Goal: Task Accomplishment & Management: Complete application form

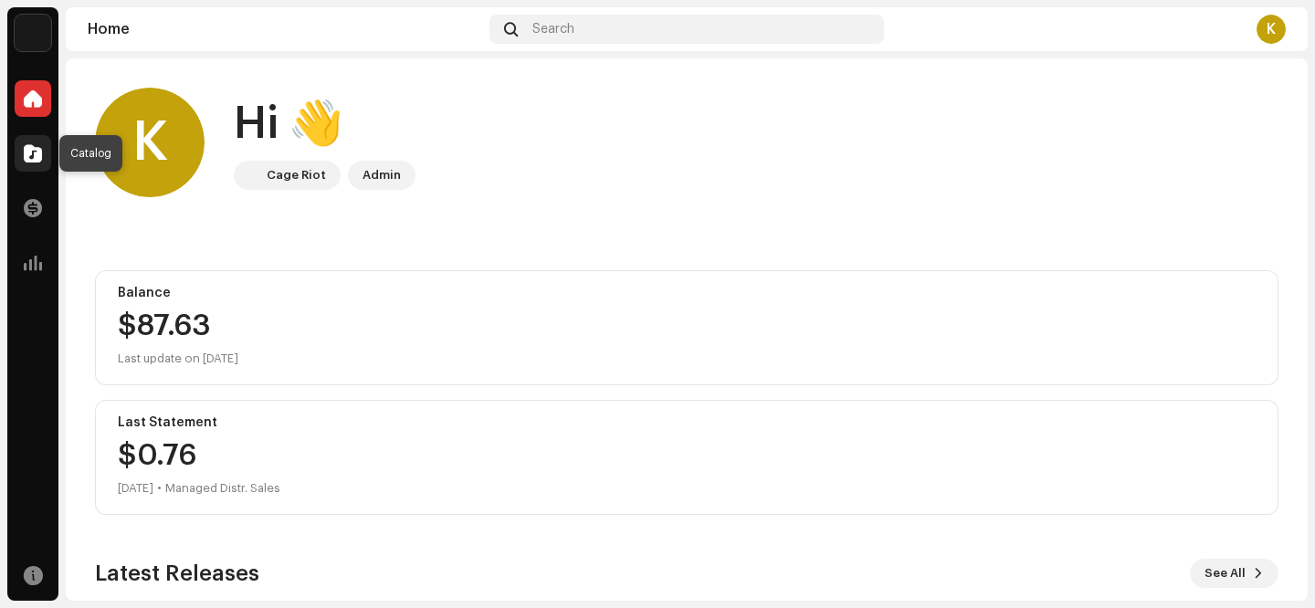
click at [36, 159] on span at bounding box center [33, 153] width 18 height 15
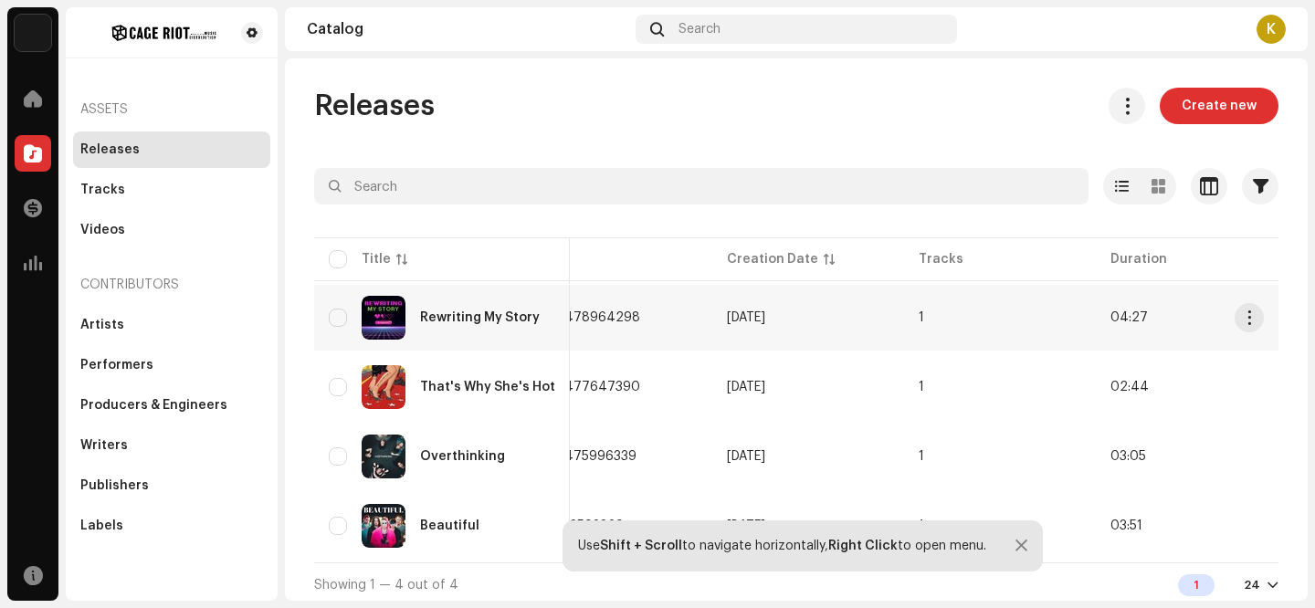
scroll to position [5, 0]
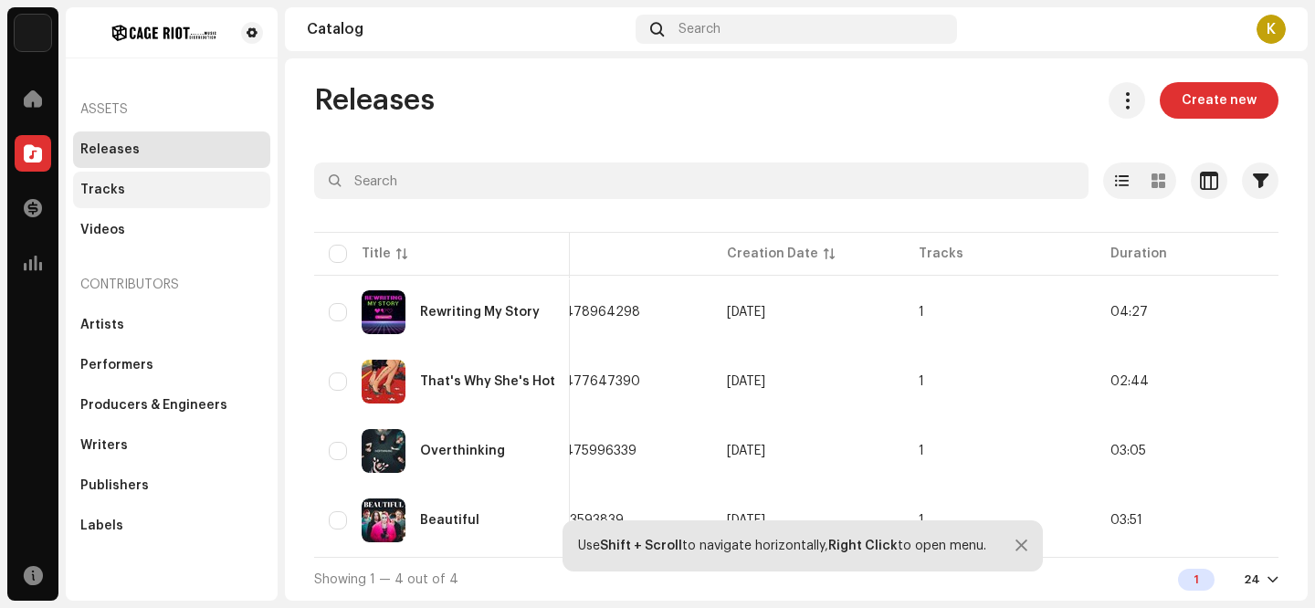
click at [163, 196] on div "Tracks" at bounding box center [171, 190] width 183 height 15
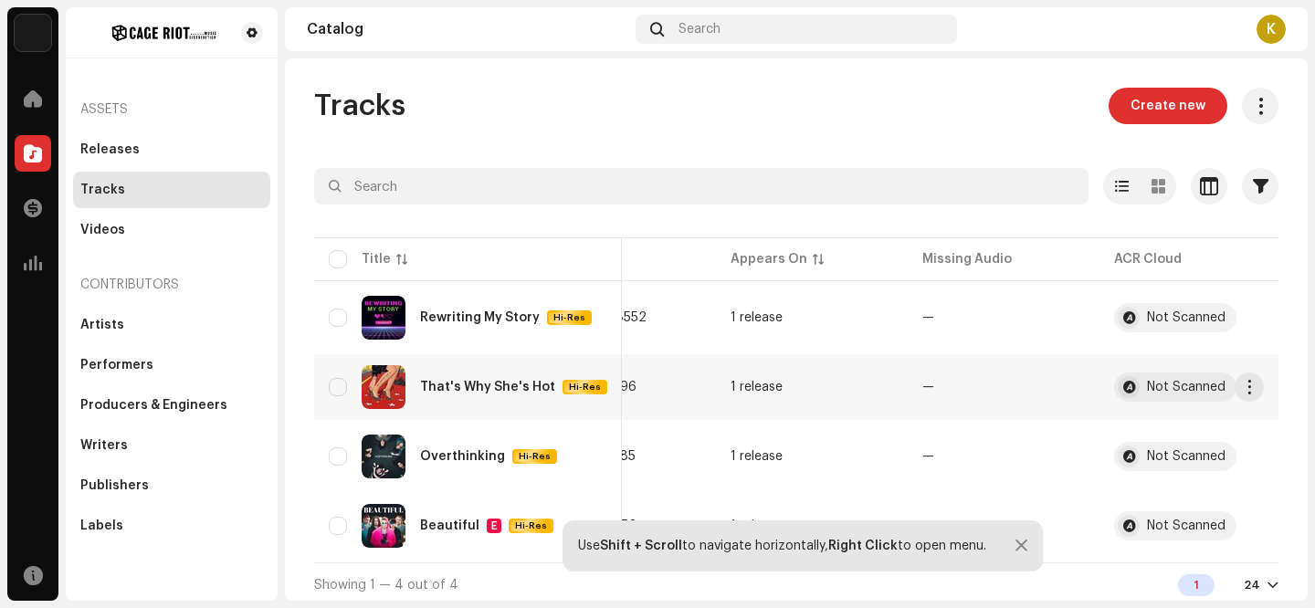
scroll to position [5, 0]
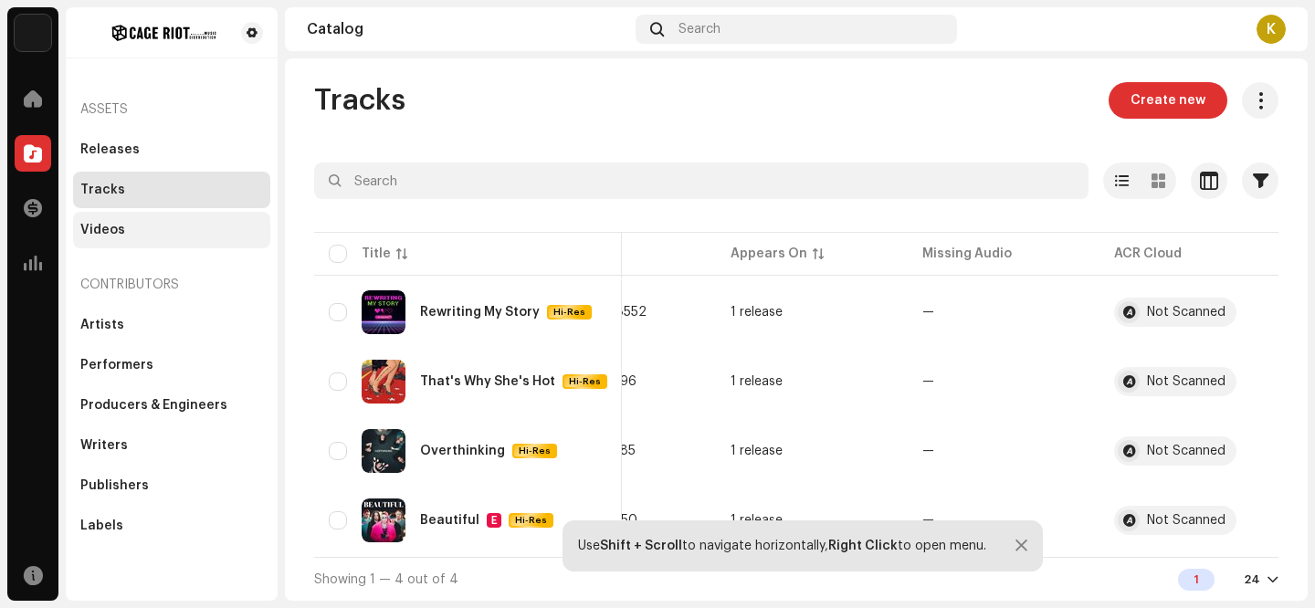
click at [132, 235] on div "Videos" at bounding box center [171, 230] width 183 height 15
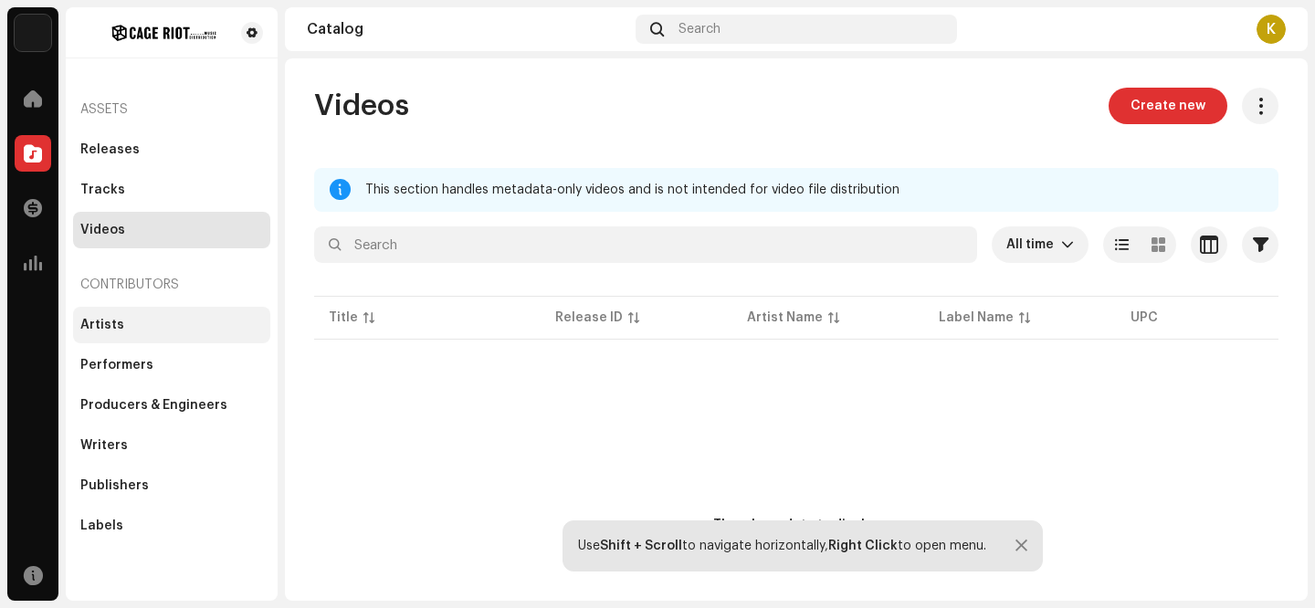
click at [122, 323] on div "Artists" at bounding box center [171, 325] width 183 height 15
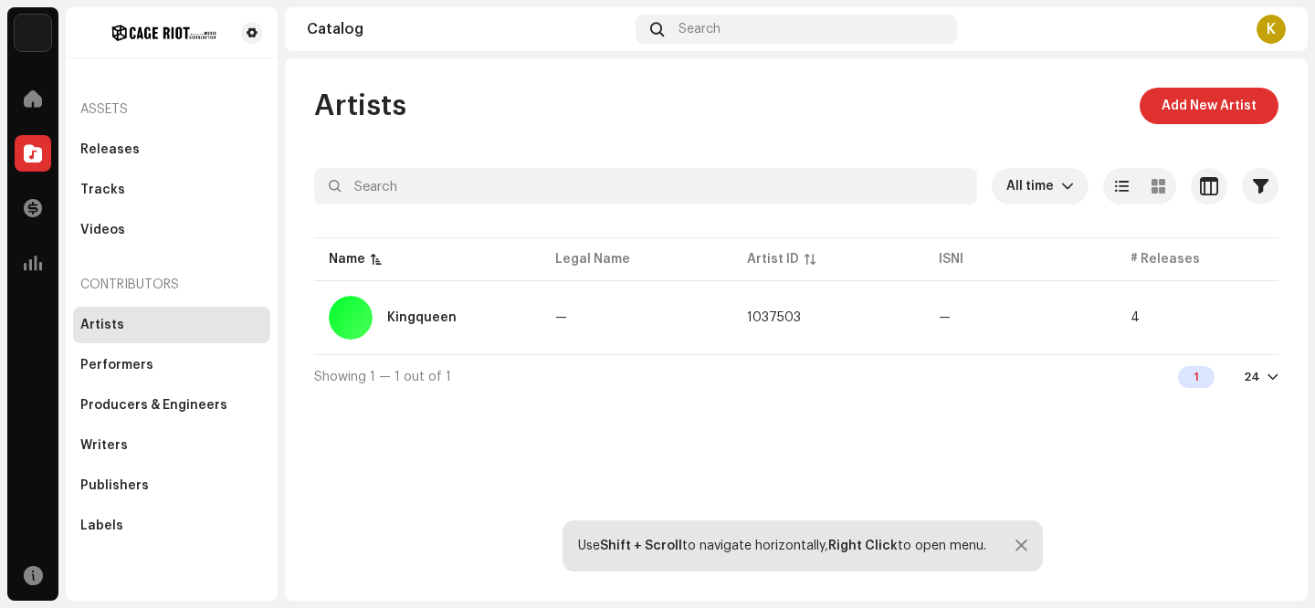
scroll to position [0, 29]
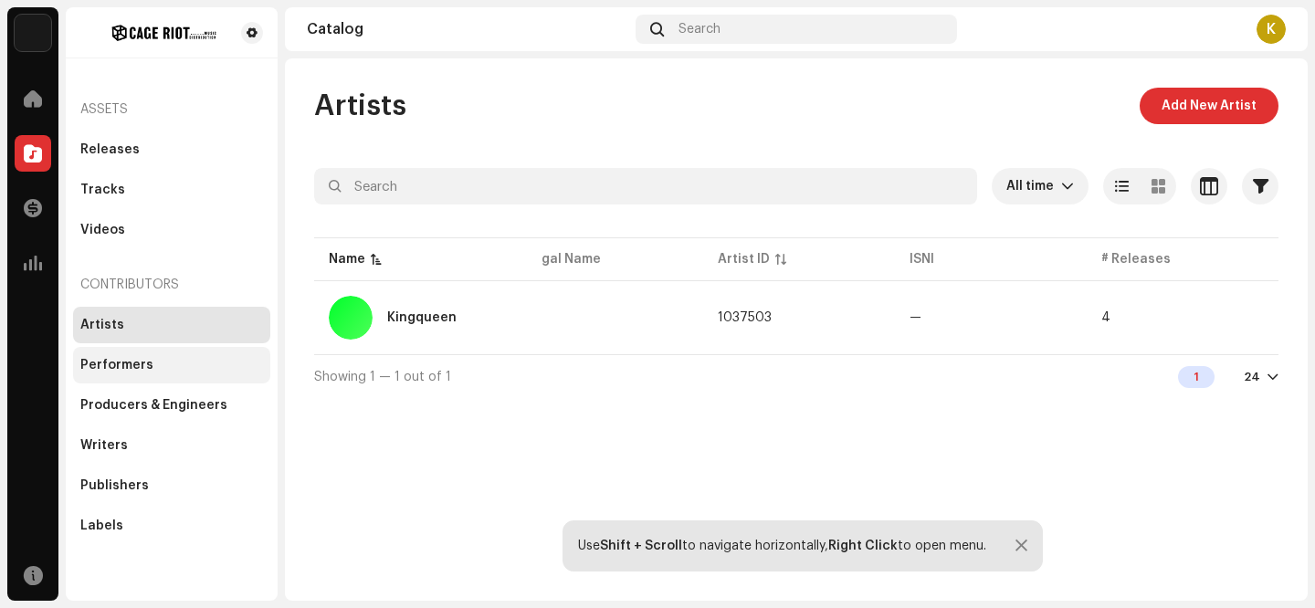
click at [168, 360] on div "Performers" at bounding box center [171, 365] width 183 height 15
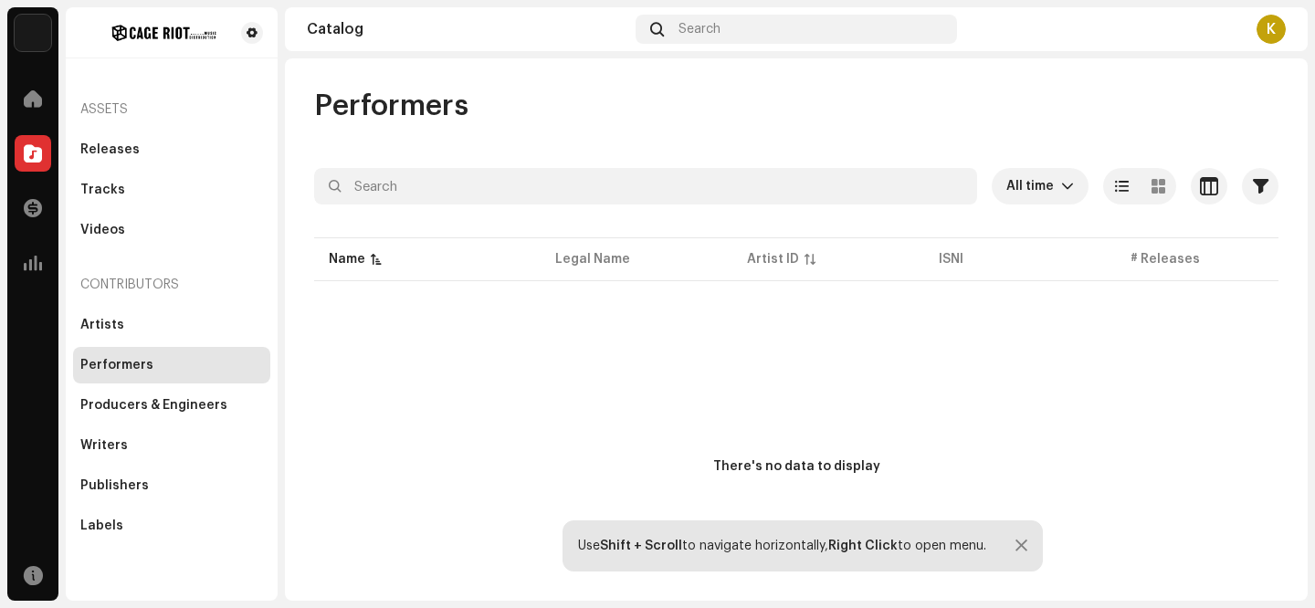
scroll to position [0, 29]
click at [132, 525] on div "Labels" at bounding box center [171, 526] width 183 height 15
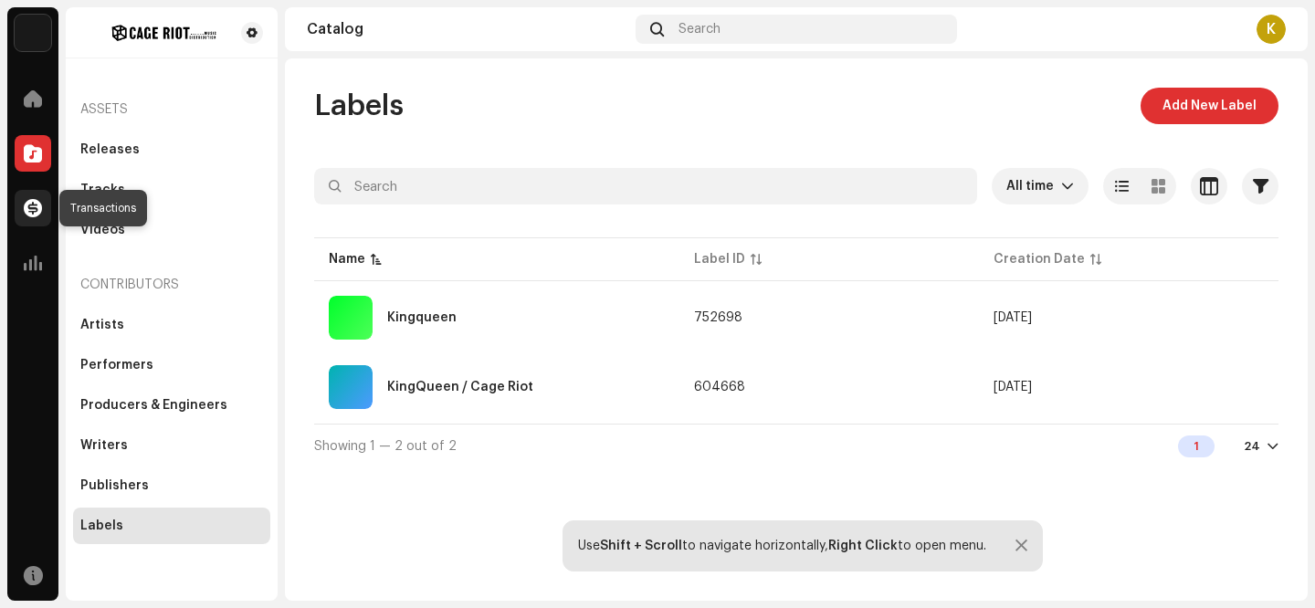
click at [33, 211] on span at bounding box center [33, 208] width 18 height 15
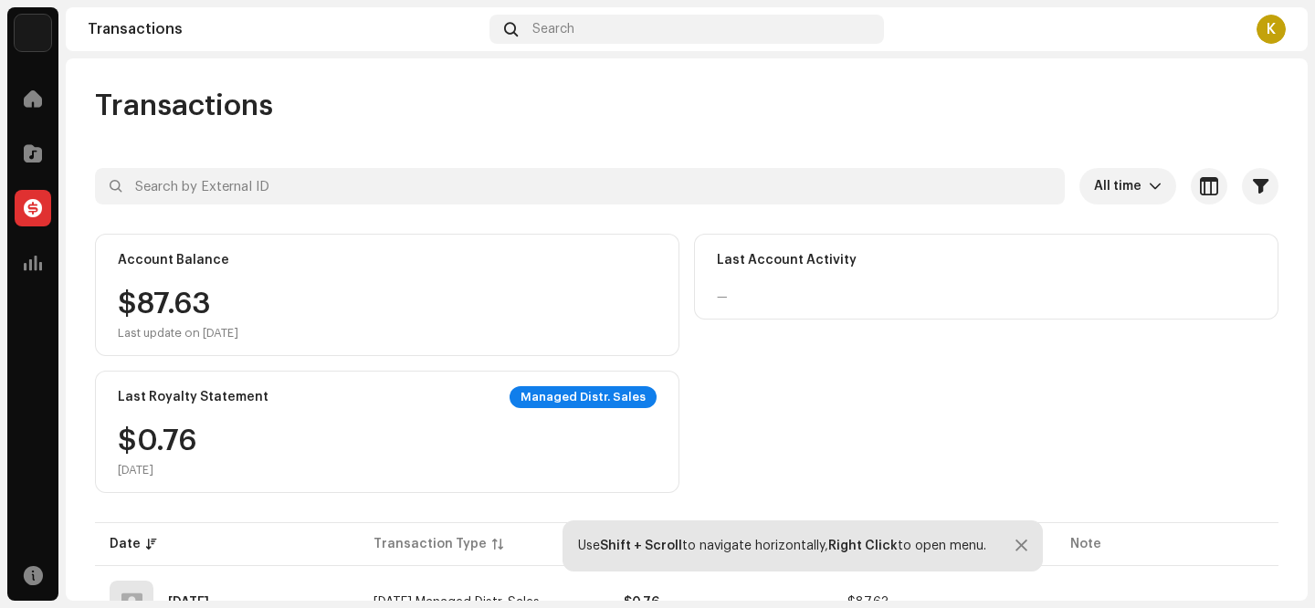
click at [168, 284] on div "Account Balance $87.63 Last update on [DATE]" at bounding box center [387, 295] width 584 height 122
click at [37, 265] on span at bounding box center [33, 263] width 18 height 15
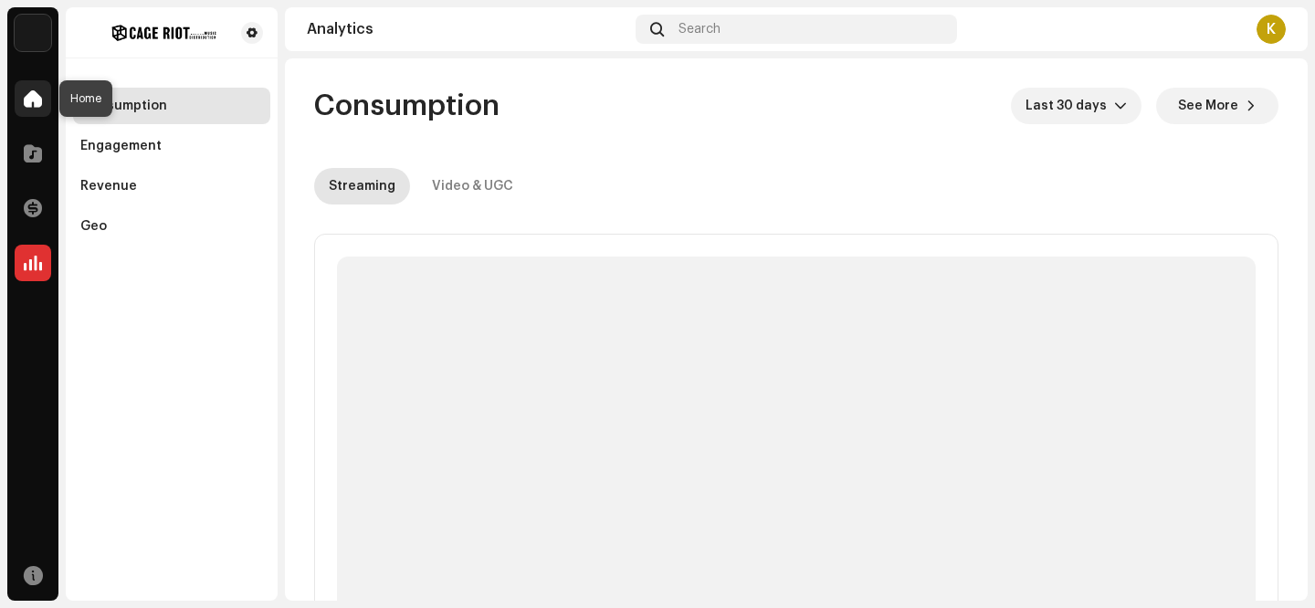
click at [35, 101] on span at bounding box center [33, 98] width 18 height 15
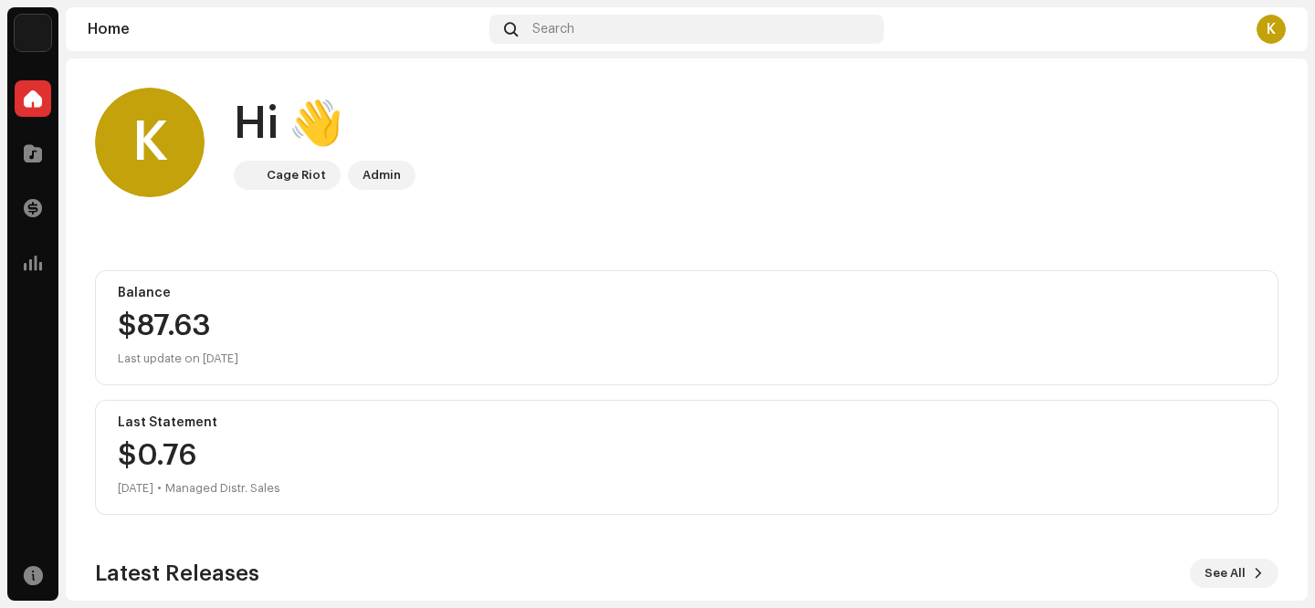
click at [43, 31] on img at bounding box center [33, 33] width 37 height 37
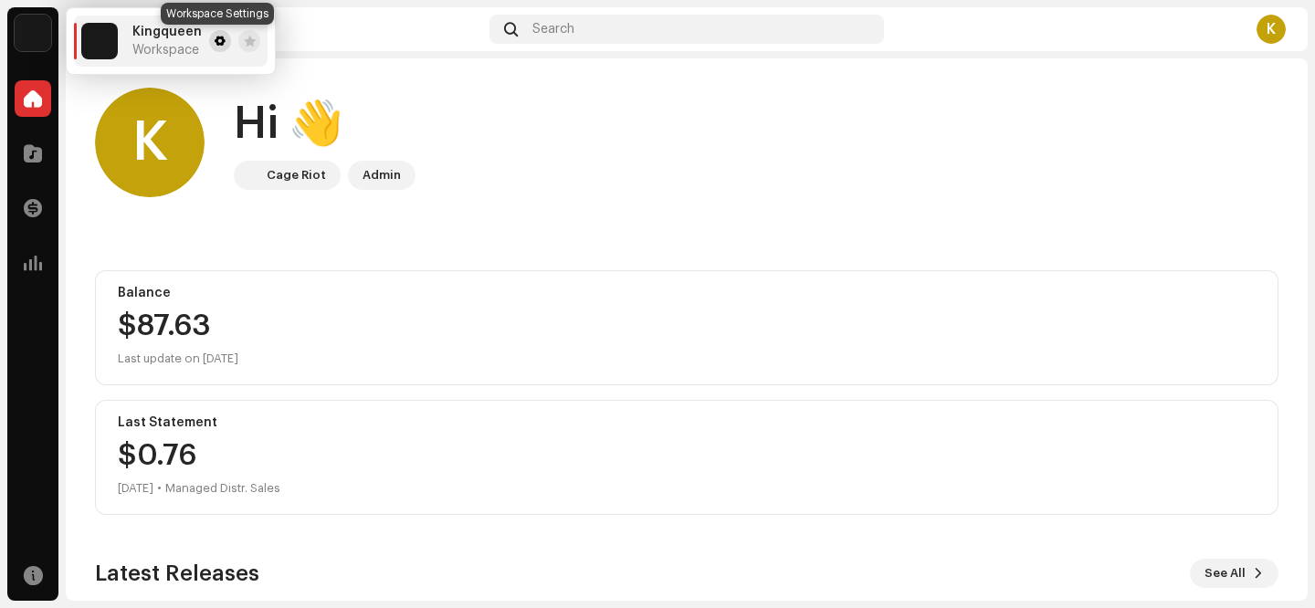
click at [223, 46] on button at bounding box center [220, 41] width 22 height 22
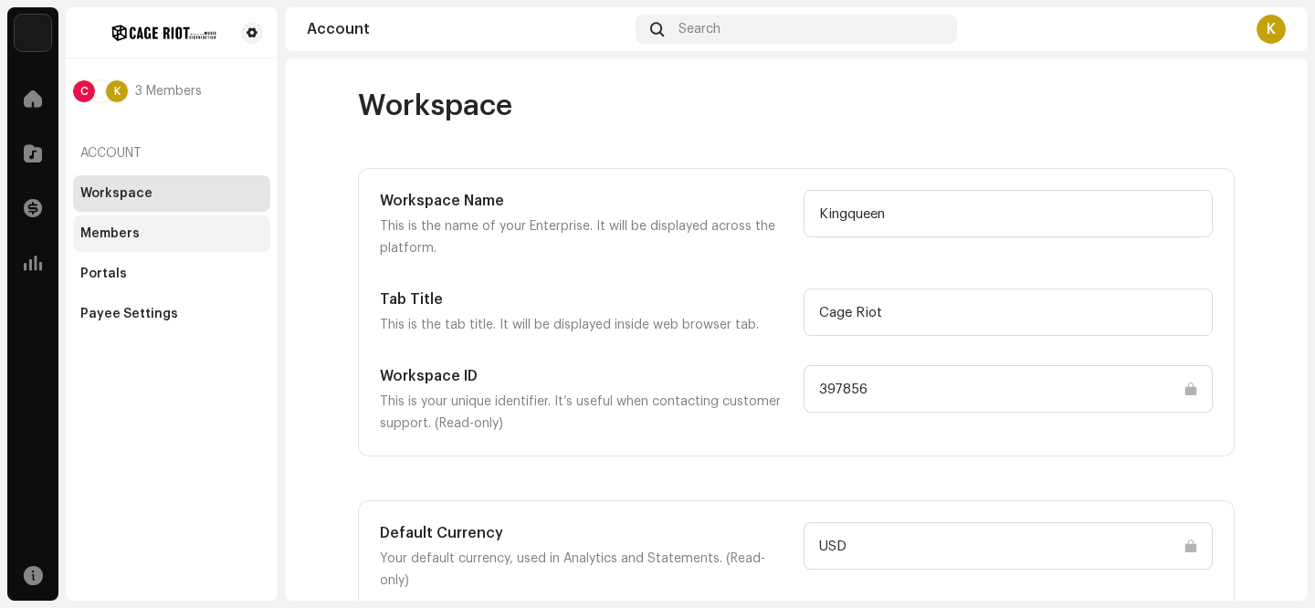
click at [139, 229] on div "Members" at bounding box center [171, 233] width 183 height 15
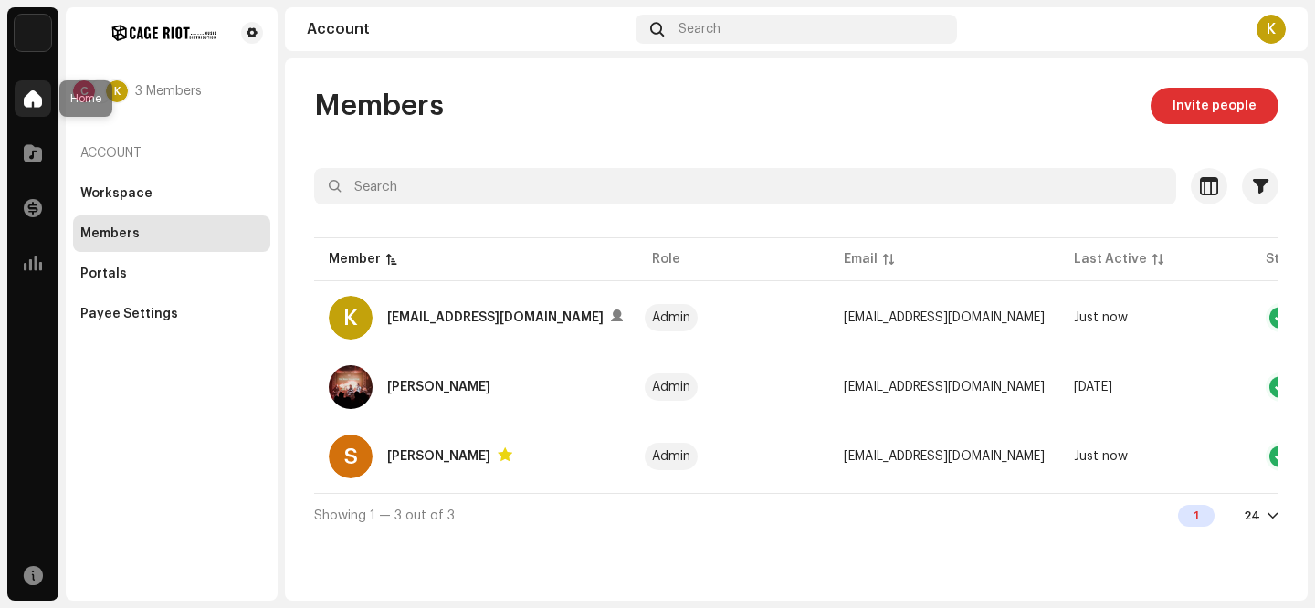
click at [30, 106] on span at bounding box center [33, 98] width 18 height 15
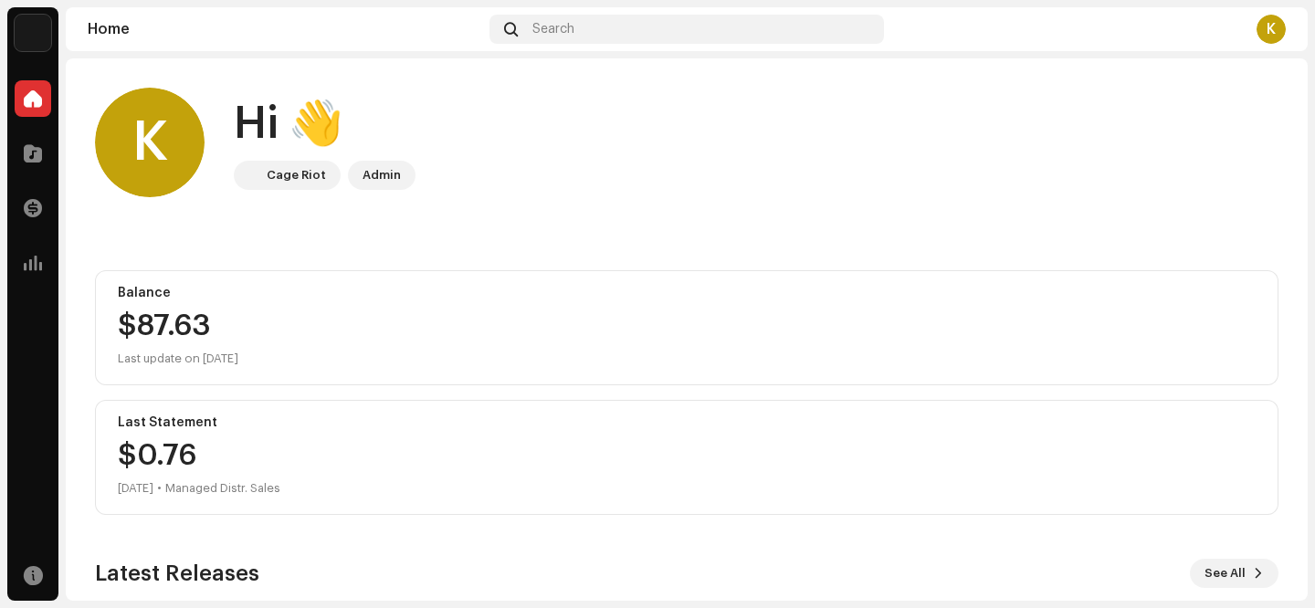
scroll to position [294, 0]
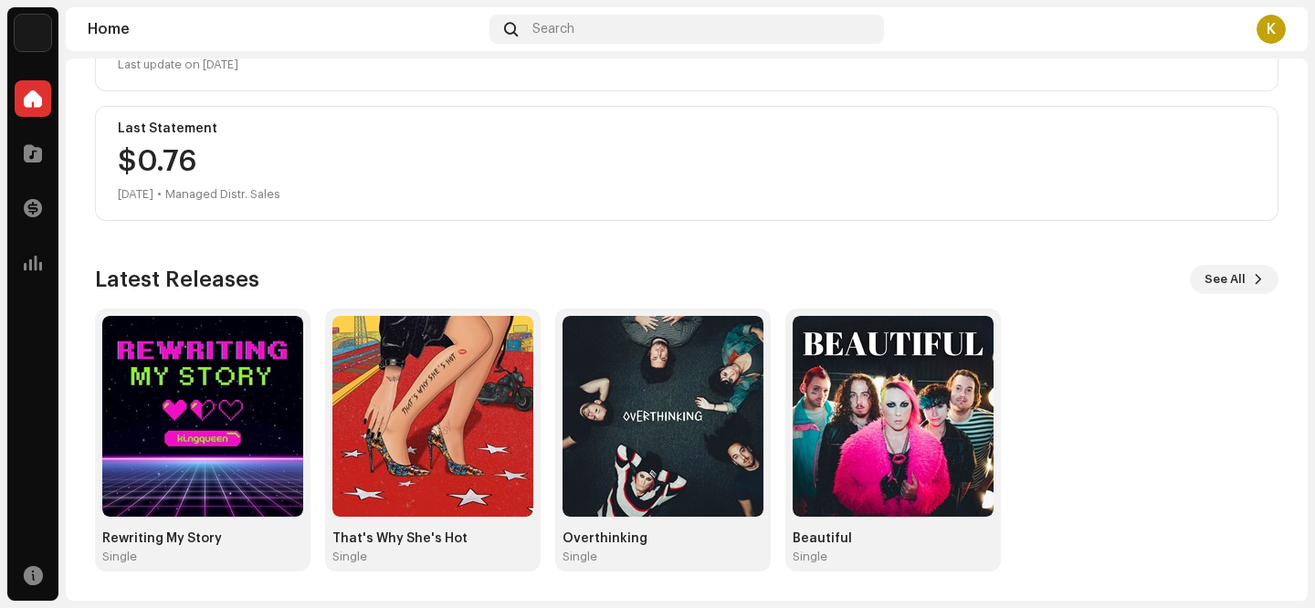
click at [1275, 33] on div "K" at bounding box center [1270, 29] width 29 height 29
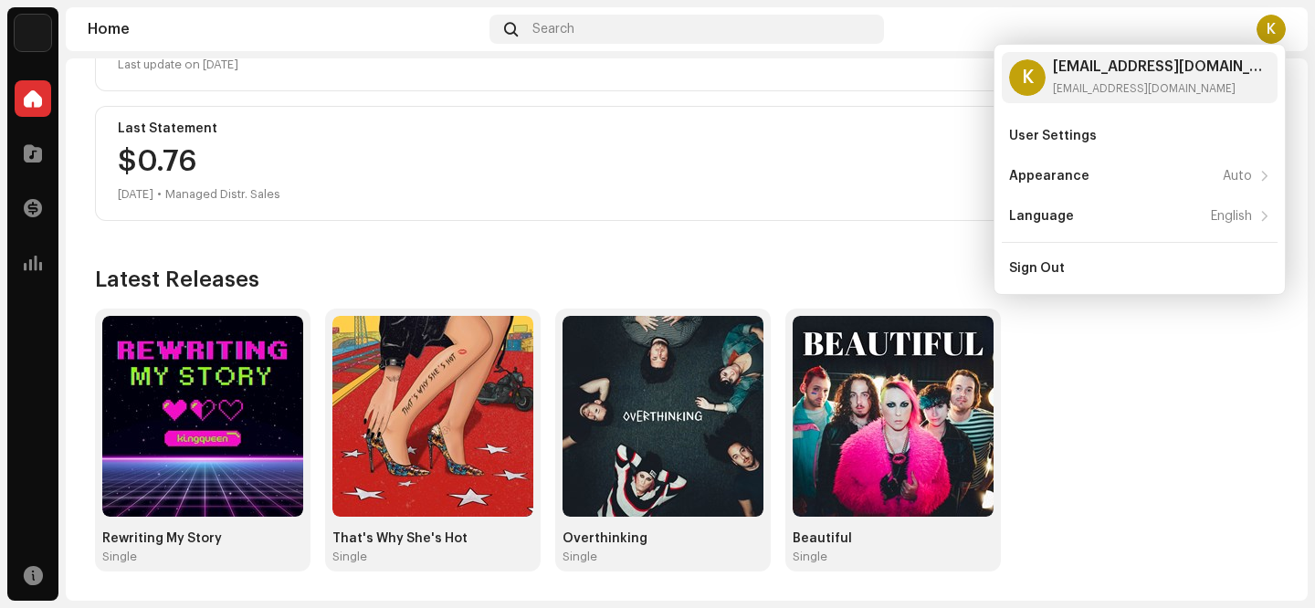
click at [598, 197] on div "$0.76 [DATE] • Managed Distr. Sales" at bounding box center [687, 176] width 1138 height 58
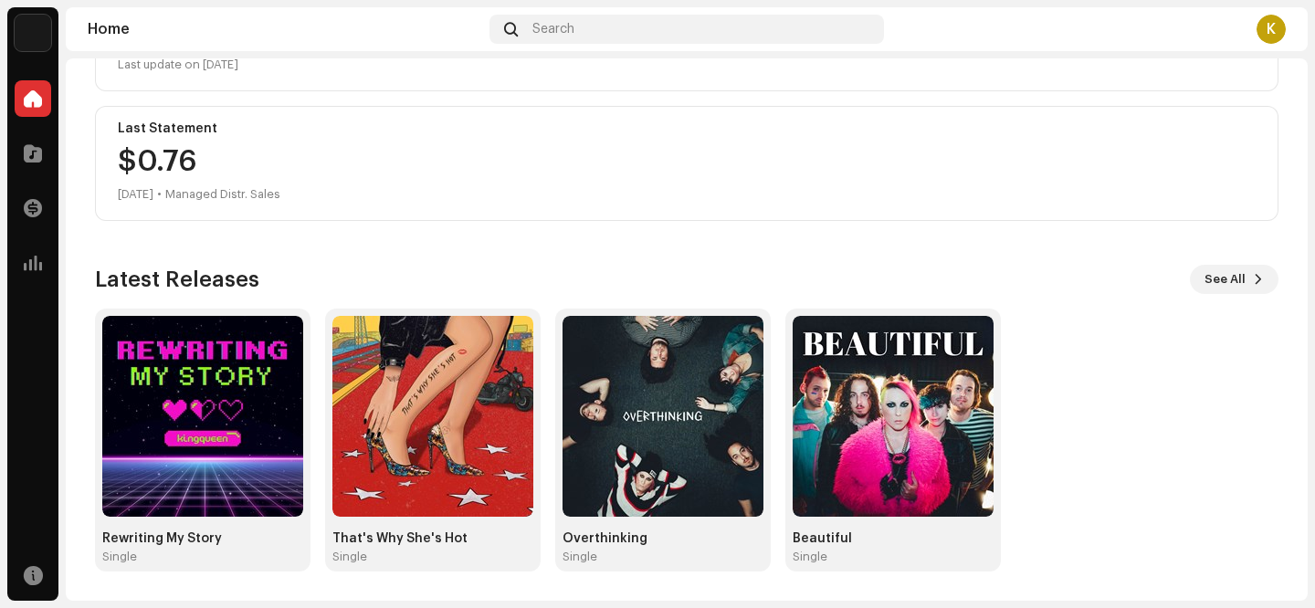
click at [29, 35] on img at bounding box center [33, 33] width 37 height 37
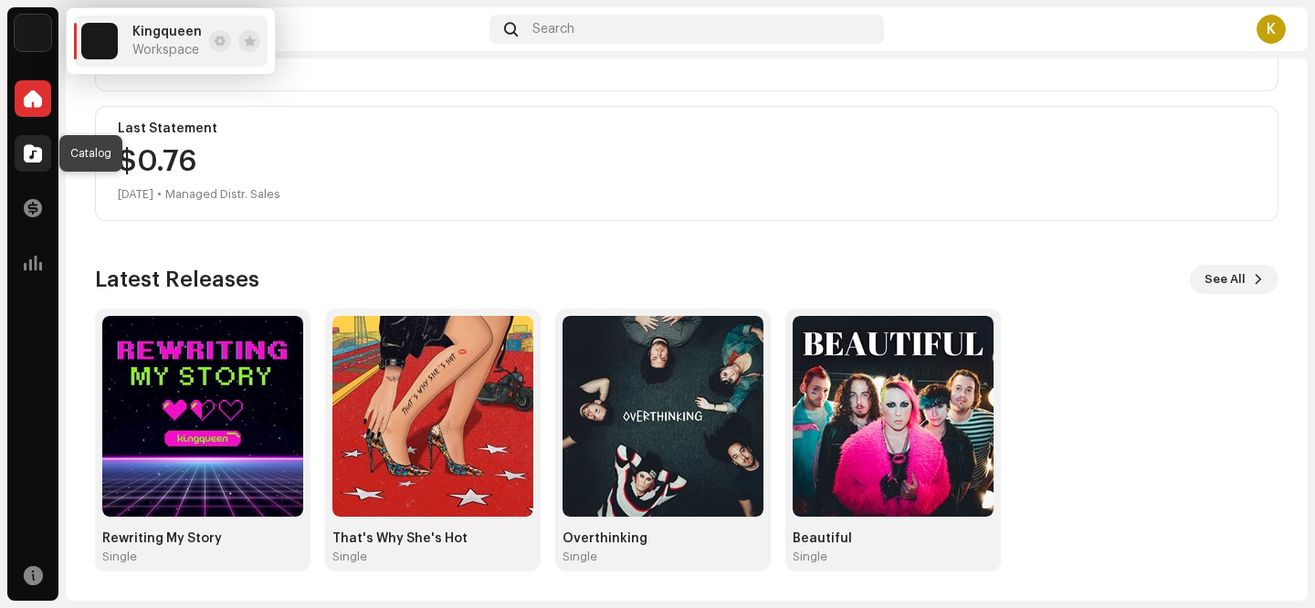
click at [36, 151] on span at bounding box center [33, 153] width 18 height 15
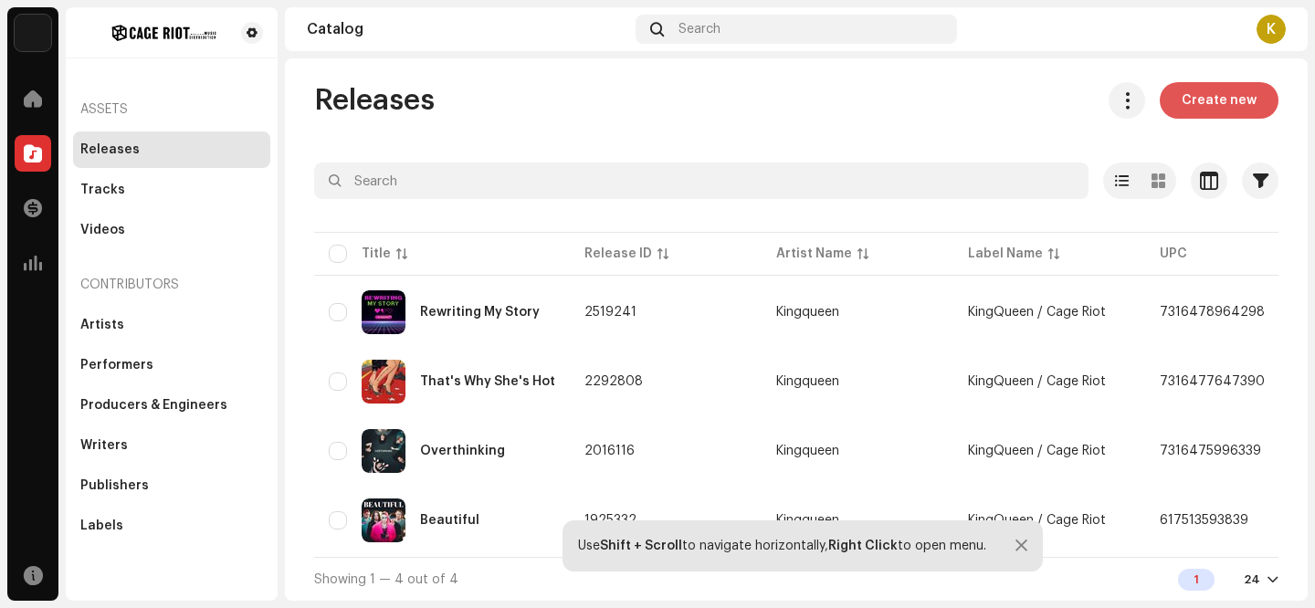
click at [1231, 107] on span "Create new" at bounding box center [1218, 100] width 75 height 37
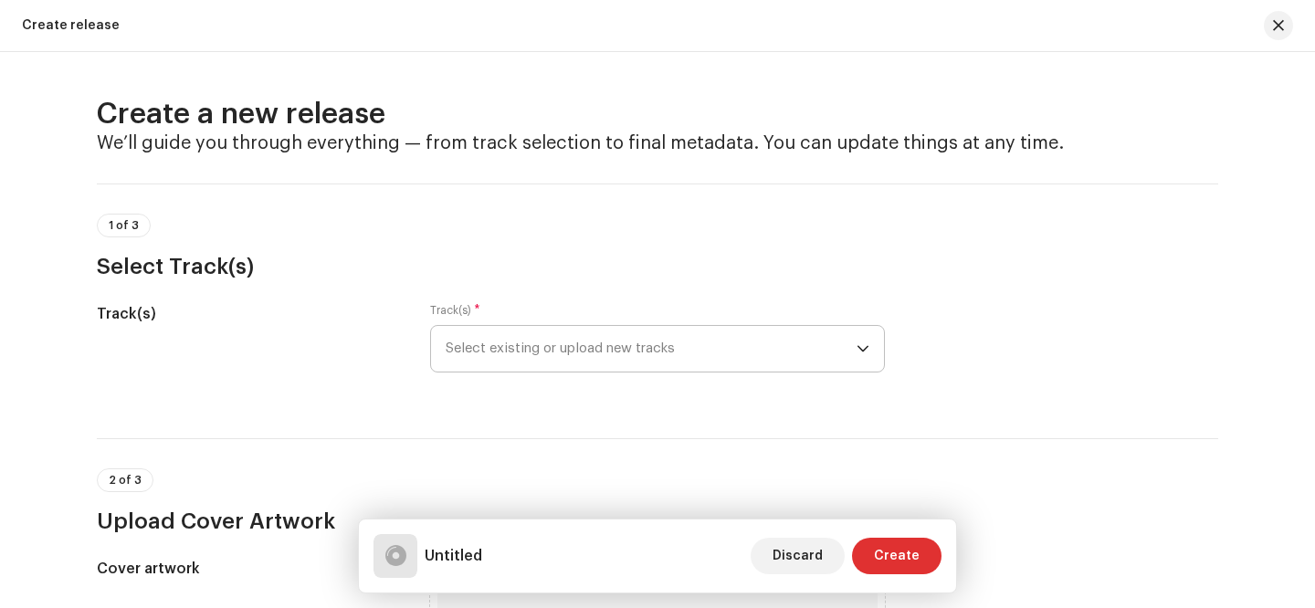
click at [531, 349] on span "Select existing or upload new tracks" at bounding box center [651, 349] width 411 height 46
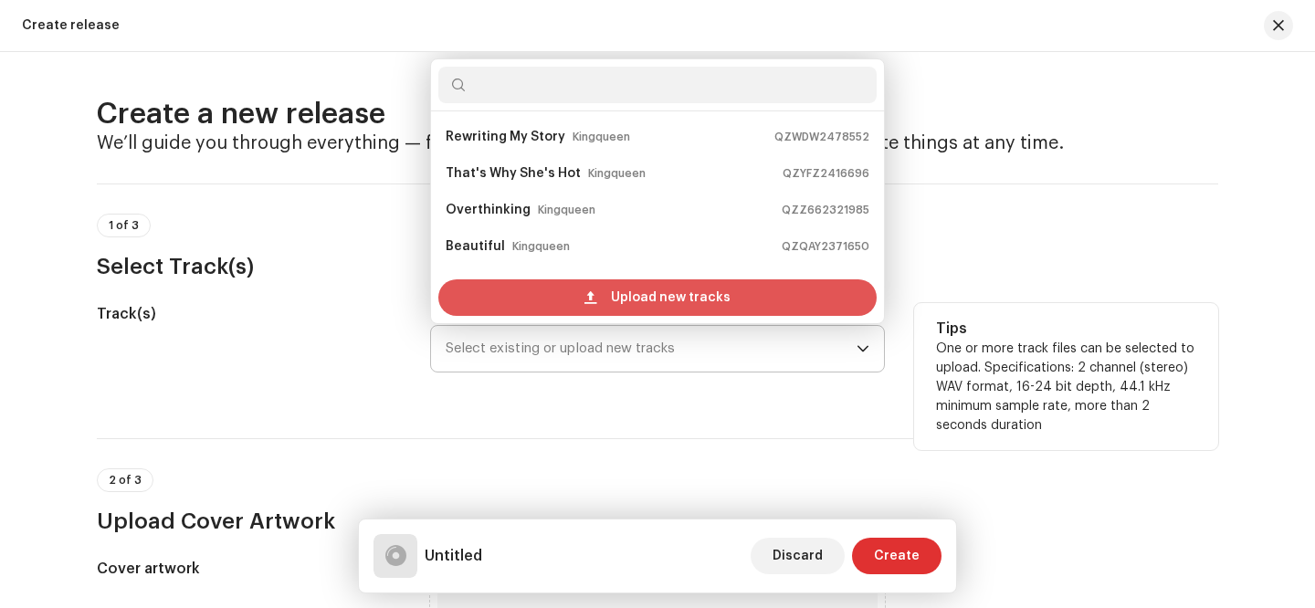
click at [621, 297] on span "Upload new tracks" at bounding box center [671, 297] width 120 height 37
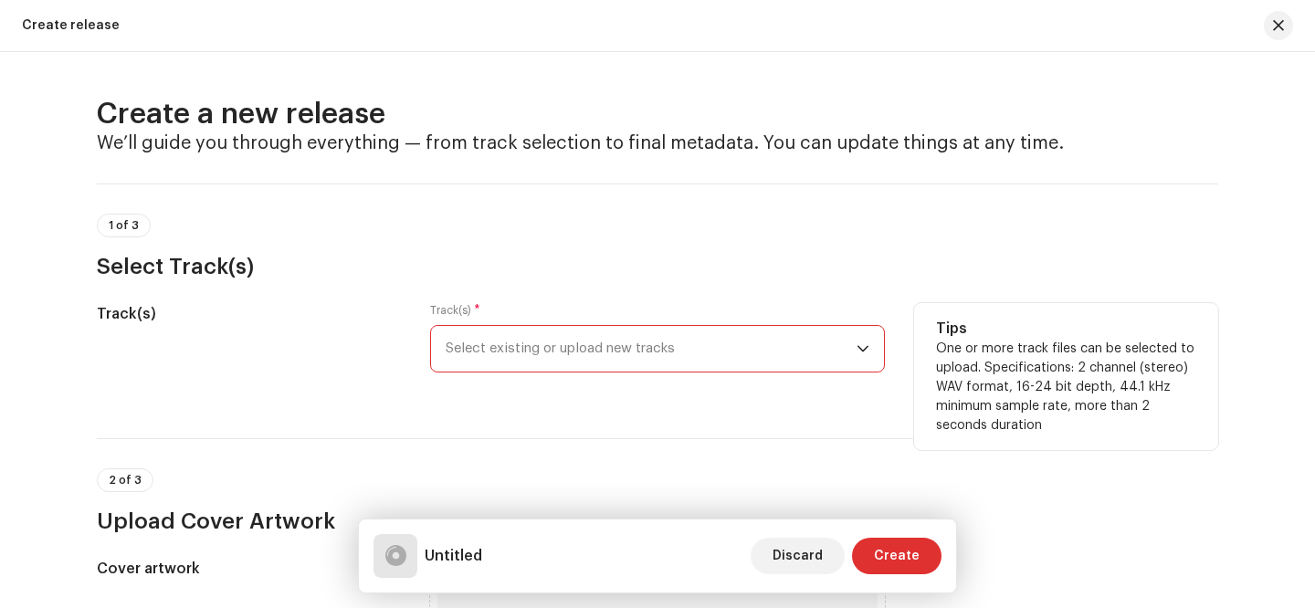
click at [622, 340] on span "Select existing or upload new tracks" at bounding box center [651, 349] width 411 height 46
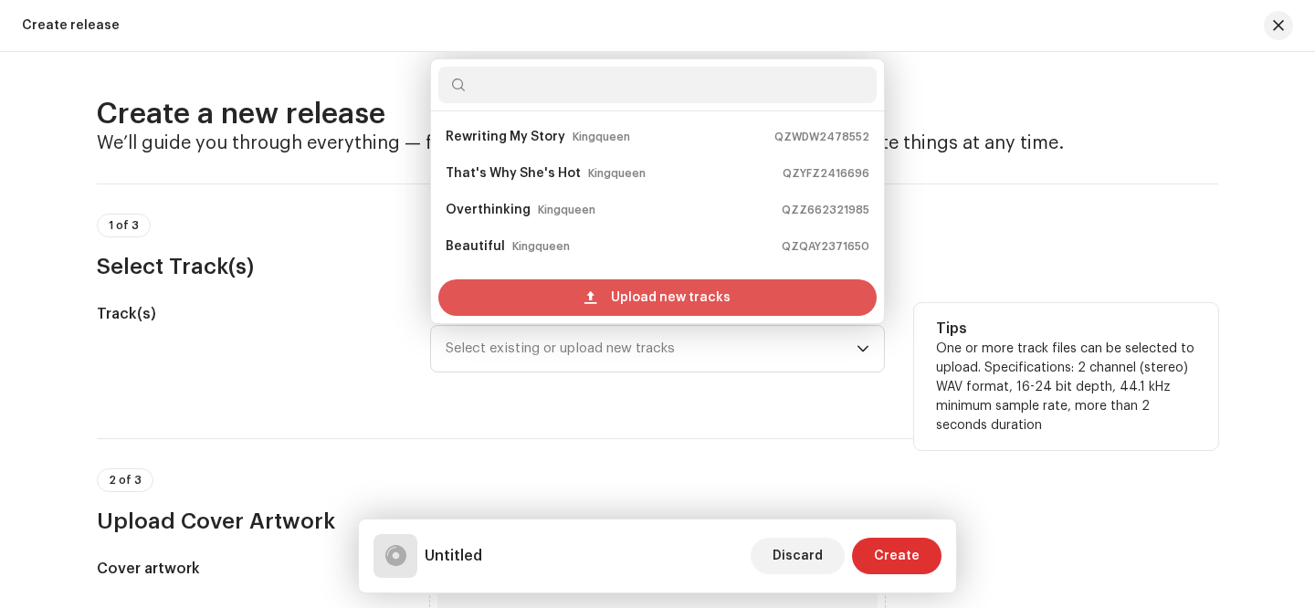
click at [635, 295] on span "Upload new tracks" at bounding box center [671, 297] width 120 height 37
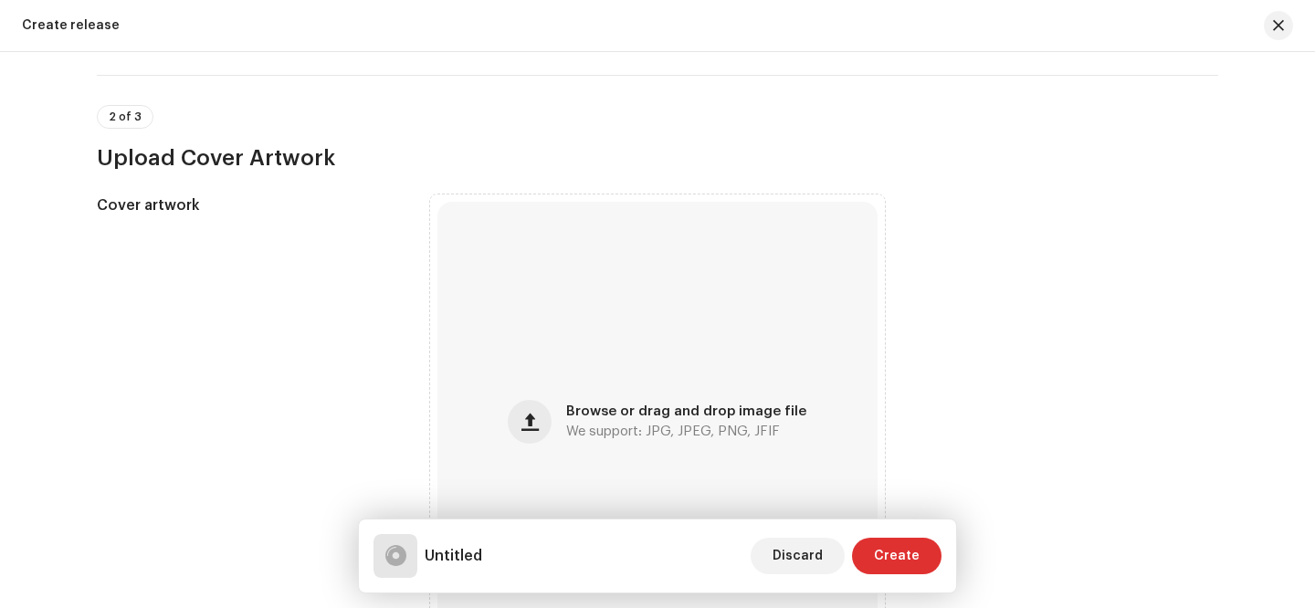
scroll to position [540, 0]
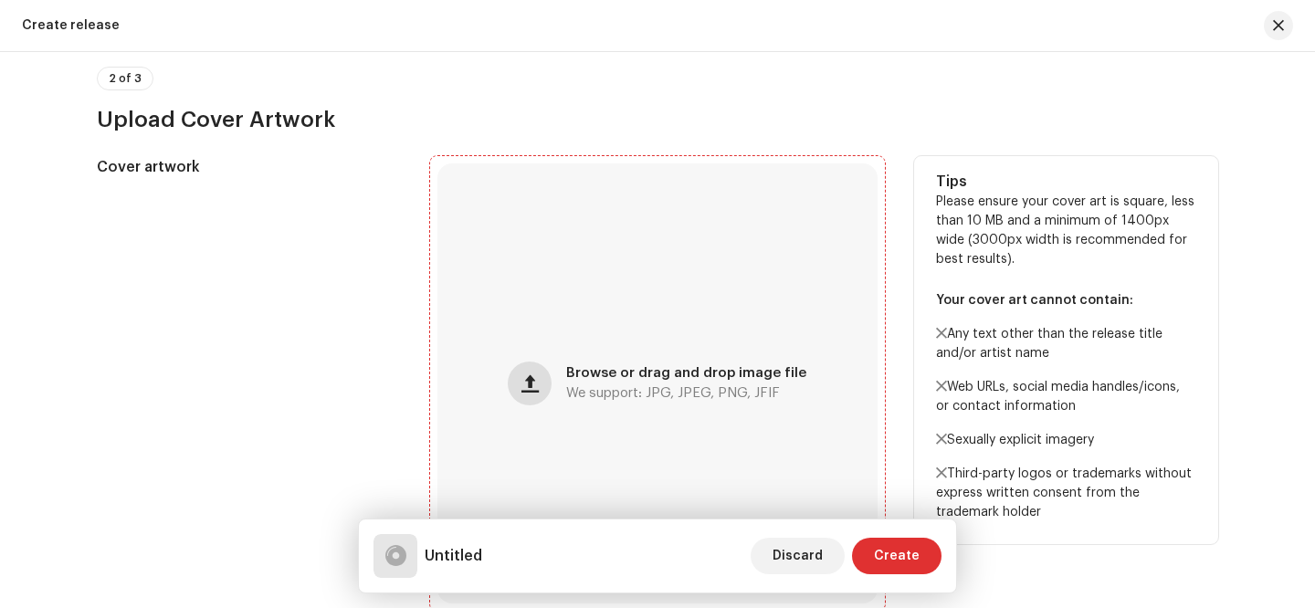
click at [535, 394] on button "button" at bounding box center [530, 384] width 44 height 44
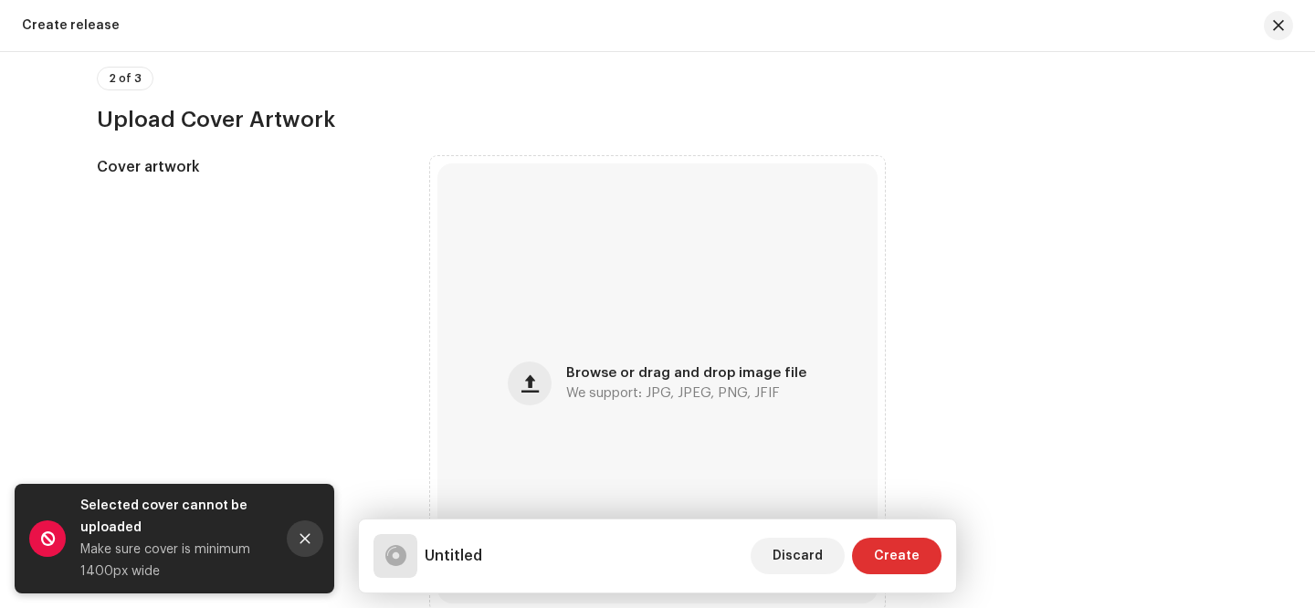
click at [304, 541] on icon "Close" at bounding box center [305, 538] width 13 height 13
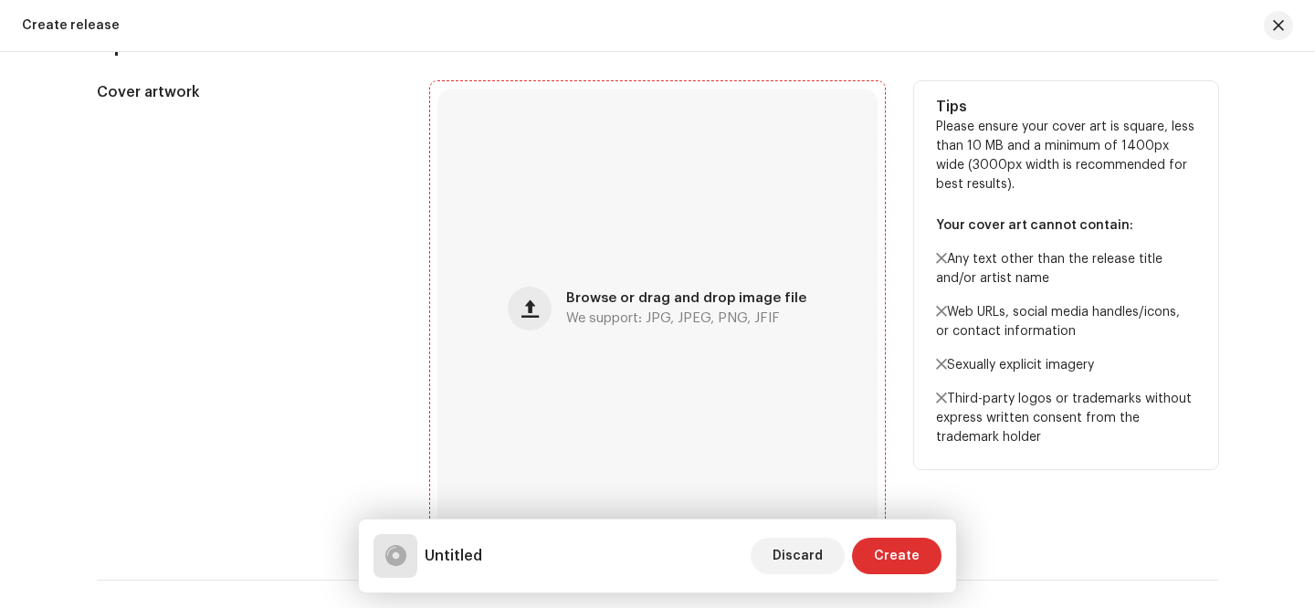
scroll to position [617, 0]
click at [539, 310] on span "button" at bounding box center [529, 306] width 17 height 15
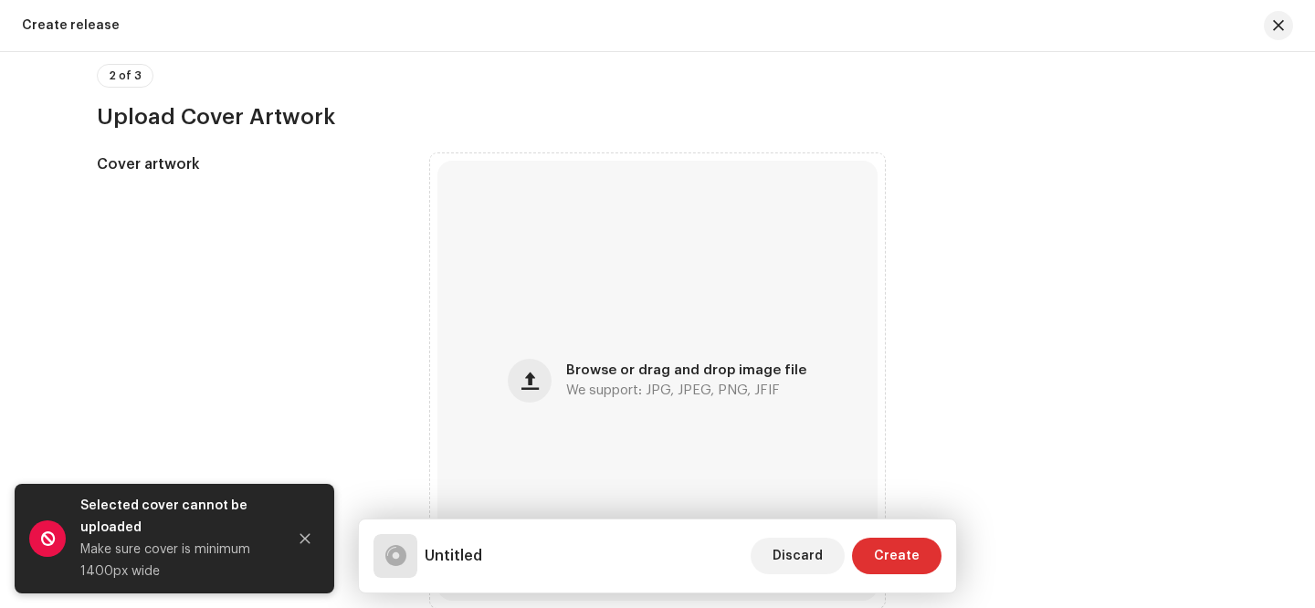
scroll to position [690, 0]
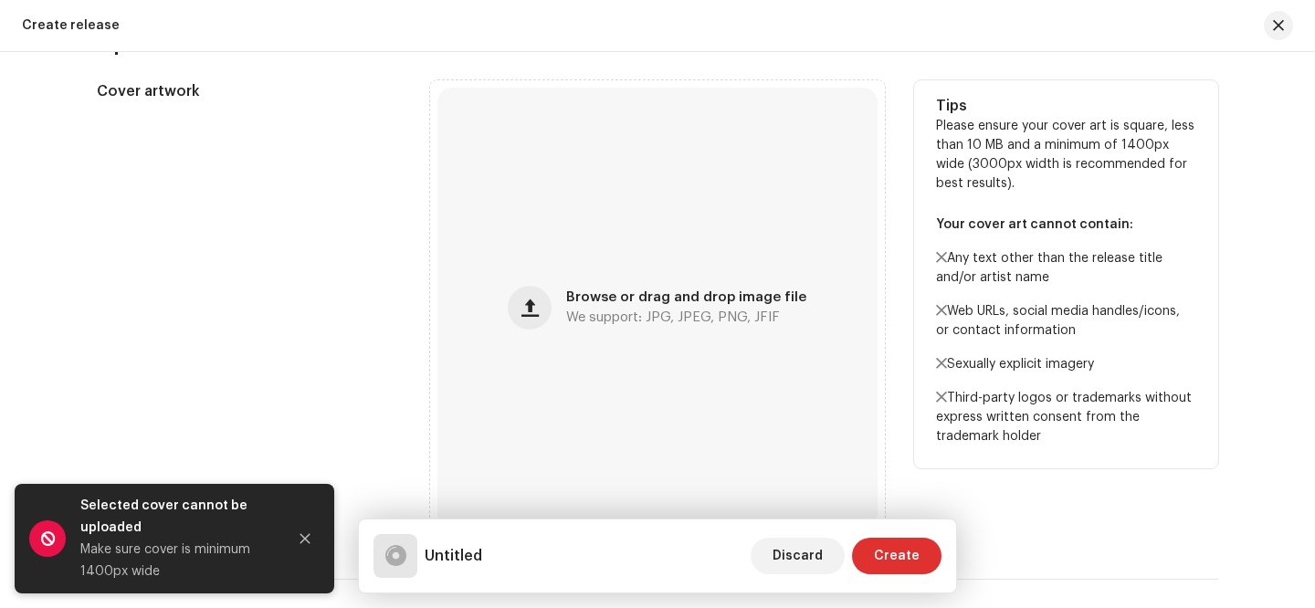
drag, startPoint x: 1120, startPoint y: 146, endPoint x: 1023, endPoint y: 184, distance: 104.6
click at [1023, 184] on p "Please ensure your cover art is square, less than 10 MB and a minimum of 1400px…" at bounding box center [1066, 282] width 260 height 330
copy p "1400px wide (3000px width is recommended for best results)."
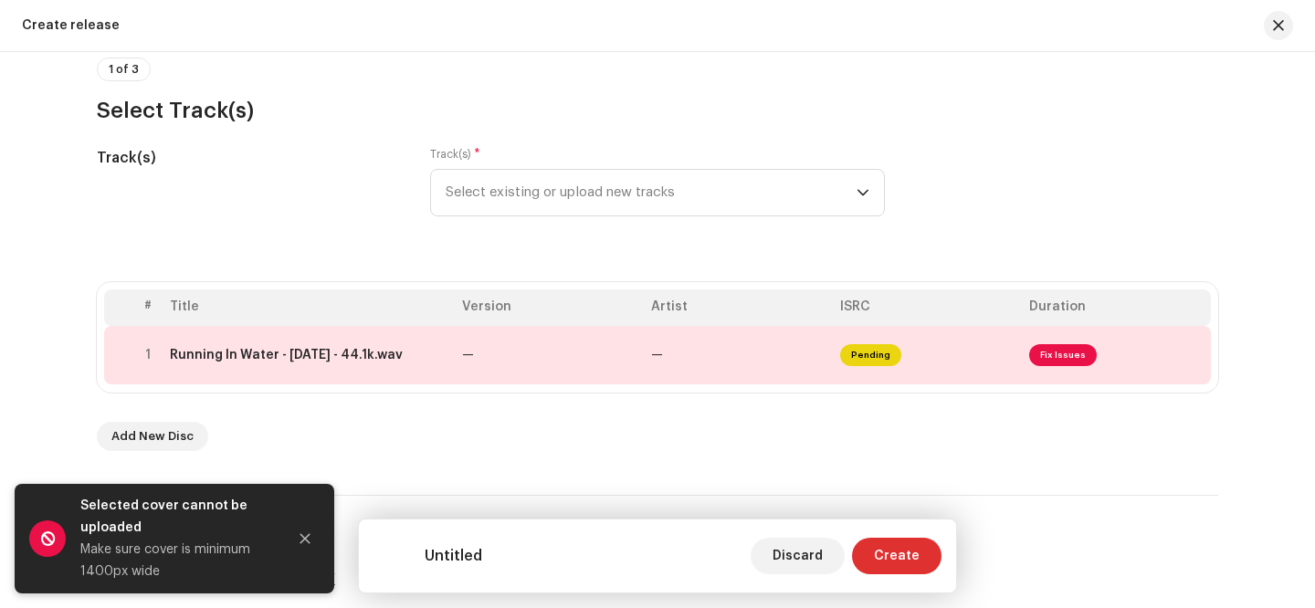
scroll to position [158, 0]
click at [1071, 357] on span "Fix Issues" at bounding box center [1063, 353] width 68 height 22
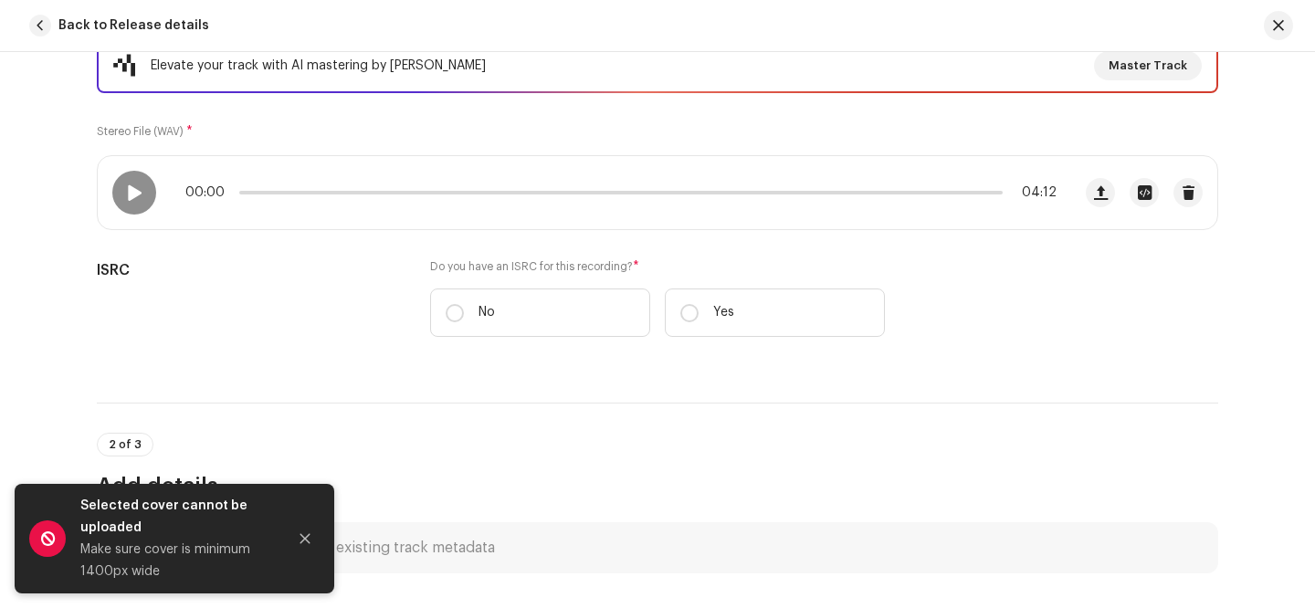
scroll to position [281, 0]
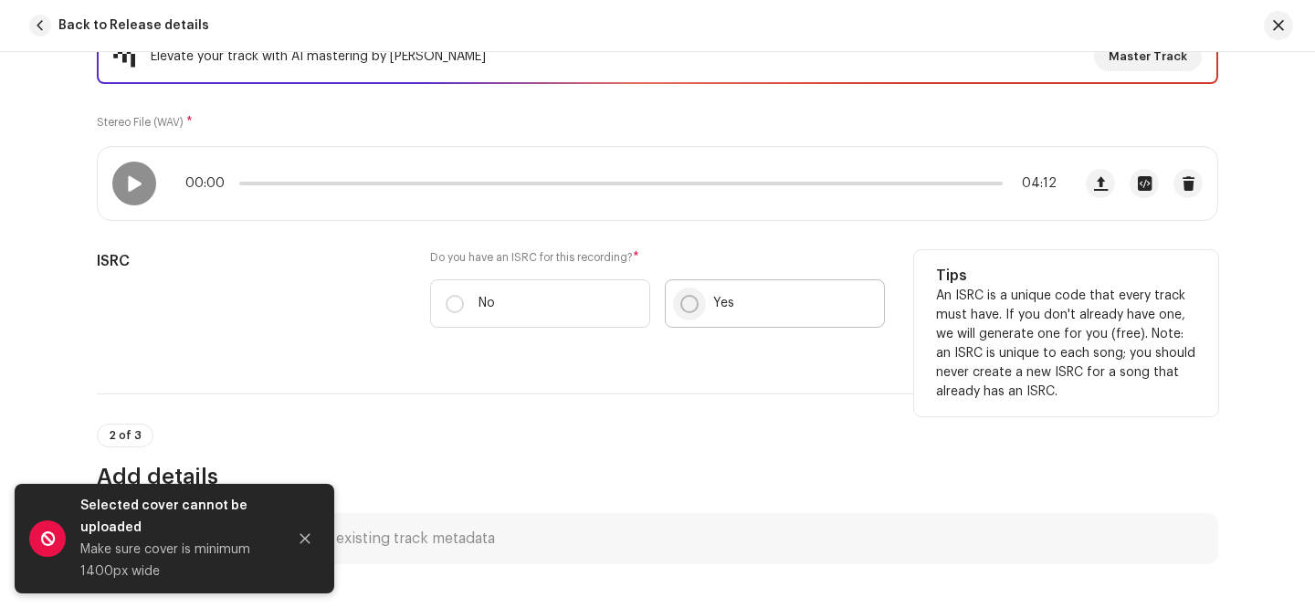
click at [681, 305] on input "Yes" at bounding box center [689, 304] width 18 height 18
radio input "true"
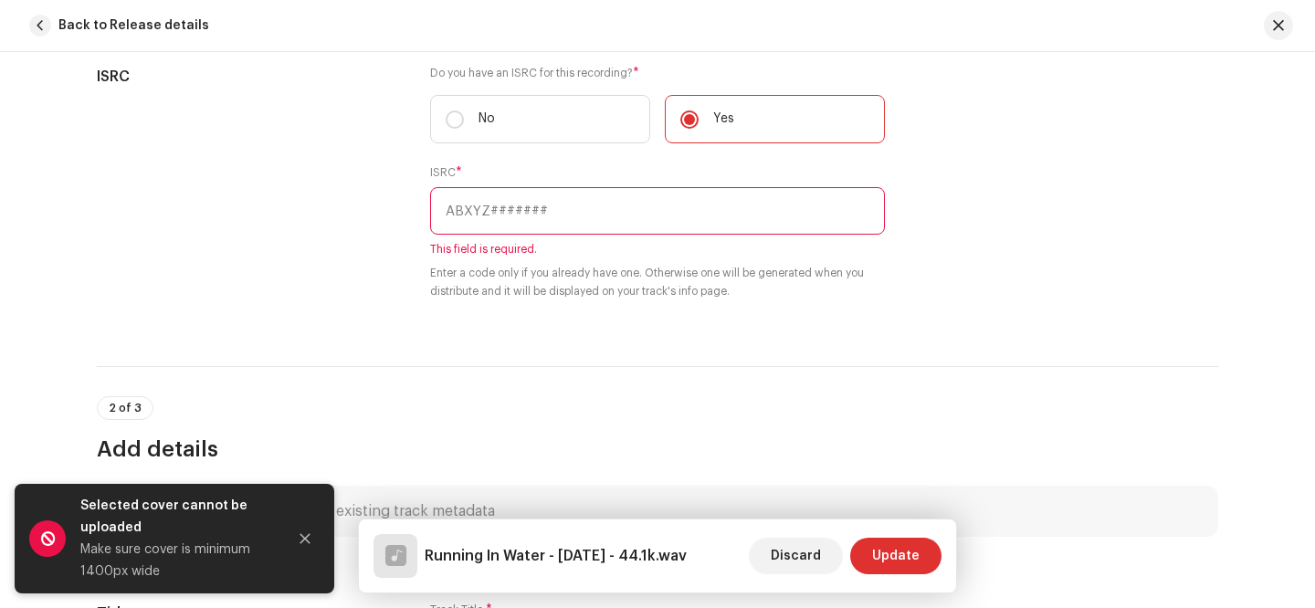
scroll to position [474, 0]
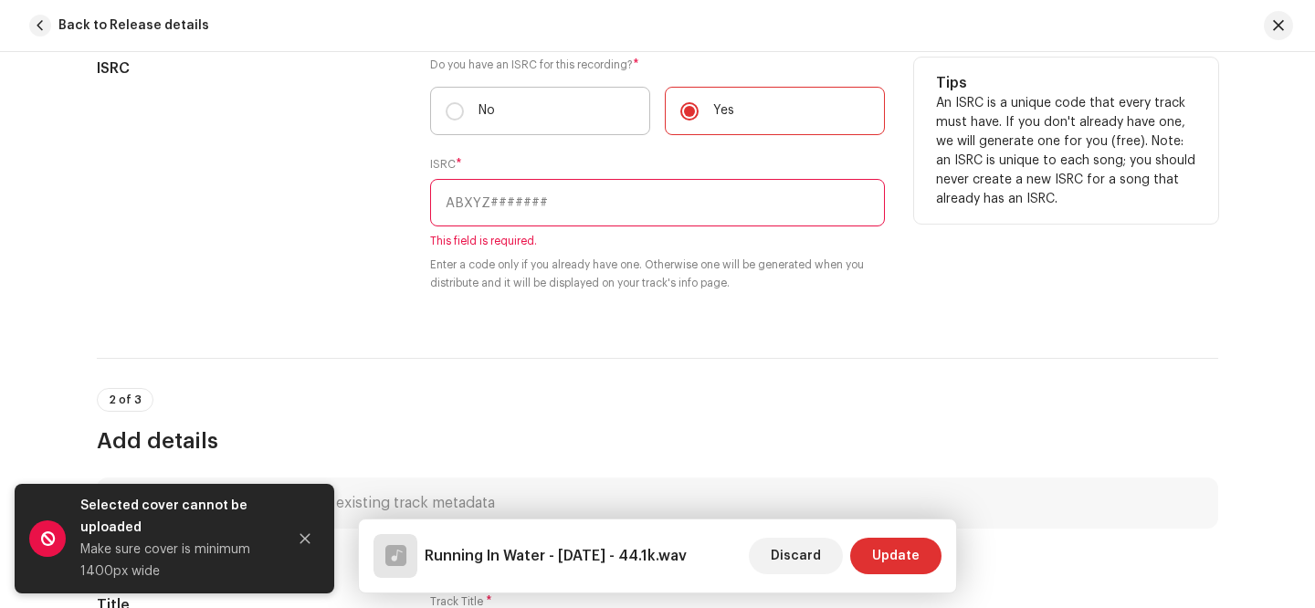
click at [530, 111] on label "No" at bounding box center [540, 111] width 220 height 48
click at [464, 111] on input "No" at bounding box center [455, 111] width 18 height 18
radio input "true"
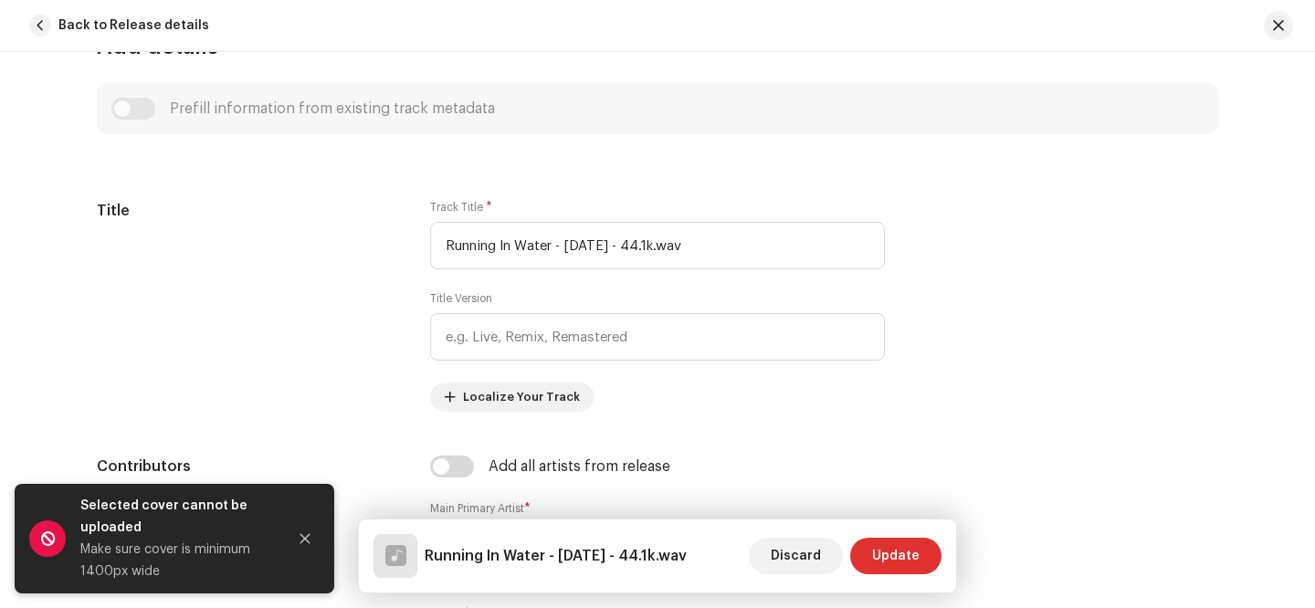
scroll to position [808, 0]
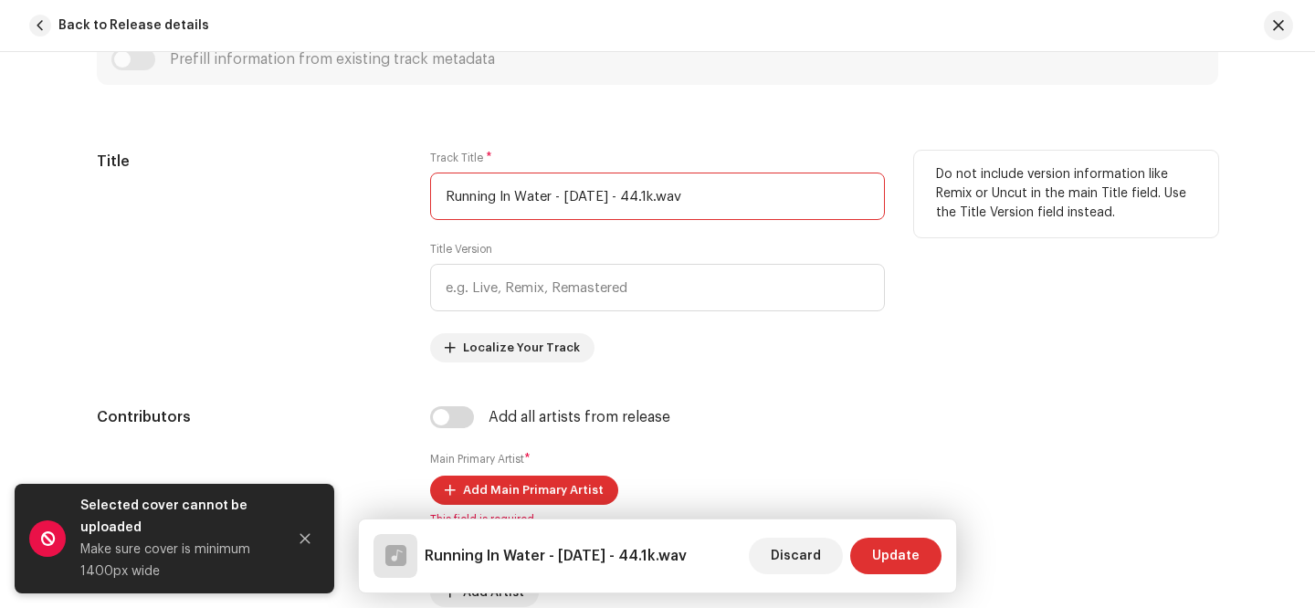
drag, startPoint x: 552, startPoint y: 197, endPoint x: 733, endPoint y: 215, distance: 181.7
click at [733, 215] on input "Running In Water - [DATE] - 44.1k.wav" at bounding box center [657, 196] width 455 height 47
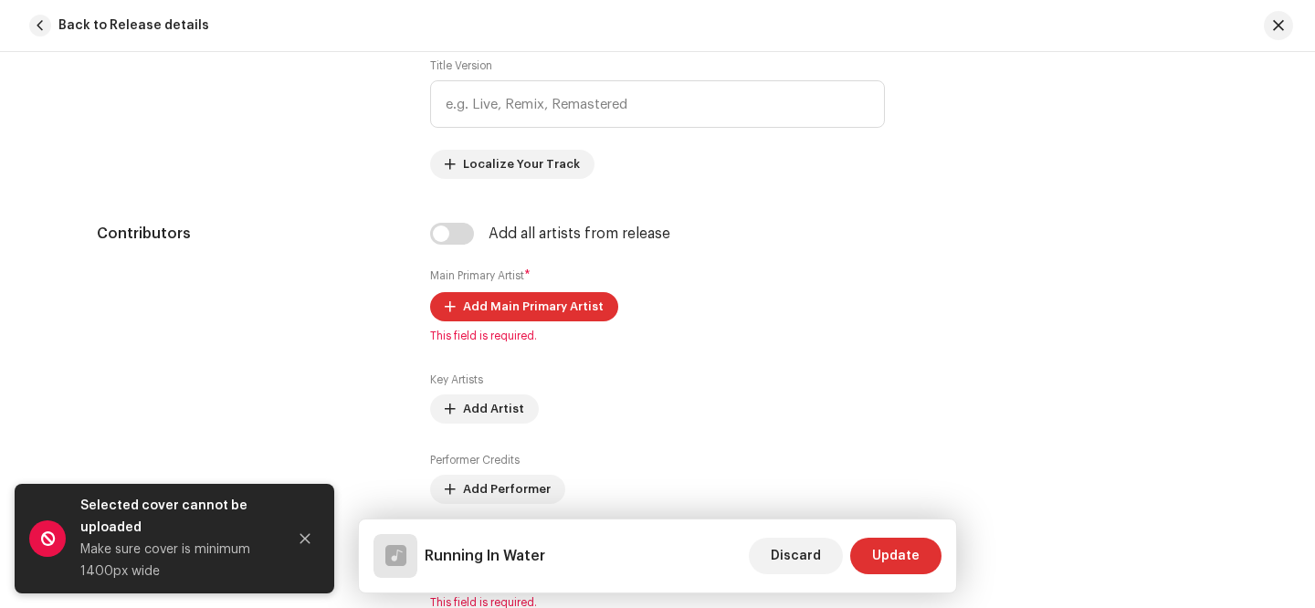
scroll to position [994, 0]
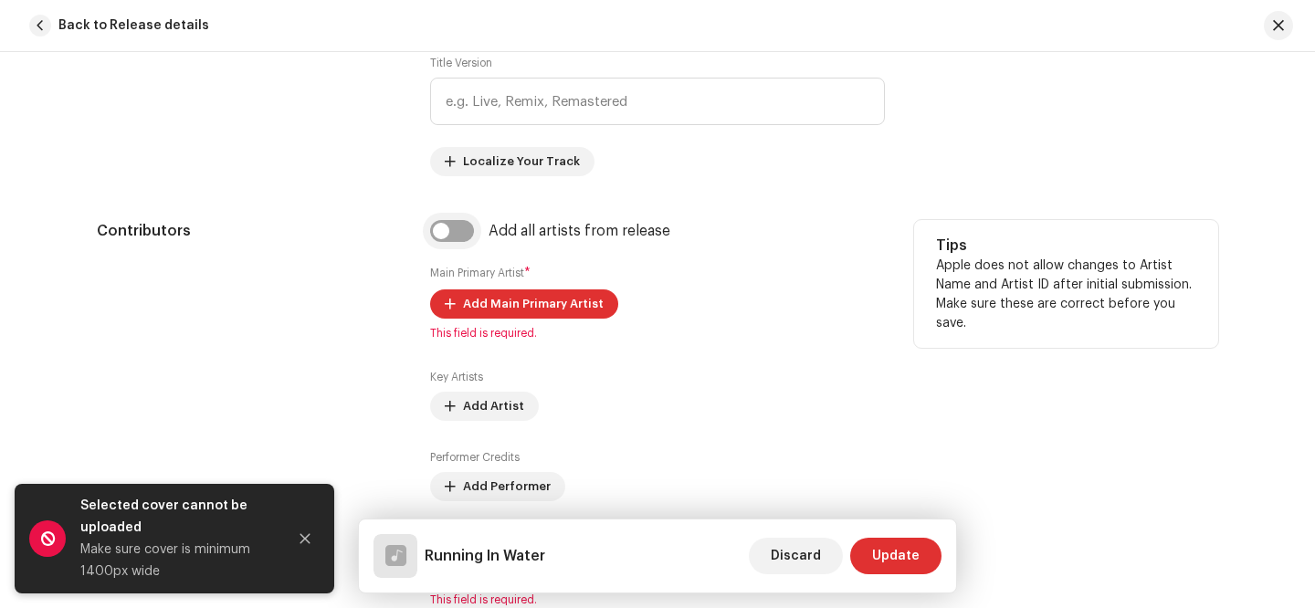
type input "Running In Water"
click at [469, 236] on input "checkbox" at bounding box center [452, 231] width 44 height 22
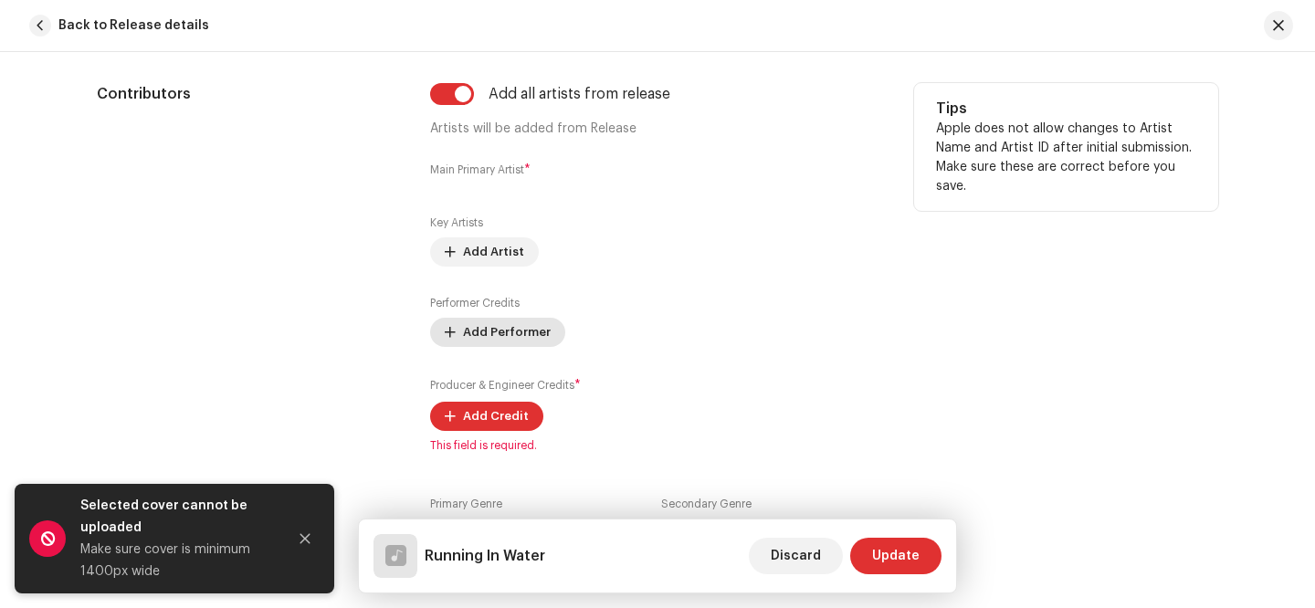
scroll to position [1138, 0]
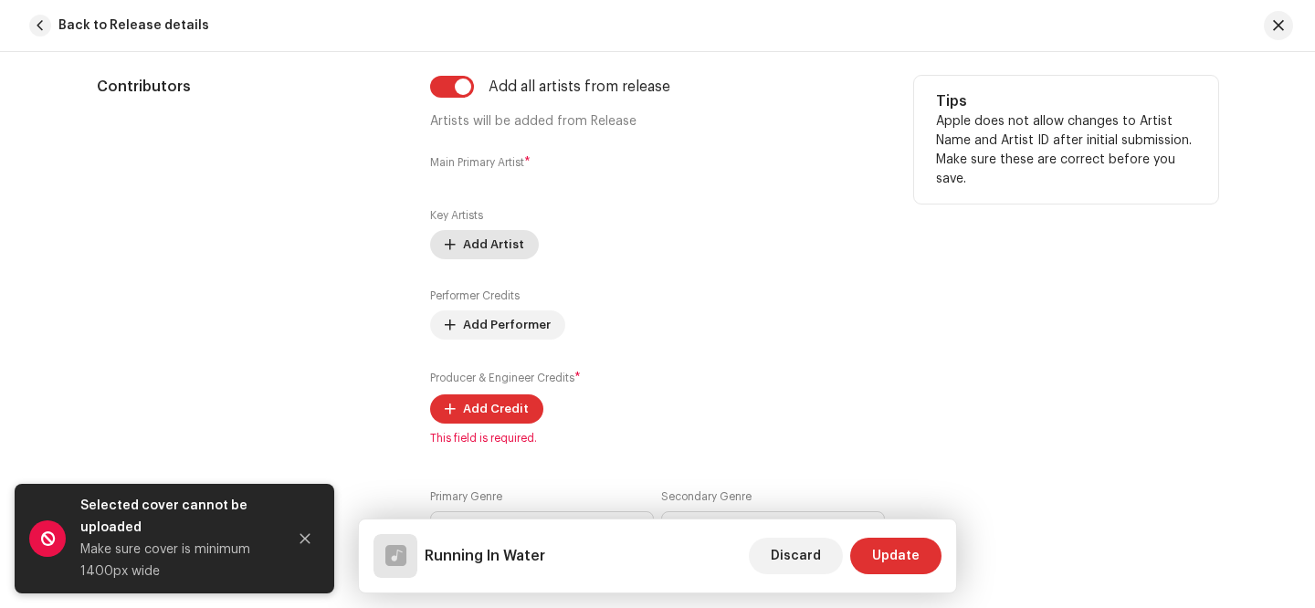
click at [454, 243] on span at bounding box center [450, 244] width 11 height 15
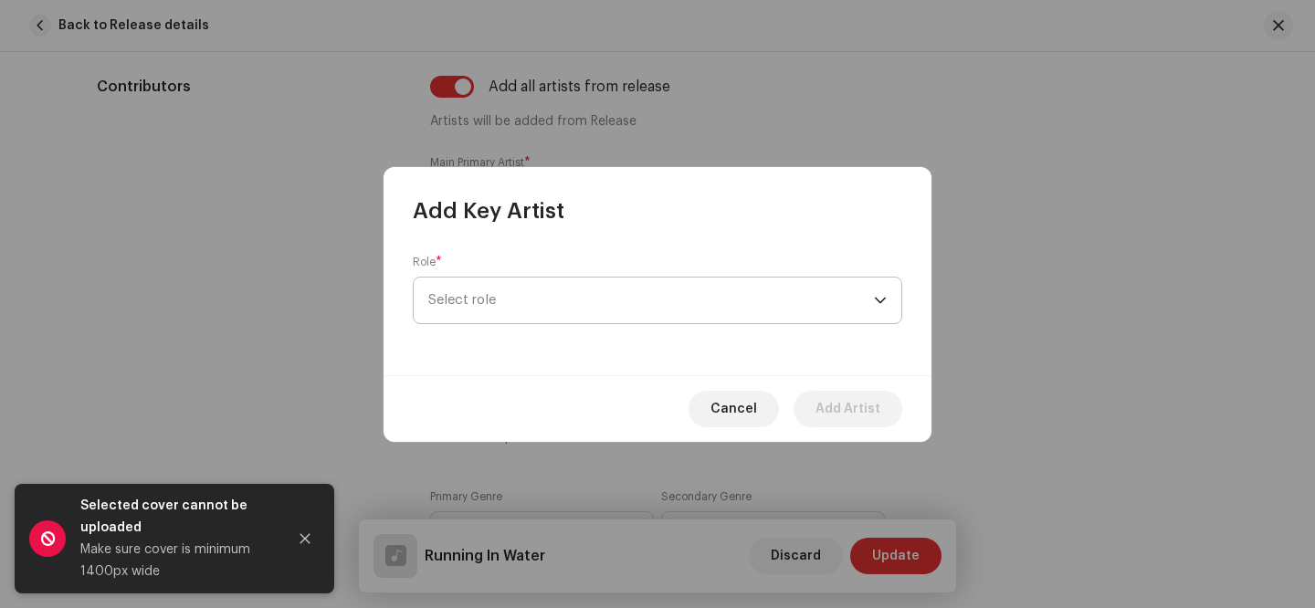
click at [518, 308] on span "Select role" at bounding box center [651, 301] width 446 height 46
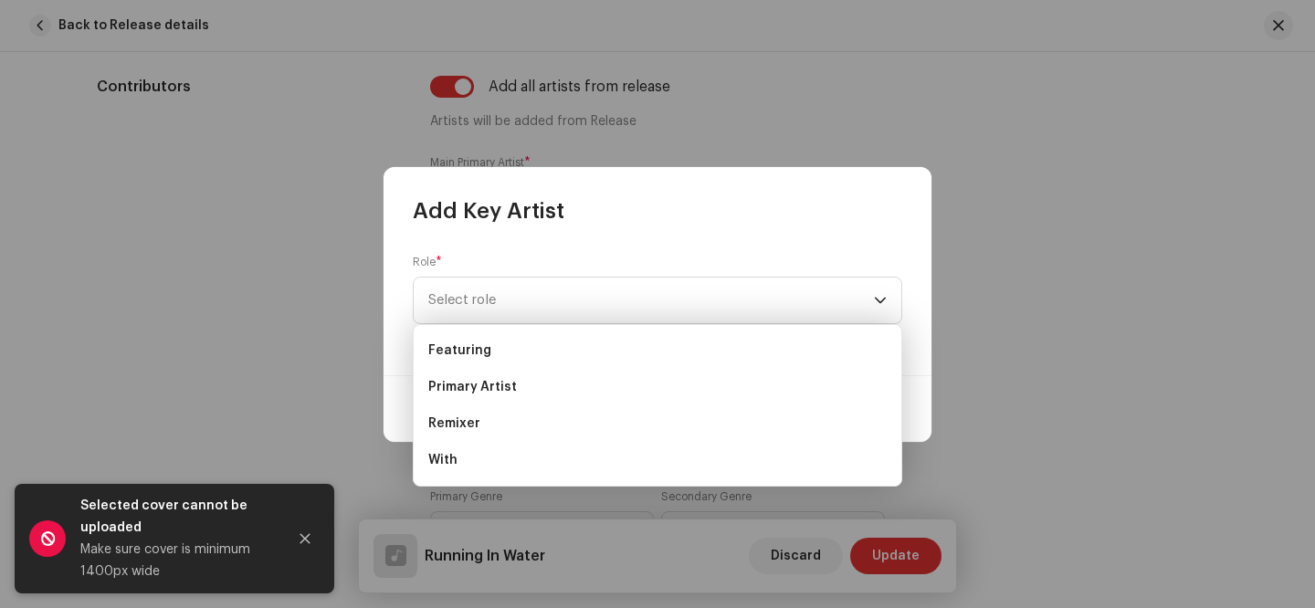
click at [536, 263] on div "Role * Select role" at bounding box center [657, 289] width 489 height 69
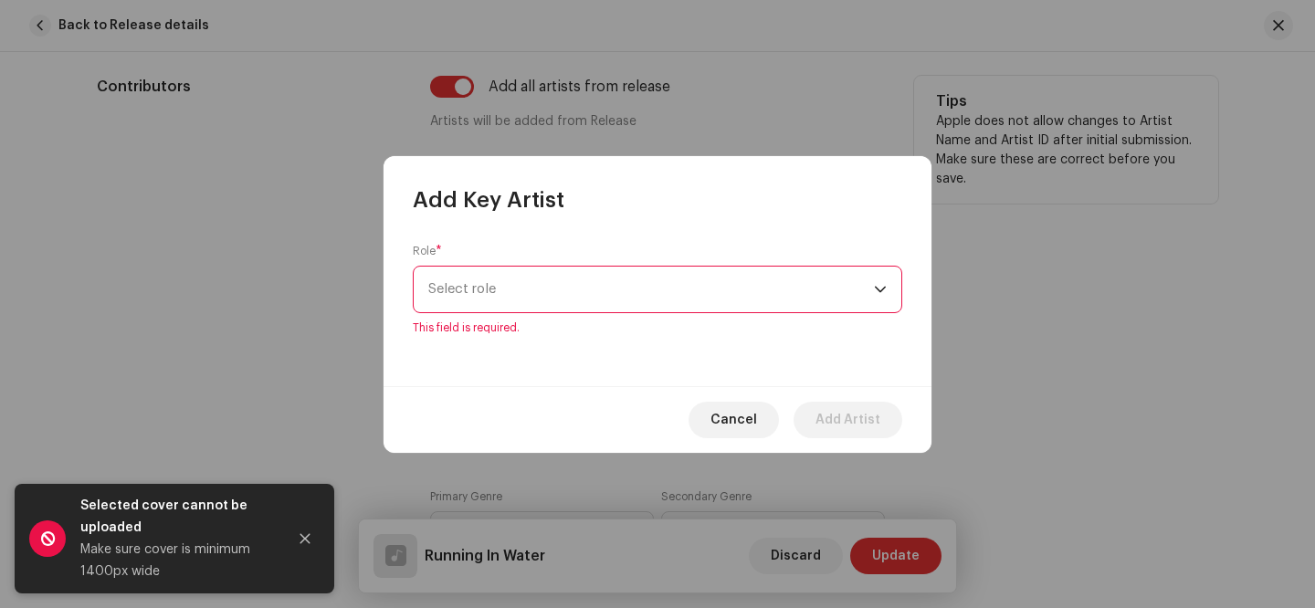
click at [740, 410] on span "Cancel" at bounding box center [733, 420] width 47 height 37
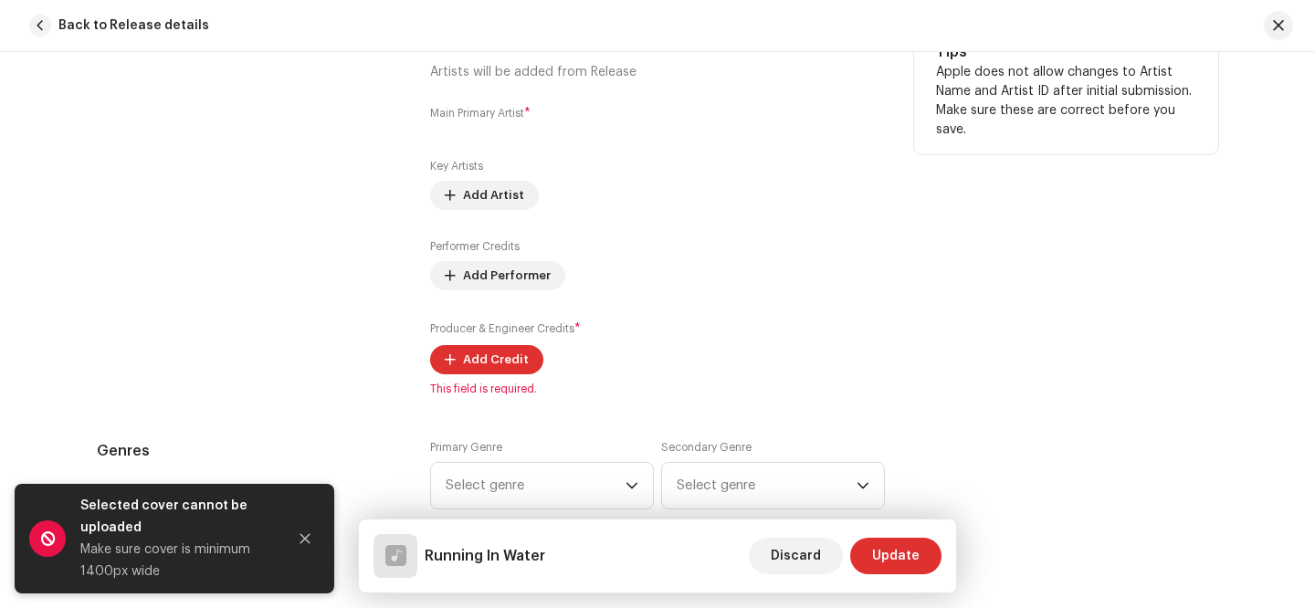
scroll to position [1170, 0]
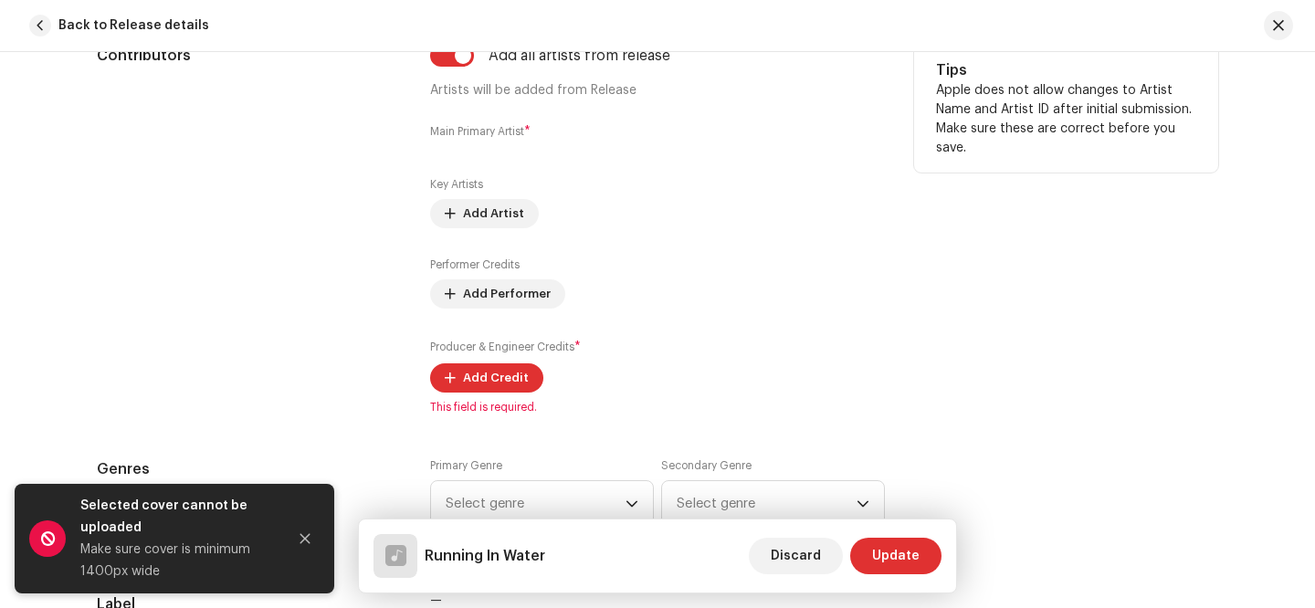
click at [488, 134] on small "Main Primary Artist" at bounding box center [477, 131] width 94 height 11
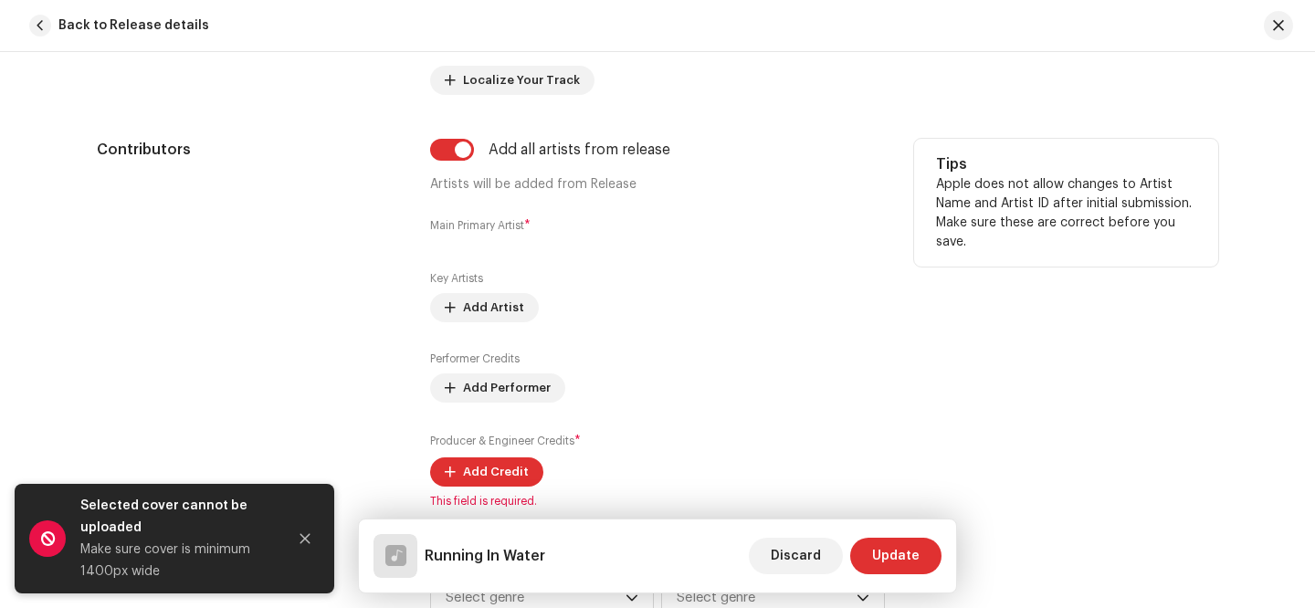
scroll to position [1073, 0]
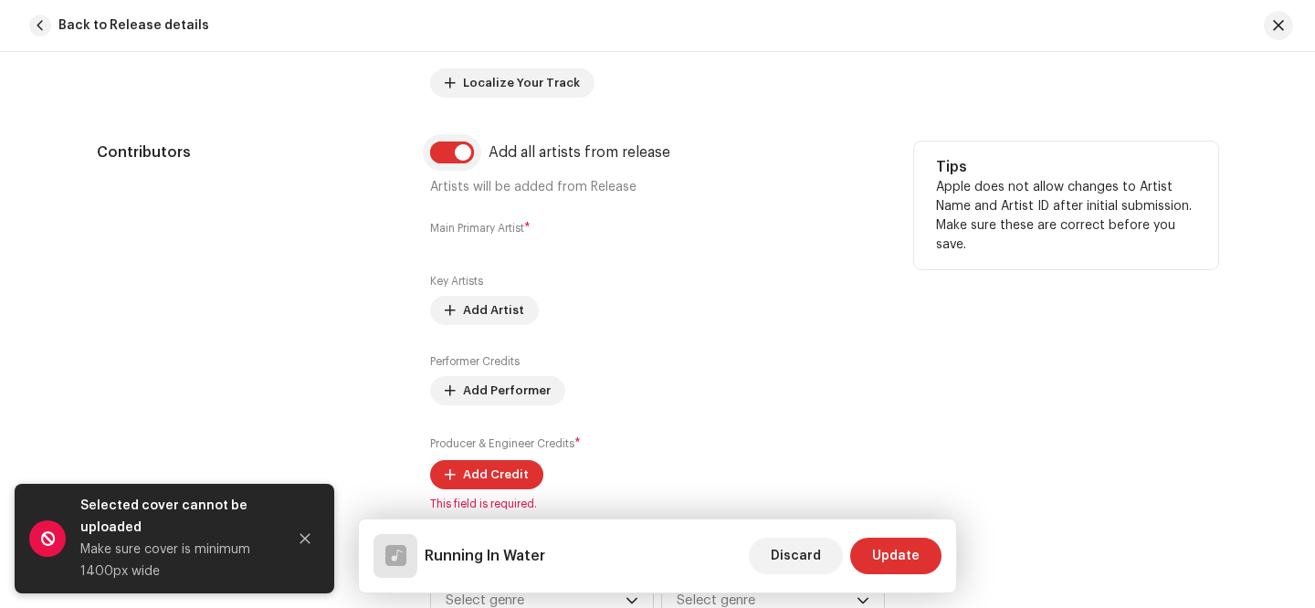
click at [449, 154] on input "checkbox" at bounding box center [452, 153] width 44 height 22
checkbox input "false"
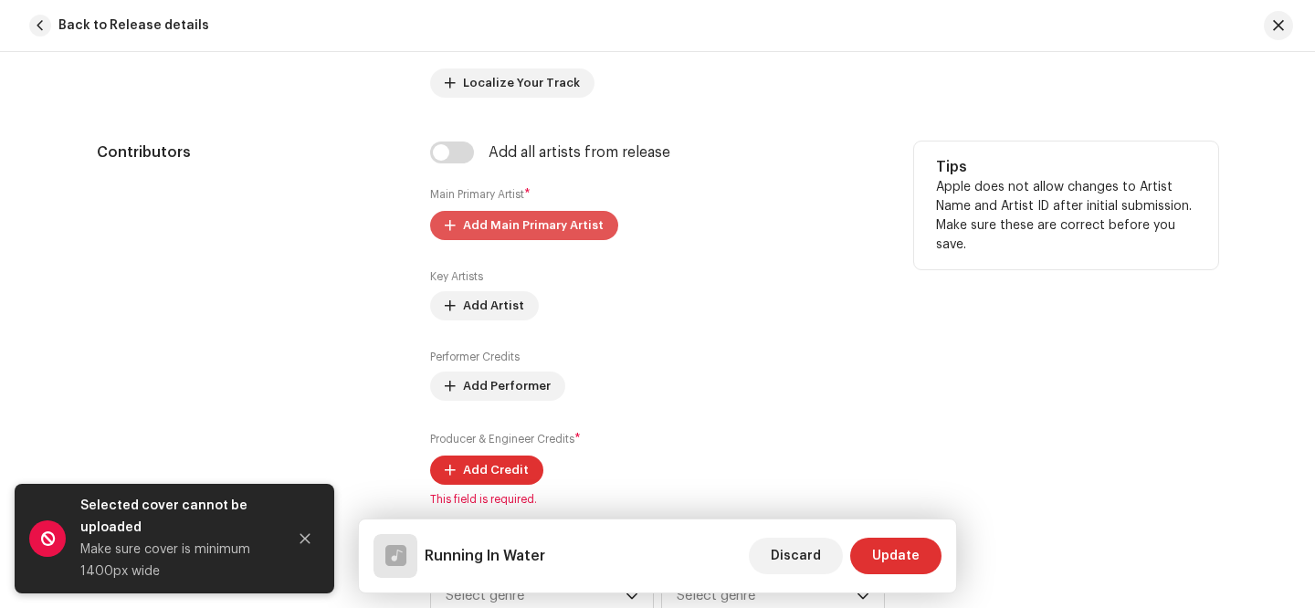
click at [477, 226] on span "Add Main Primary Artist" at bounding box center [533, 225] width 141 height 37
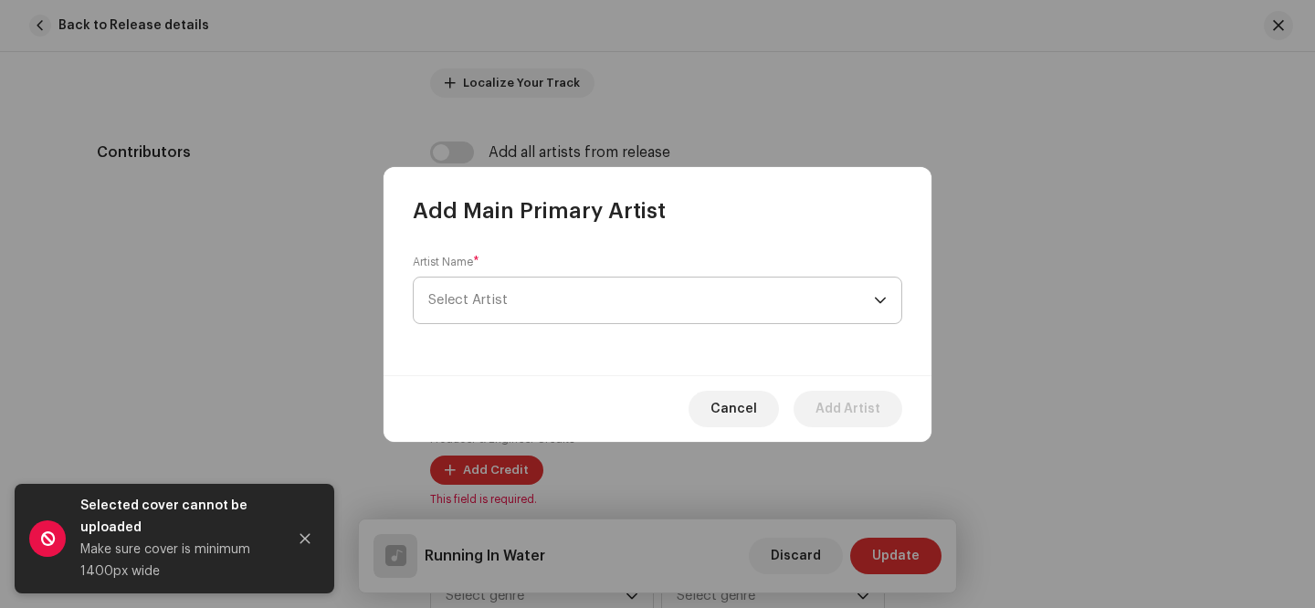
click at [586, 309] on span "Select Artist" at bounding box center [651, 301] width 446 height 46
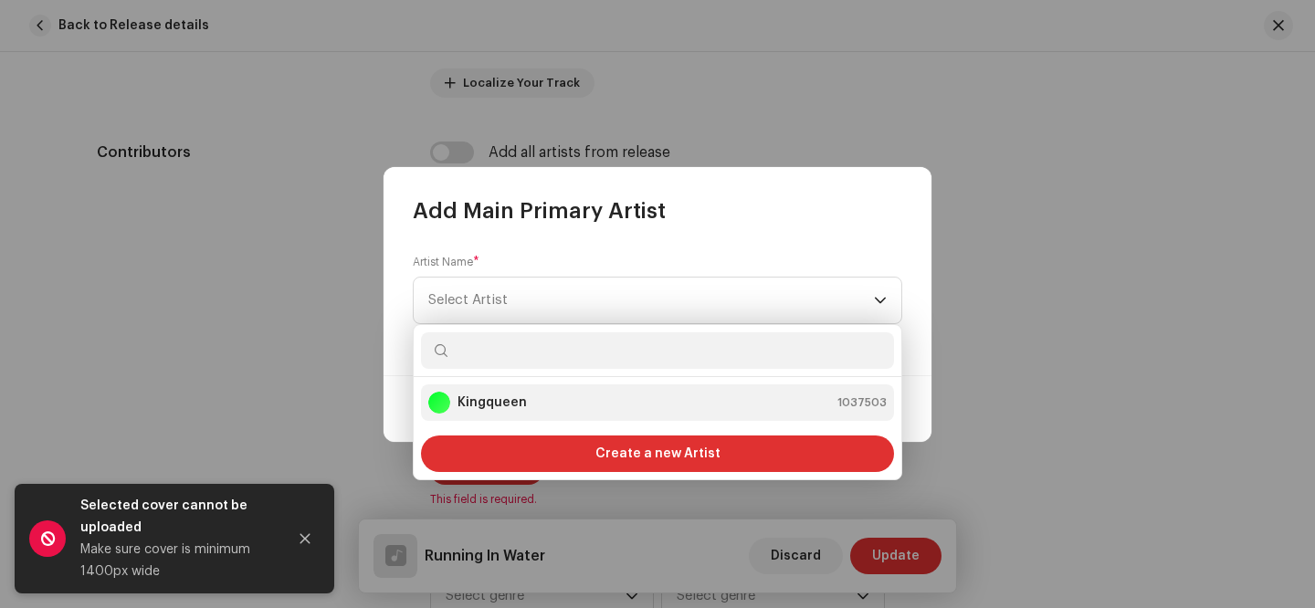
click at [524, 409] on div "Kingqueen 1037503" at bounding box center [657, 403] width 458 height 22
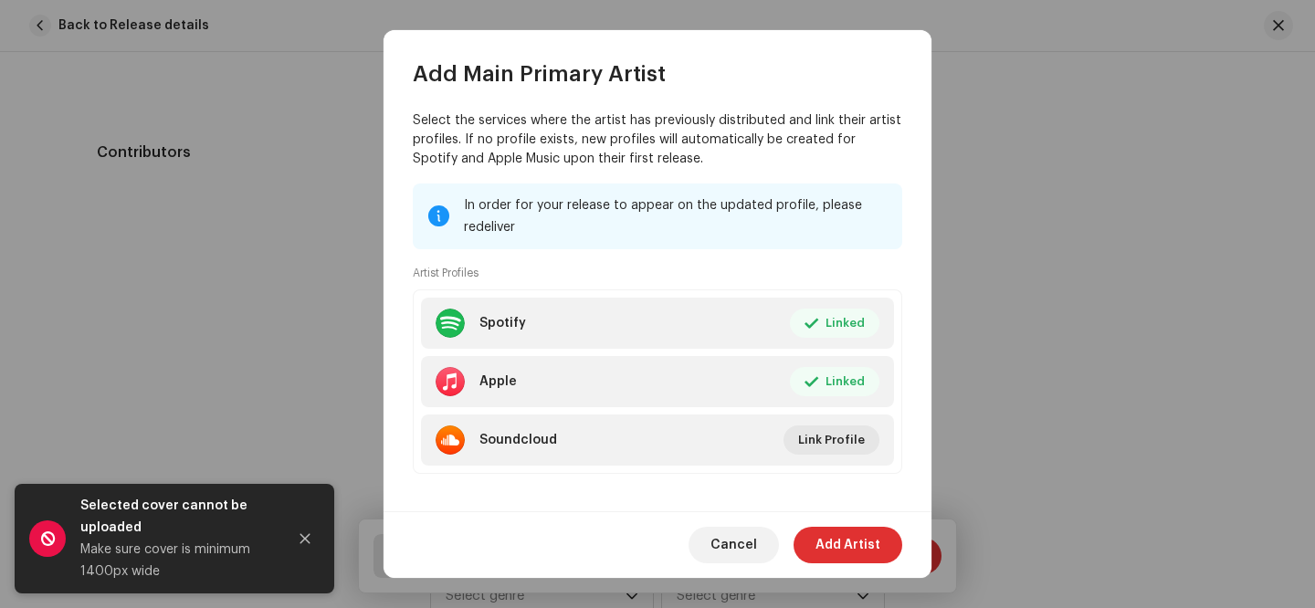
scroll to position [171, 0]
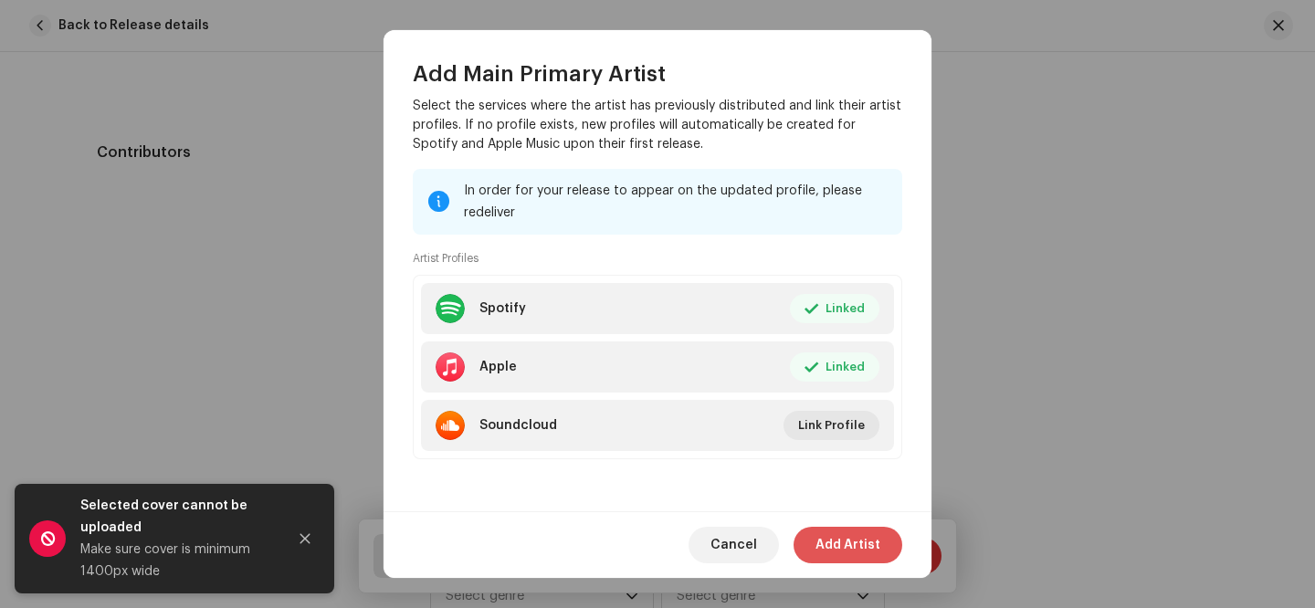
click at [873, 545] on span "Add Artist" at bounding box center [847, 545] width 65 height 37
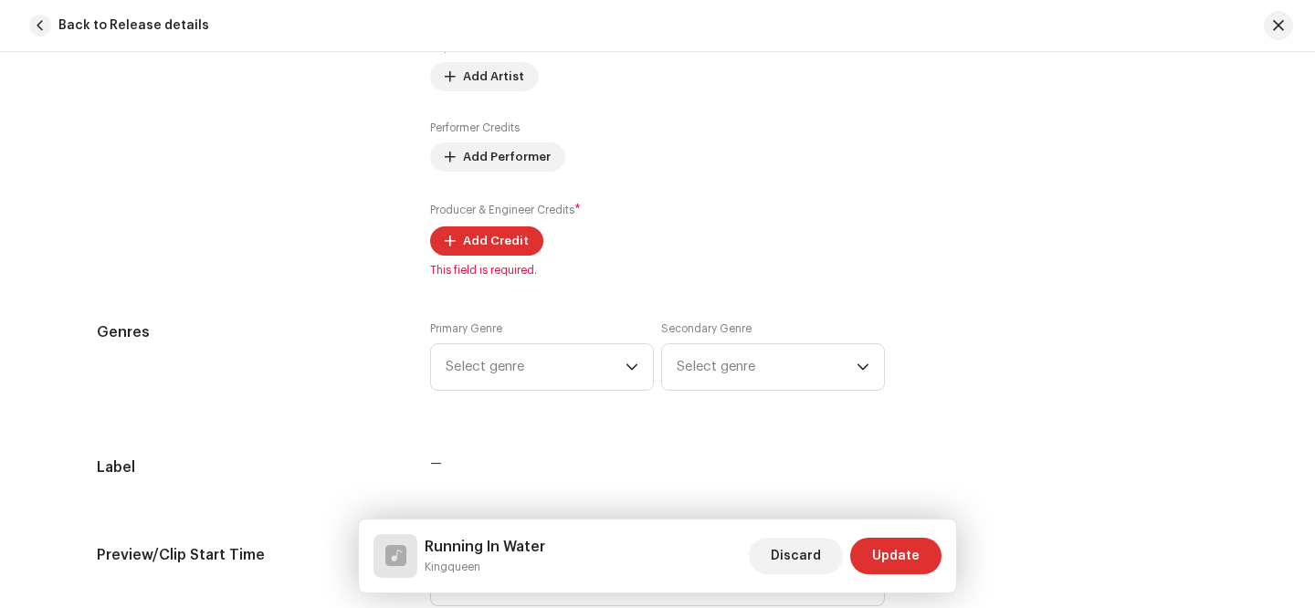
scroll to position [1353, 0]
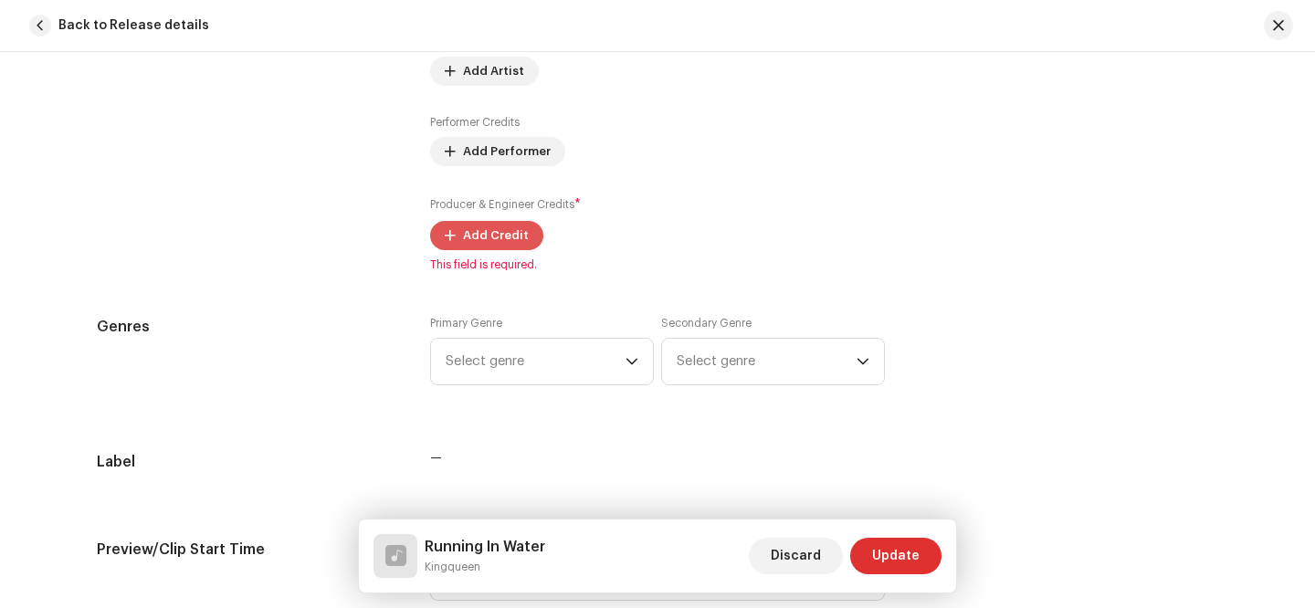
click at [488, 236] on span "Add Credit" at bounding box center [496, 235] width 66 height 37
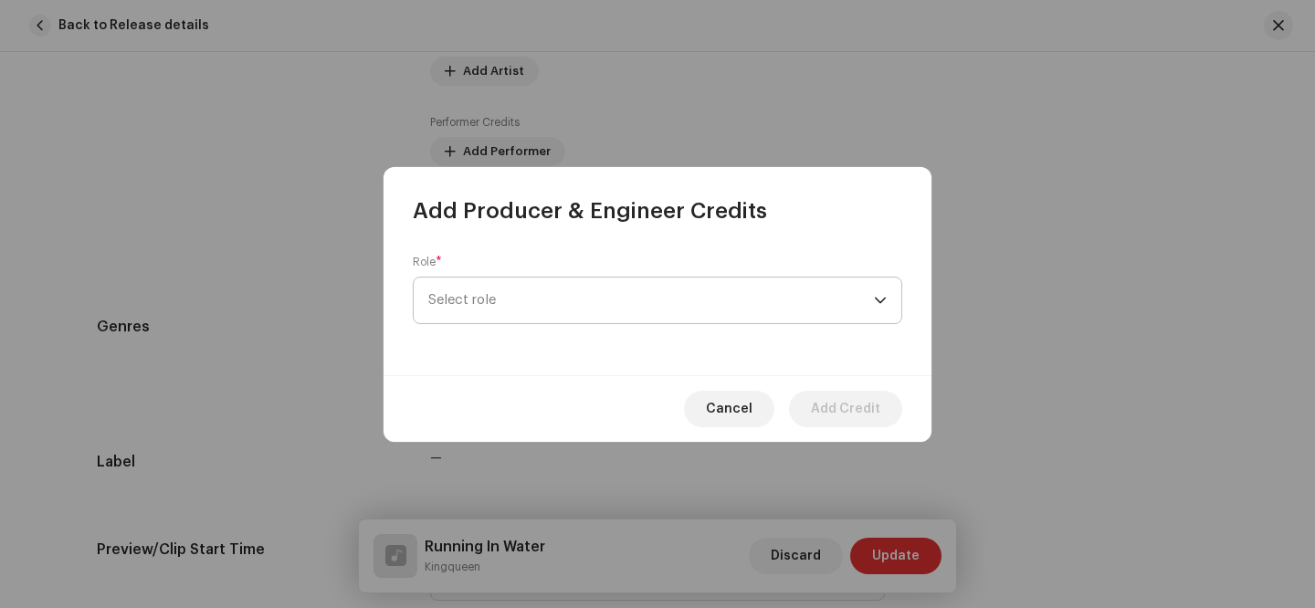
click at [647, 292] on span "Select role" at bounding box center [651, 301] width 446 height 46
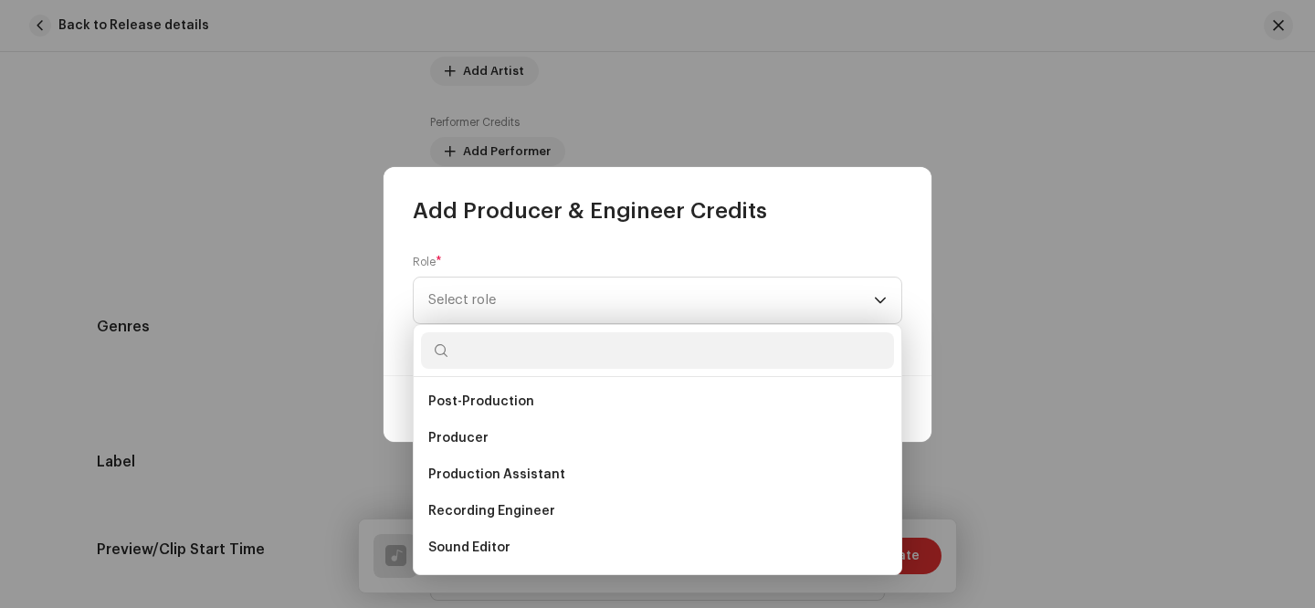
scroll to position [694, 0]
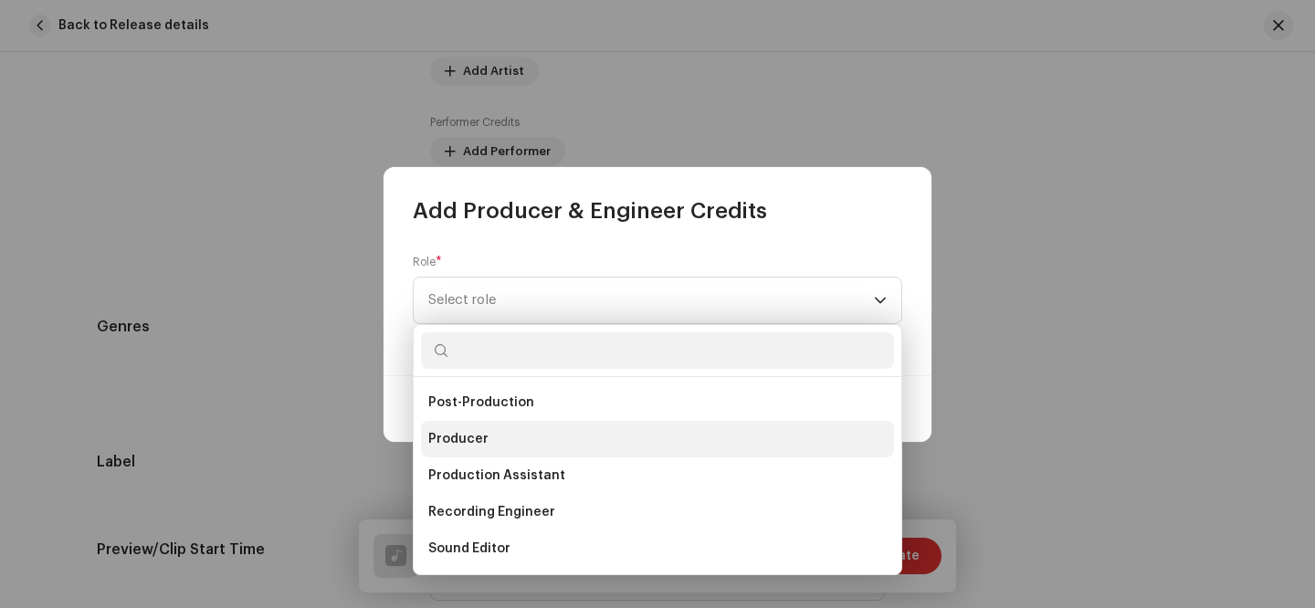
click at [511, 433] on li "Producer" at bounding box center [657, 439] width 473 height 37
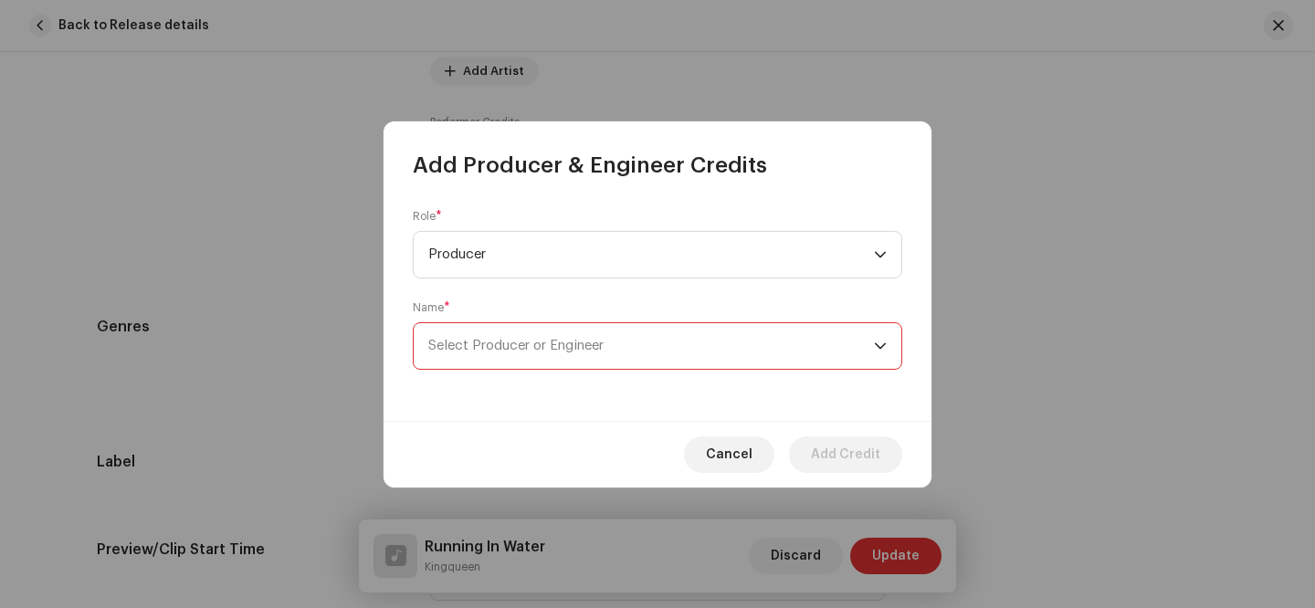
click at [630, 339] on span "Select Producer or Engineer" at bounding box center [651, 346] width 446 height 46
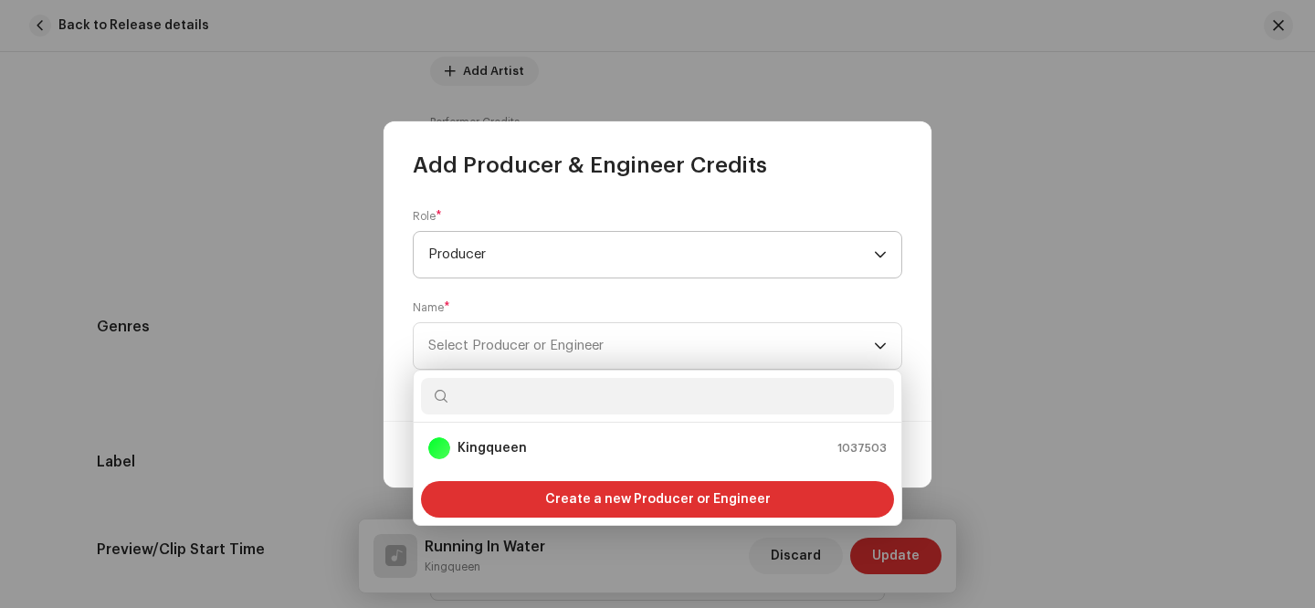
click at [607, 234] on span "Producer" at bounding box center [651, 255] width 446 height 46
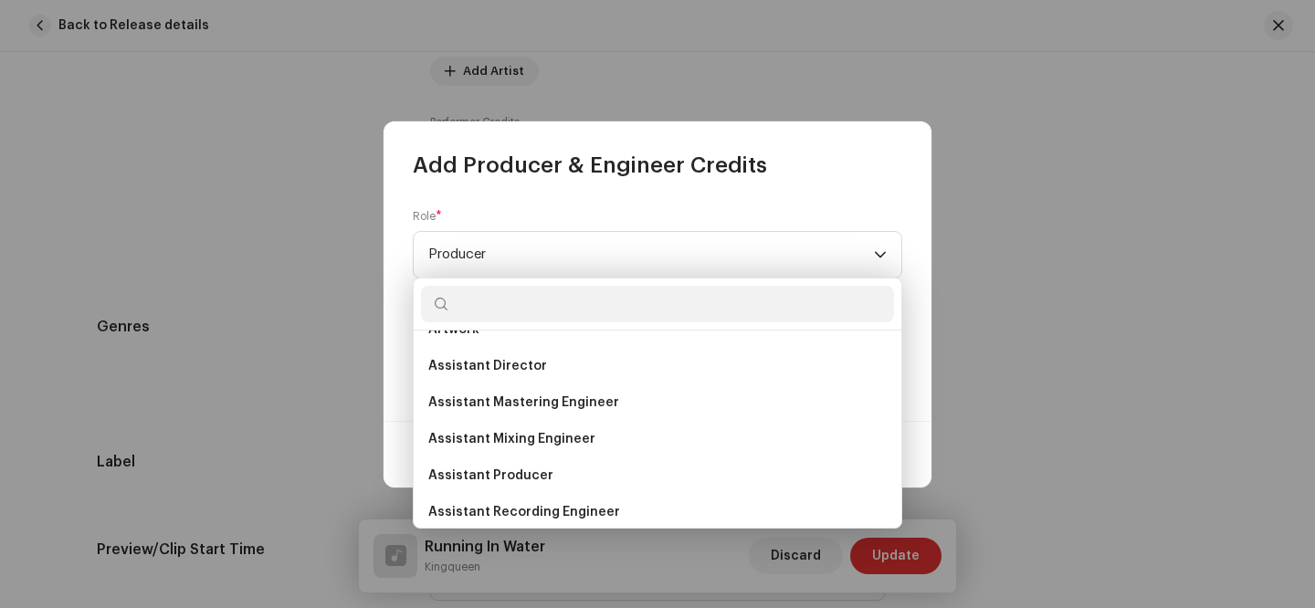
scroll to position [0, 0]
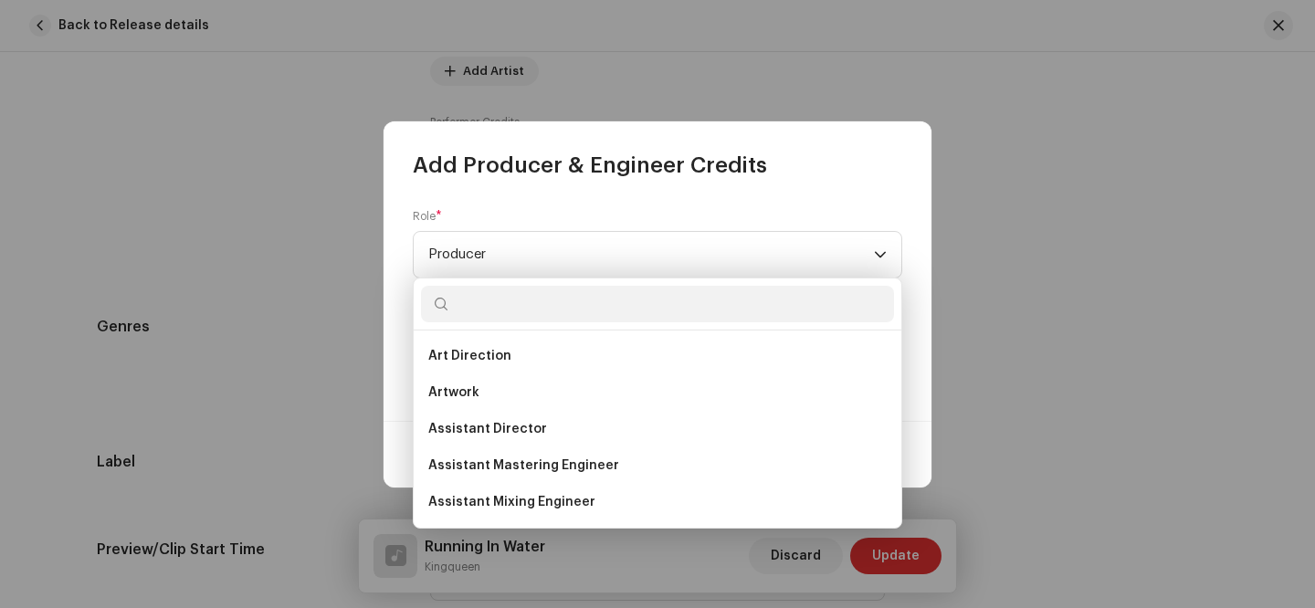
click at [668, 206] on div "Role * Producer Name * Select Producer or Engineer" at bounding box center [657, 300] width 548 height 241
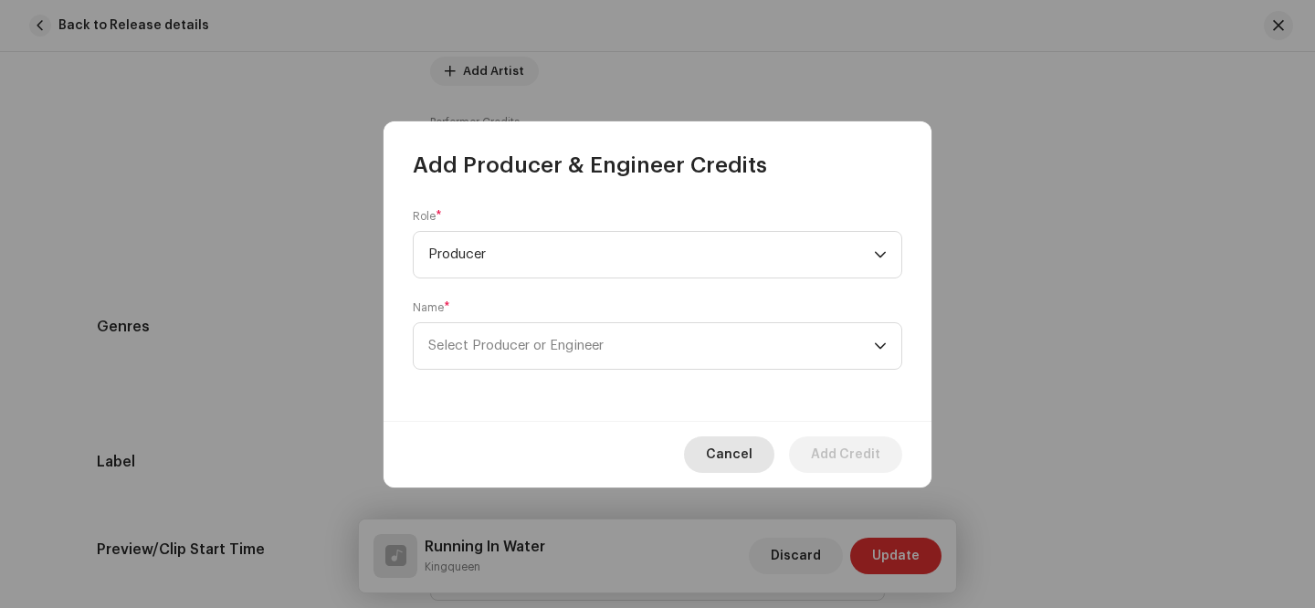
click at [716, 446] on span "Cancel" at bounding box center [729, 454] width 47 height 37
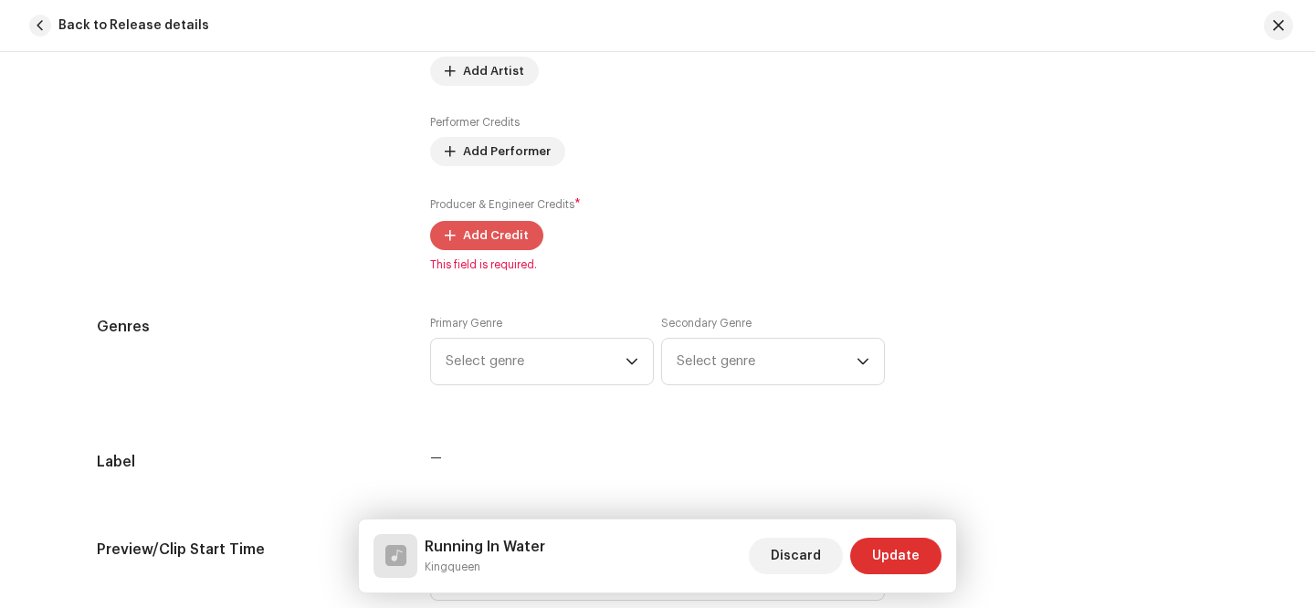
click at [504, 233] on span "Add Credit" at bounding box center [496, 235] width 66 height 37
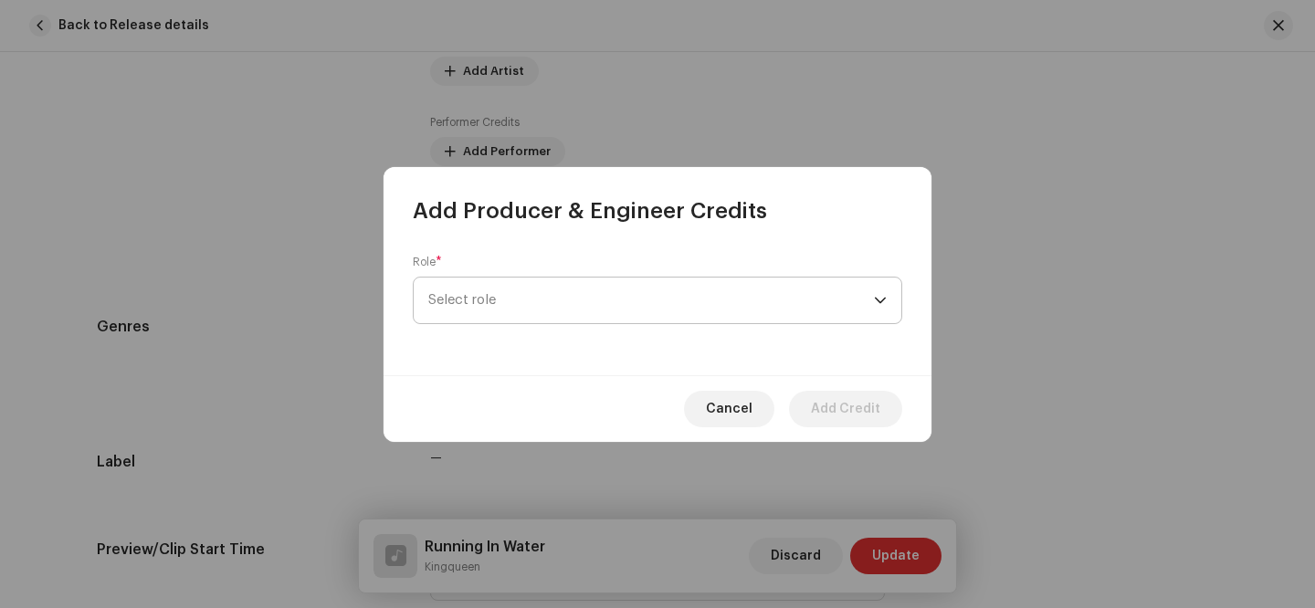
click at [593, 297] on span "Select role" at bounding box center [651, 301] width 446 height 46
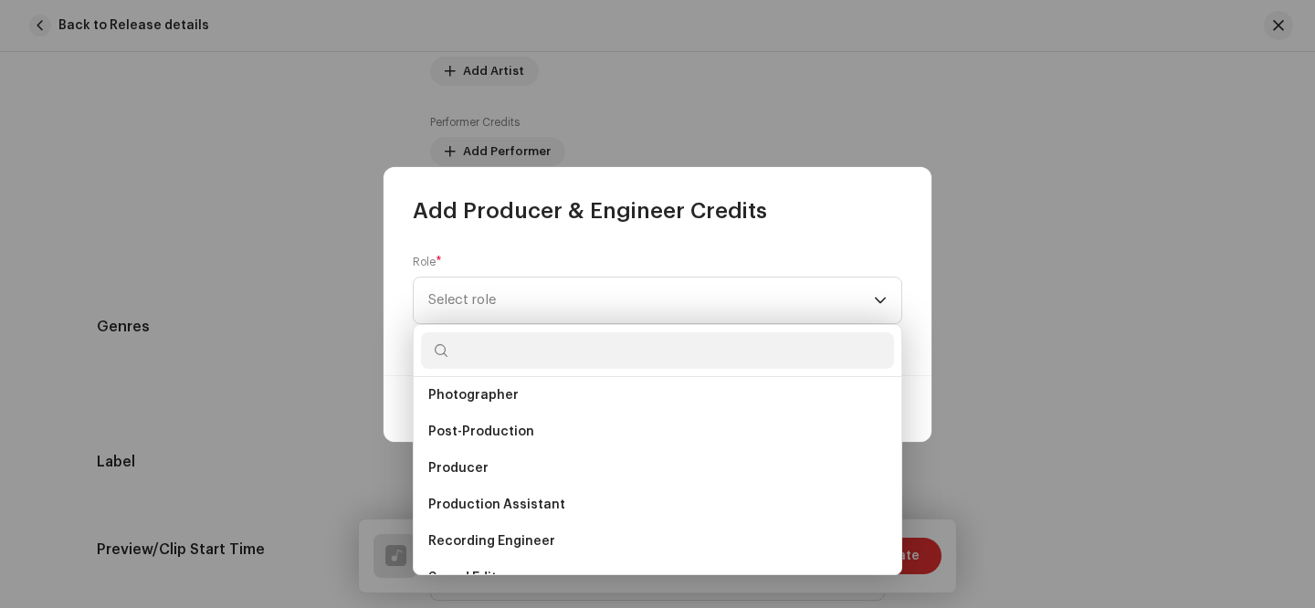
scroll to position [681, 0]
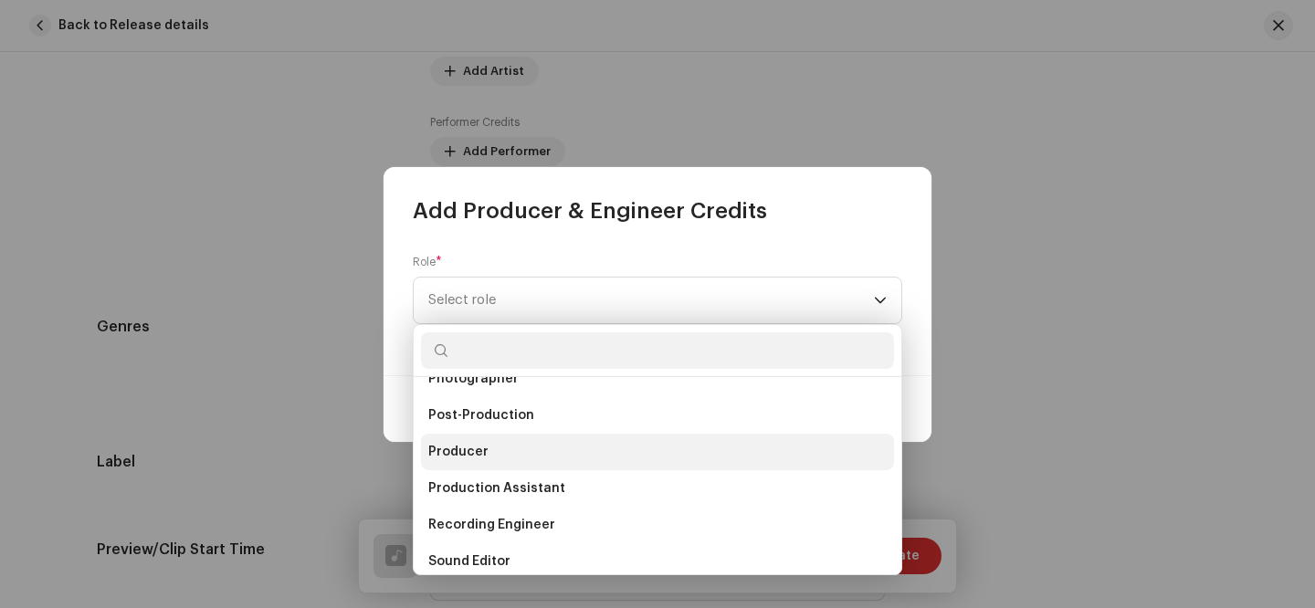
click at [515, 446] on li "Producer" at bounding box center [657, 452] width 473 height 37
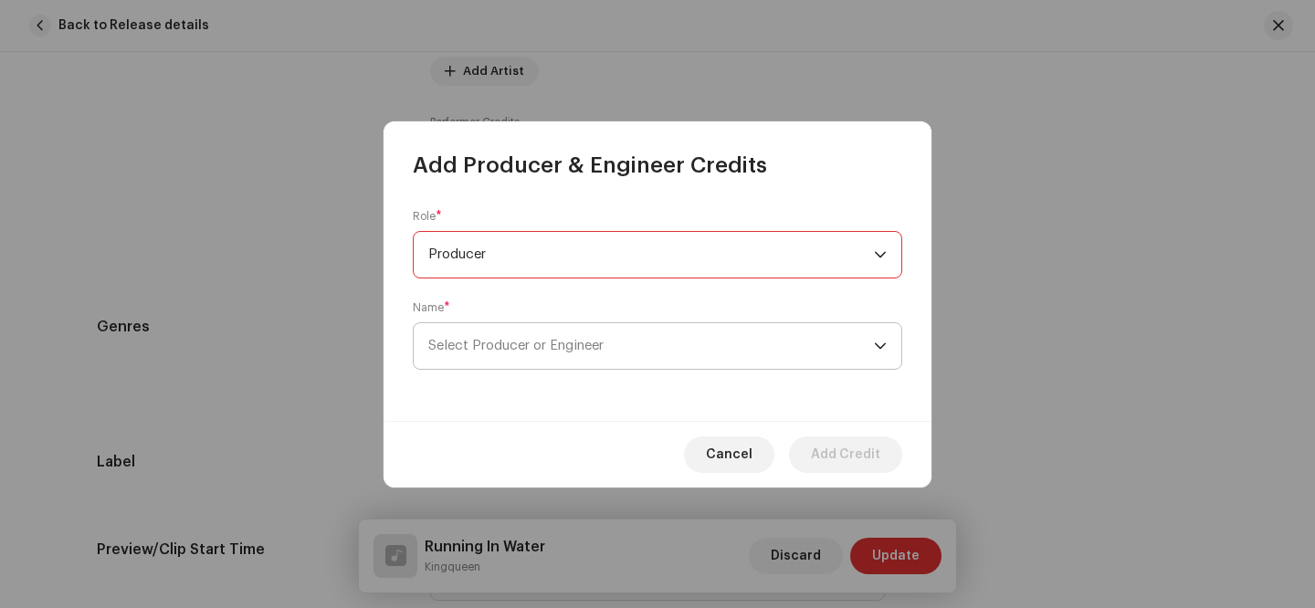
click at [534, 348] on span "Select Producer or Engineer" at bounding box center [515, 346] width 175 height 14
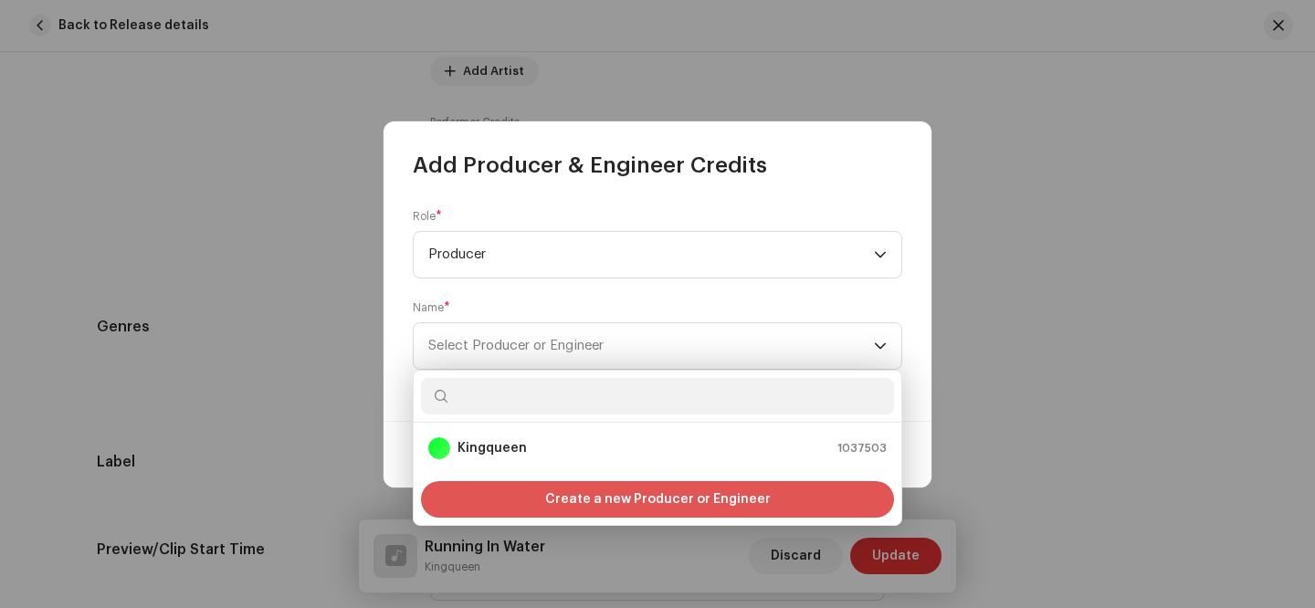
click at [594, 504] on span "Create a new Producer or Engineer" at bounding box center [658, 499] width 226 height 37
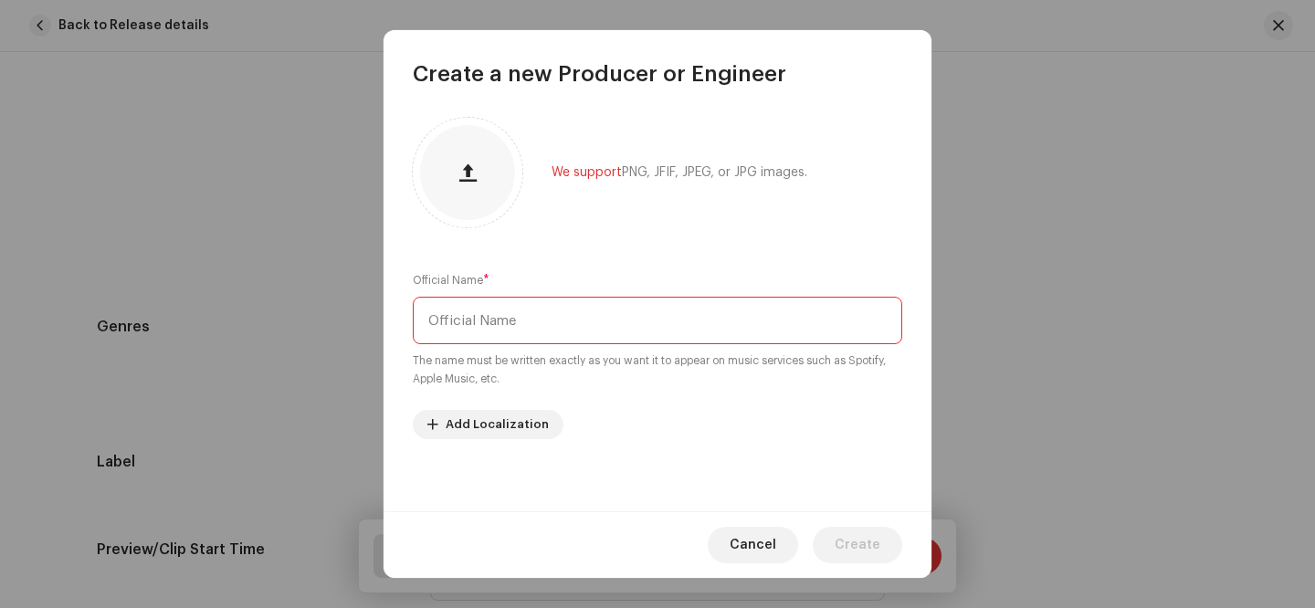
click at [506, 325] on input "text" at bounding box center [657, 320] width 489 height 47
type input "[PERSON_NAME]"
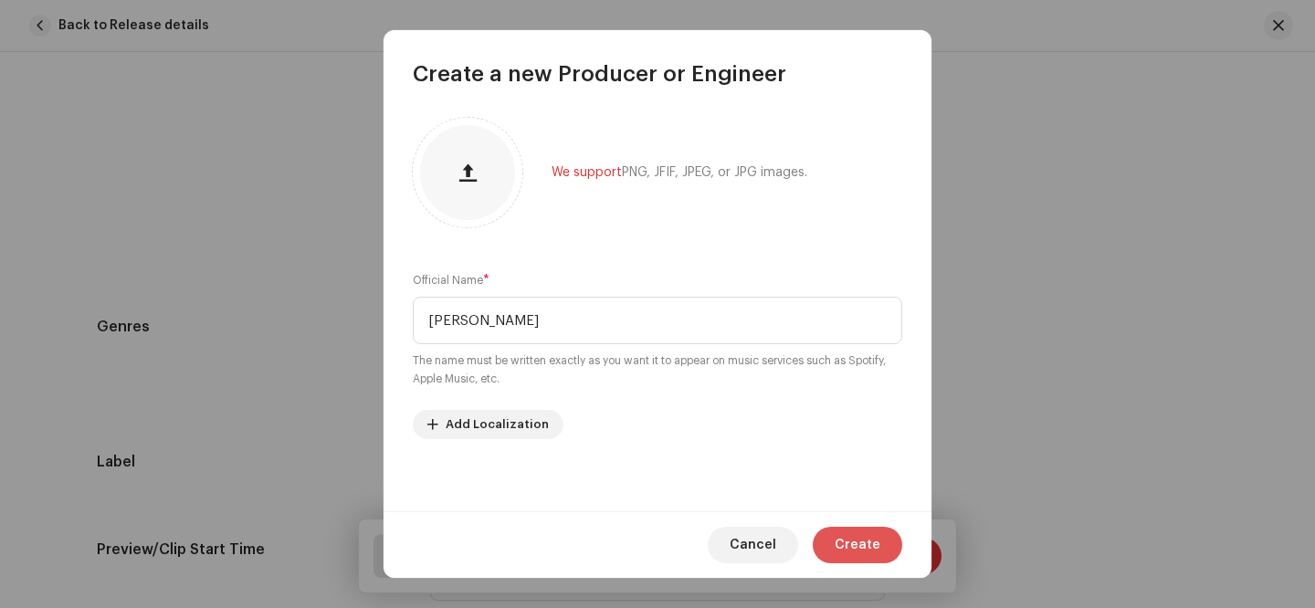
click at [861, 541] on span "Create" at bounding box center [857, 545] width 46 height 37
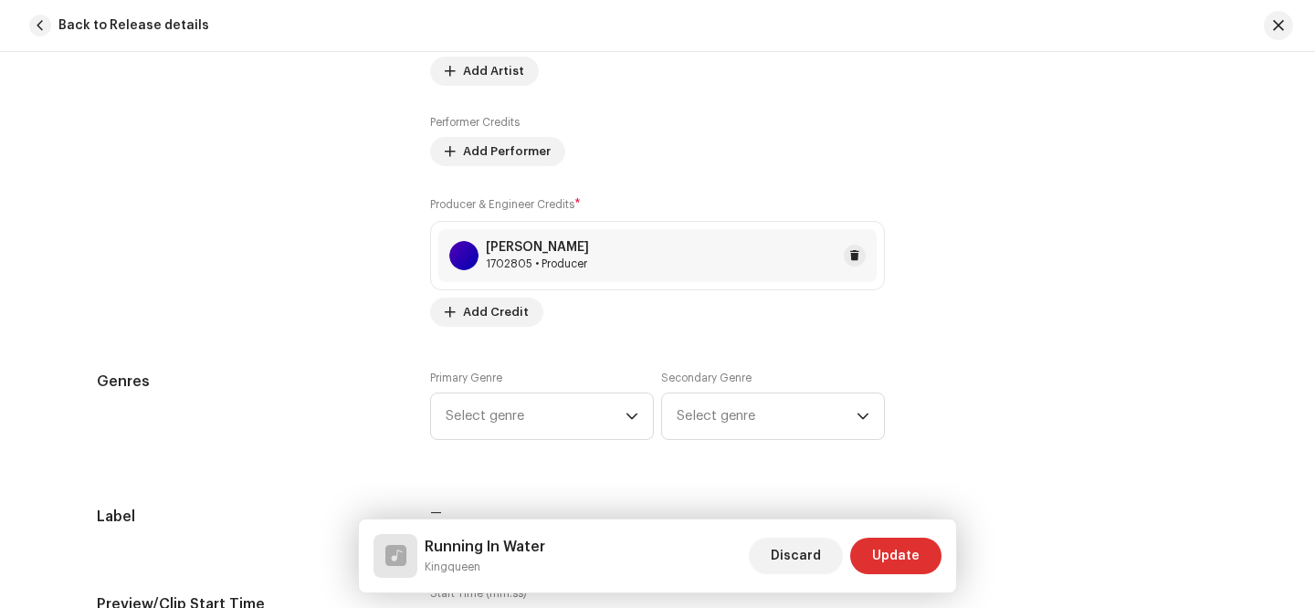
click at [490, 250] on div "[PERSON_NAME]" at bounding box center [537, 247] width 103 height 15
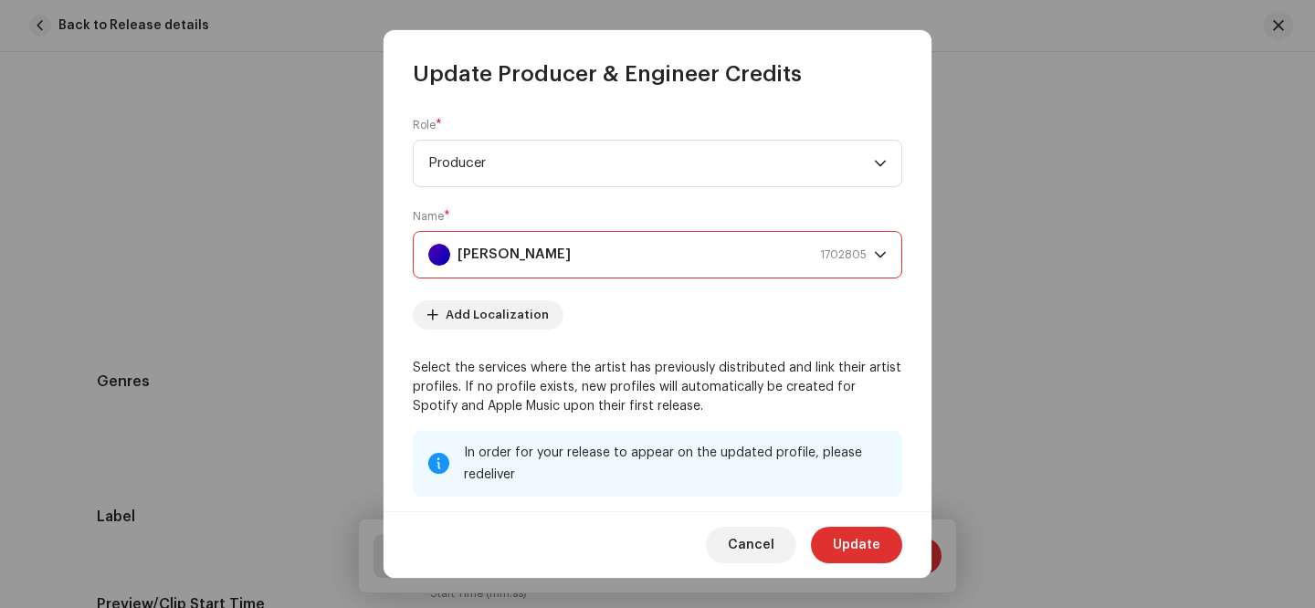
click at [593, 252] on div "[PERSON_NAME] 1702805" at bounding box center [647, 255] width 438 height 46
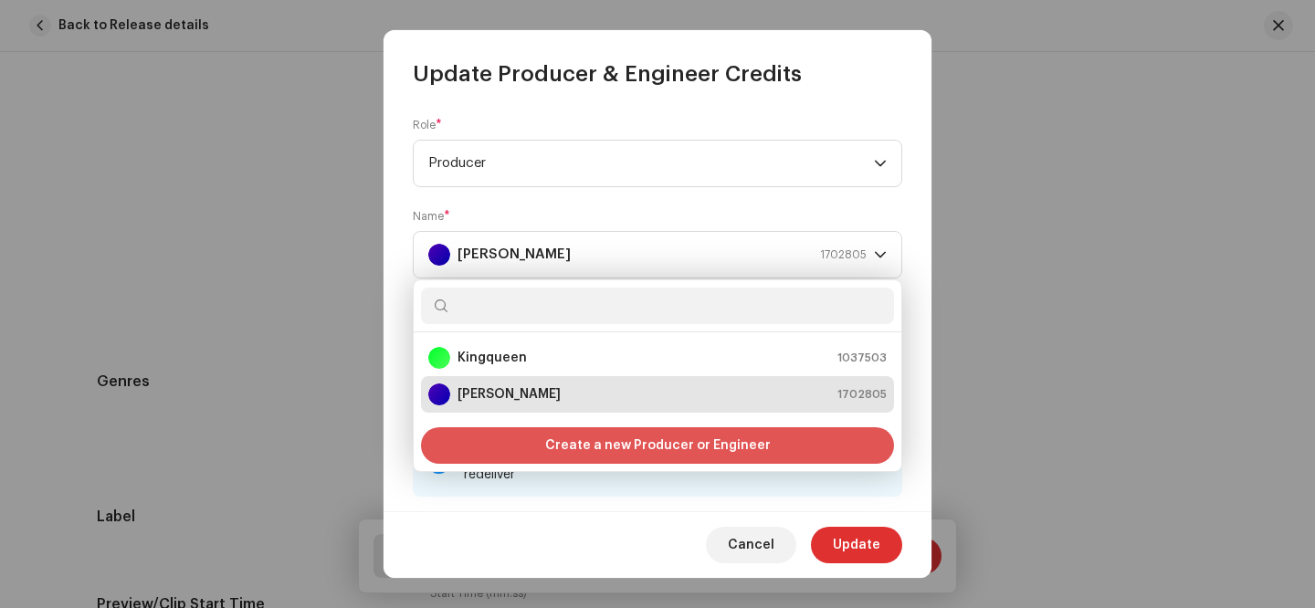
click at [651, 448] on span "Create a new Producer or Engineer" at bounding box center [658, 445] width 226 height 37
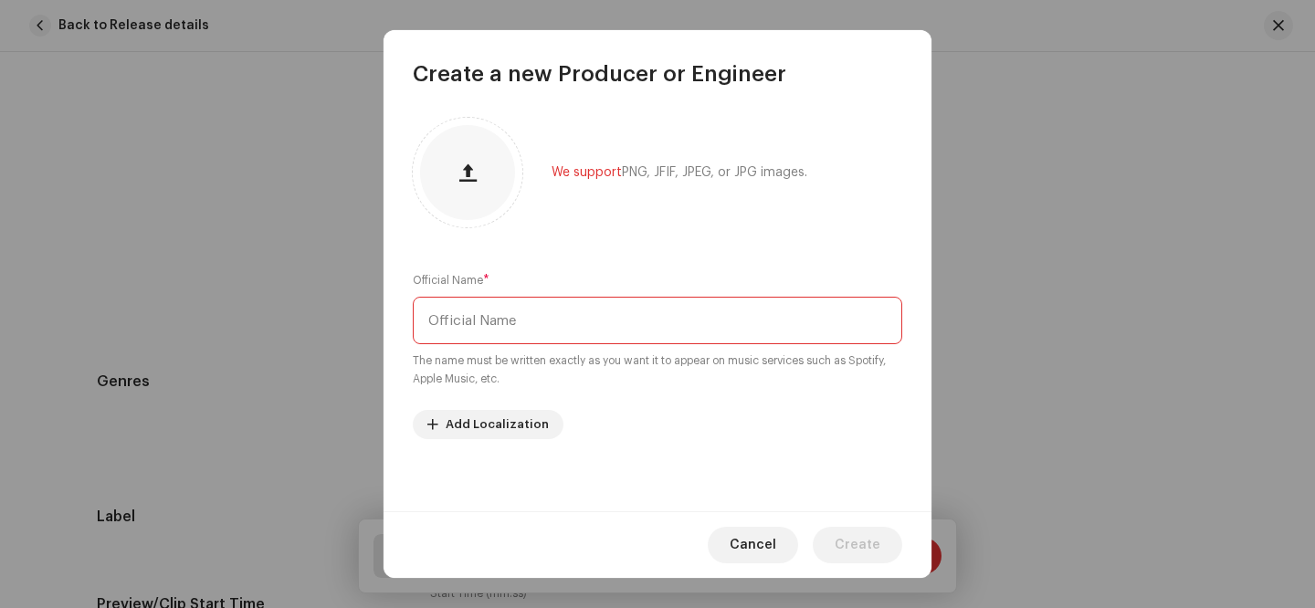
click at [550, 309] on input "text" at bounding box center [657, 320] width 489 height 47
type input "[PERSON_NAME]"
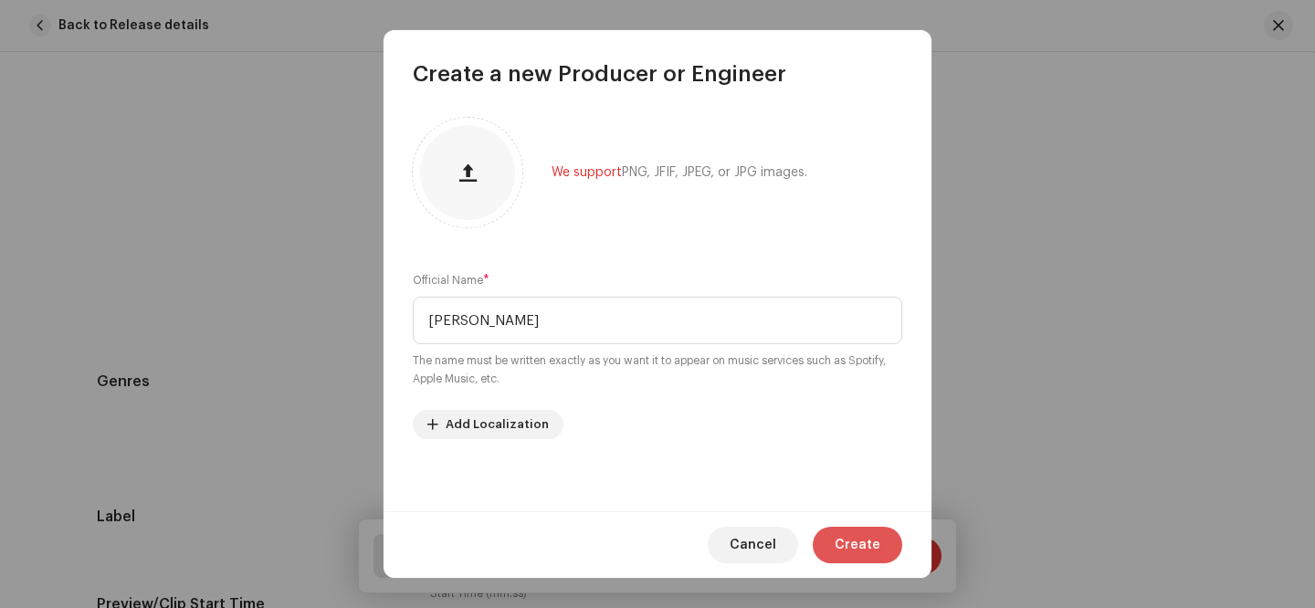
click at [872, 537] on span "Create" at bounding box center [857, 545] width 46 height 37
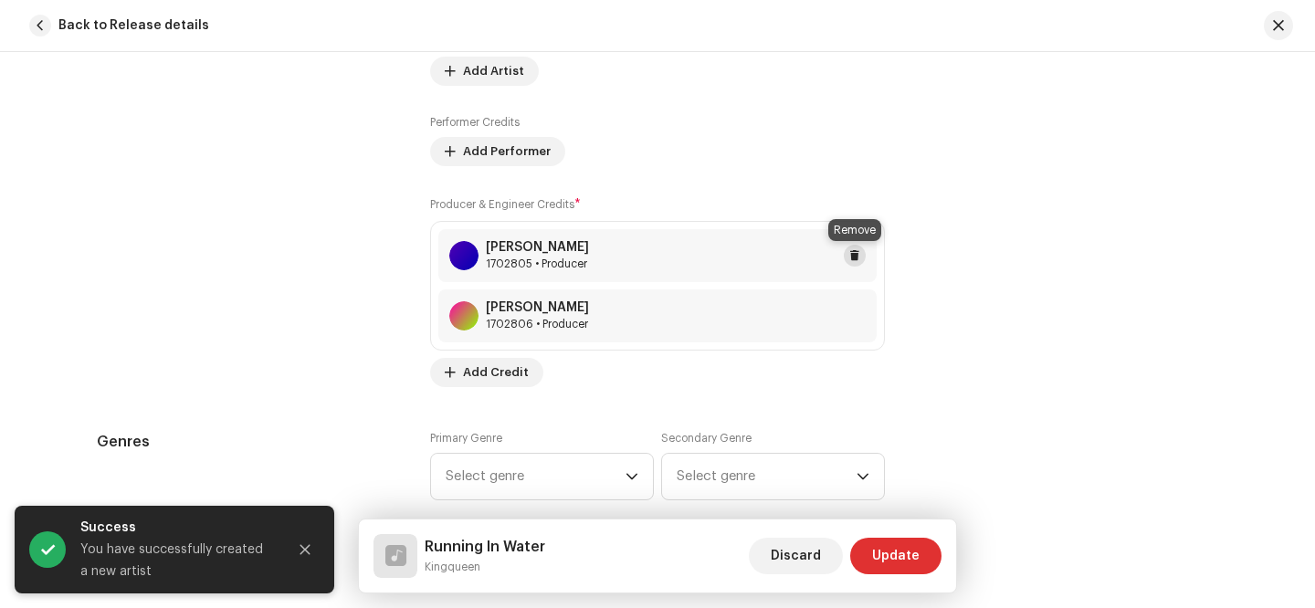
click at [856, 257] on span at bounding box center [854, 255] width 11 height 15
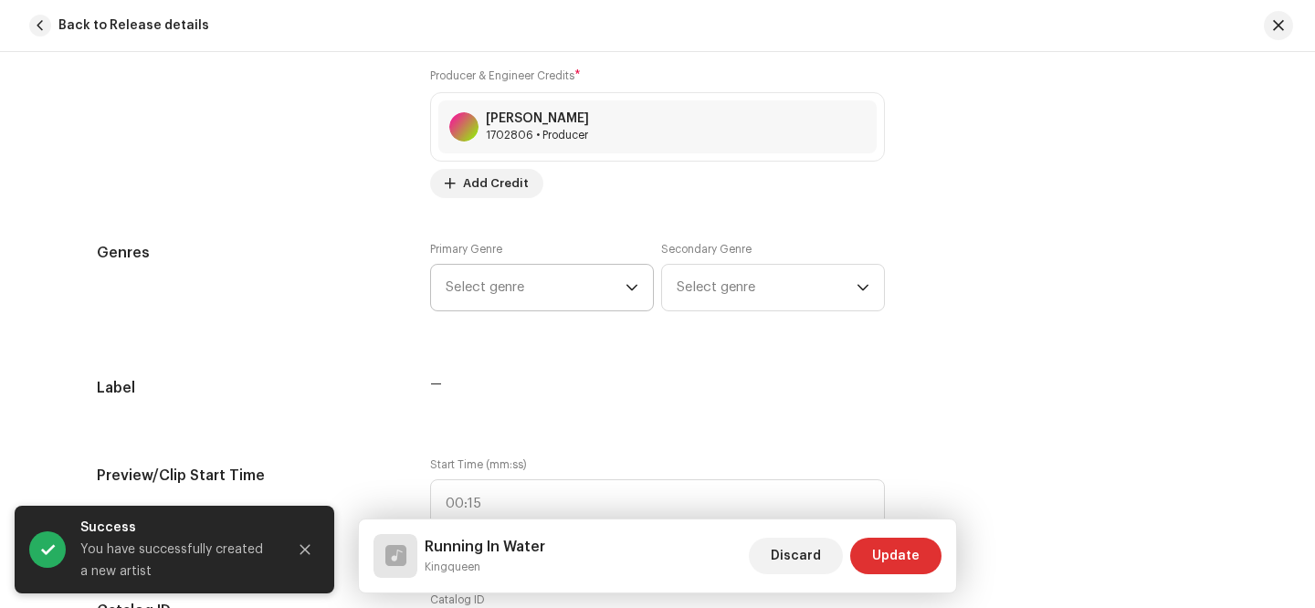
scroll to position [1503, 0]
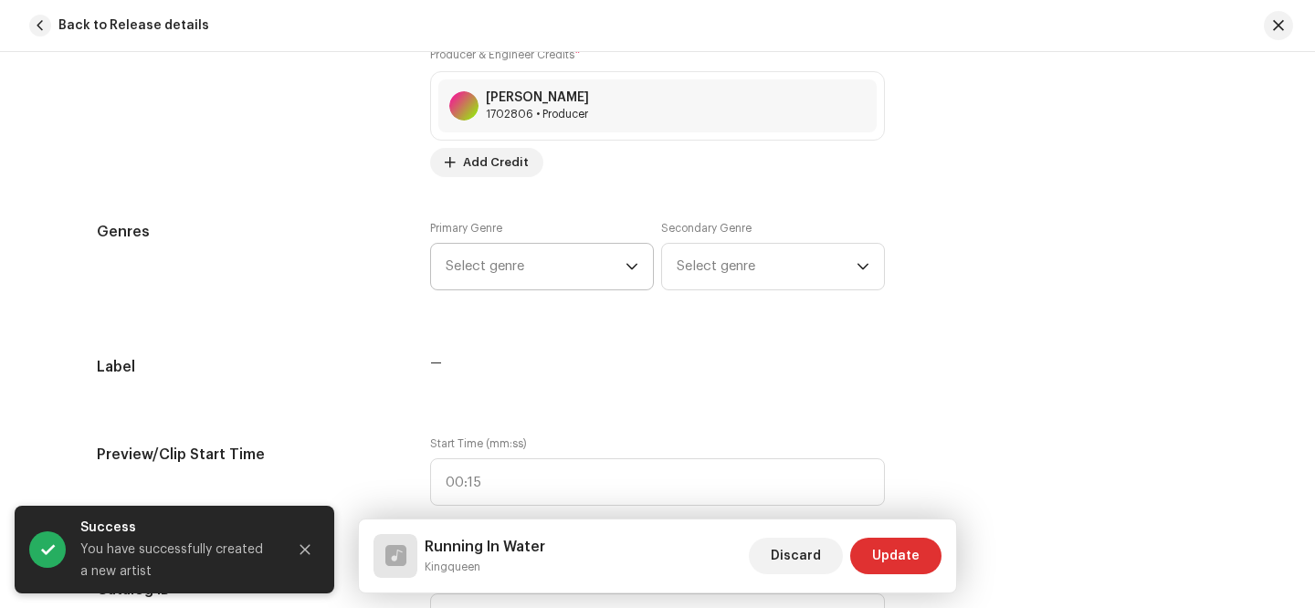
click at [567, 263] on span "Select genre" at bounding box center [536, 267] width 180 height 46
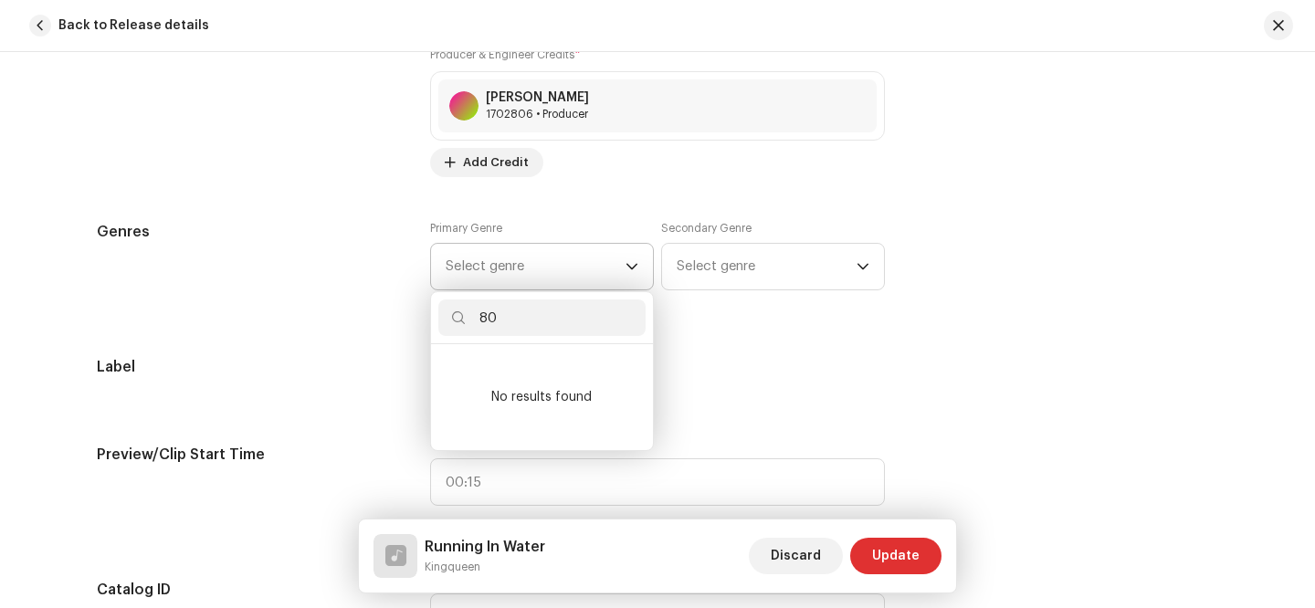
type input "8"
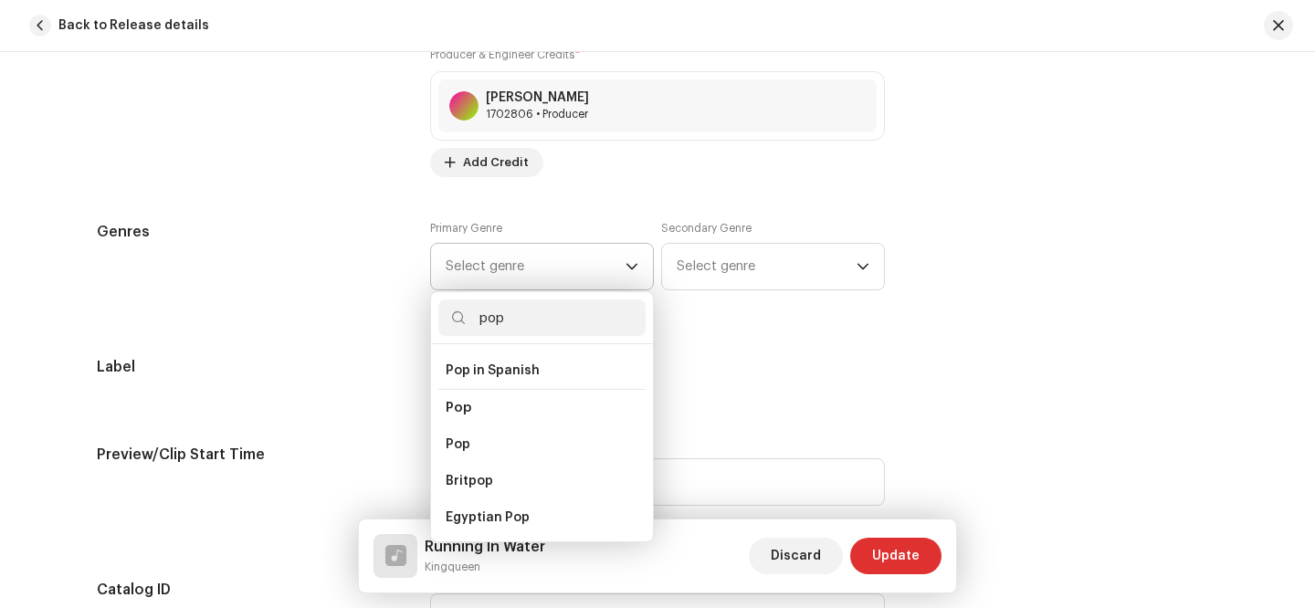
scroll to position [649, 0]
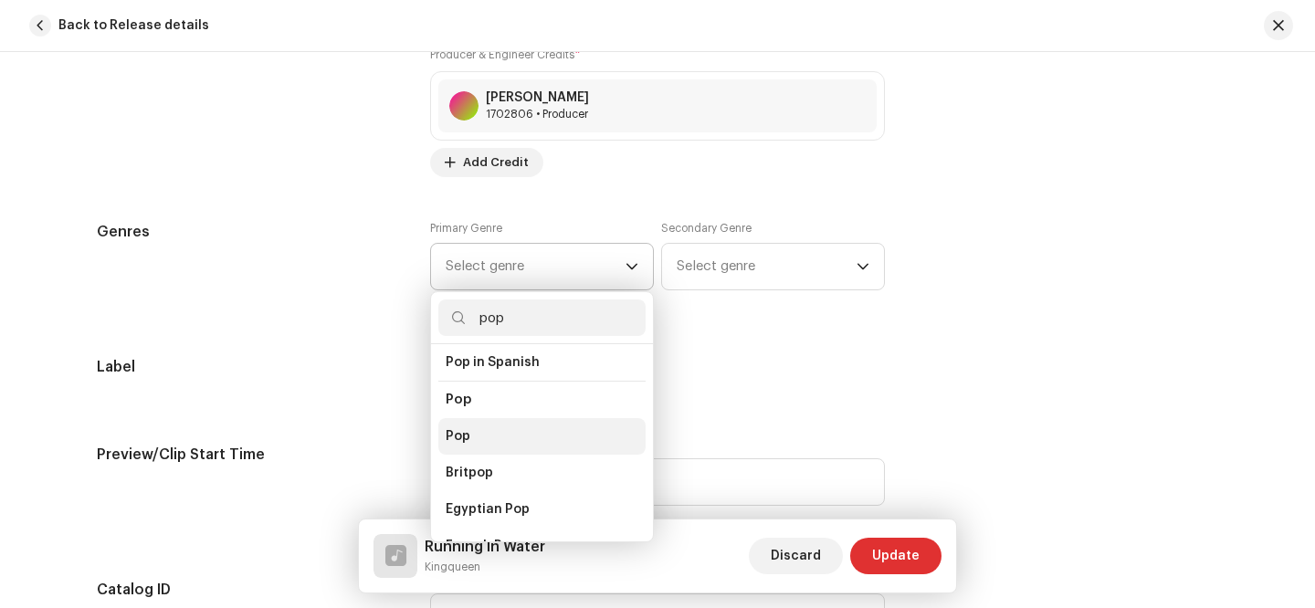
type input "pop"
click at [476, 421] on li "Pop" at bounding box center [541, 436] width 207 height 37
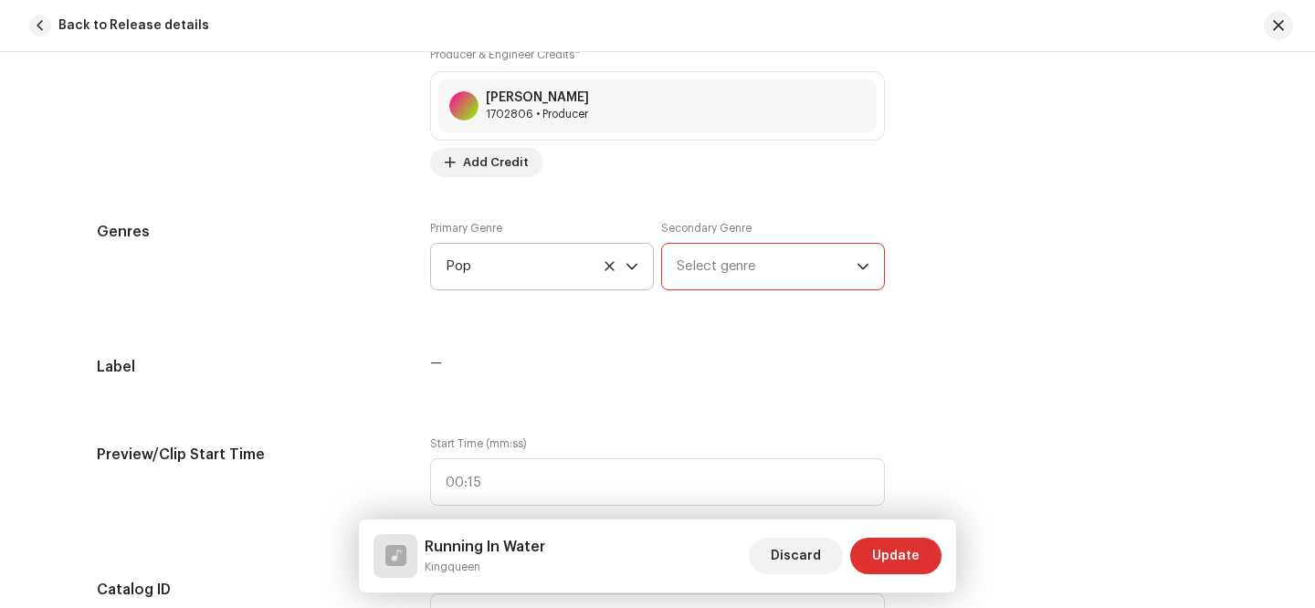
click at [763, 265] on span "Select genre" at bounding box center [767, 267] width 180 height 46
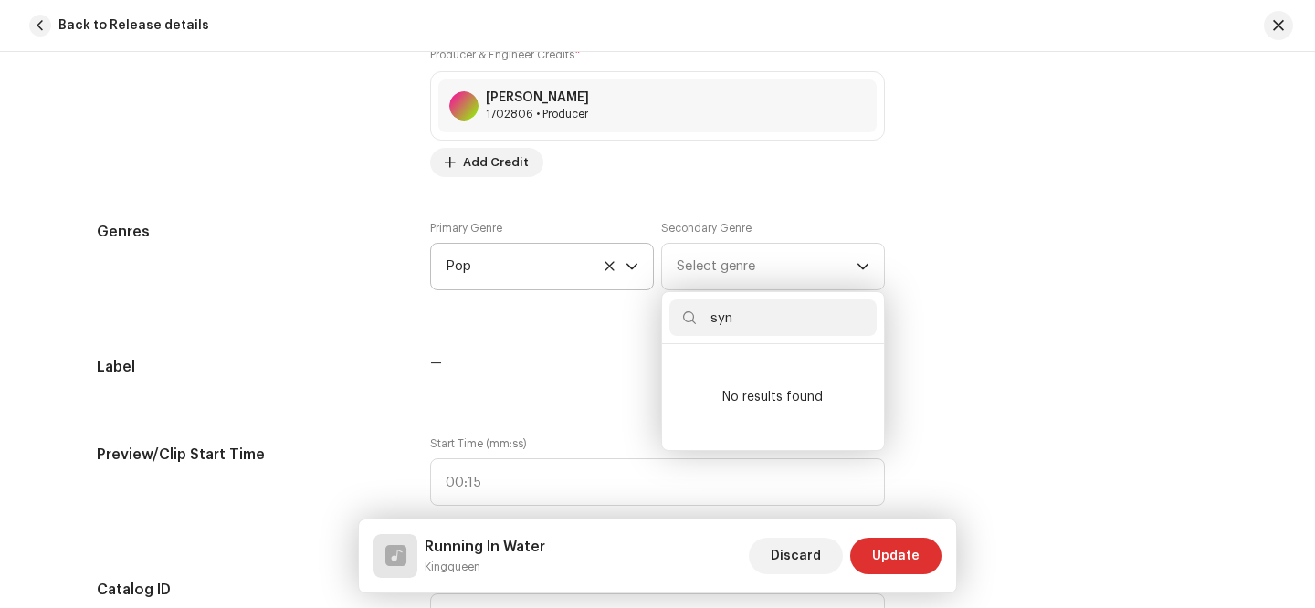
scroll to position [0, 0]
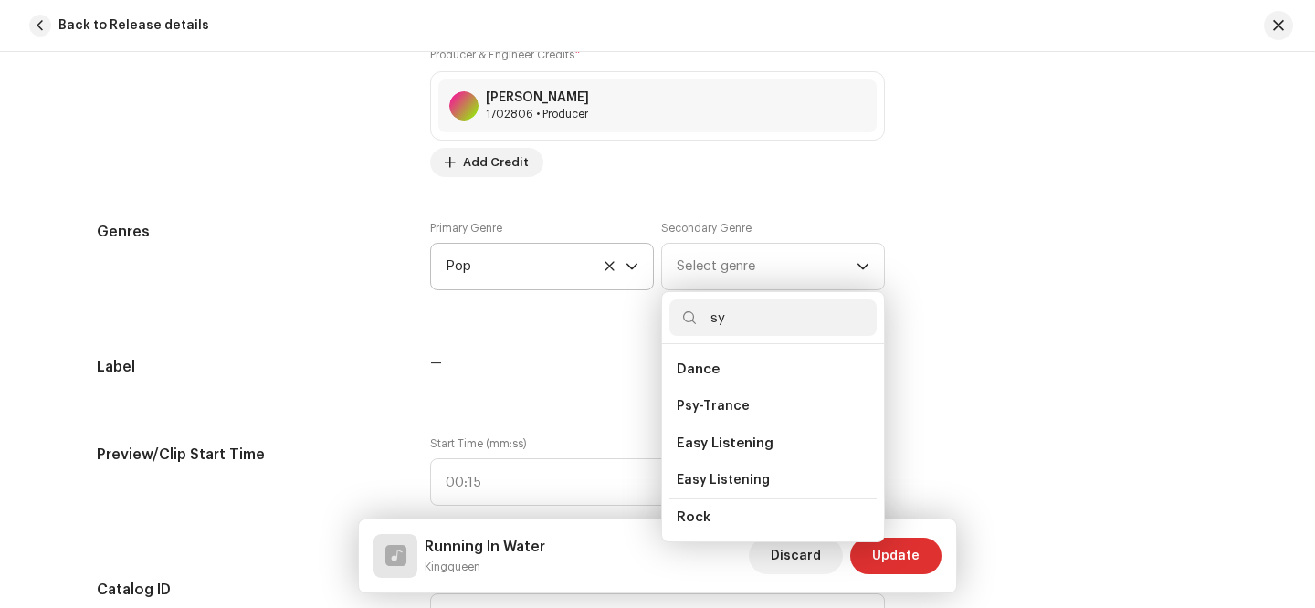
type input "s"
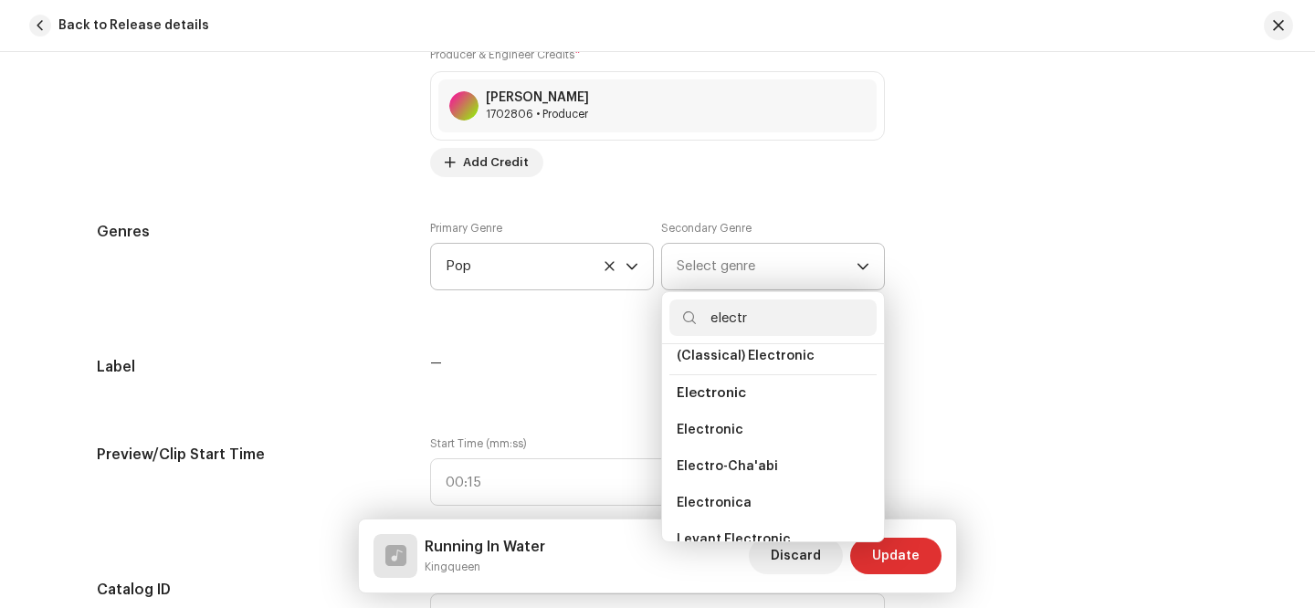
scroll to position [258, 0]
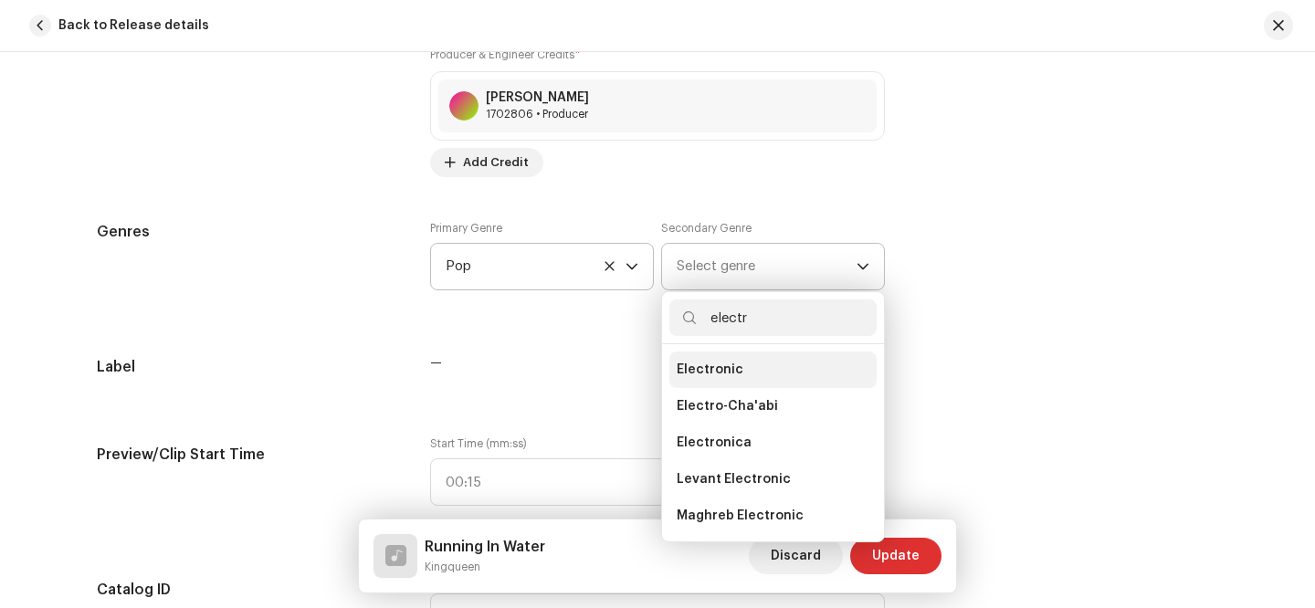
type input "electr"
click at [760, 368] on li "Electronic" at bounding box center [772, 369] width 207 height 37
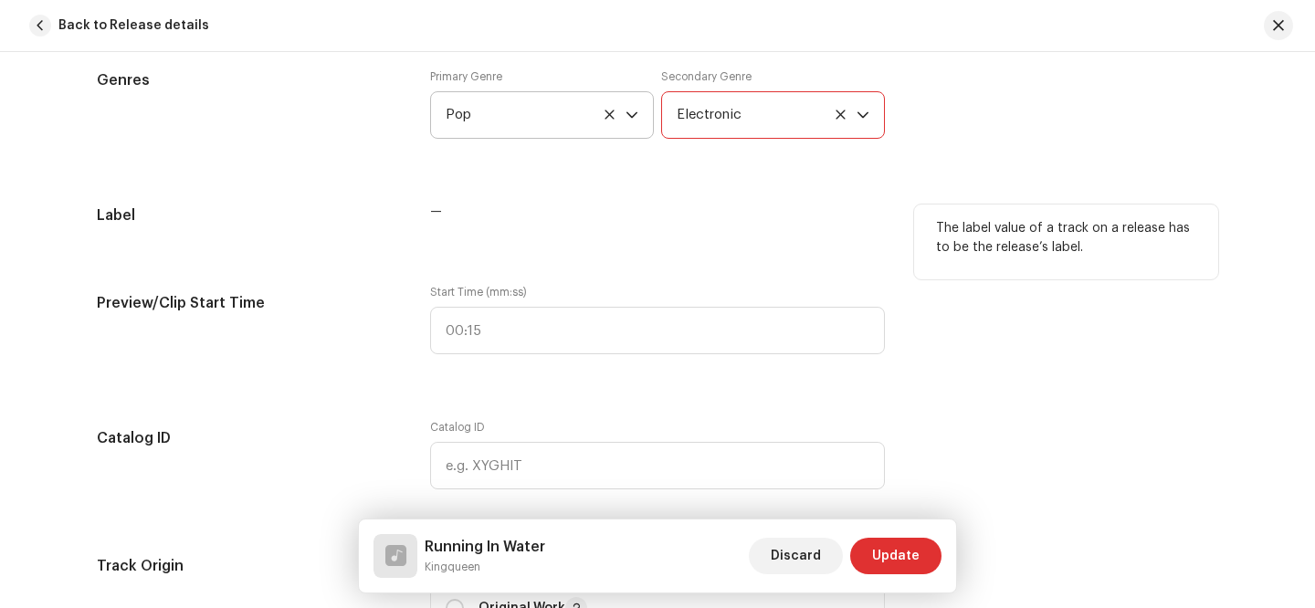
scroll to position [1660, 0]
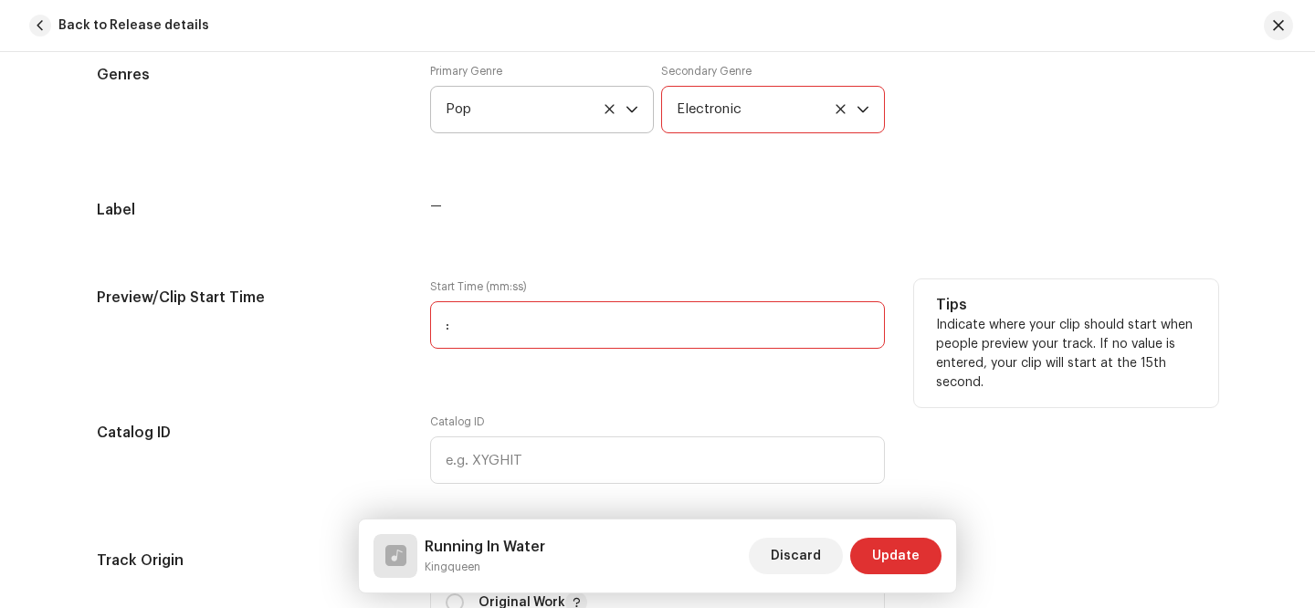
click at [525, 329] on input ":" at bounding box center [657, 324] width 455 height 47
type input "00:31"
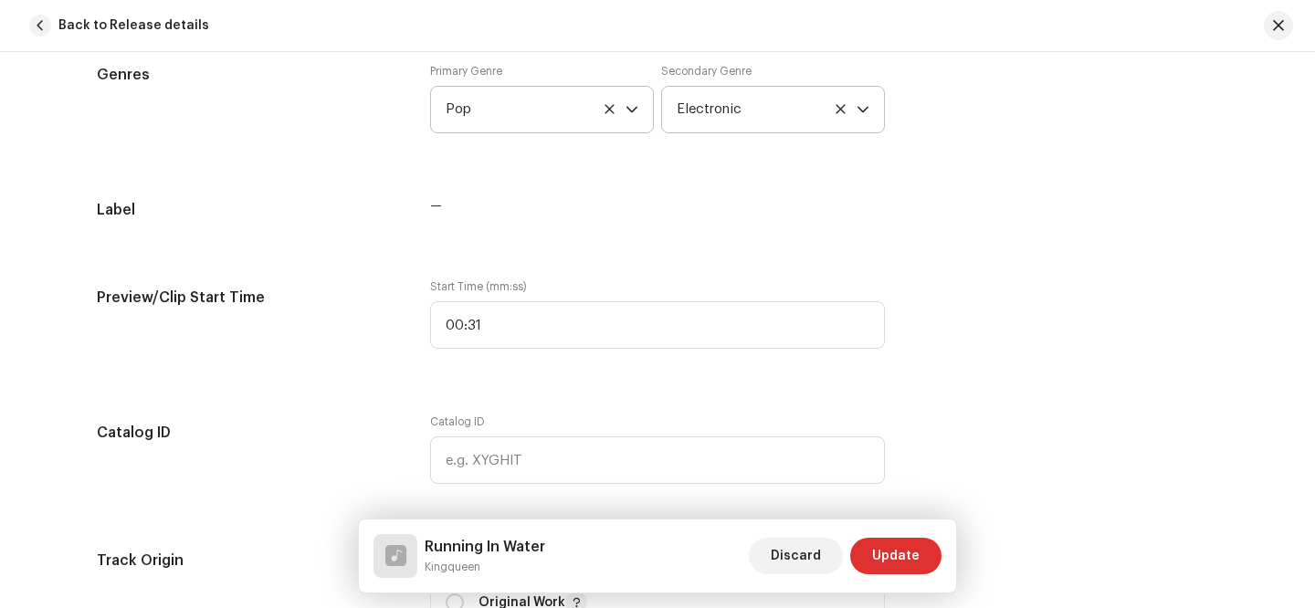
click at [1051, 390] on div "Track details Complete the following to finalize your track. 1 of 3 Add Audio F…" at bounding box center [658, 417] width 1180 height 3962
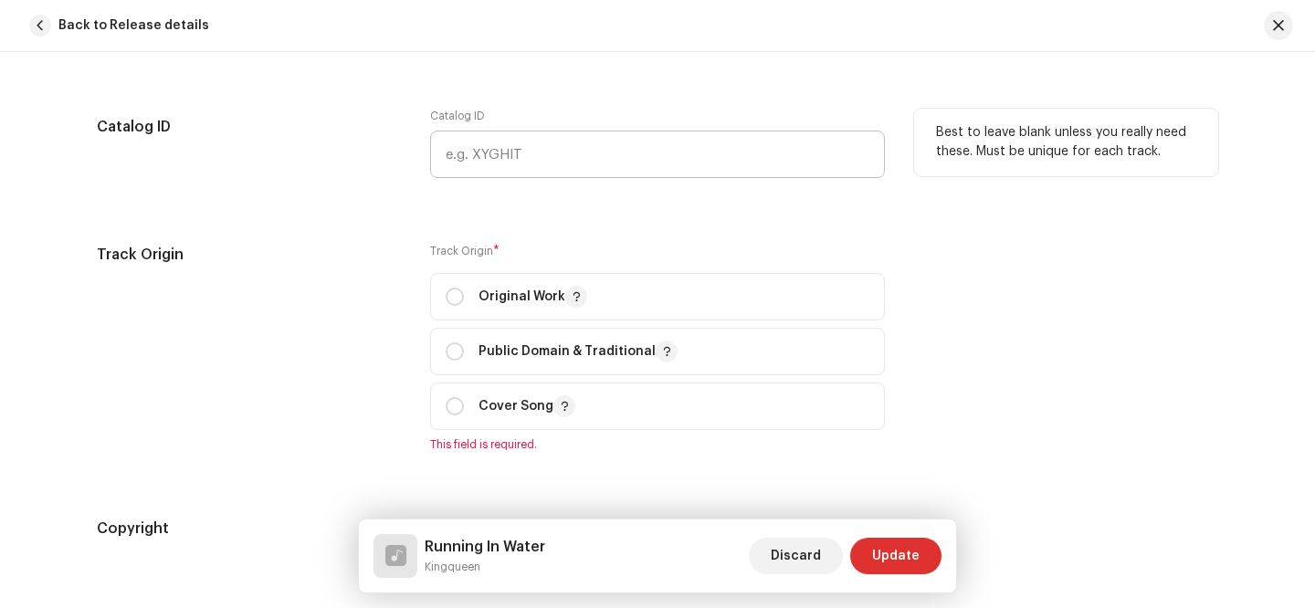
scroll to position [1996, 0]
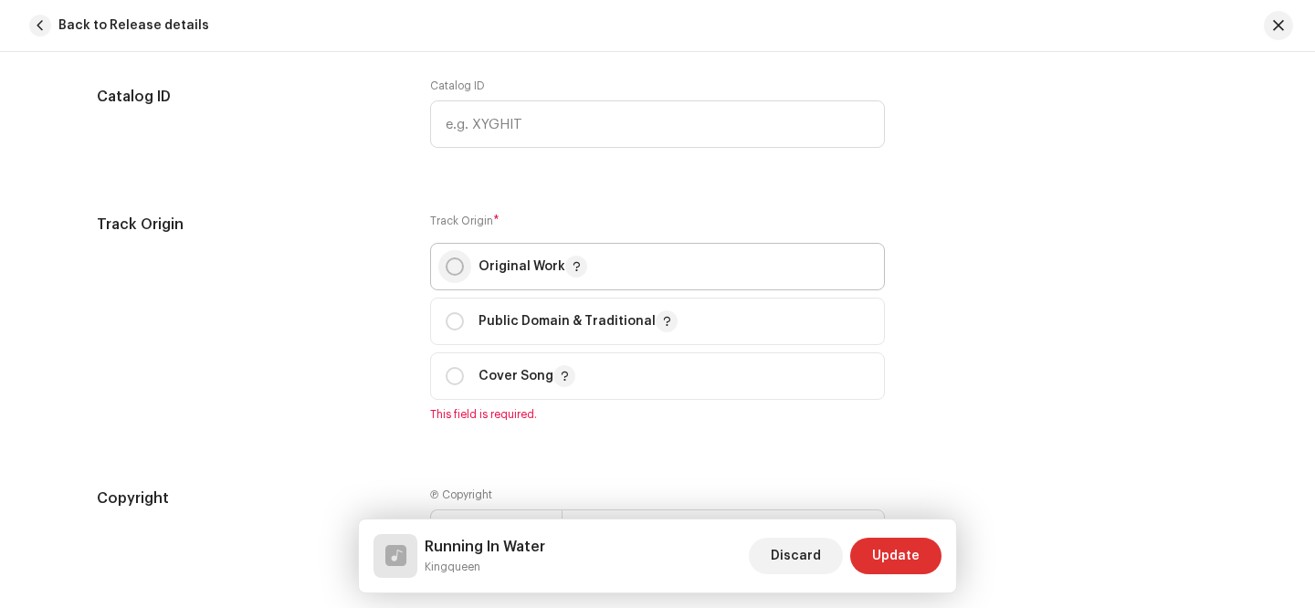
click at [453, 267] on input "radio" at bounding box center [455, 266] width 18 height 18
radio input "true"
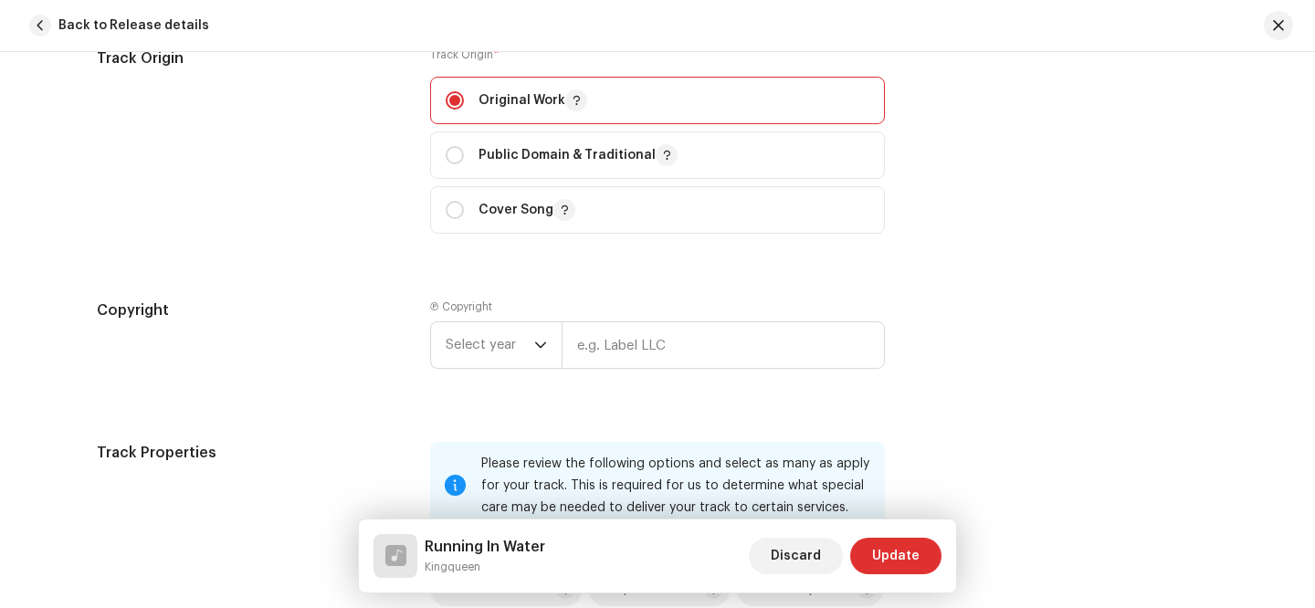
scroll to position [2172, 0]
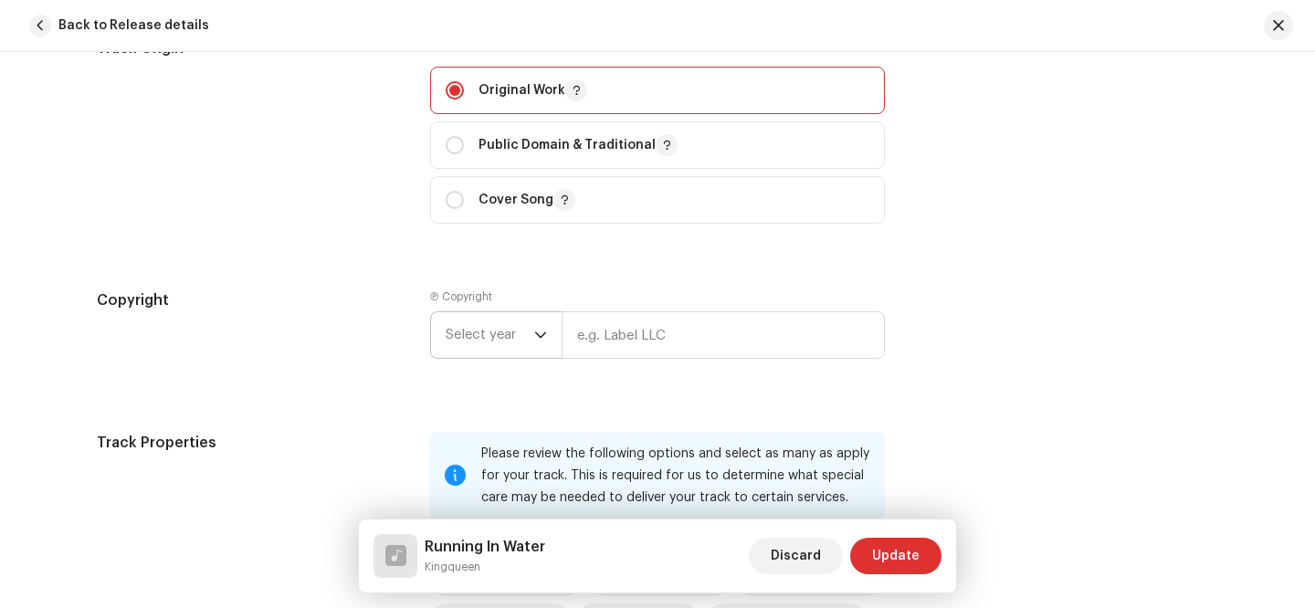
click at [535, 340] on icon "dropdown trigger" at bounding box center [540, 335] width 13 height 13
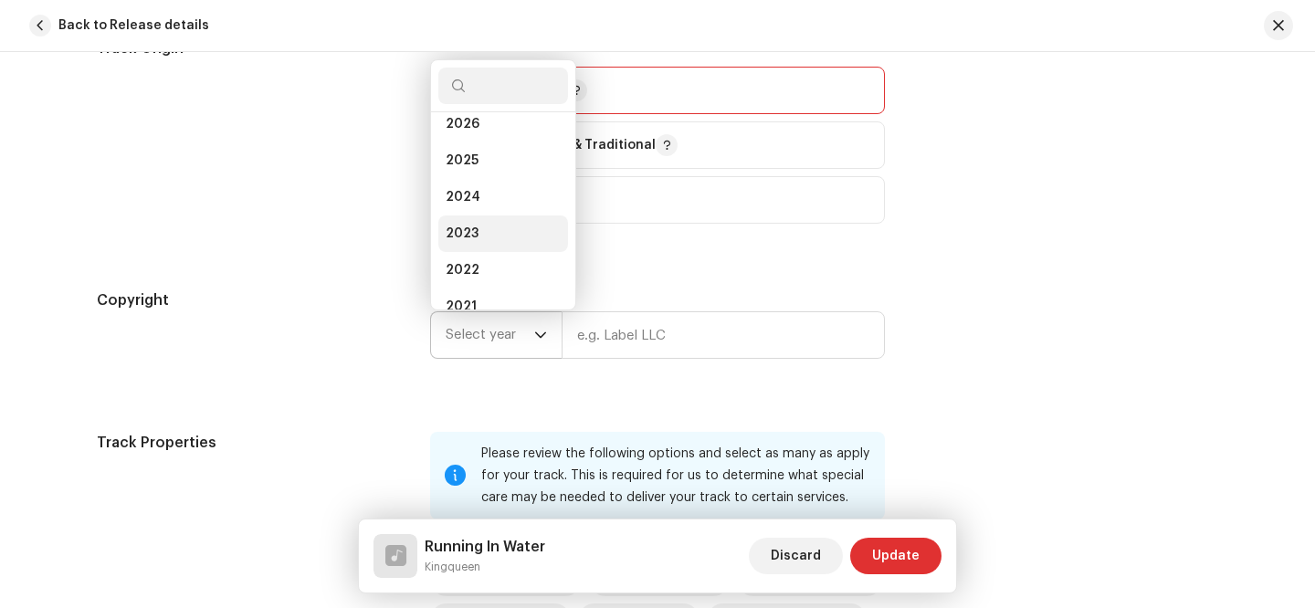
scroll to position [0, 0]
click at [512, 146] on li "2026" at bounding box center [503, 138] width 130 height 37
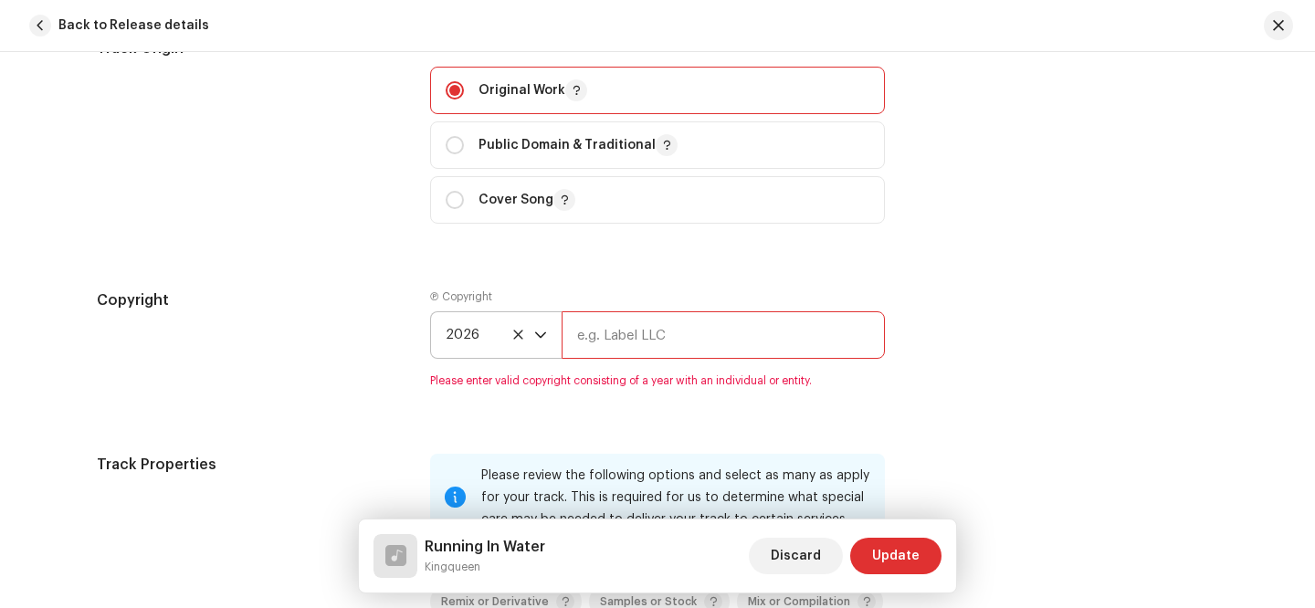
click at [593, 337] on input "text" at bounding box center [722, 334] width 323 height 47
type input "KingQueen"
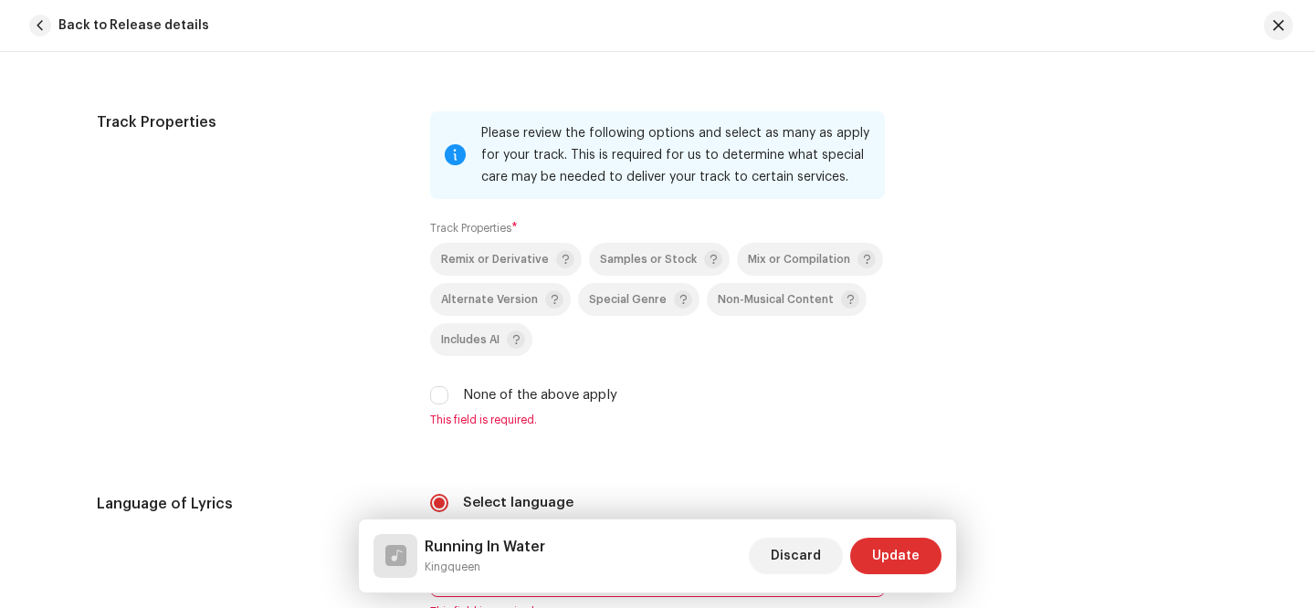
scroll to position [2499, 0]
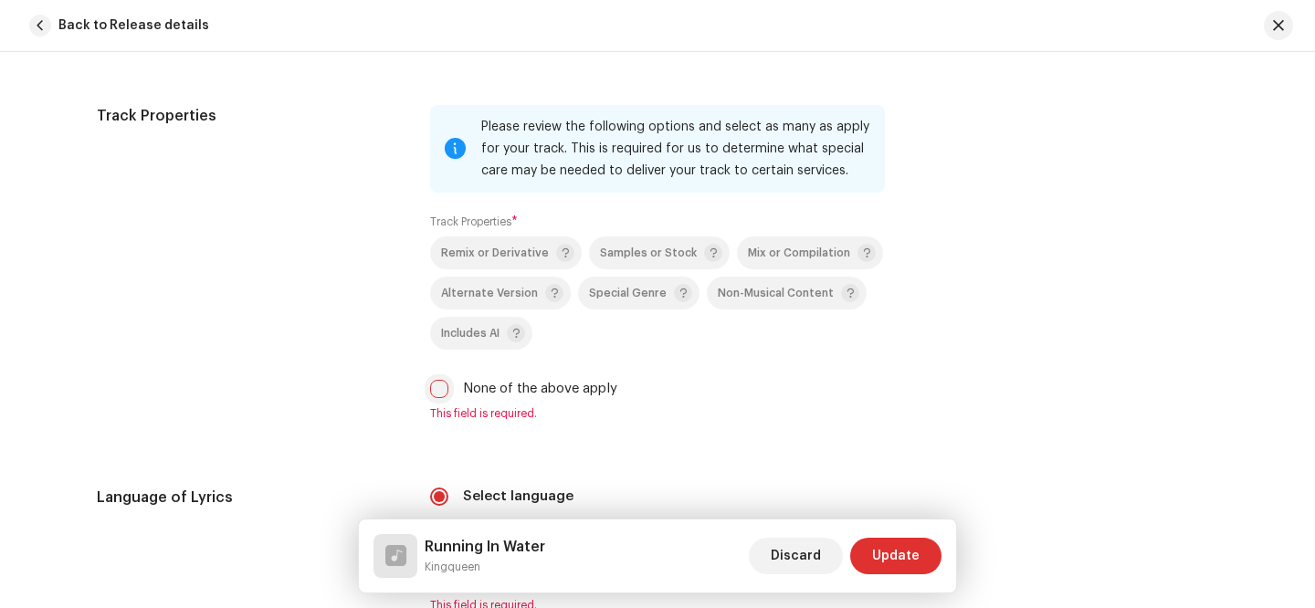
click at [445, 387] on input "None of the above apply" at bounding box center [439, 389] width 18 height 18
checkbox input "true"
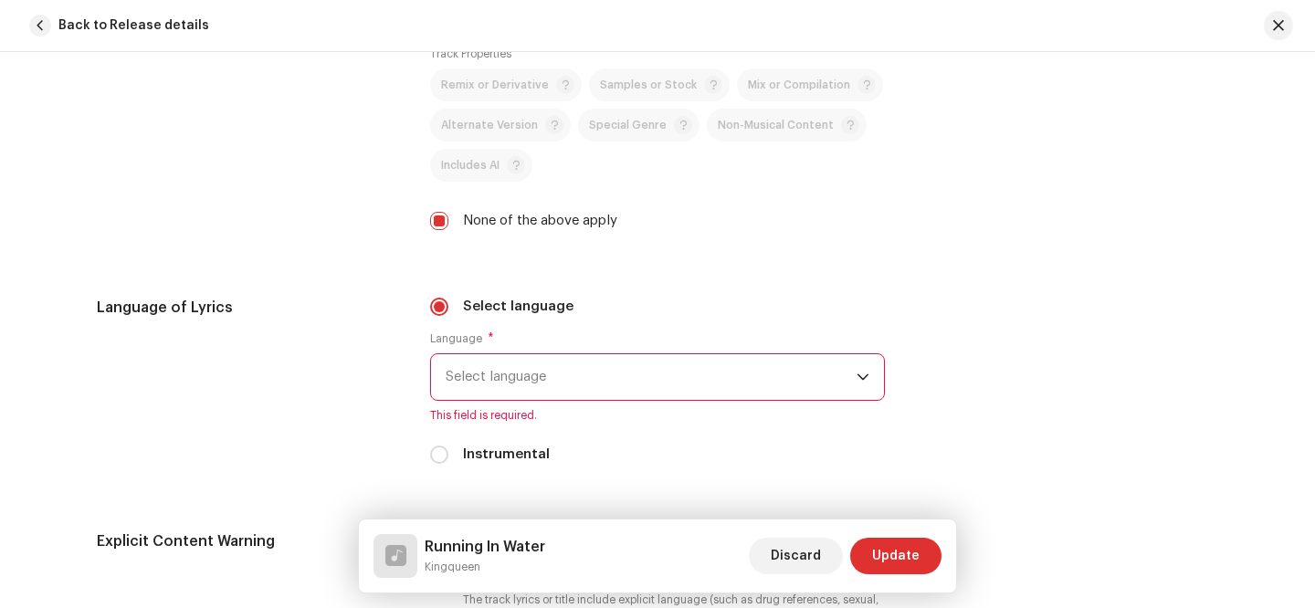
scroll to position [2669, 0]
click at [668, 372] on span "Select language" at bounding box center [651, 375] width 411 height 46
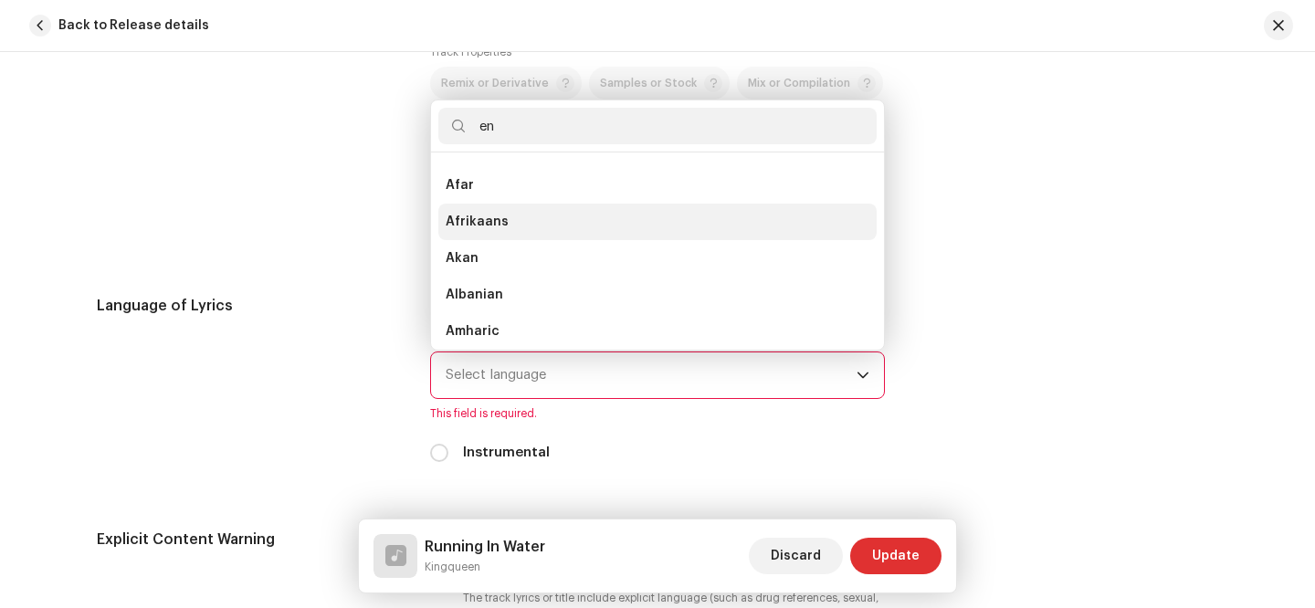
scroll to position [0, 0]
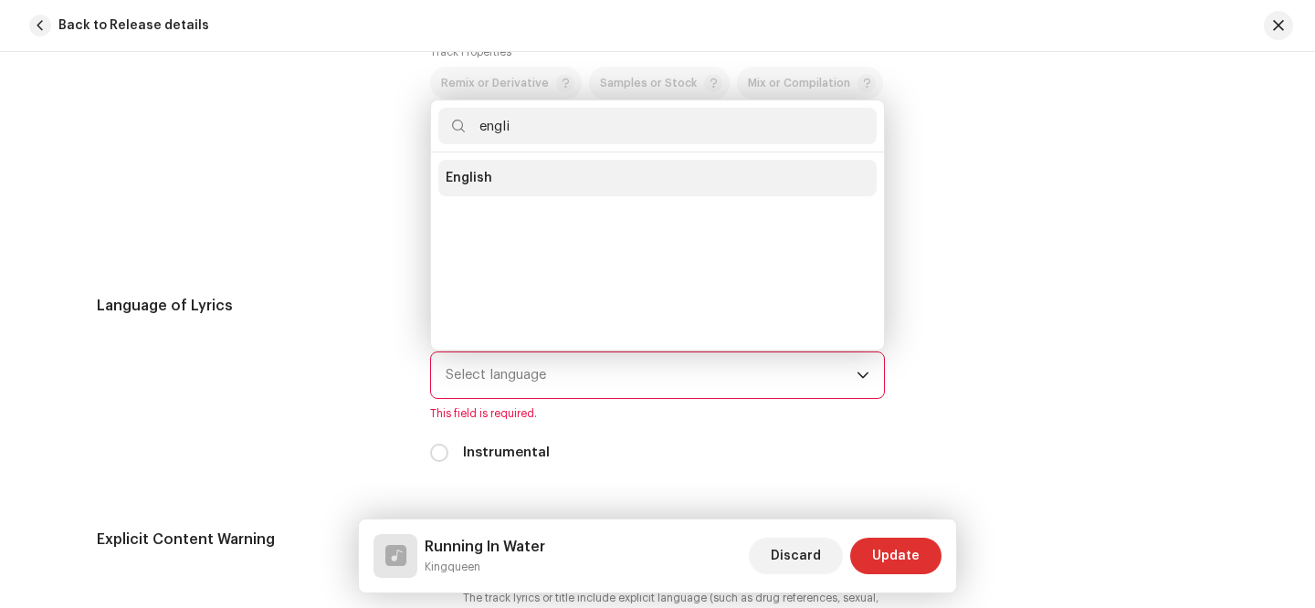
type input "engli"
click at [520, 196] on li "English" at bounding box center [657, 178] width 438 height 37
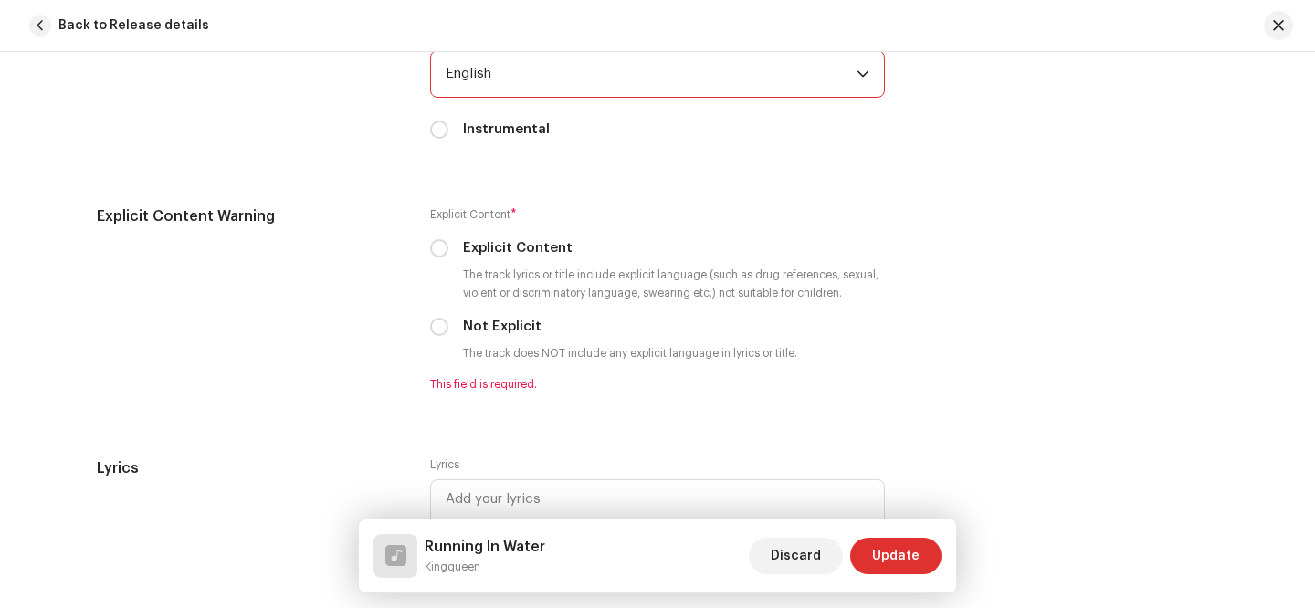
scroll to position [2973, 0]
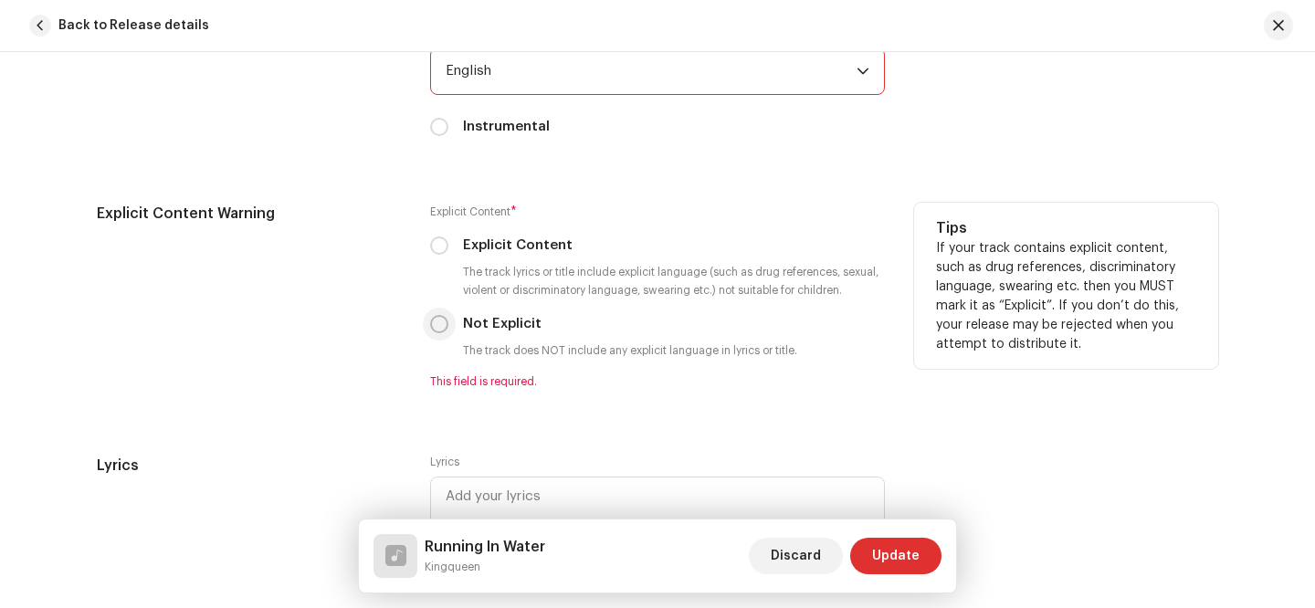
click at [445, 325] on input "Not Explicit" at bounding box center [439, 324] width 18 height 18
radio input "true"
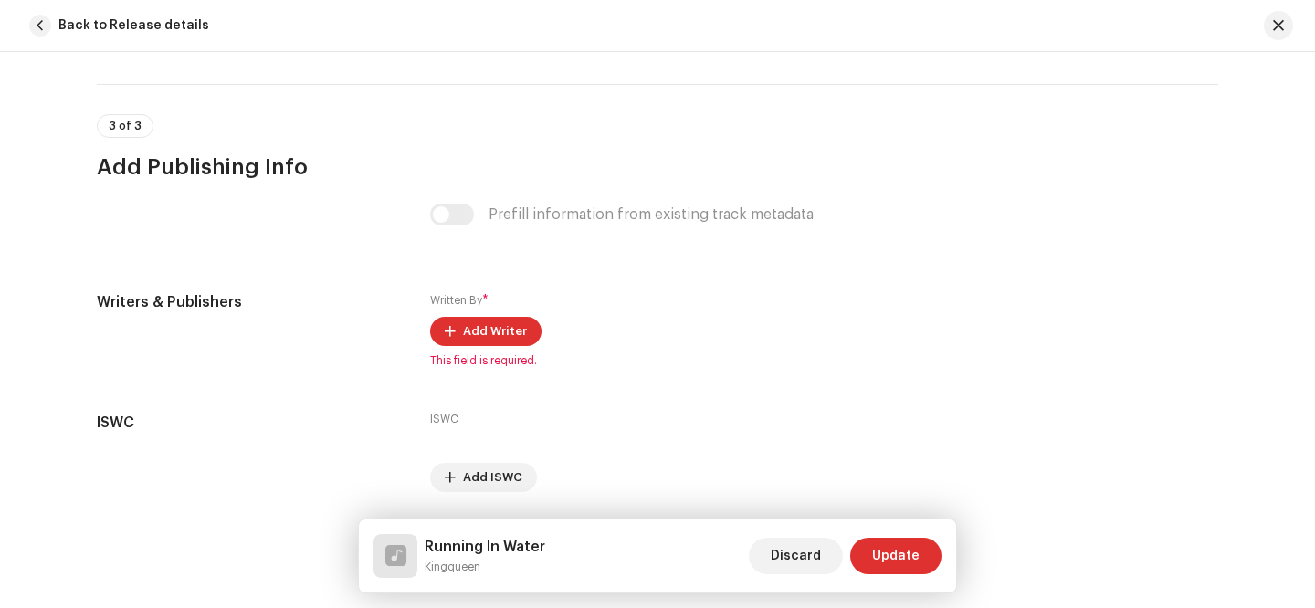
scroll to position [3511, 0]
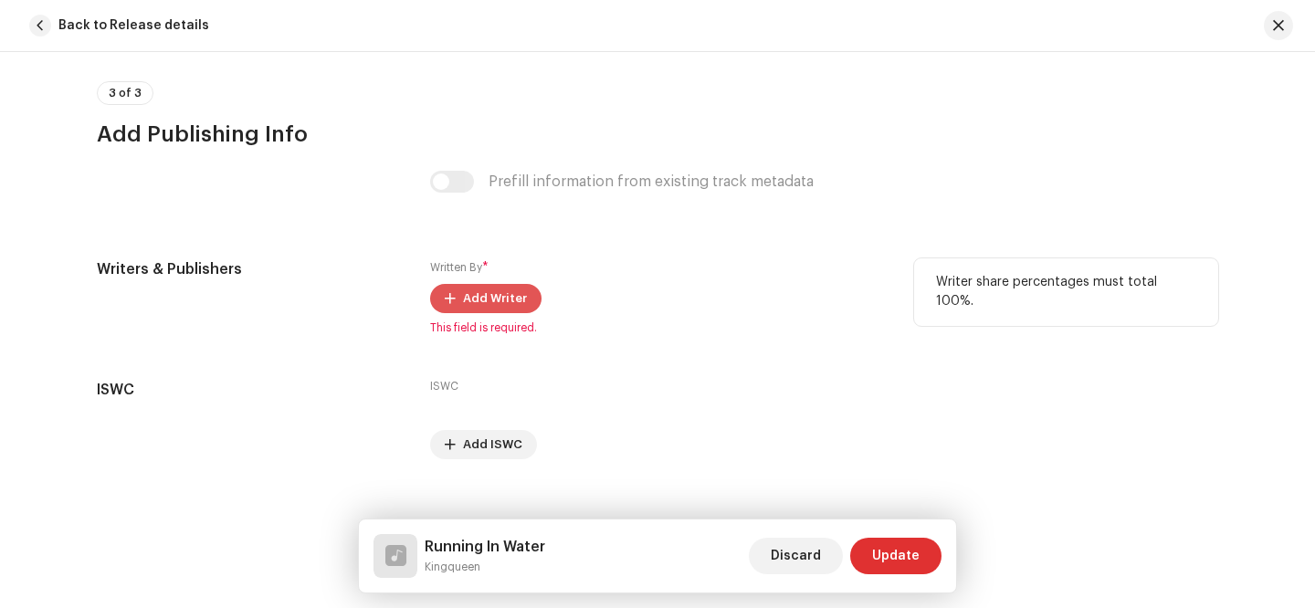
click at [498, 306] on span "Add Writer" at bounding box center [495, 298] width 64 height 37
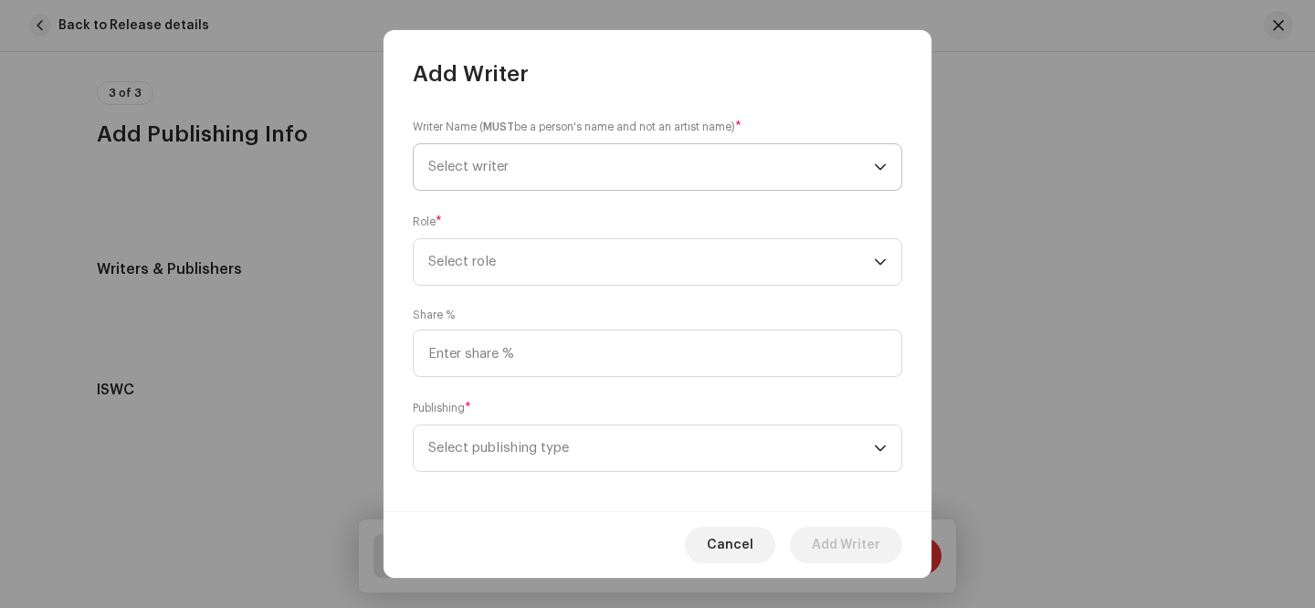
click at [596, 164] on span "Select writer" at bounding box center [651, 167] width 446 height 46
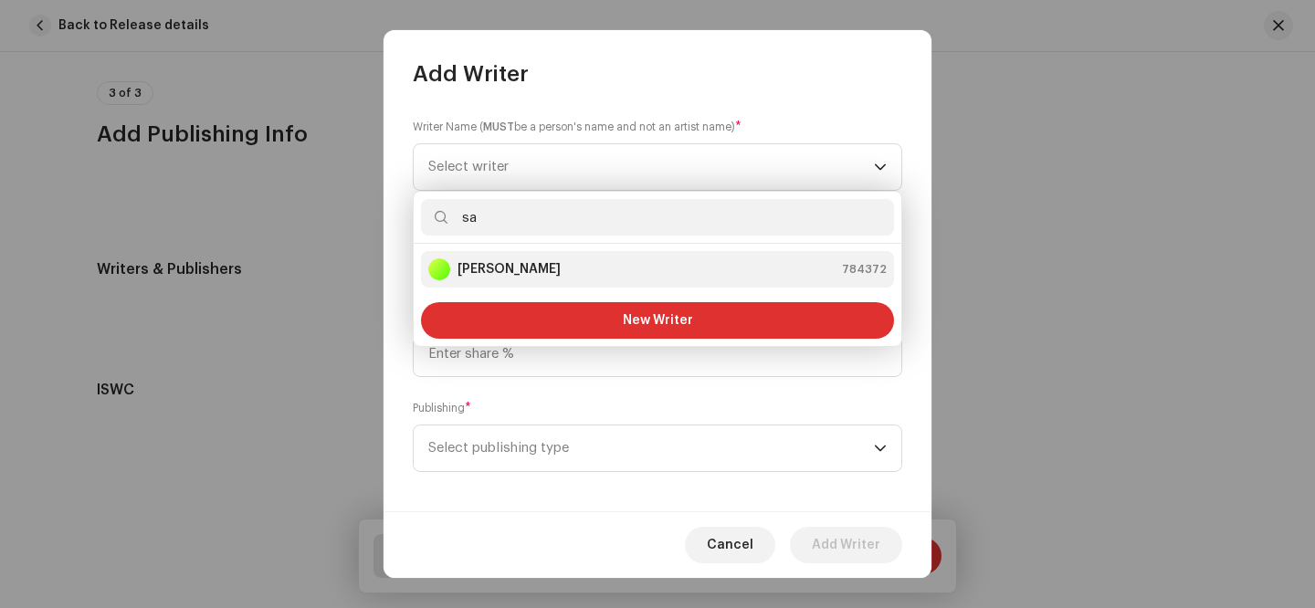
type input "sa"
click at [560, 271] on div "[PERSON_NAME] 784372" at bounding box center [657, 269] width 458 height 22
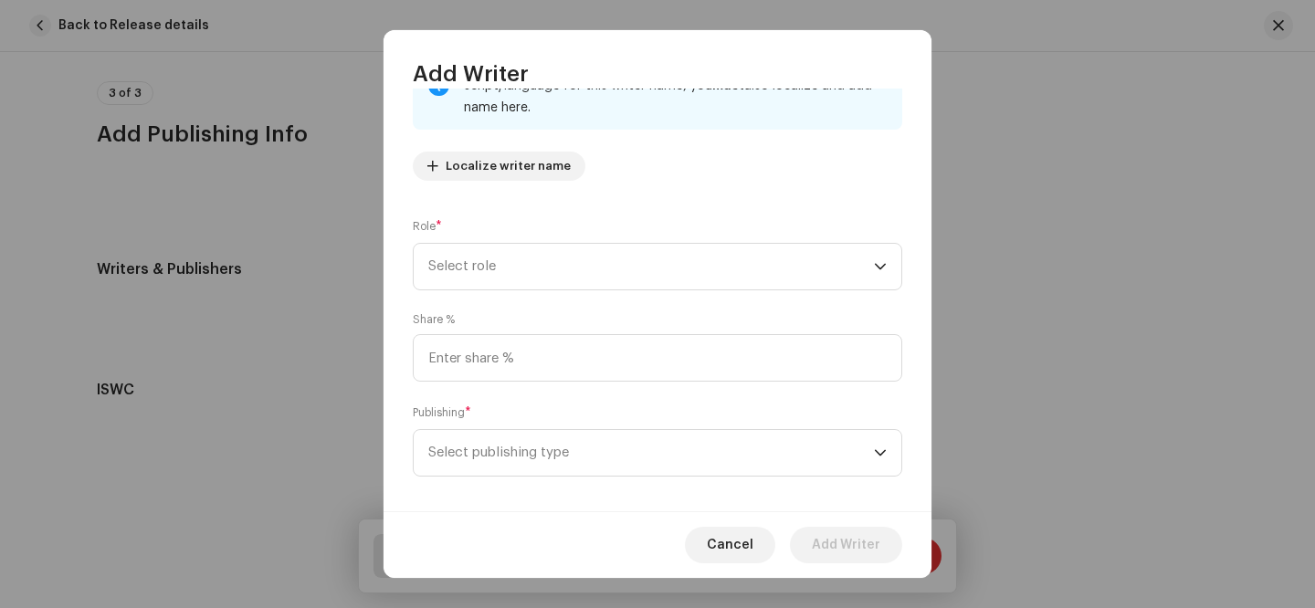
scroll to position [181, 0]
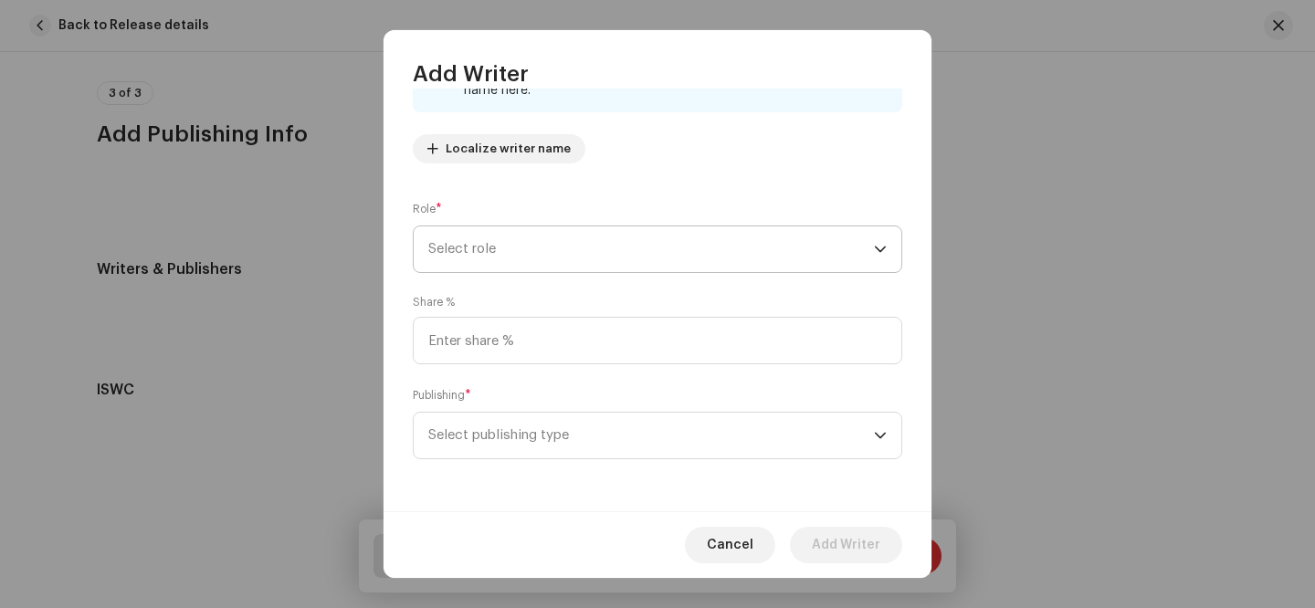
click at [627, 244] on span "Select role" at bounding box center [651, 249] width 446 height 46
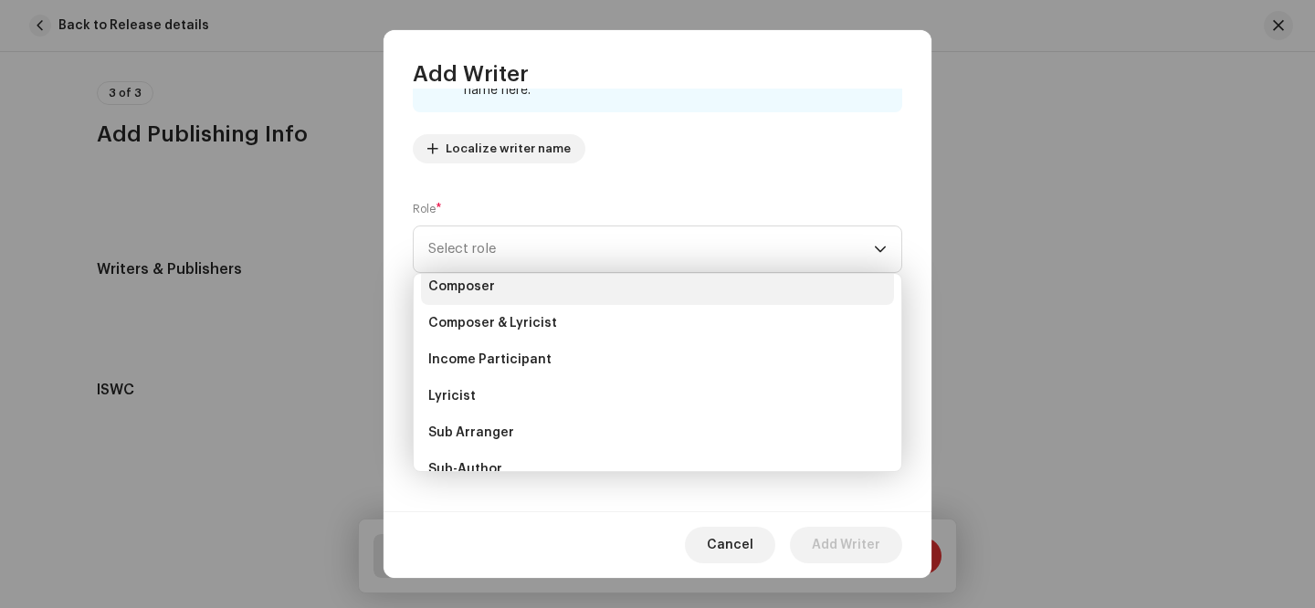
scroll to position [94, 0]
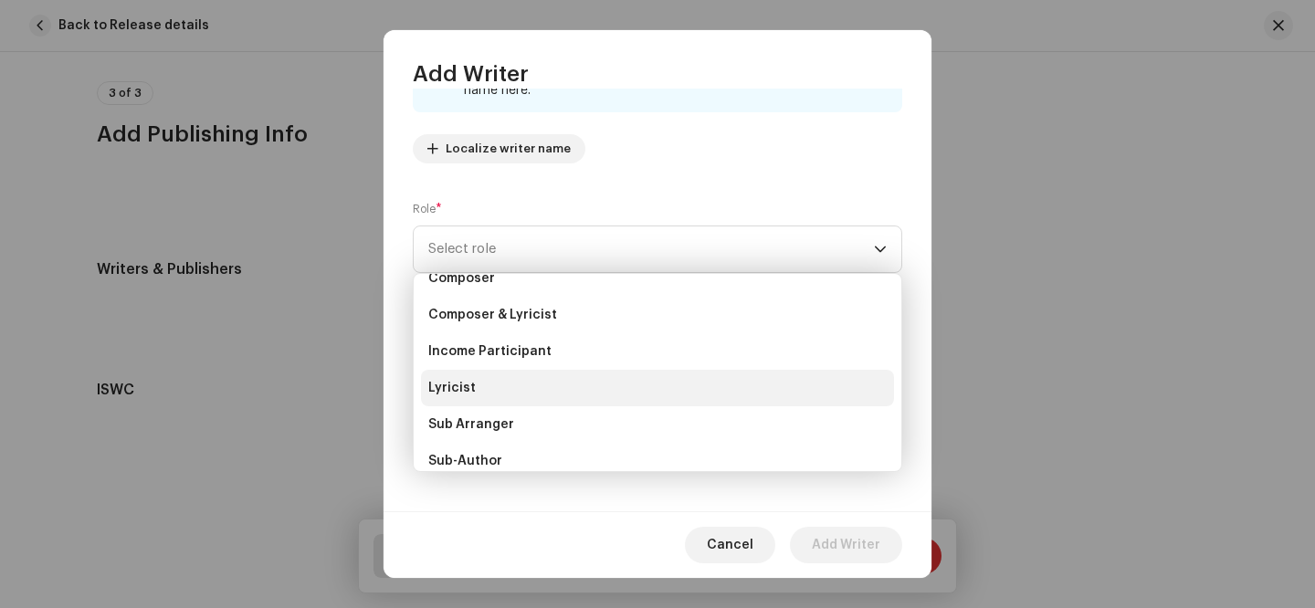
click at [521, 383] on li "Lyricist" at bounding box center [657, 388] width 473 height 37
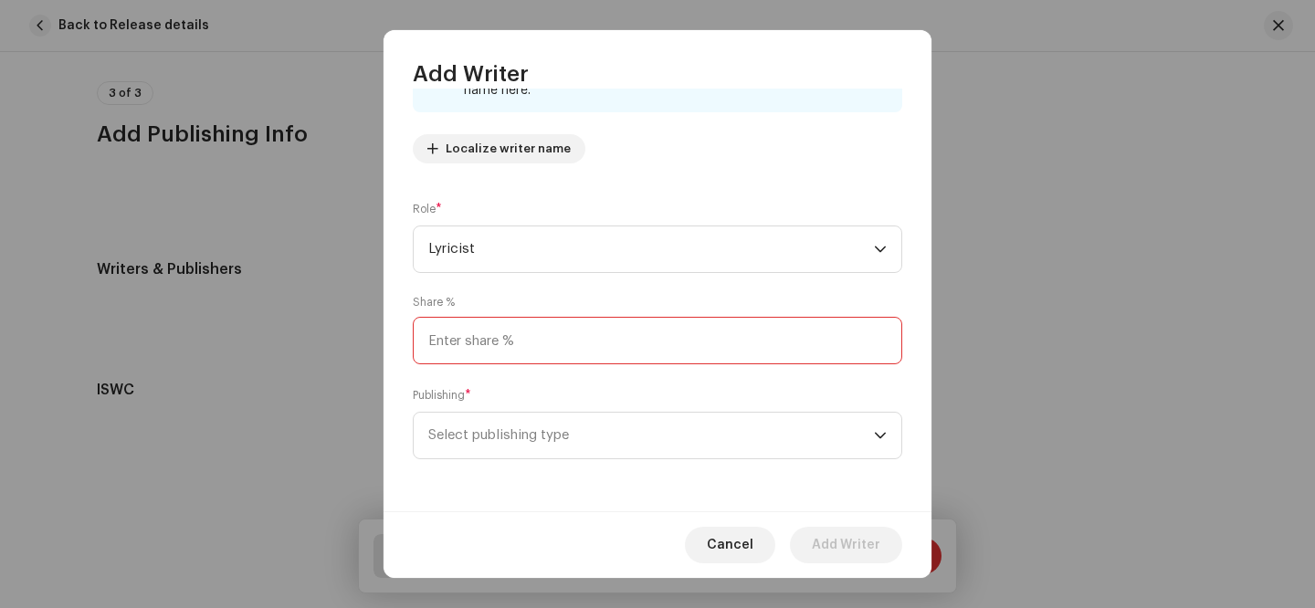
click at [556, 351] on input at bounding box center [657, 340] width 489 height 47
type input "100.00"
click at [567, 446] on span "Select publishing type" at bounding box center [651, 436] width 446 height 46
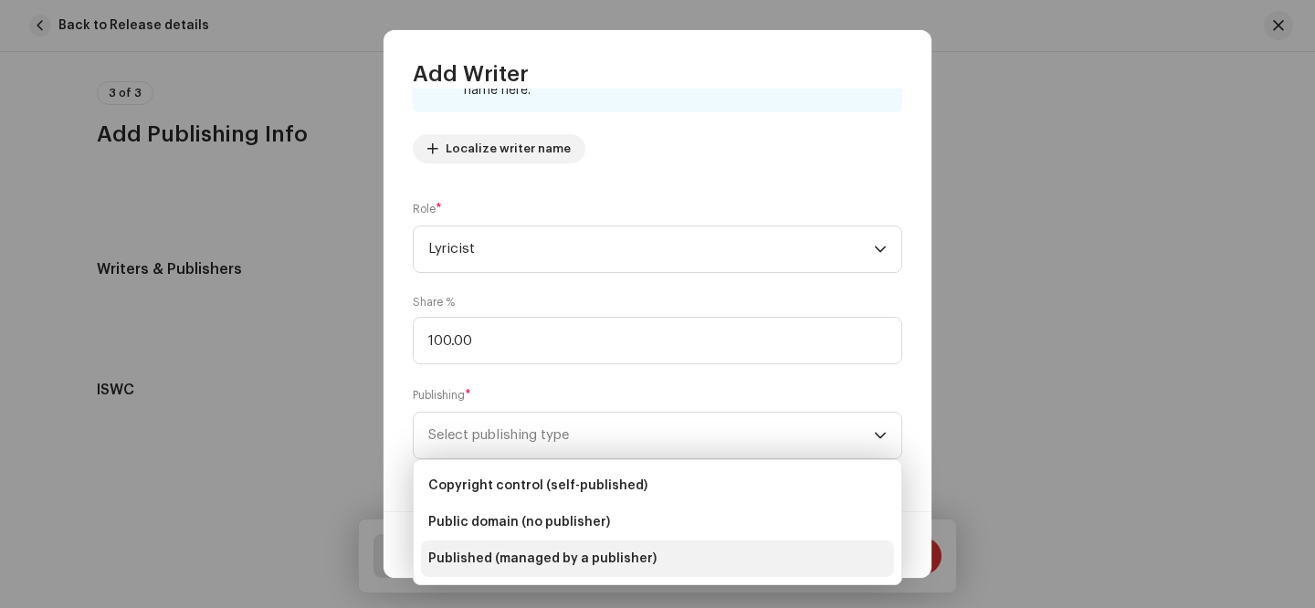
click at [638, 555] on span "Published (managed by a publisher)" at bounding box center [542, 559] width 228 height 18
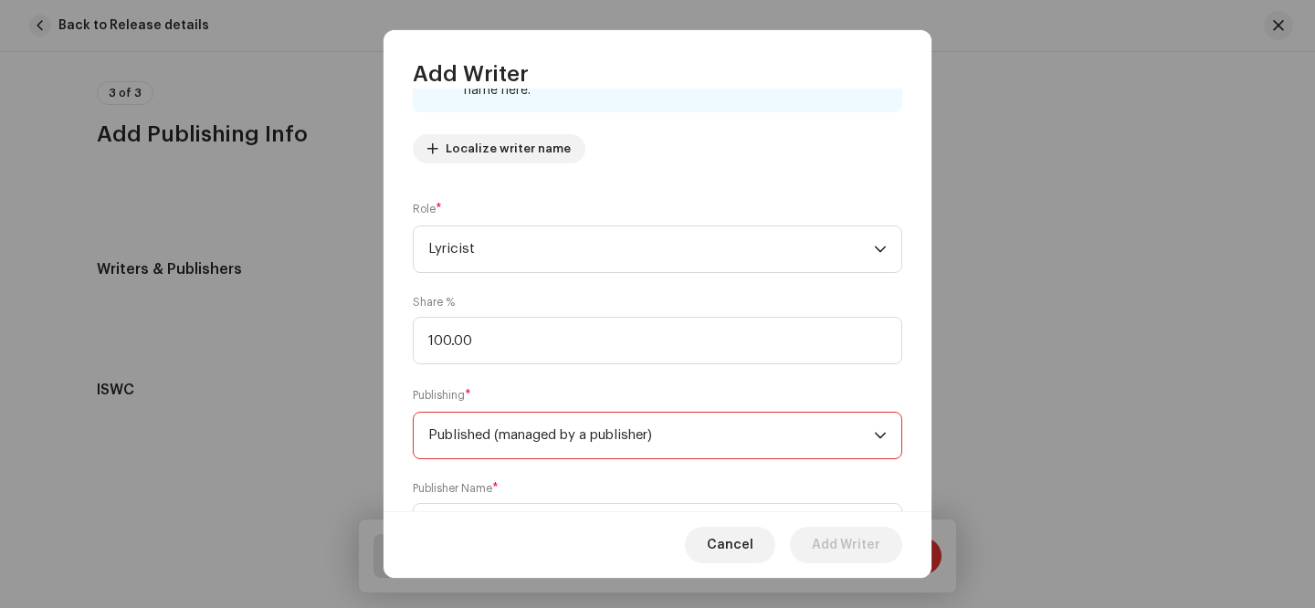
scroll to position [273, 0]
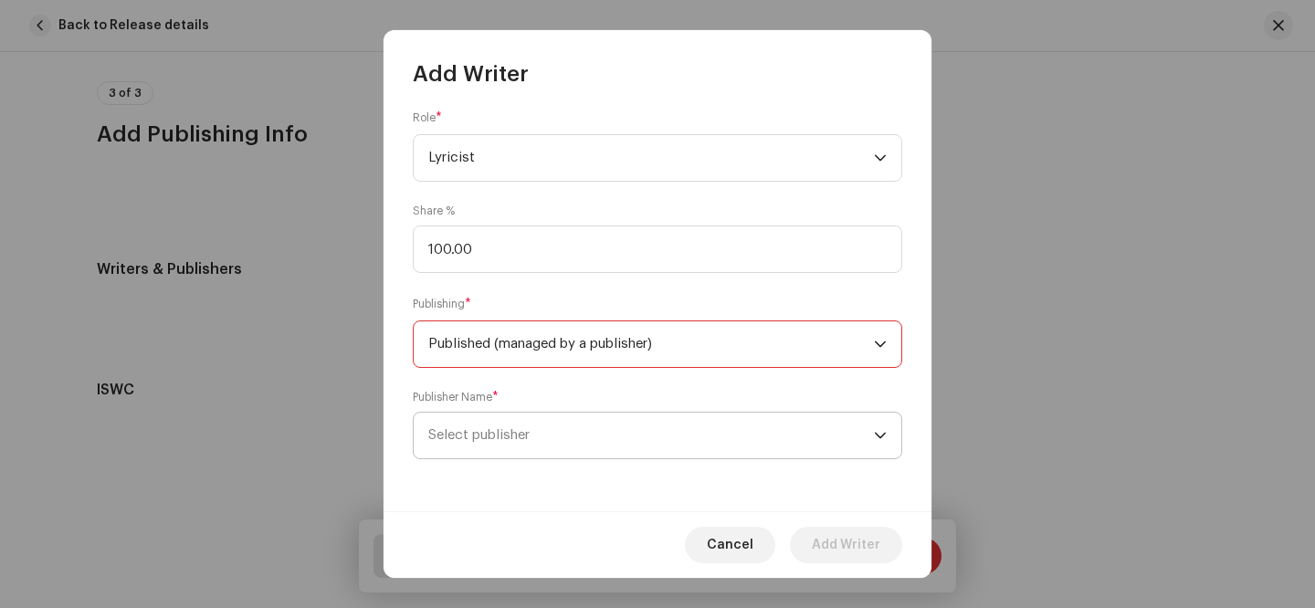
click at [625, 446] on span "Select publisher" at bounding box center [651, 436] width 446 height 46
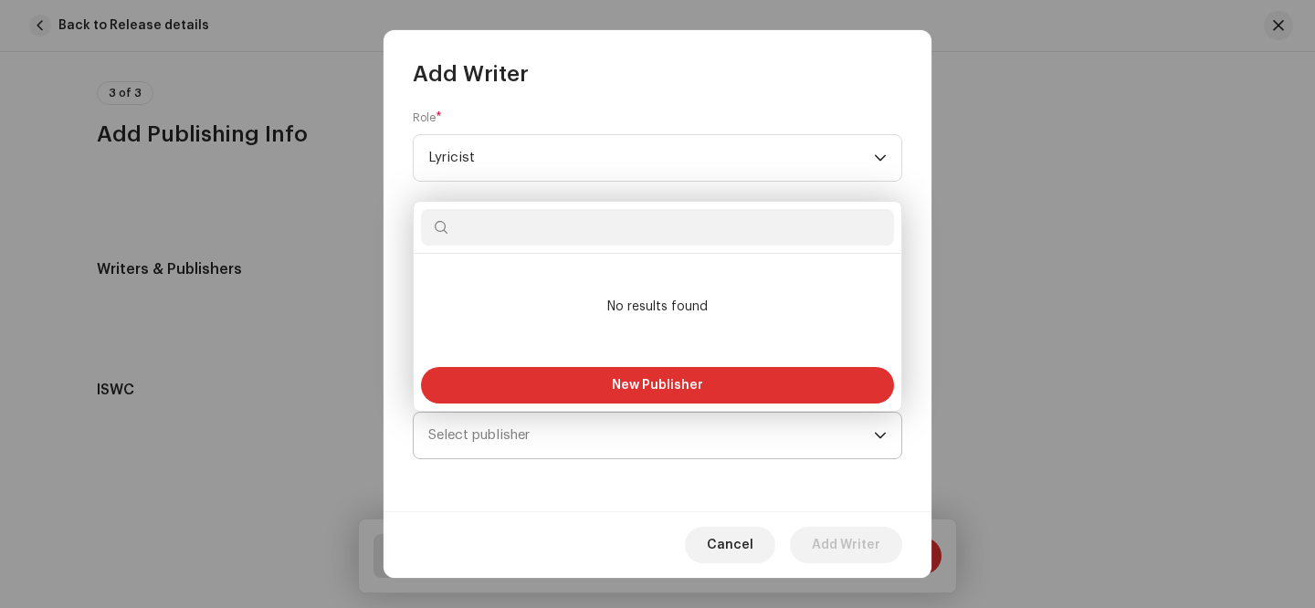
click at [625, 446] on span "Select publisher" at bounding box center [651, 436] width 446 height 46
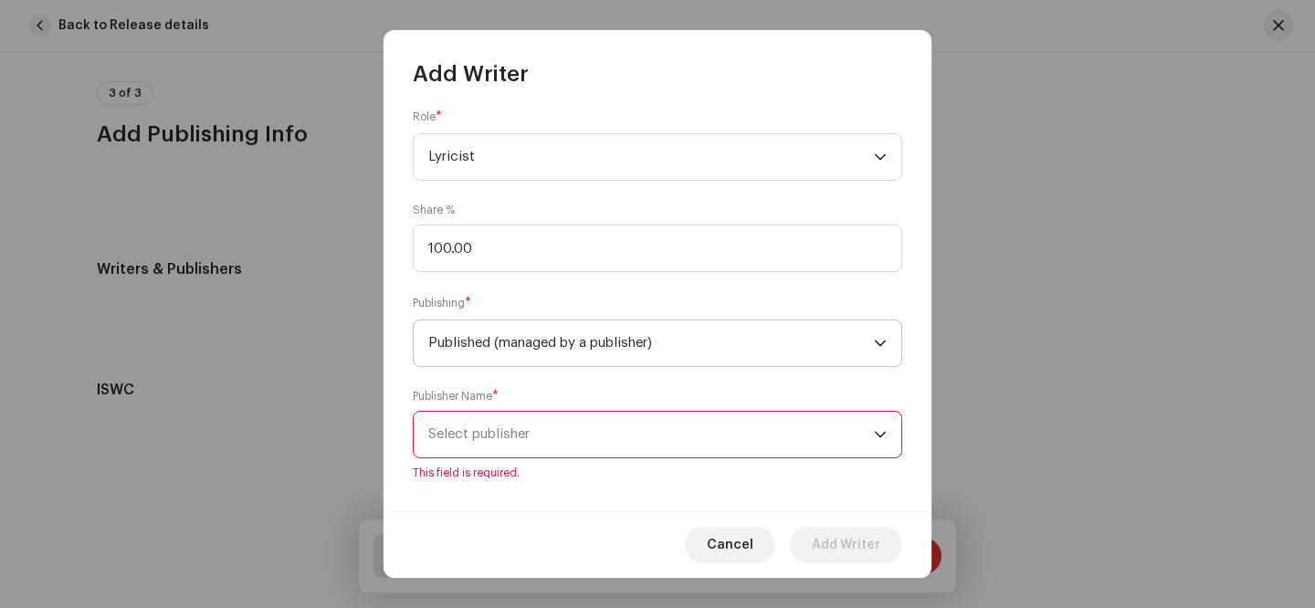
click at [713, 352] on span "Published (managed by a publisher)" at bounding box center [651, 343] width 446 height 46
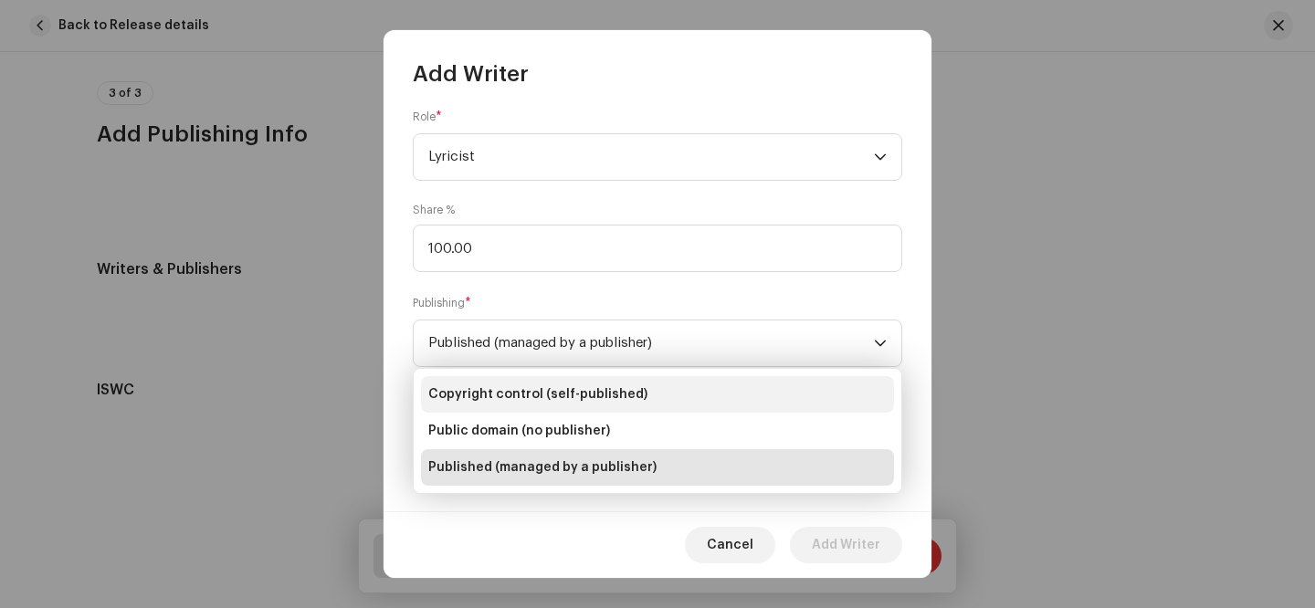
click at [673, 400] on li "Copyright control (self-published)" at bounding box center [657, 394] width 473 height 37
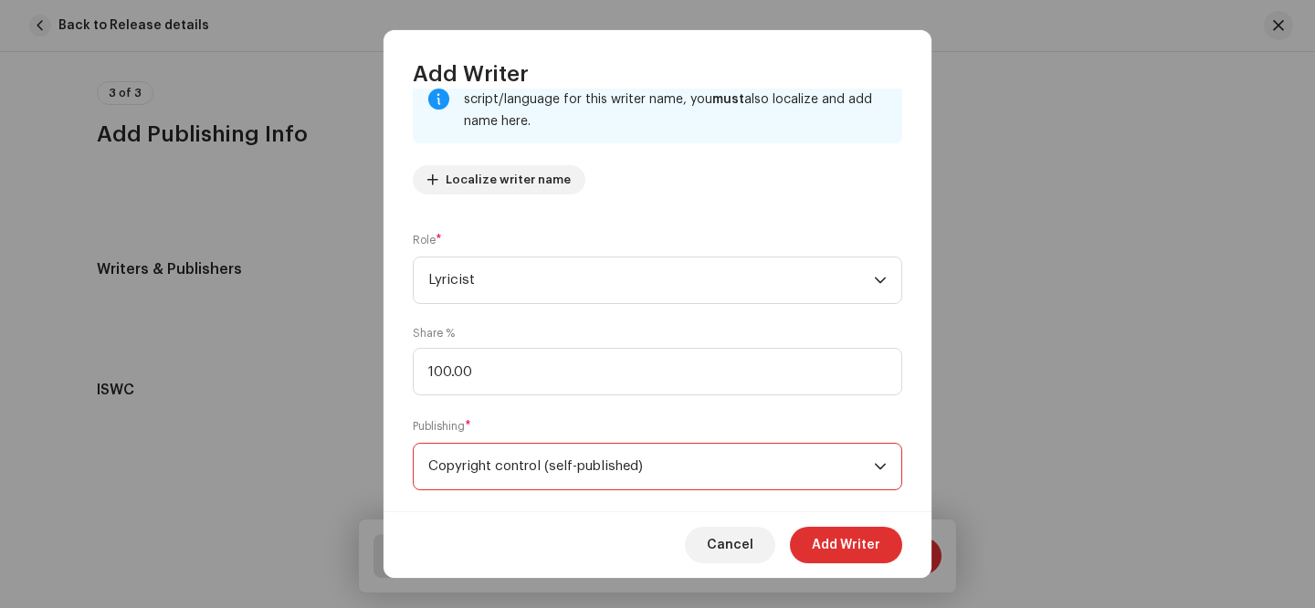
scroll to position [147, 0]
click at [878, 548] on span "Add Writer" at bounding box center [846, 545] width 68 height 37
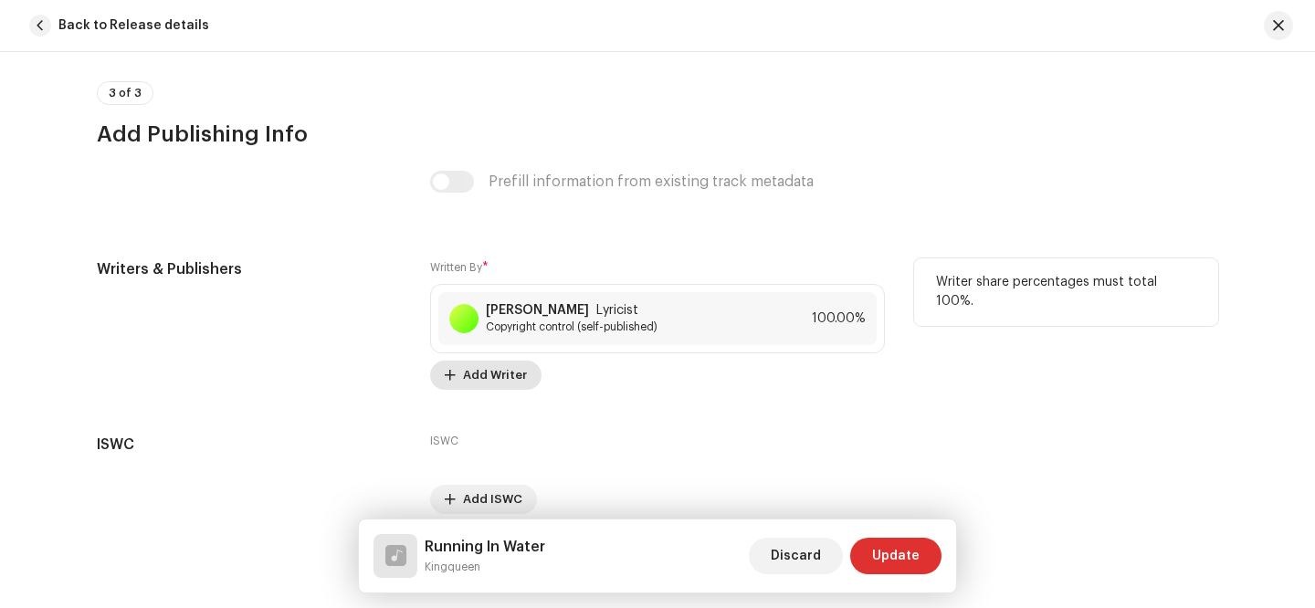
click at [507, 373] on span "Add Writer" at bounding box center [495, 375] width 64 height 37
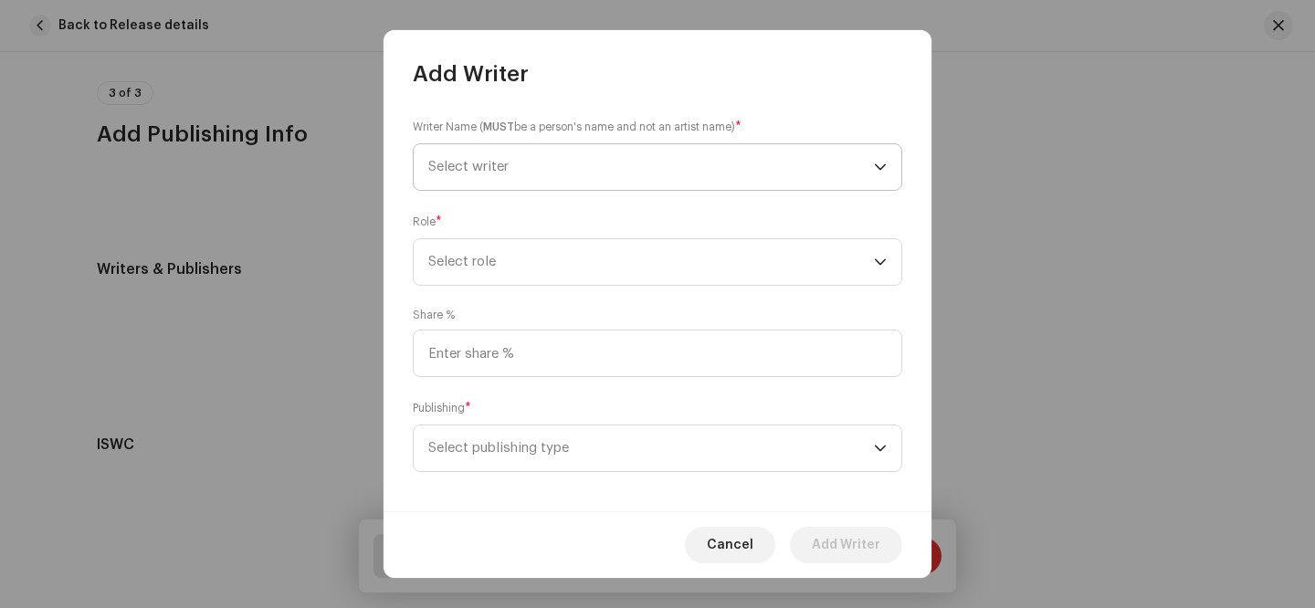
click at [542, 177] on span "Select writer" at bounding box center [651, 167] width 446 height 46
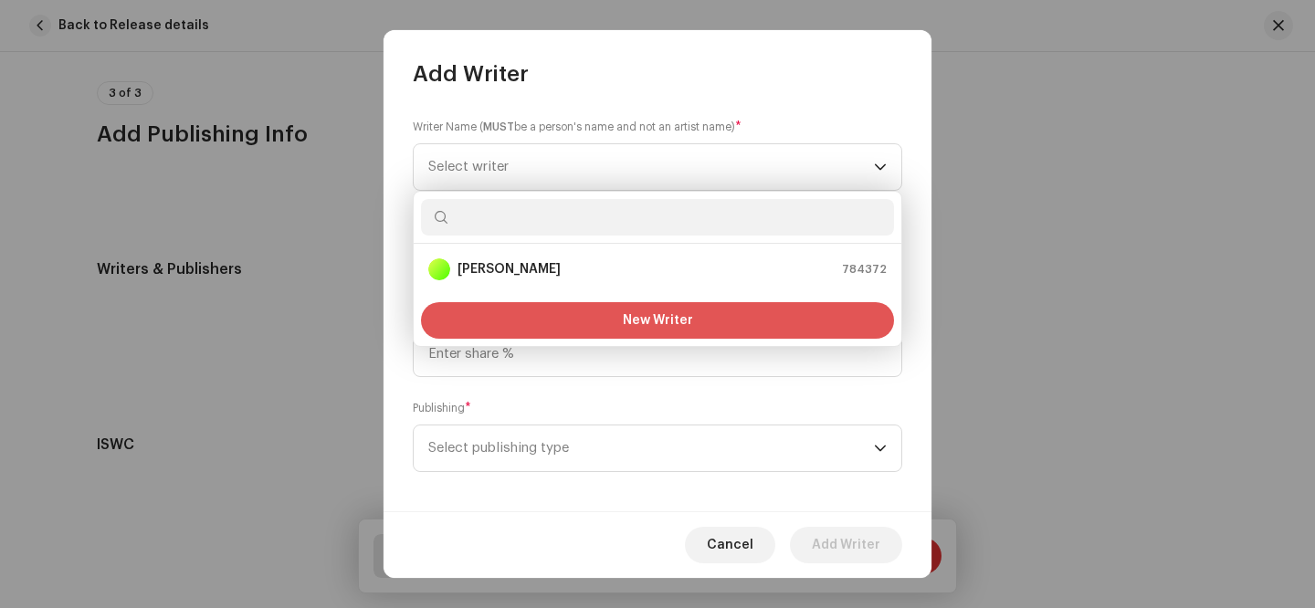
click at [561, 317] on button "New Writer" at bounding box center [657, 320] width 473 height 37
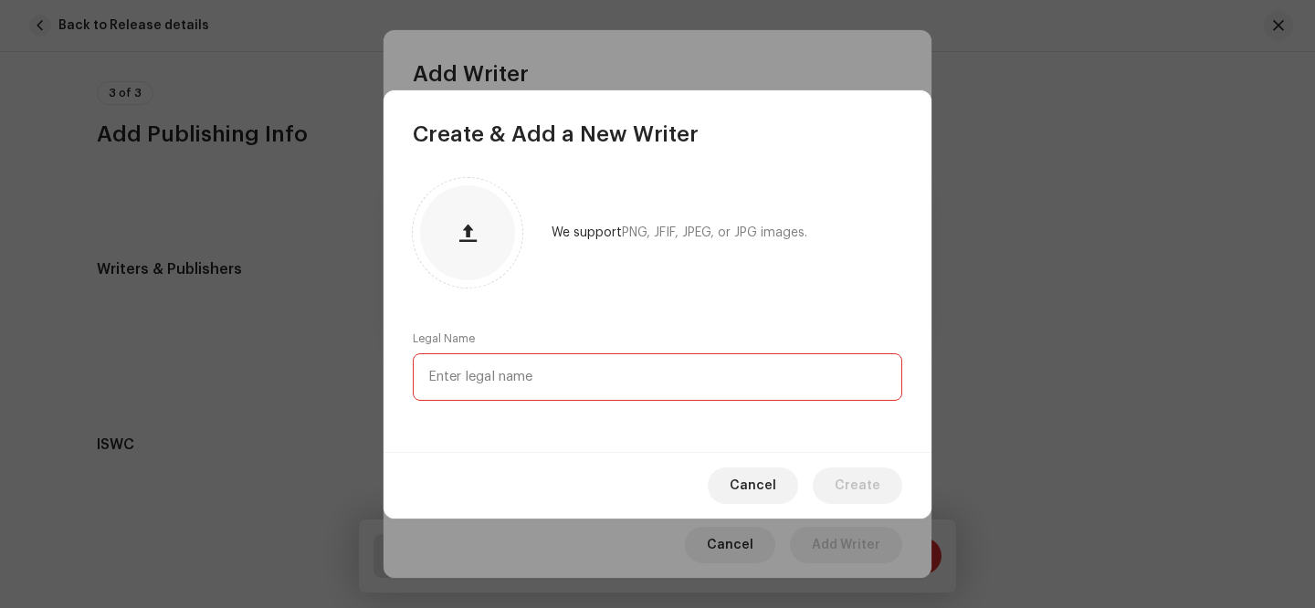
click at [689, 378] on input "text" at bounding box center [657, 376] width 489 height 47
click at [763, 486] on span "Cancel" at bounding box center [752, 485] width 47 height 37
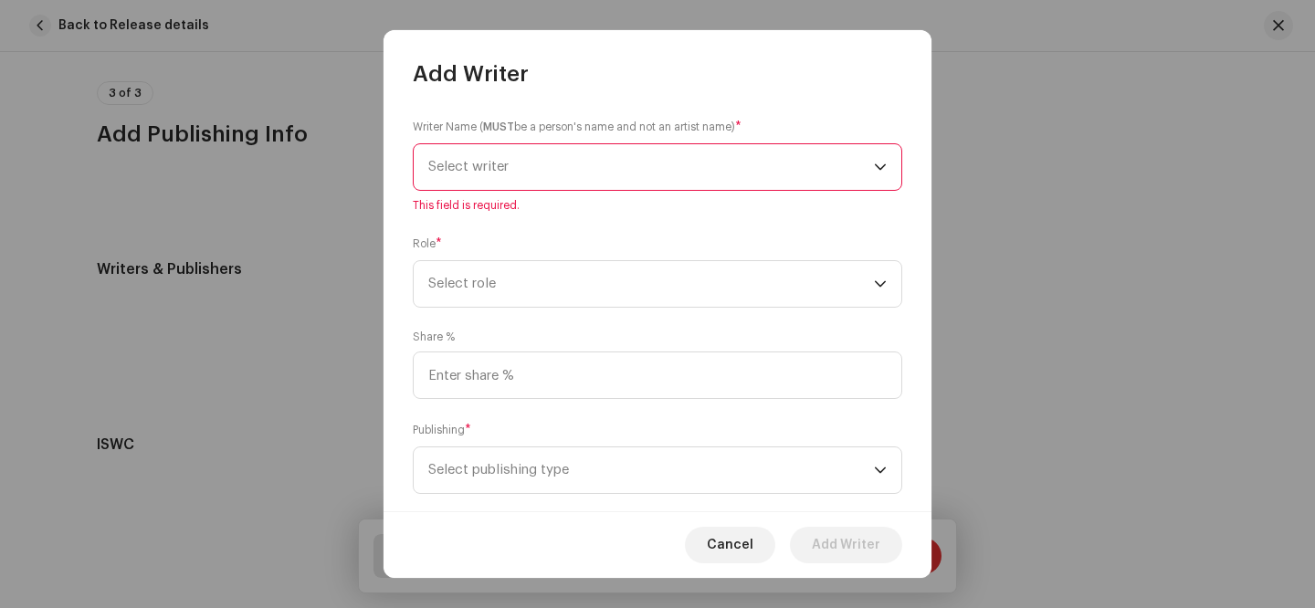
click at [508, 176] on span "Select writer" at bounding box center [651, 167] width 446 height 46
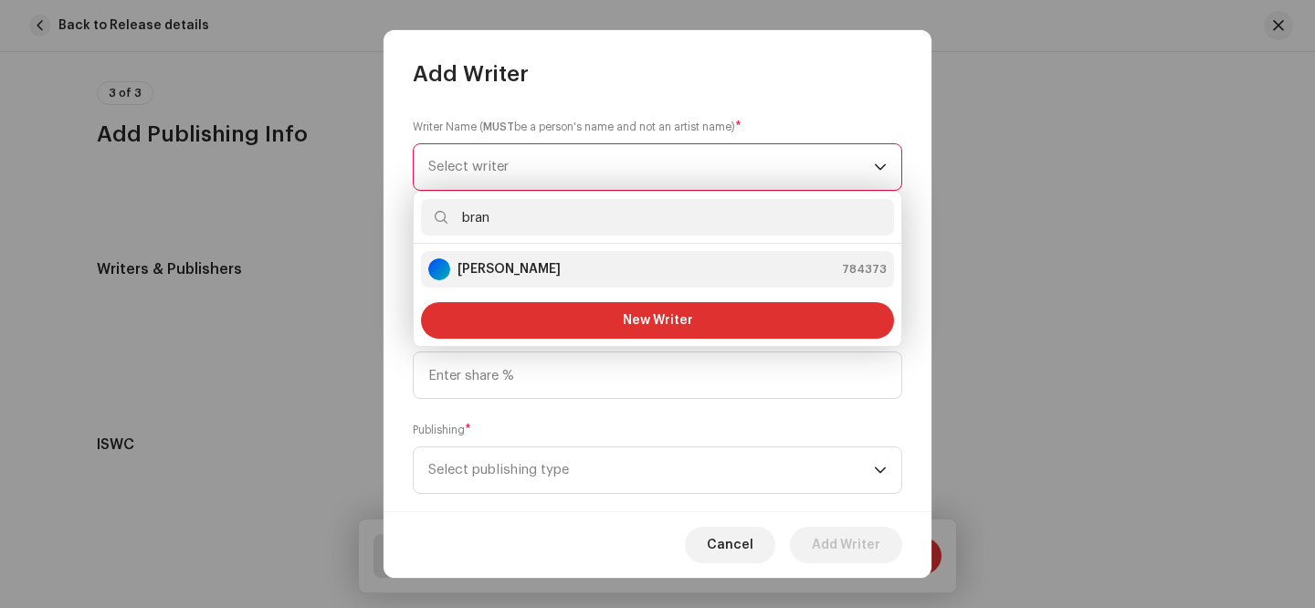
type input "bran"
click at [545, 271] on strong "[PERSON_NAME]" at bounding box center [508, 269] width 103 height 18
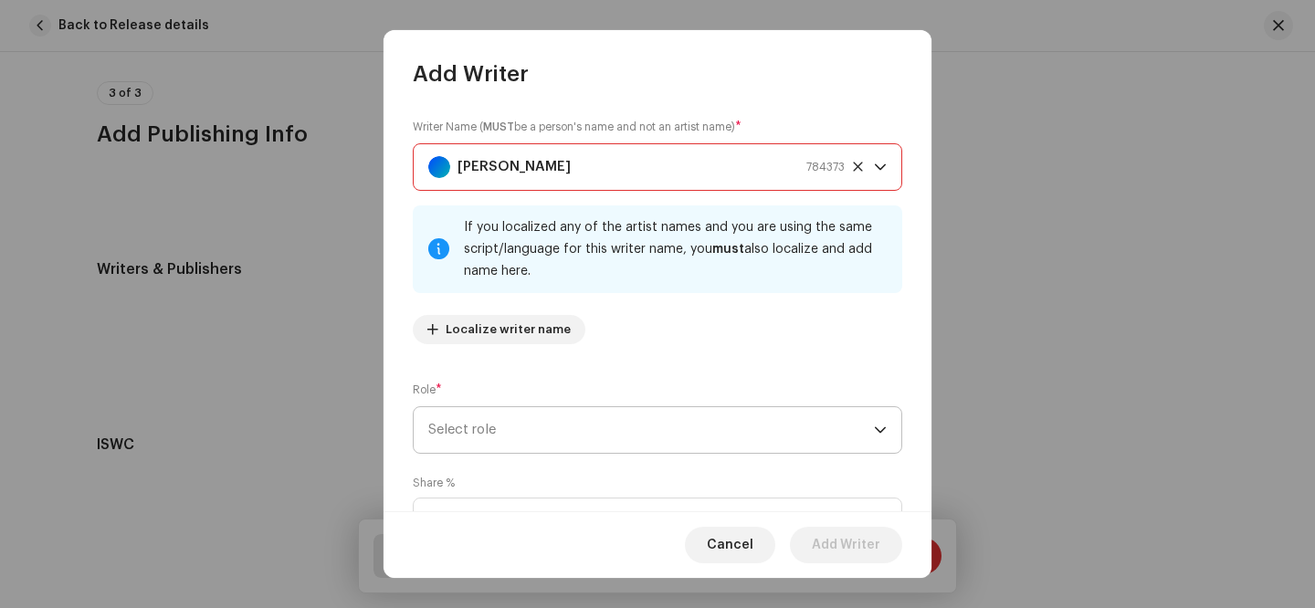
click at [501, 433] on span "Select role" at bounding box center [651, 430] width 446 height 46
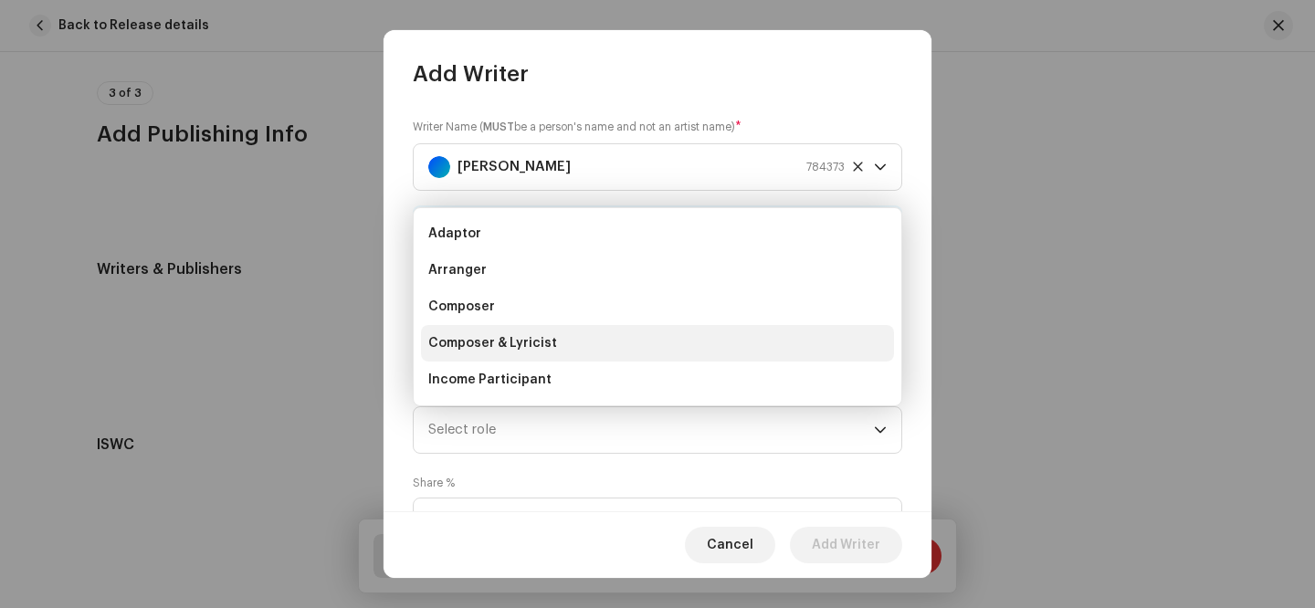
scroll to position [29, 0]
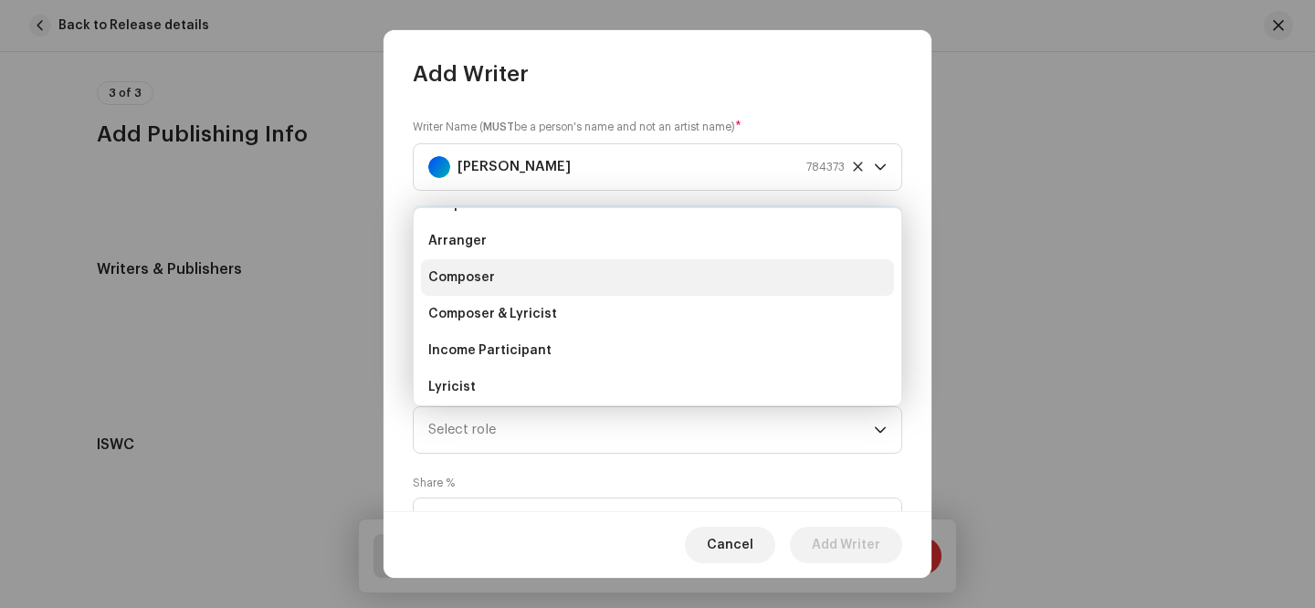
click at [510, 276] on li "Composer" at bounding box center [657, 277] width 473 height 37
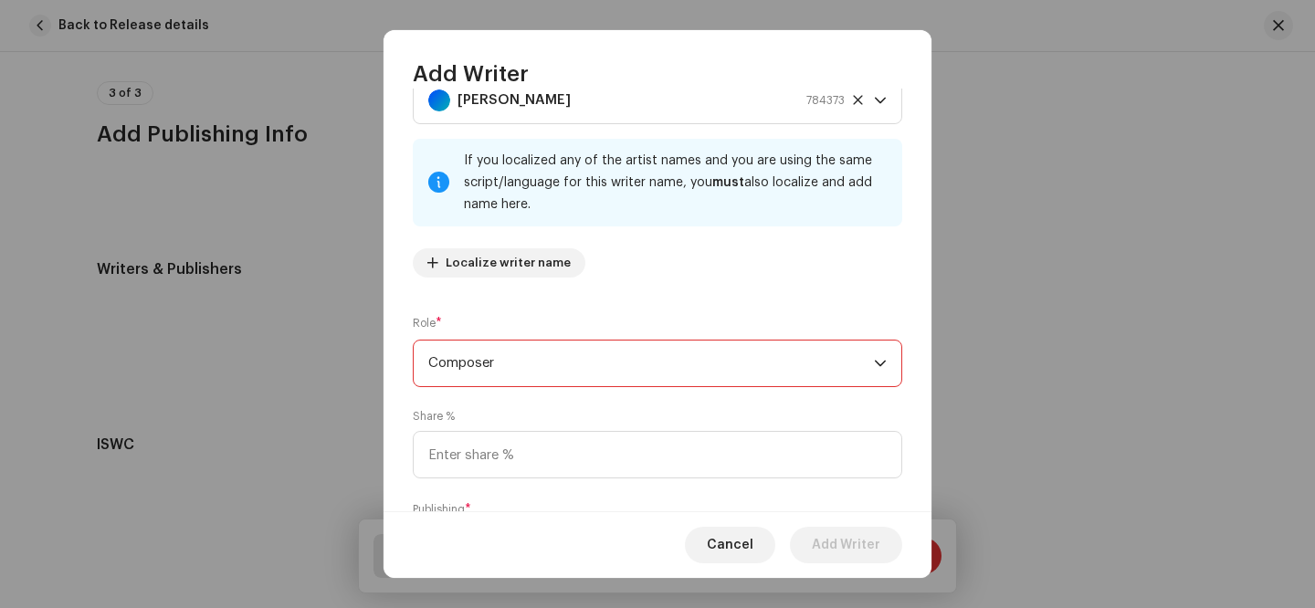
scroll to position [181, 0]
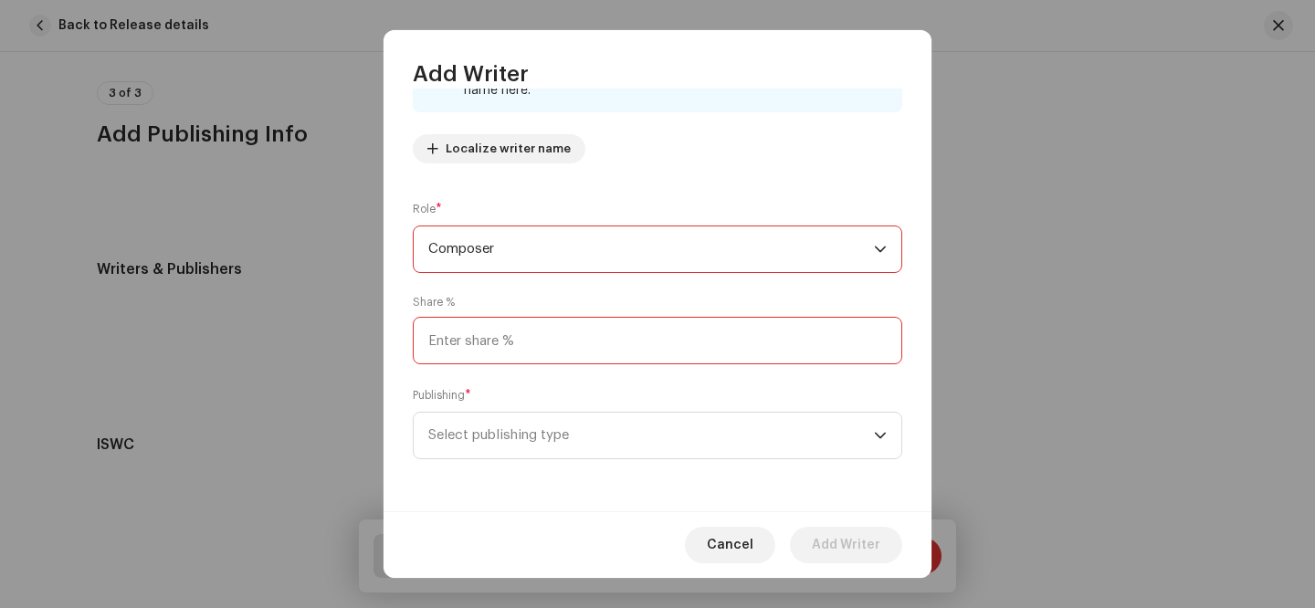
click at [470, 344] on input at bounding box center [657, 340] width 489 height 47
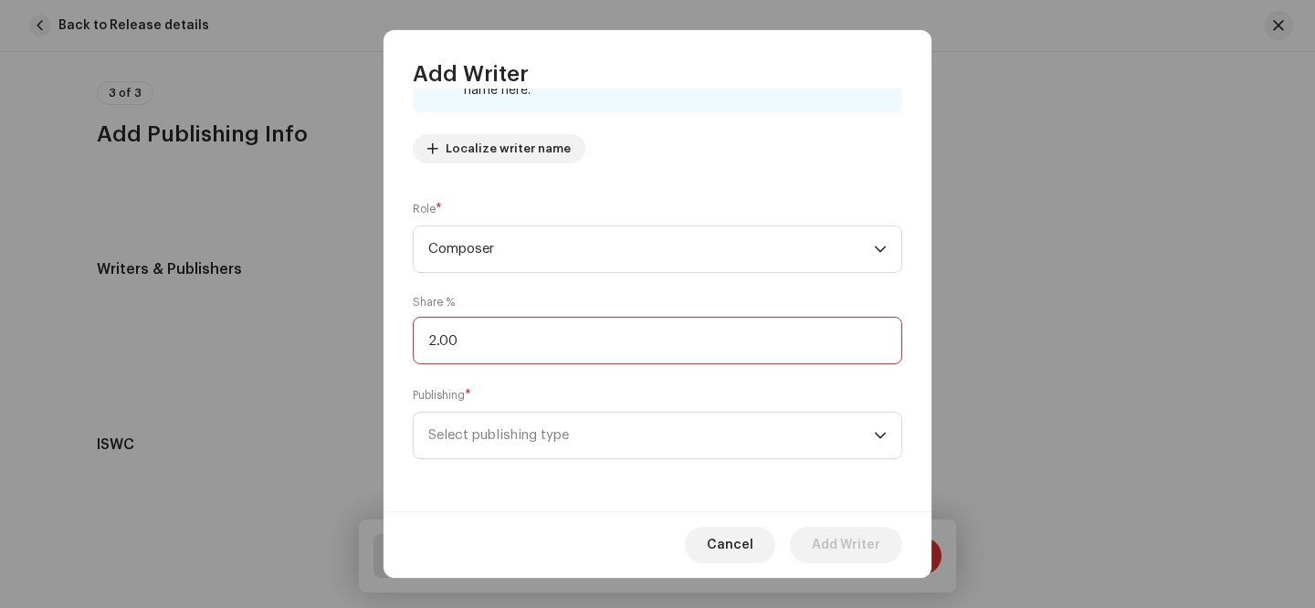
type input "20.00"
click at [580, 424] on span "Select publishing type" at bounding box center [651, 436] width 446 height 46
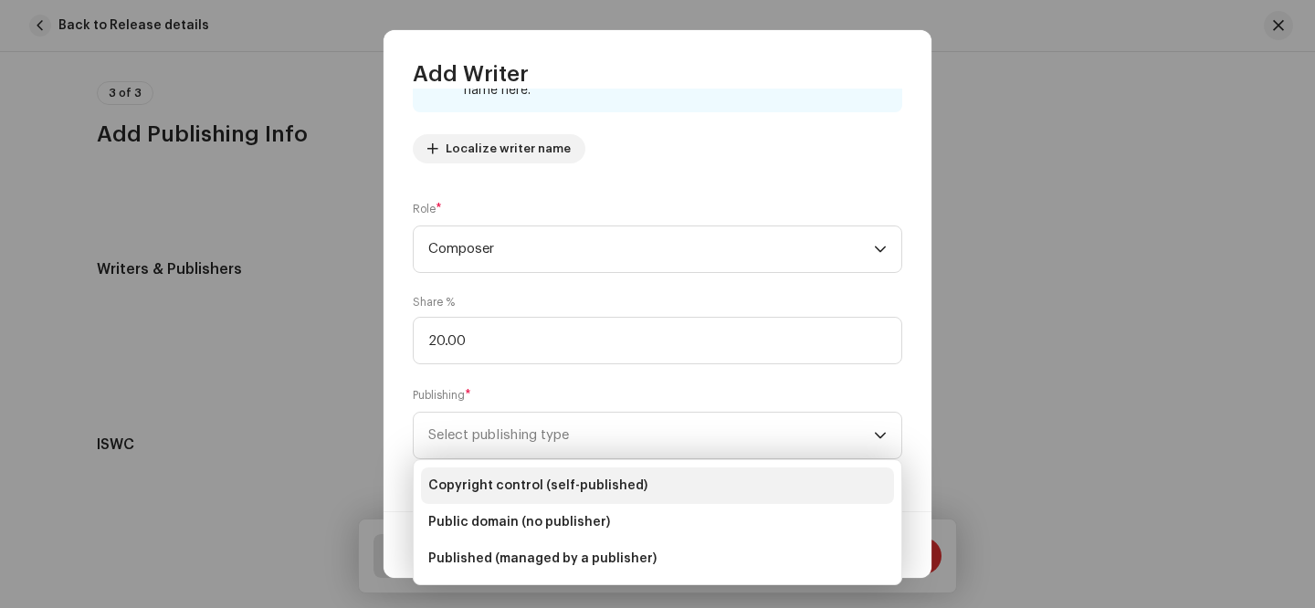
click at [583, 496] on li "Copyright control (self-published)" at bounding box center [657, 485] width 473 height 37
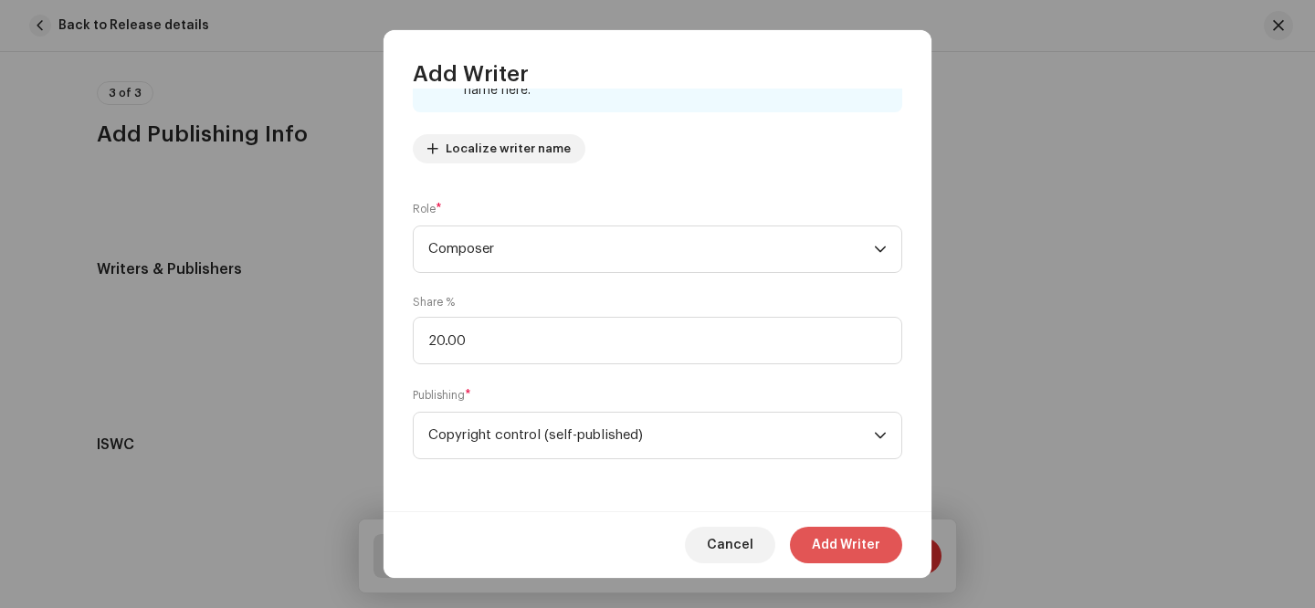
click at [851, 536] on span "Add Writer" at bounding box center [846, 545] width 68 height 37
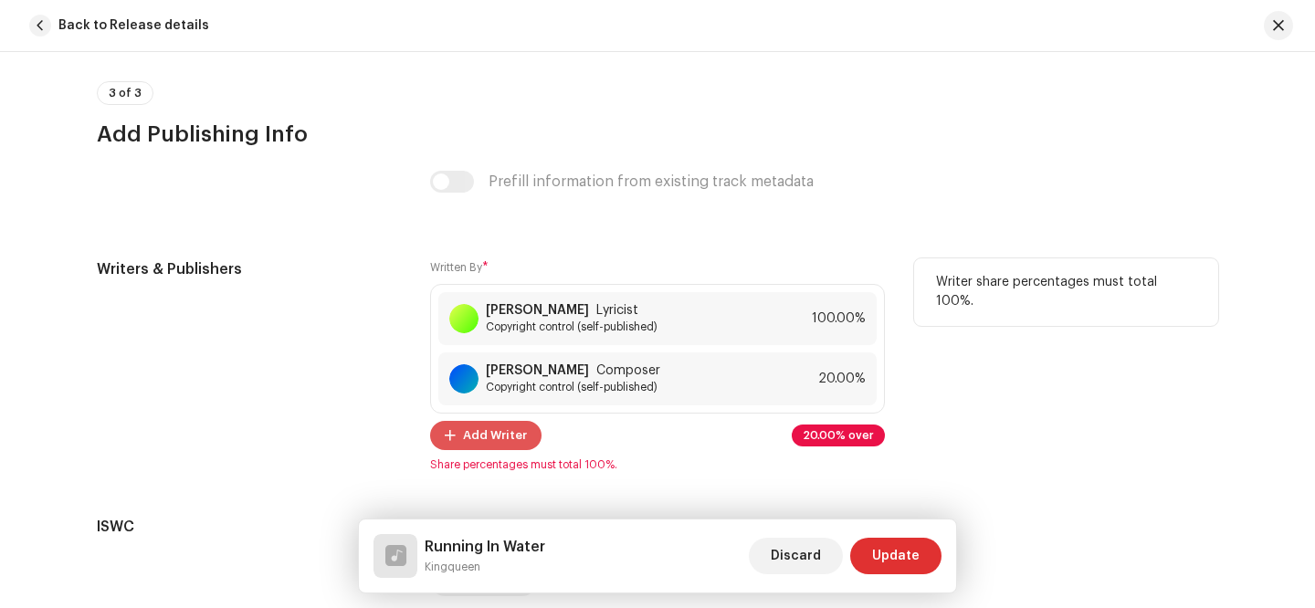
click at [480, 443] on span "Add Writer" at bounding box center [495, 435] width 64 height 37
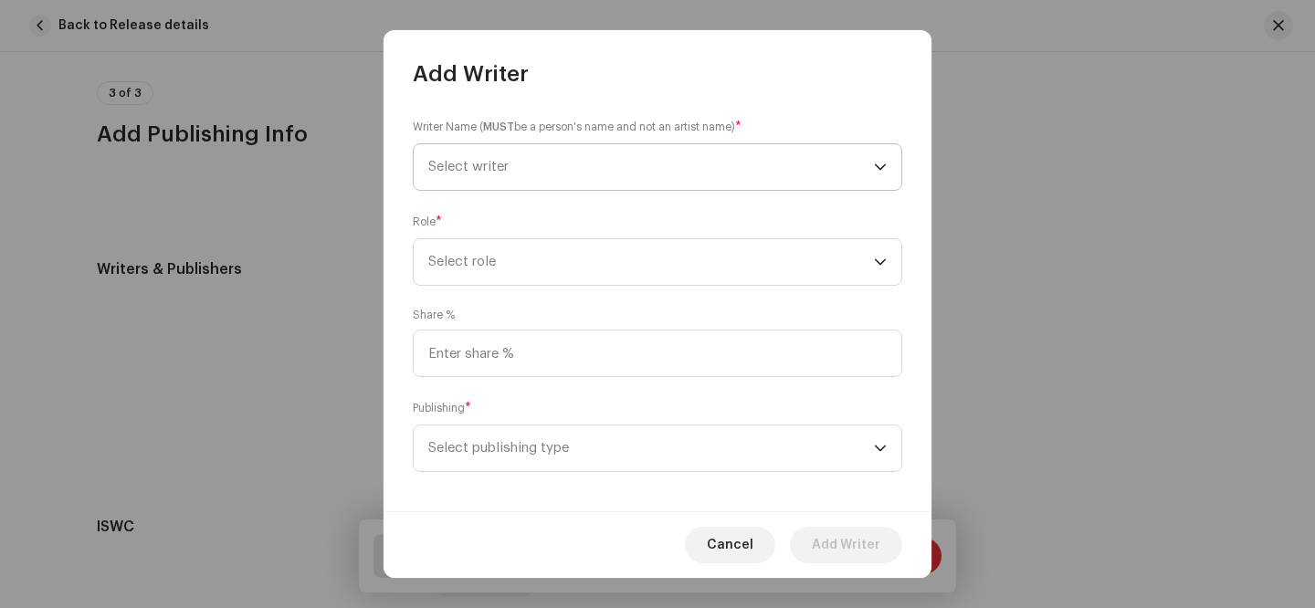
click at [559, 174] on span "Select writer" at bounding box center [651, 167] width 446 height 46
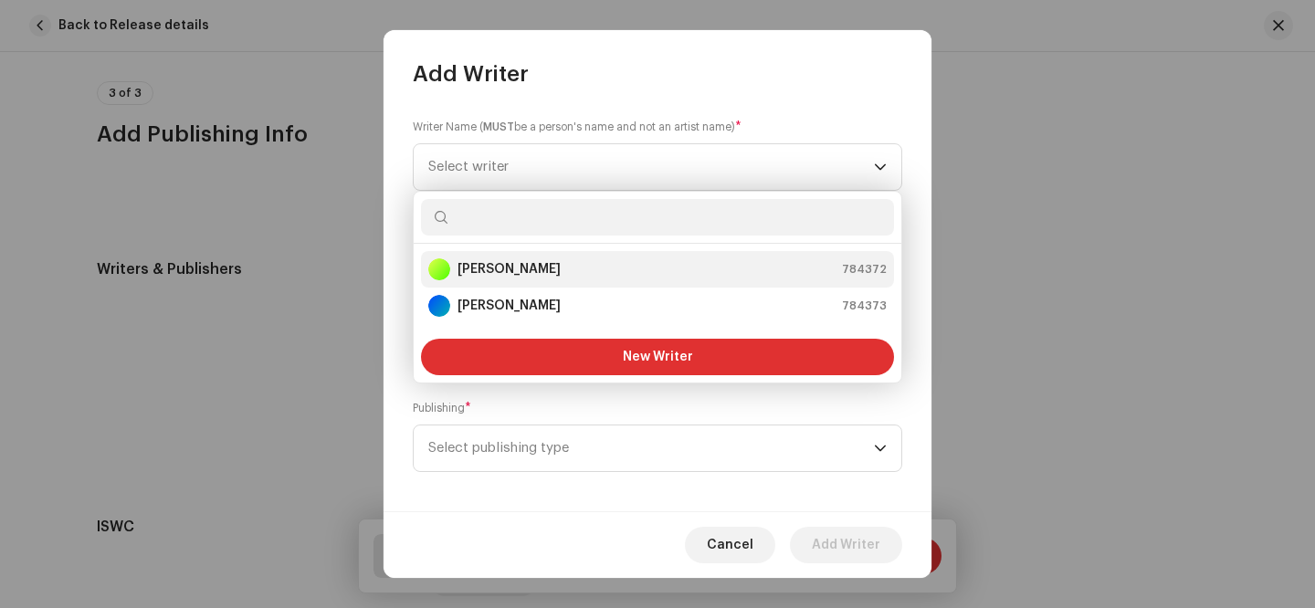
click at [541, 267] on strong "[PERSON_NAME]" at bounding box center [508, 269] width 103 height 18
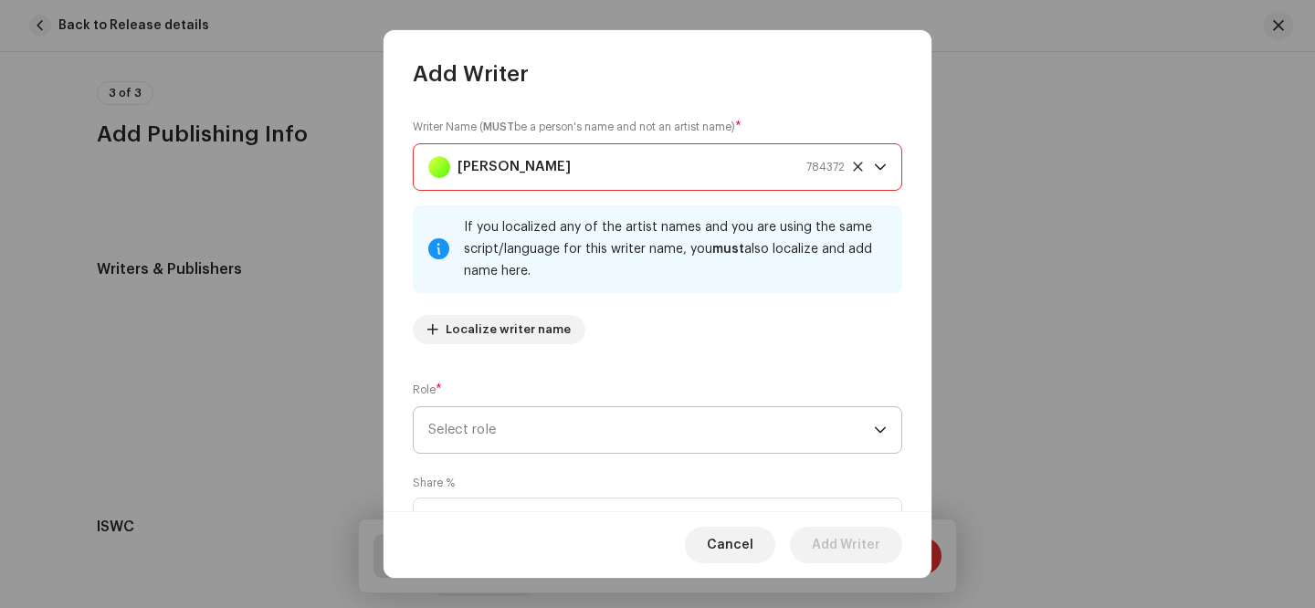
click at [495, 427] on span "Select role" at bounding box center [651, 430] width 446 height 46
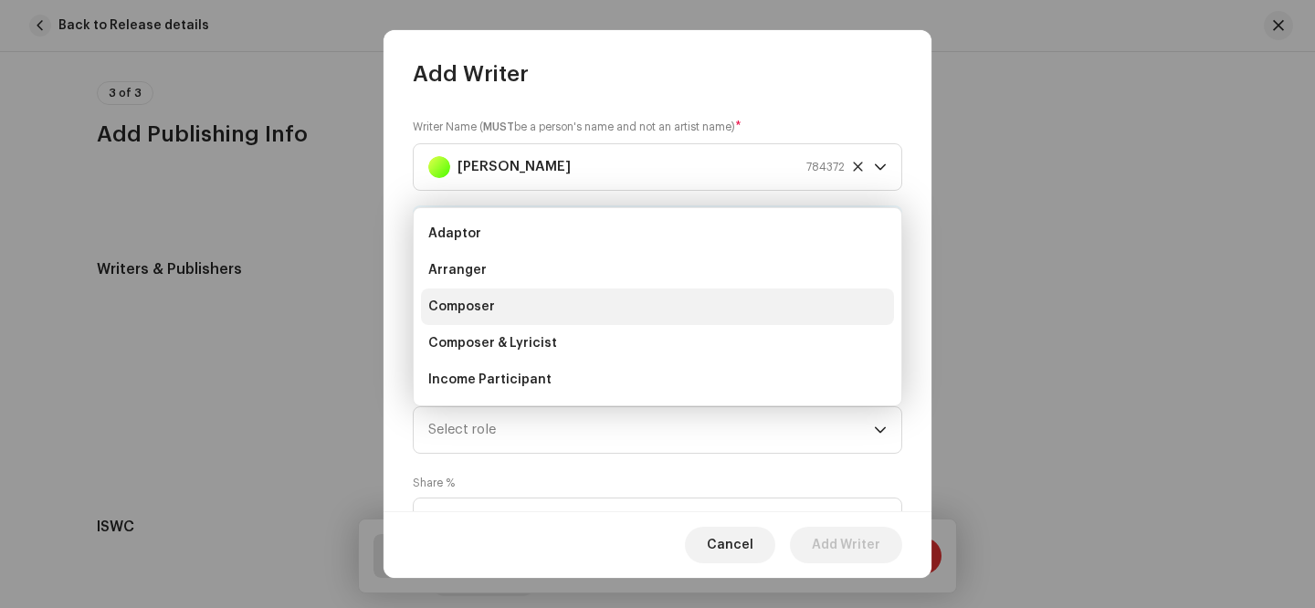
click at [507, 301] on li "Composer" at bounding box center [657, 306] width 473 height 37
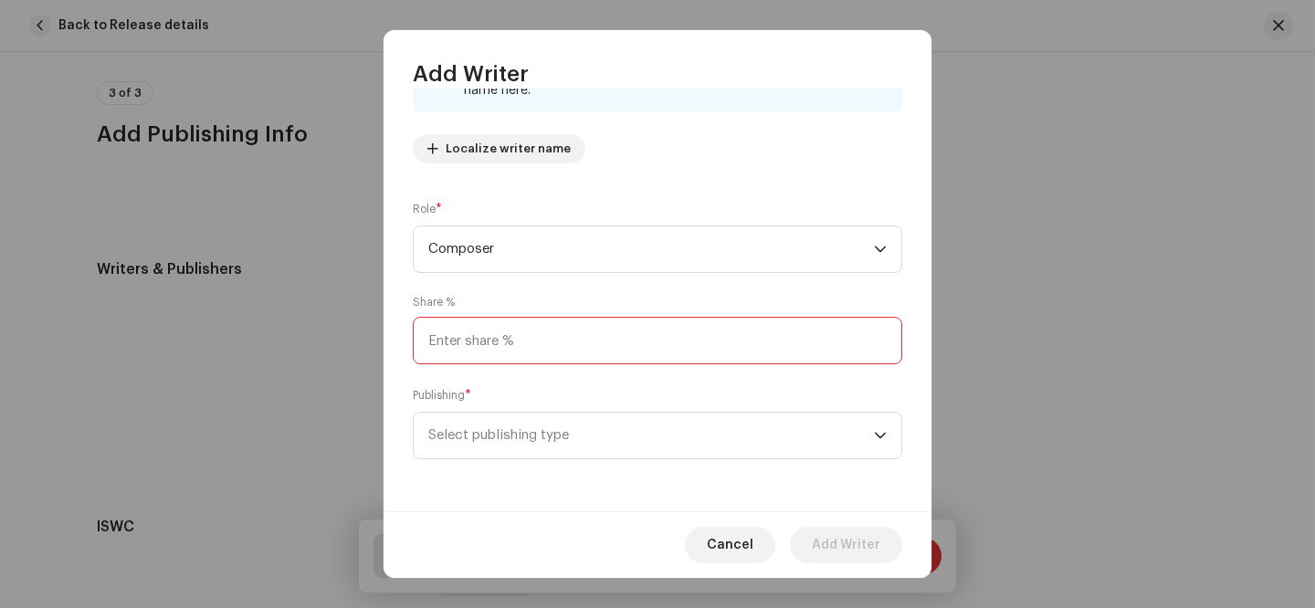
click at [498, 347] on input at bounding box center [657, 340] width 489 height 47
type input "20.00"
click at [509, 443] on span "Select publishing type" at bounding box center [651, 436] width 446 height 46
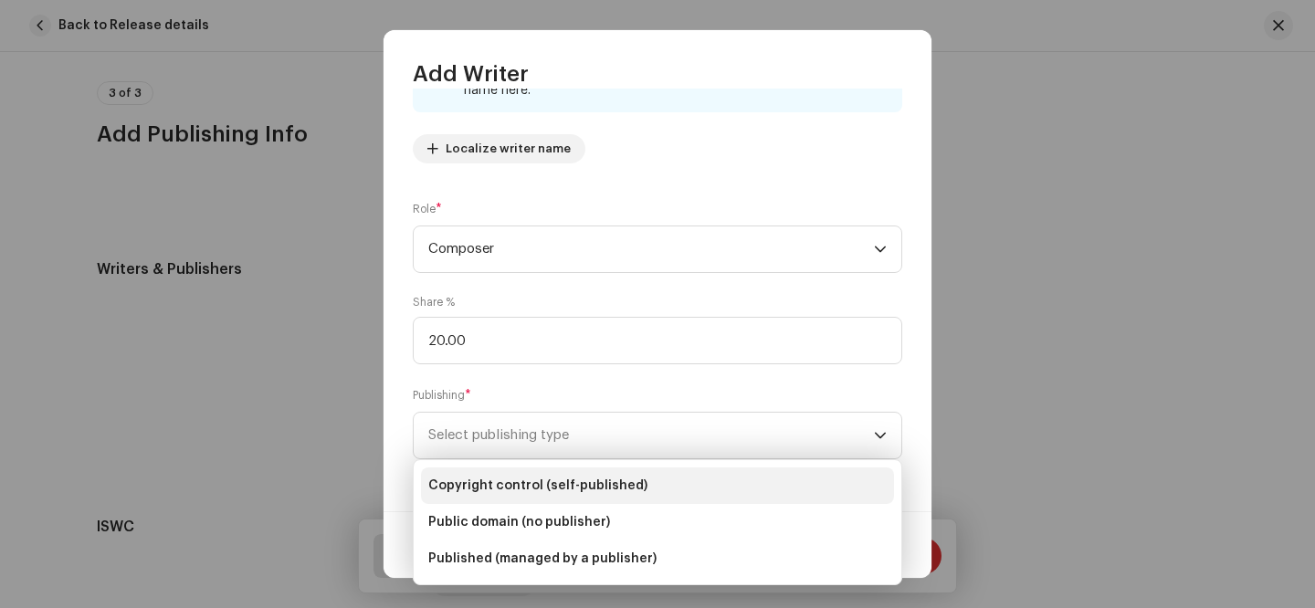
click at [509, 490] on span "Copyright control (self-published)" at bounding box center [537, 486] width 219 height 18
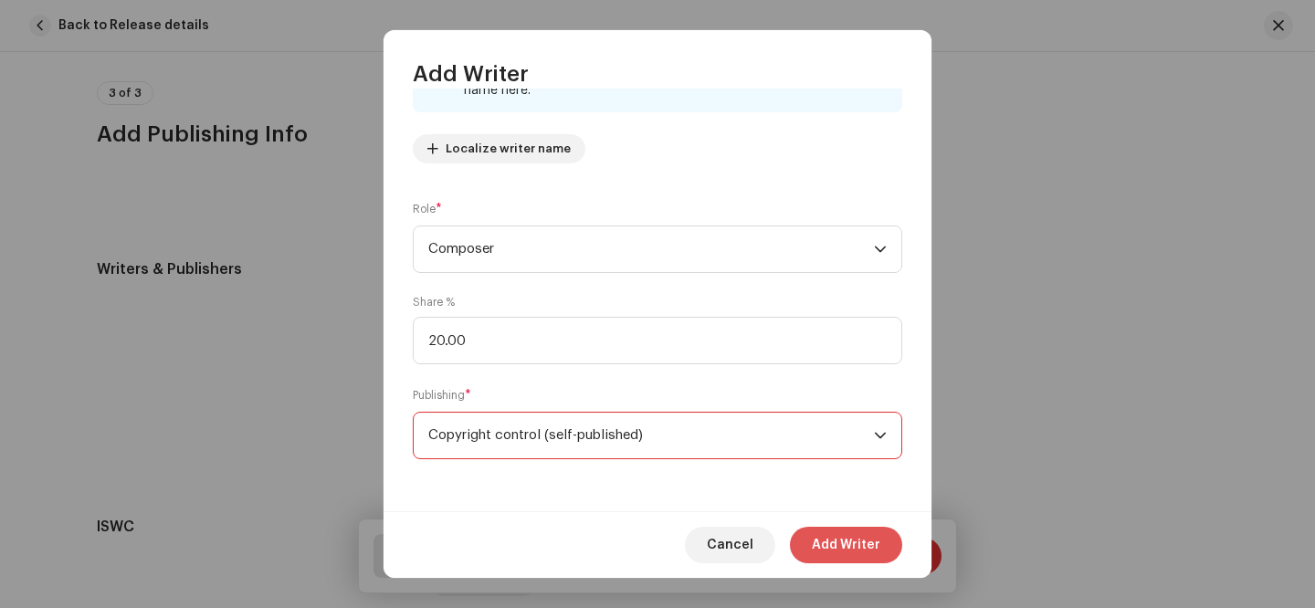
click at [856, 545] on span "Add Writer" at bounding box center [846, 545] width 68 height 37
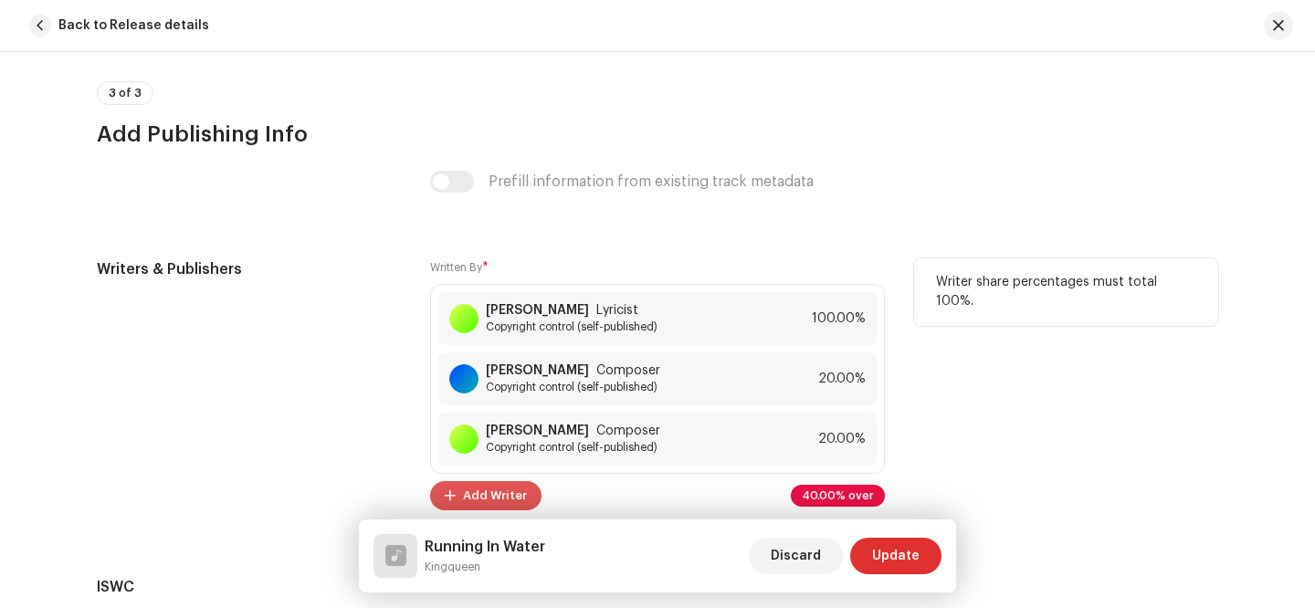
click at [493, 500] on span "Add Writer" at bounding box center [495, 495] width 64 height 37
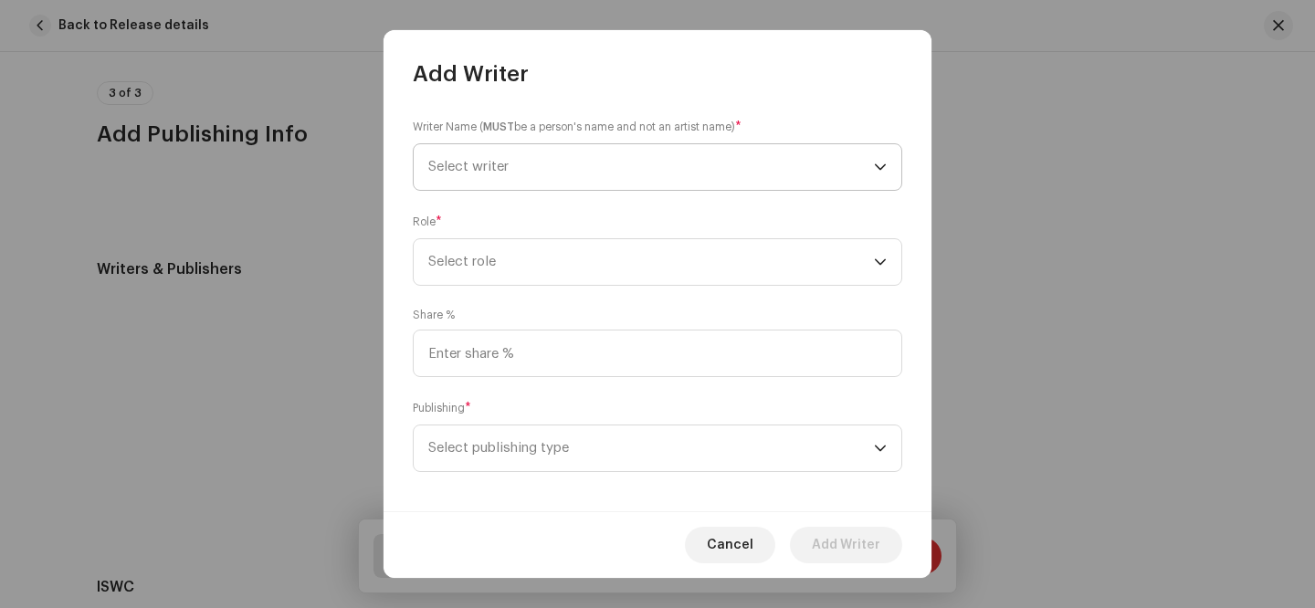
click at [508, 169] on span "Select writer" at bounding box center [468, 167] width 80 height 14
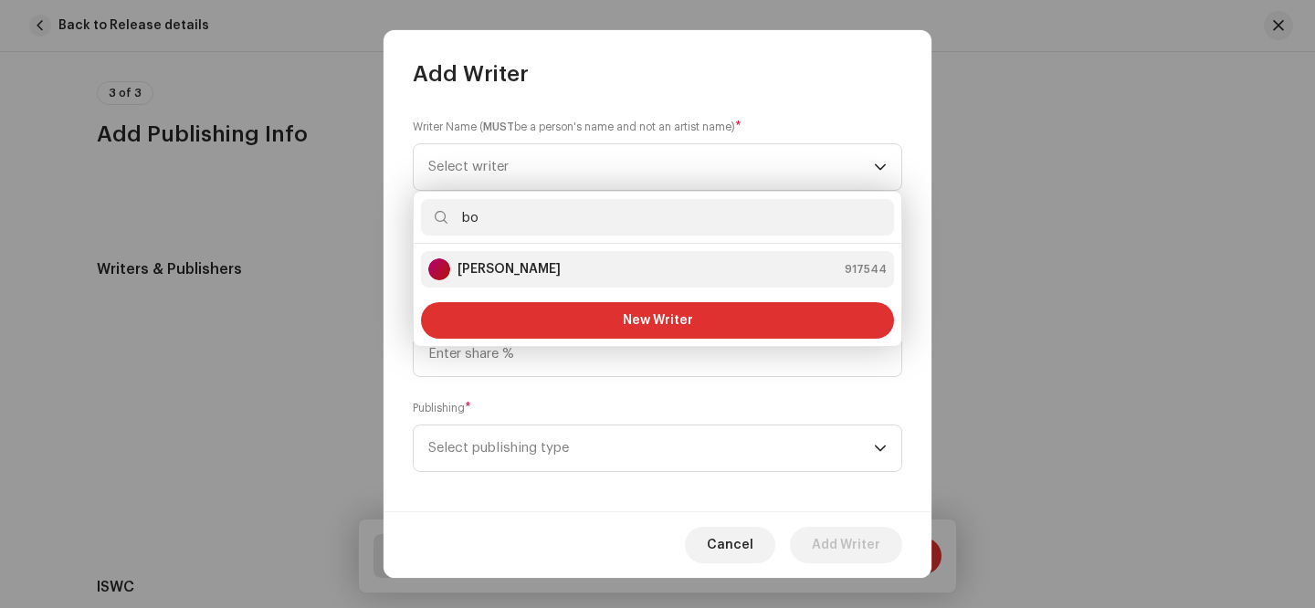
type input "bo"
click at [486, 274] on strong "[PERSON_NAME]" at bounding box center [508, 269] width 103 height 18
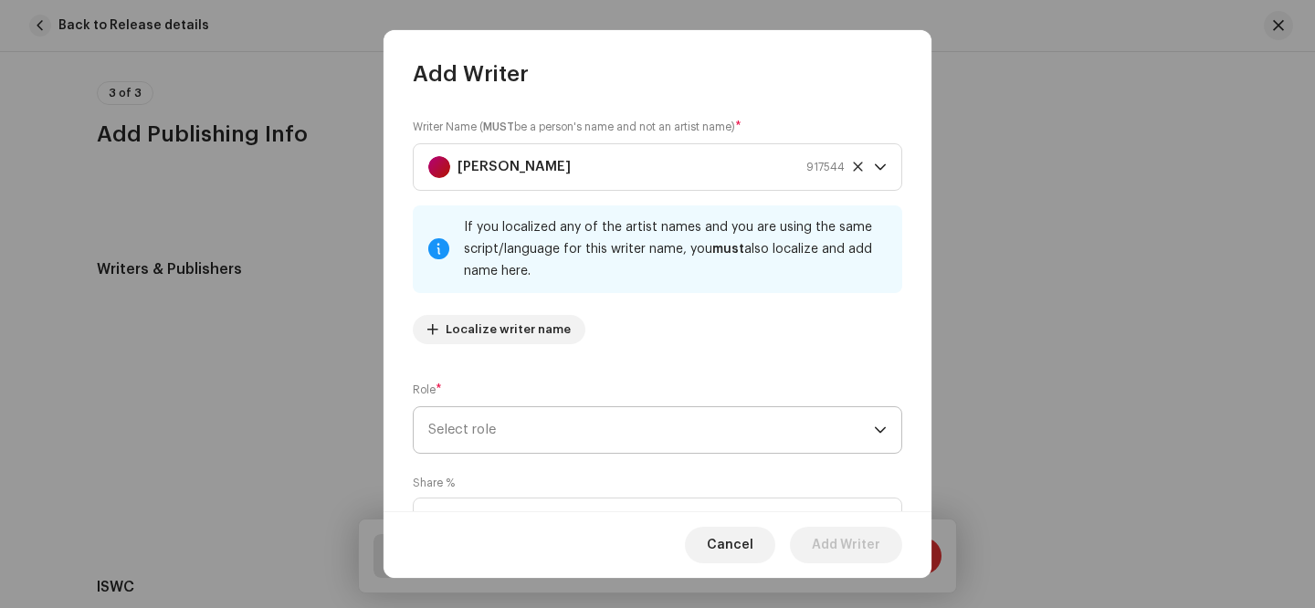
click at [488, 429] on span "Select role" at bounding box center [651, 430] width 446 height 46
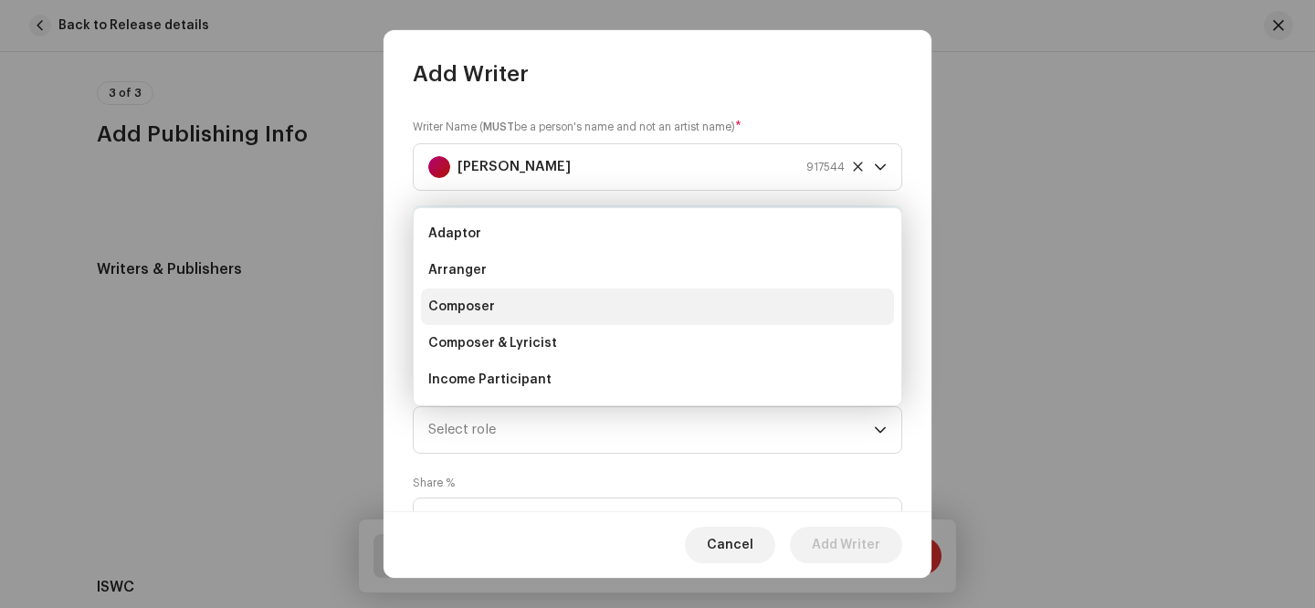
click at [507, 318] on li "Composer" at bounding box center [657, 306] width 473 height 37
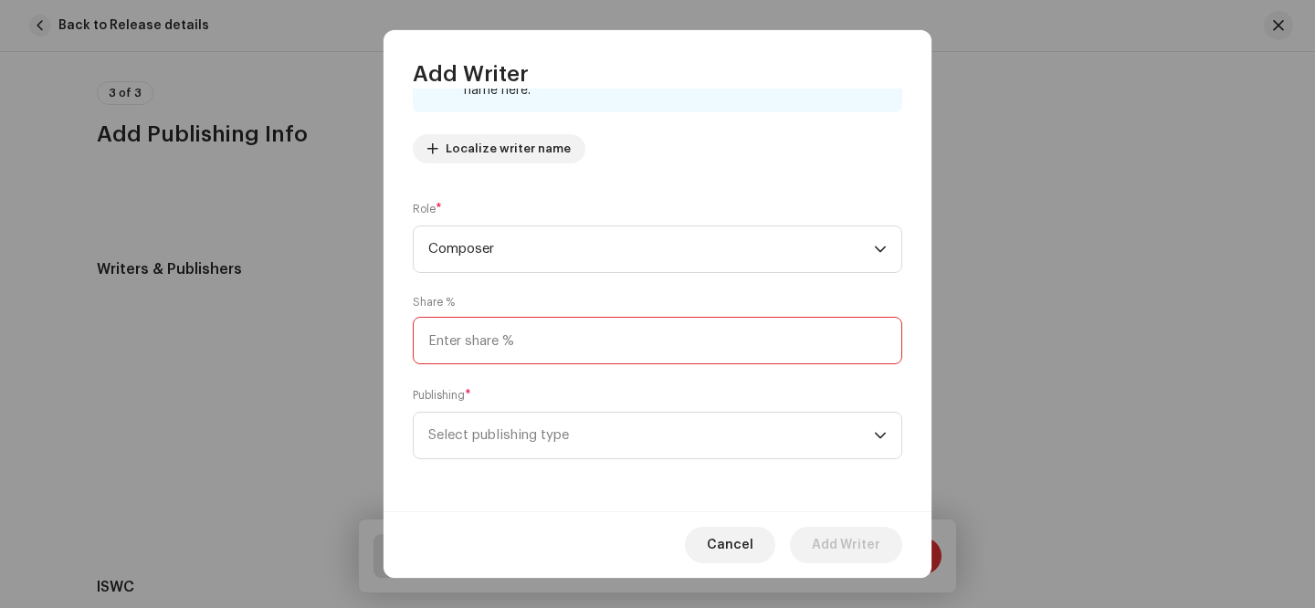
click at [520, 321] on input at bounding box center [657, 340] width 489 height 47
type input "20.00"
click at [597, 434] on span "Select publishing type" at bounding box center [651, 436] width 446 height 46
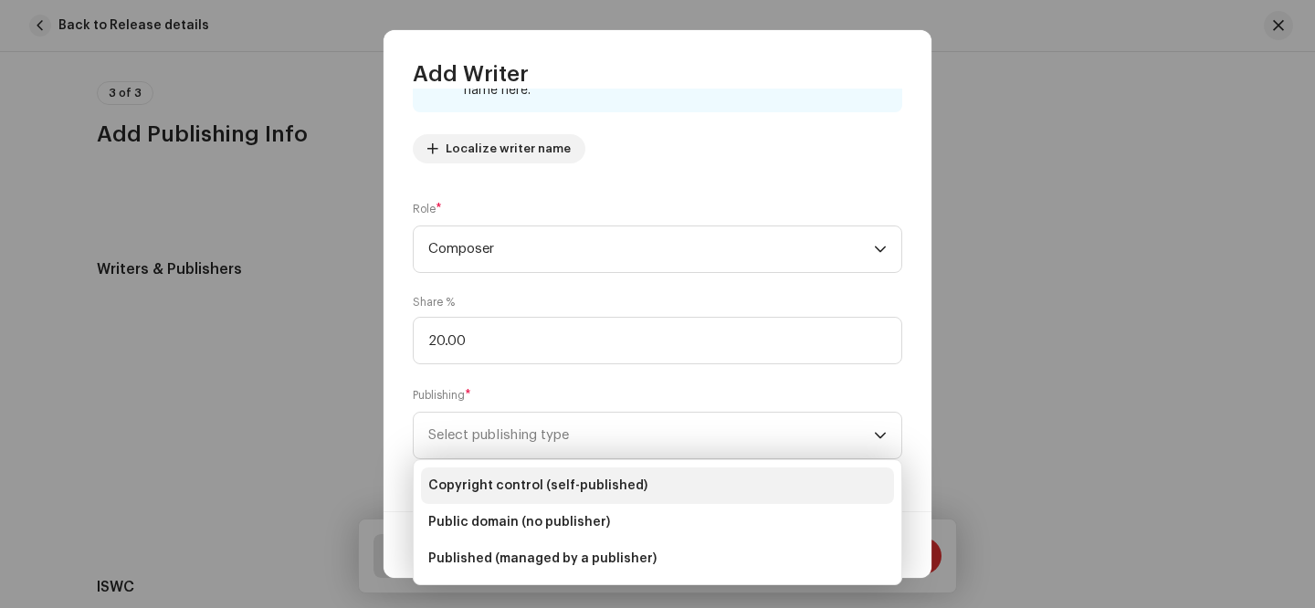
click at [589, 480] on span "Copyright control (self-published)" at bounding box center [537, 486] width 219 height 18
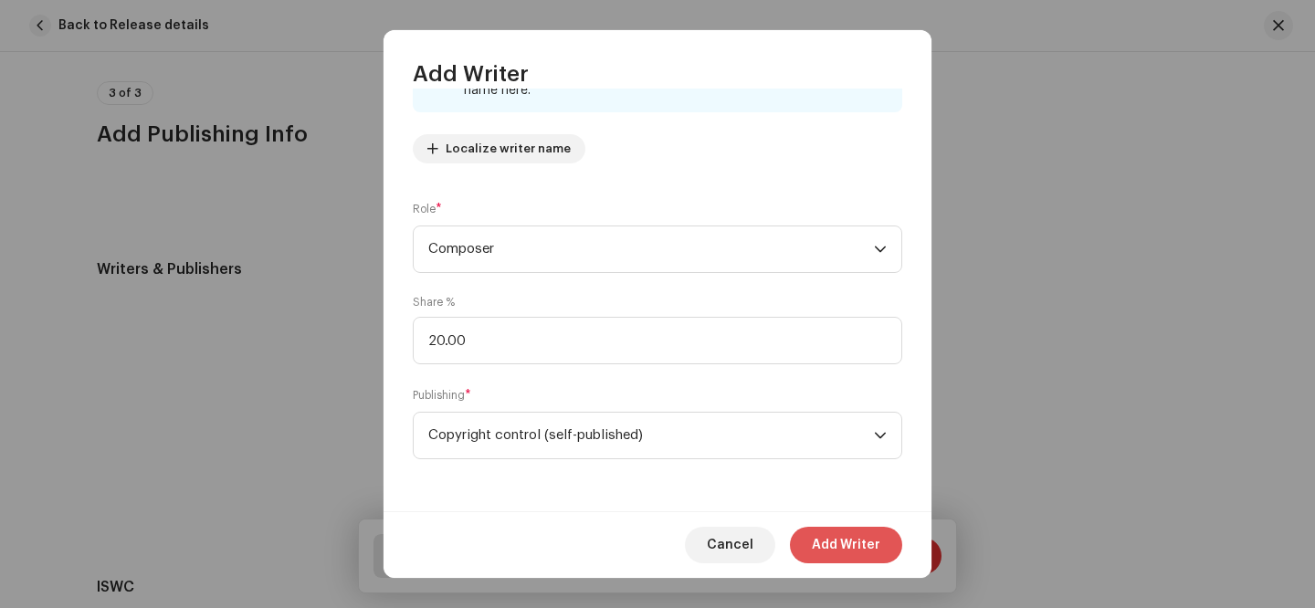
click at [855, 539] on span "Add Writer" at bounding box center [846, 545] width 68 height 37
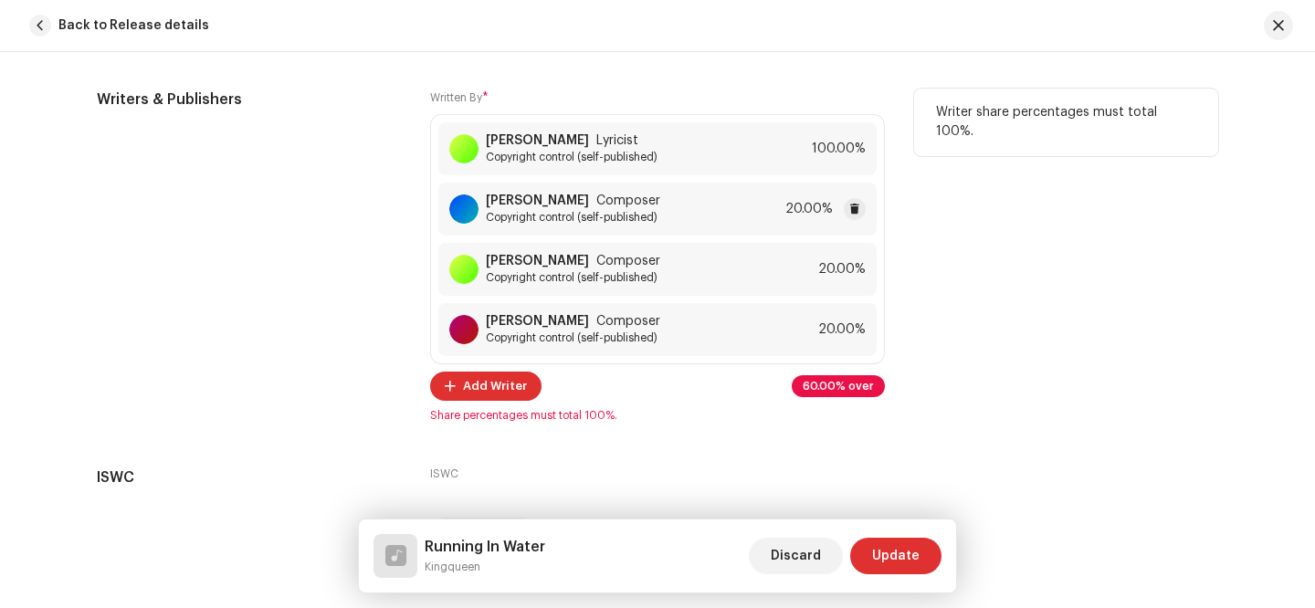
scroll to position [3746, 0]
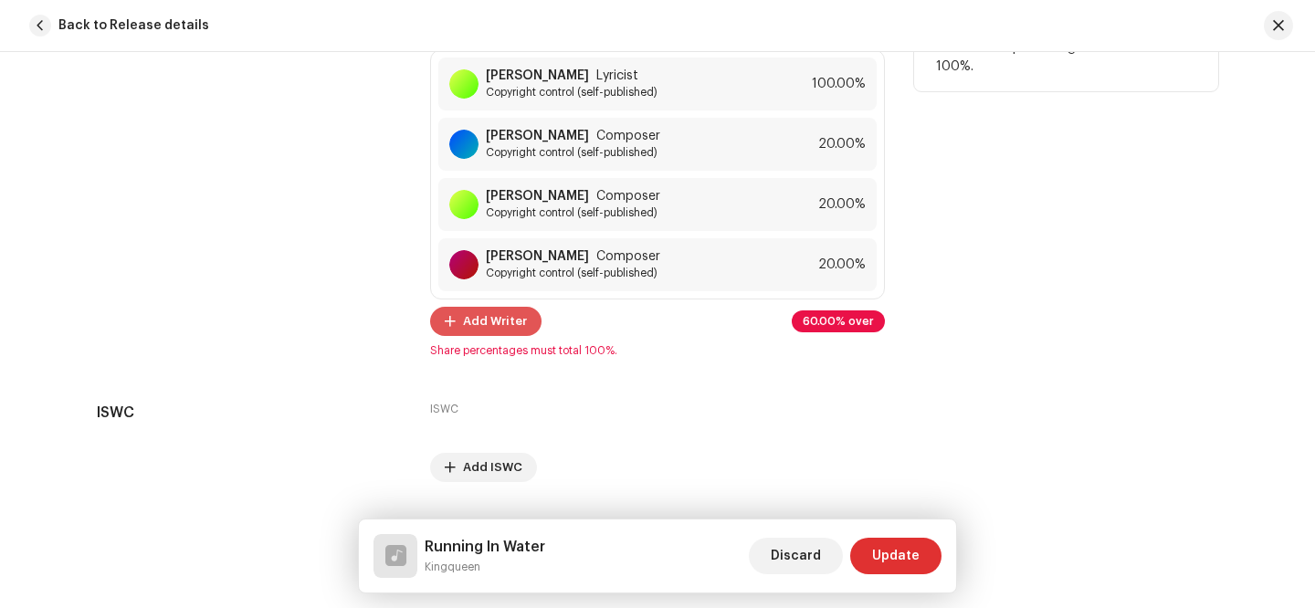
click at [489, 324] on span "Add Writer" at bounding box center [495, 321] width 64 height 37
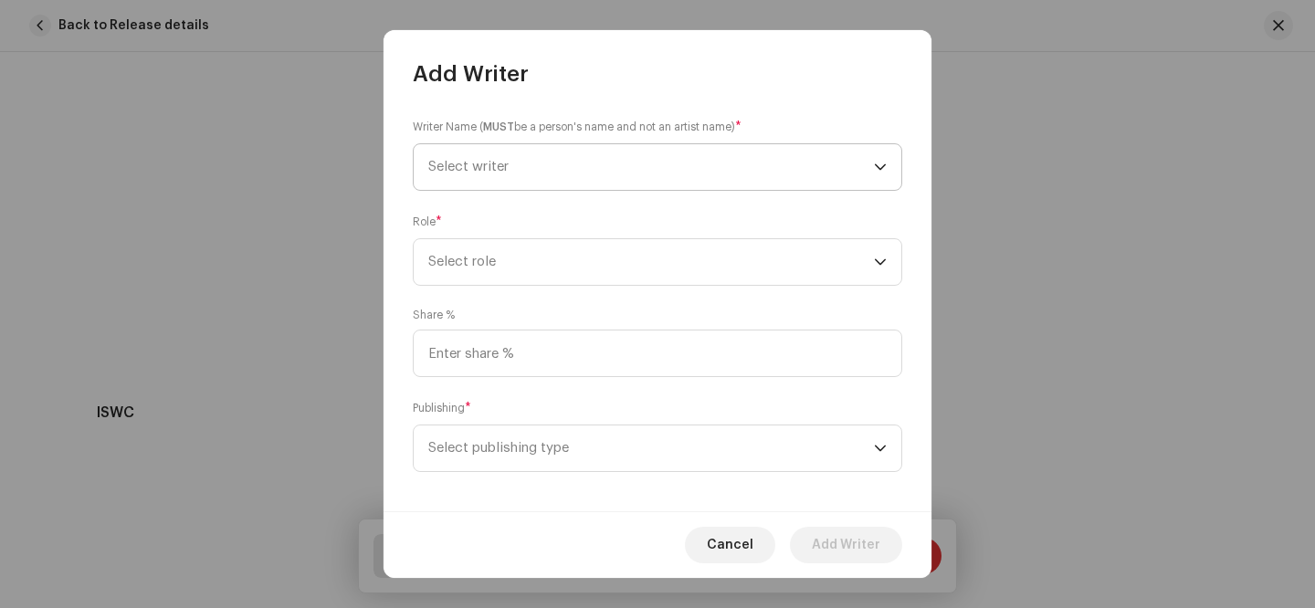
click at [495, 160] on span "Select writer" at bounding box center [651, 167] width 446 height 46
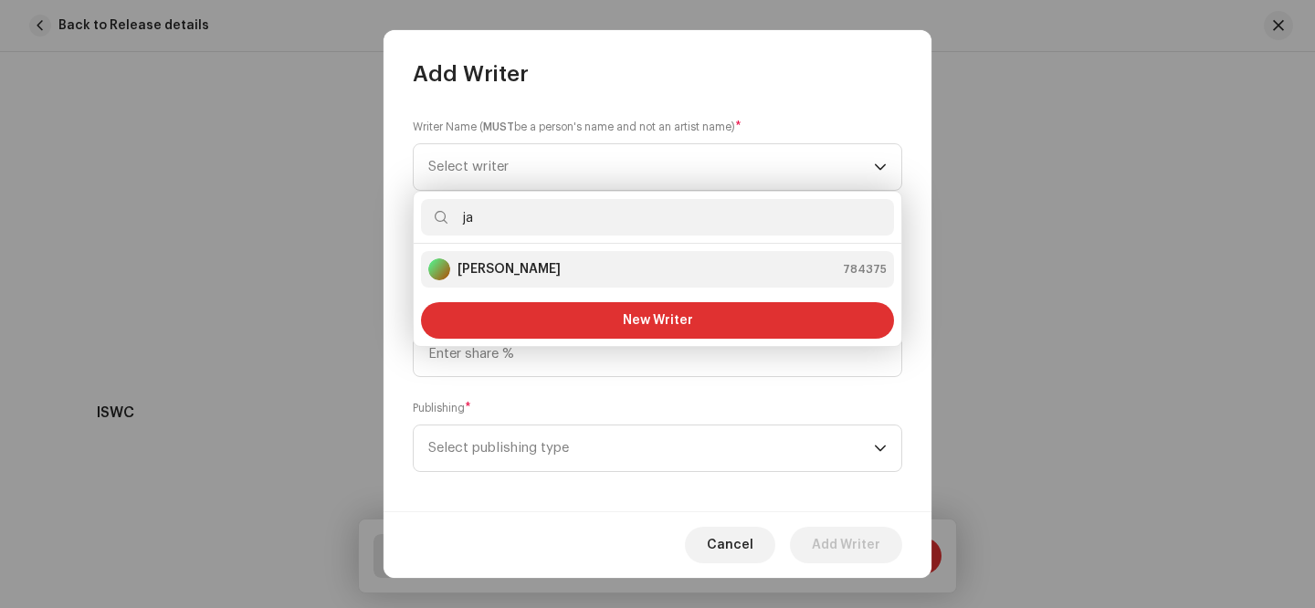
type input "ja"
click at [504, 277] on strong "[PERSON_NAME]" at bounding box center [508, 269] width 103 height 18
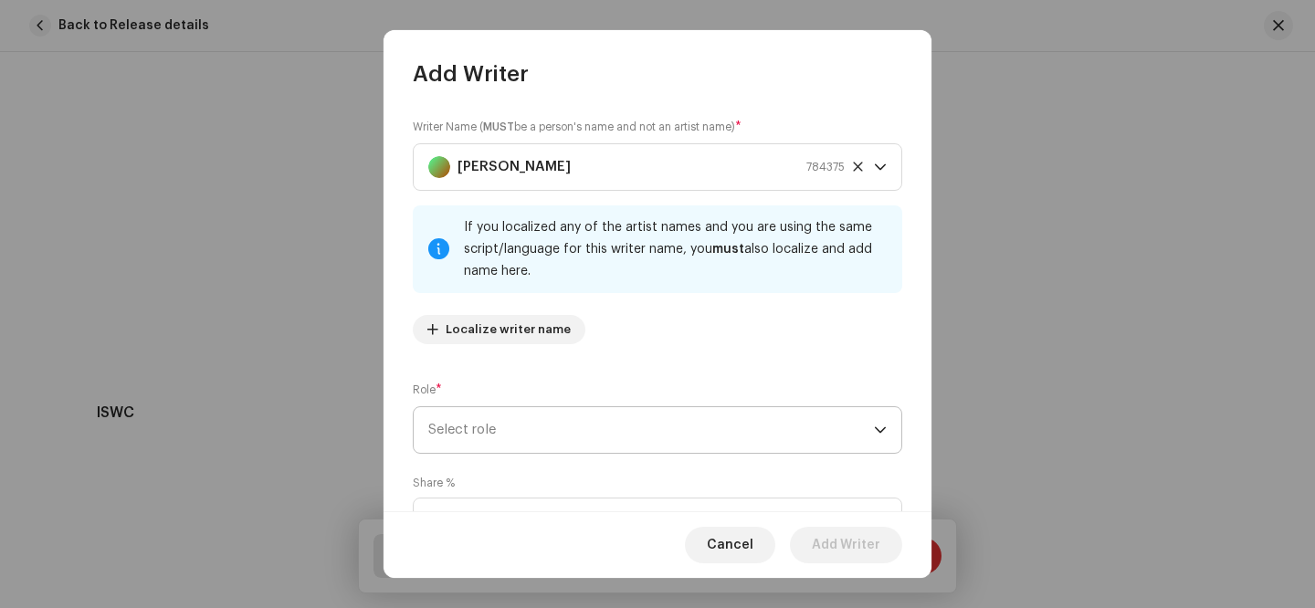
click at [512, 425] on span "Select role" at bounding box center [651, 430] width 446 height 46
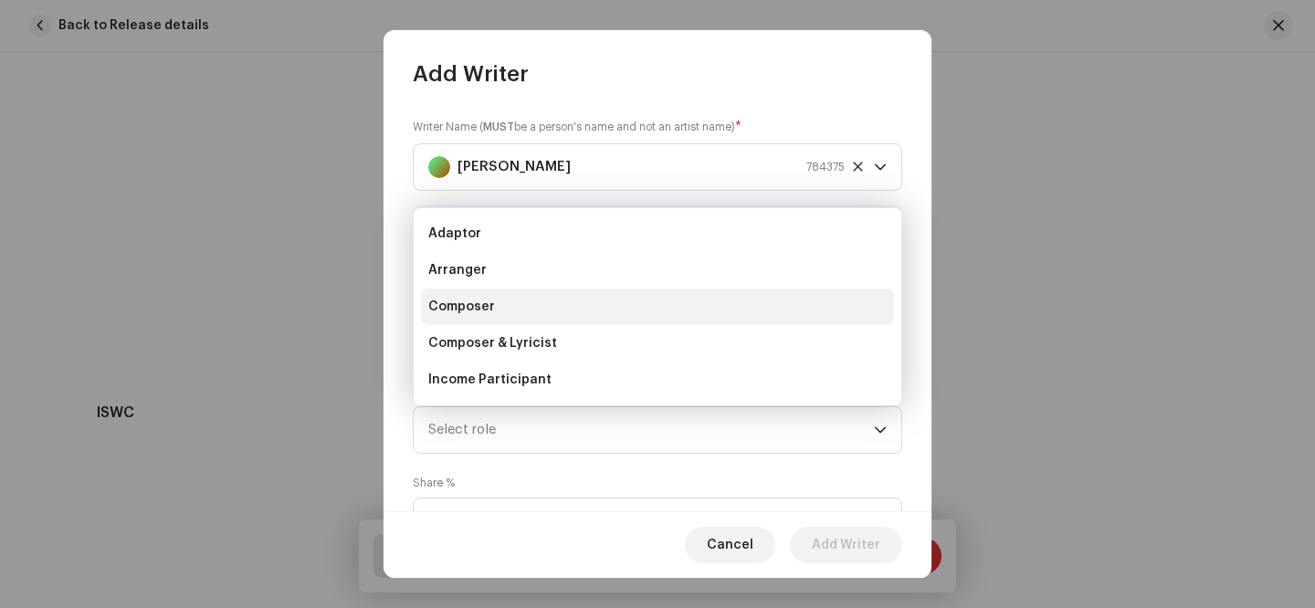
scroll to position [29, 0]
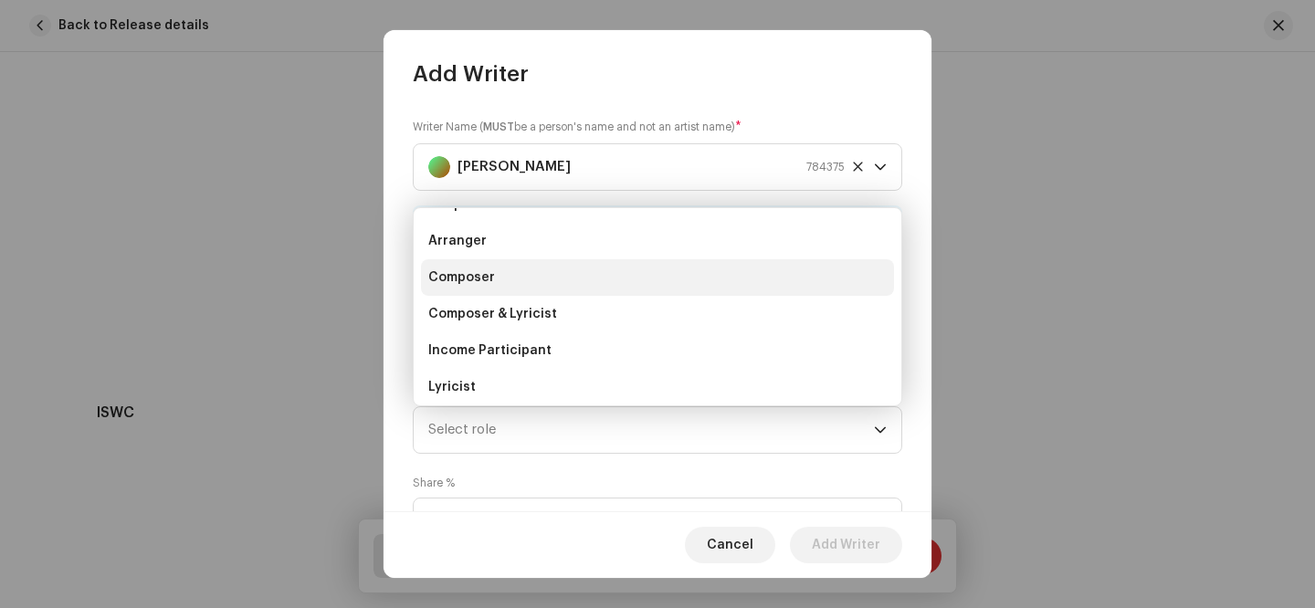
click at [503, 268] on li "Composer" at bounding box center [657, 277] width 473 height 37
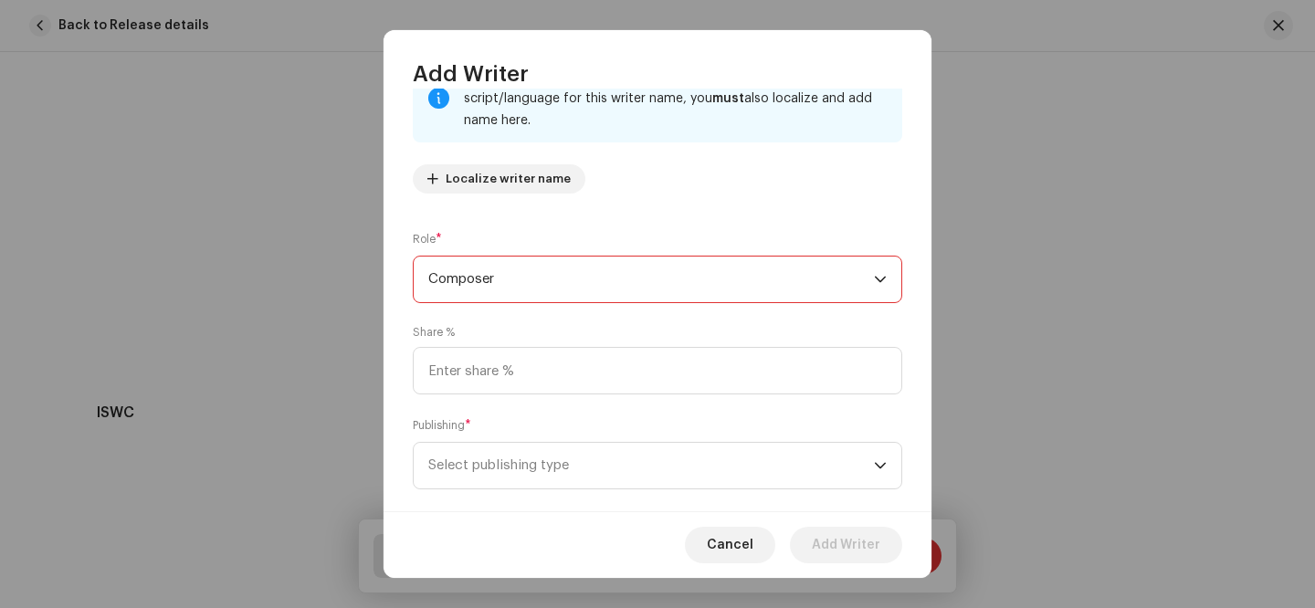
scroll to position [181, 0]
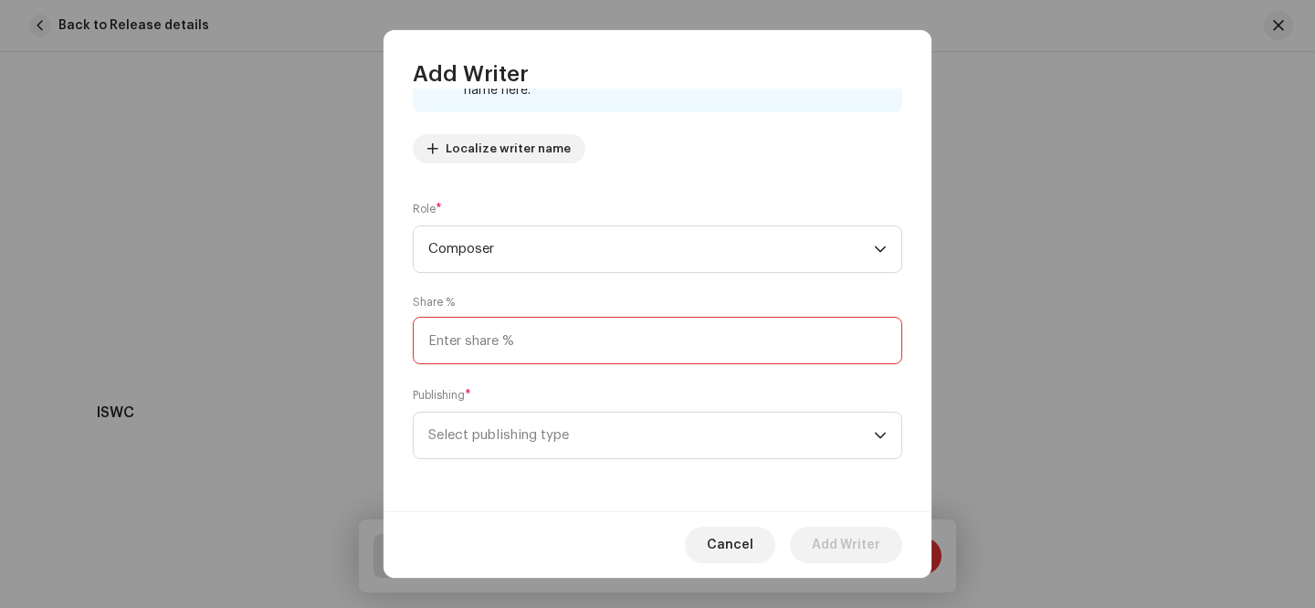
click at [502, 320] on input at bounding box center [657, 340] width 489 height 47
type input "20.00"
click at [528, 450] on span "Select publishing type" at bounding box center [651, 436] width 446 height 46
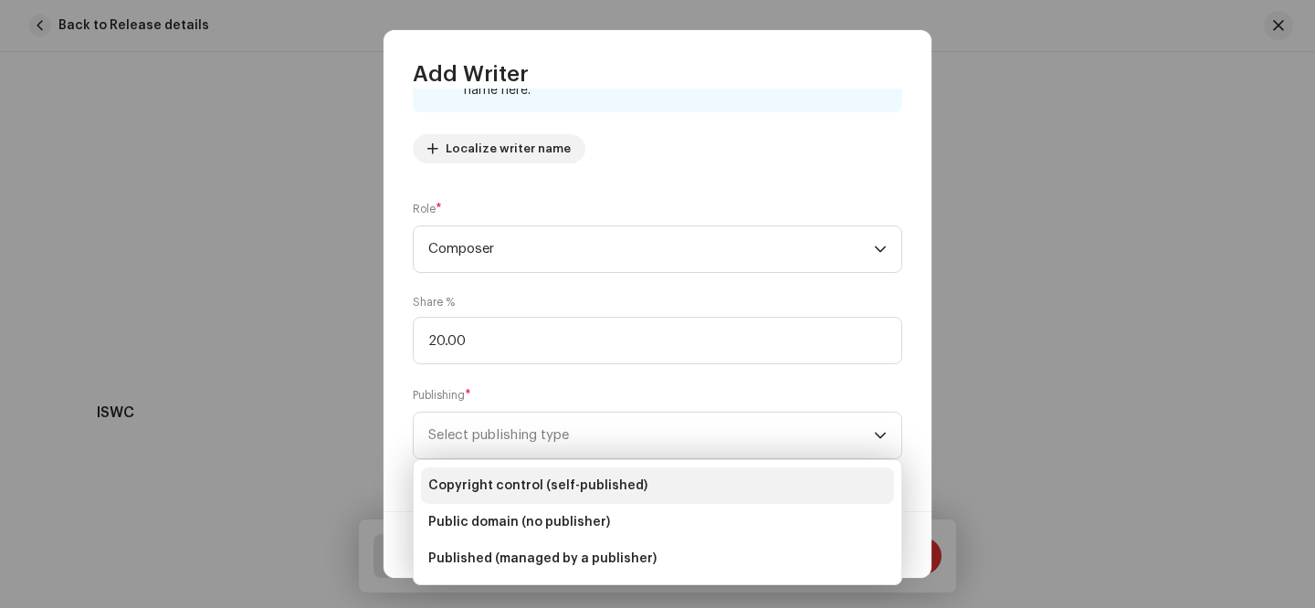
click at [520, 481] on span "Copyright control (self-published)" at bounding box center [537, 486] width 219 height 18
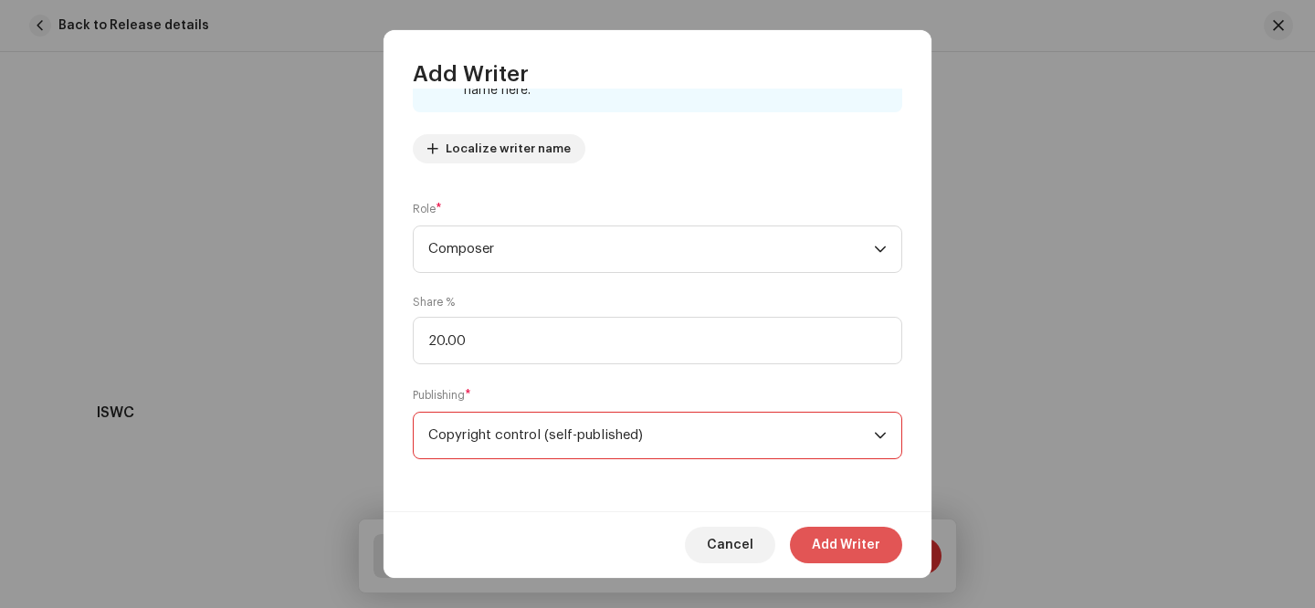
click at [822, 546] on span "Add Writer" at bounding box center [846, 545] width 68 height 37
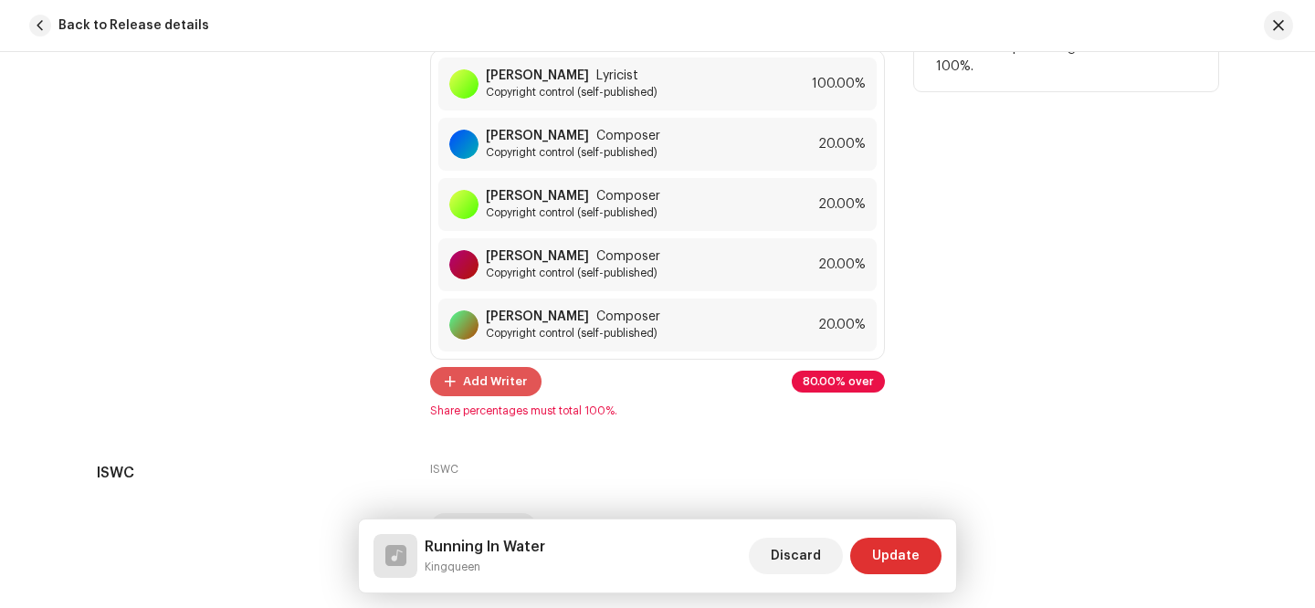
click at [488, 379] on span "Add Writer" at bounding box center [495, 381] width 64 height 37
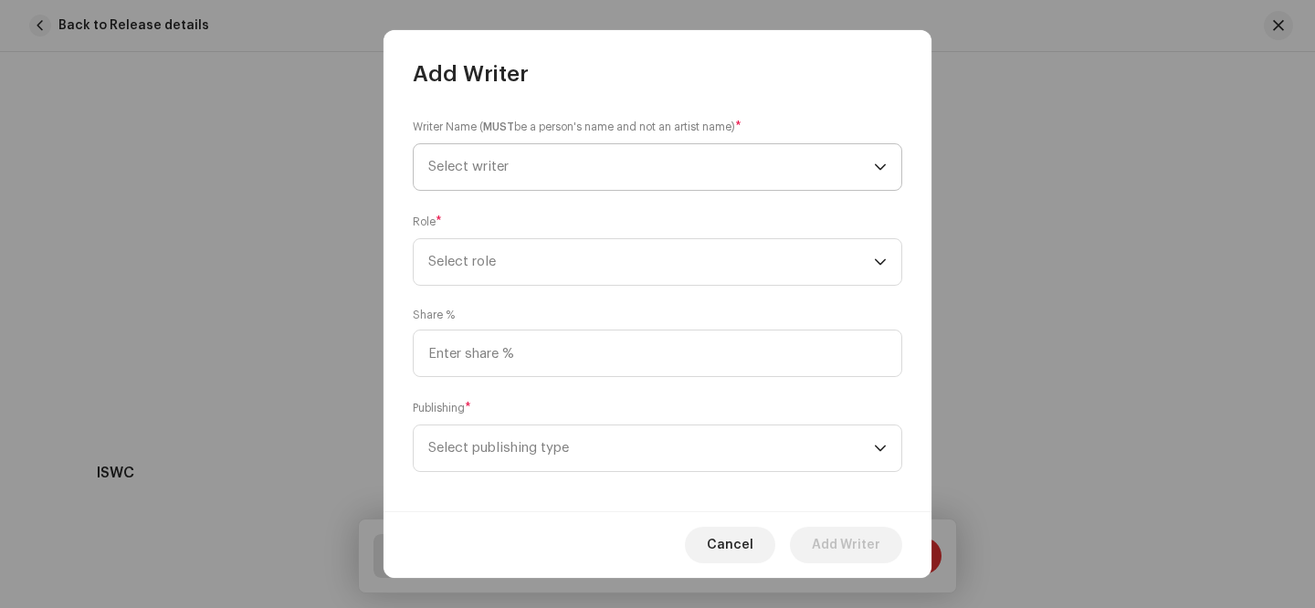
click at [516, 163] on span "Select writer" at bounding box center [651, 167] width 446 height 46
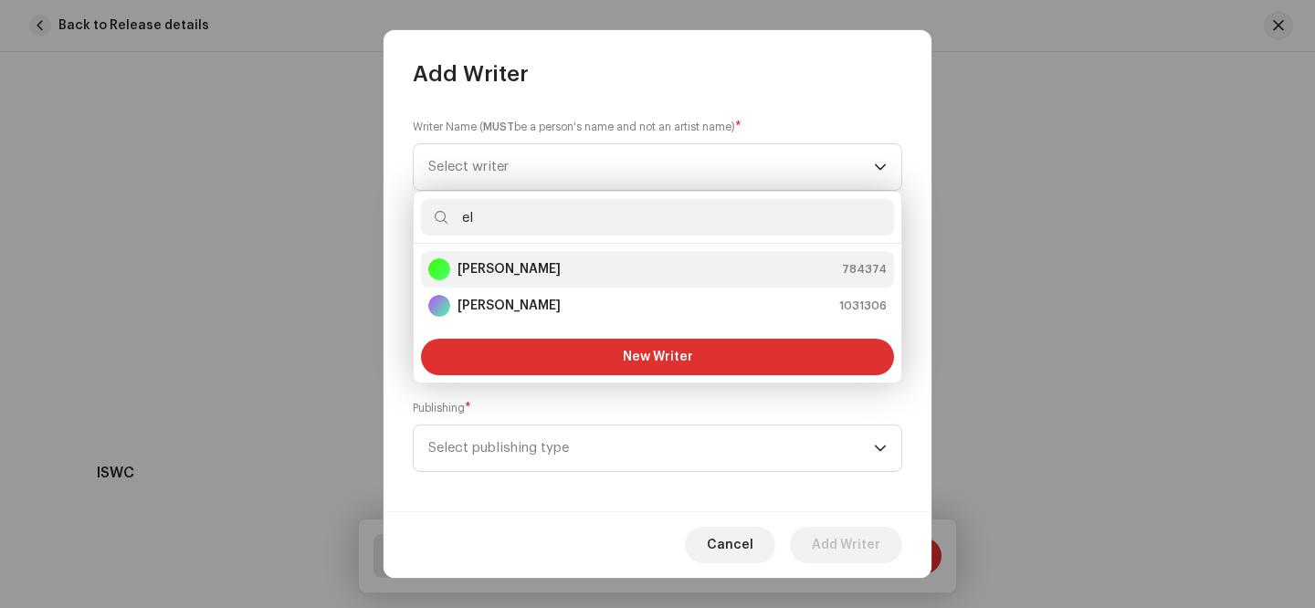
type input "el"
click at [550, 270] on div "[PERSON_NAME] 784374" at bounding box center [657, 269] width 458 height 22
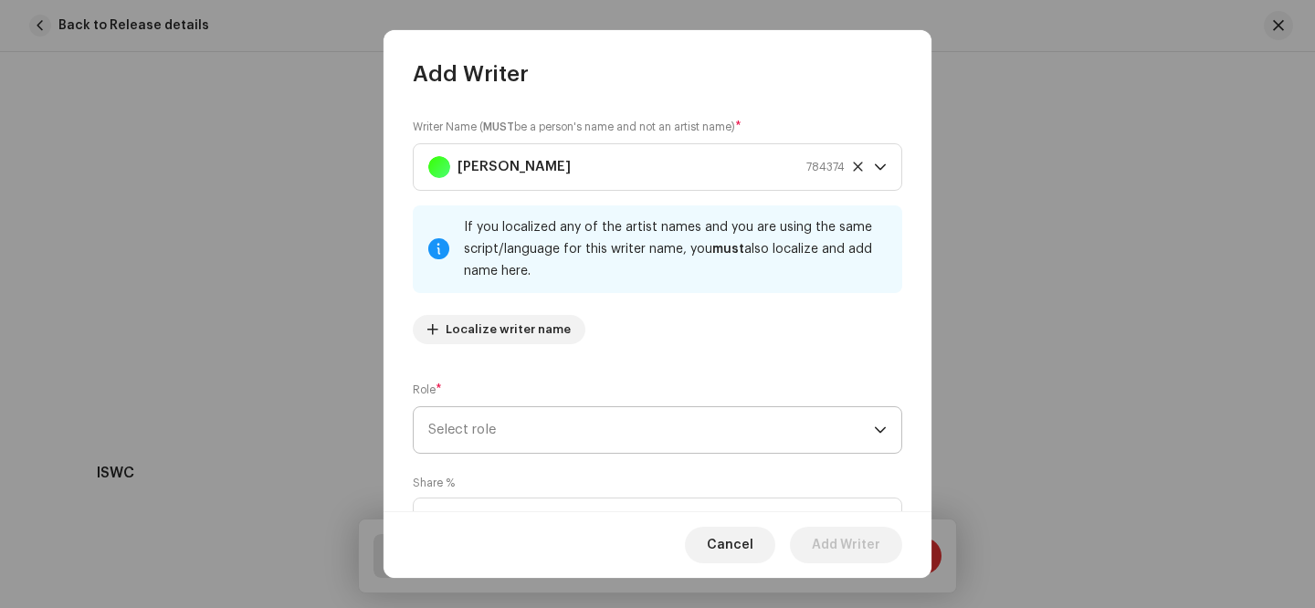
click at [533, 425] on span "Select role" at bounding box center [651, 430] width 446 height 46
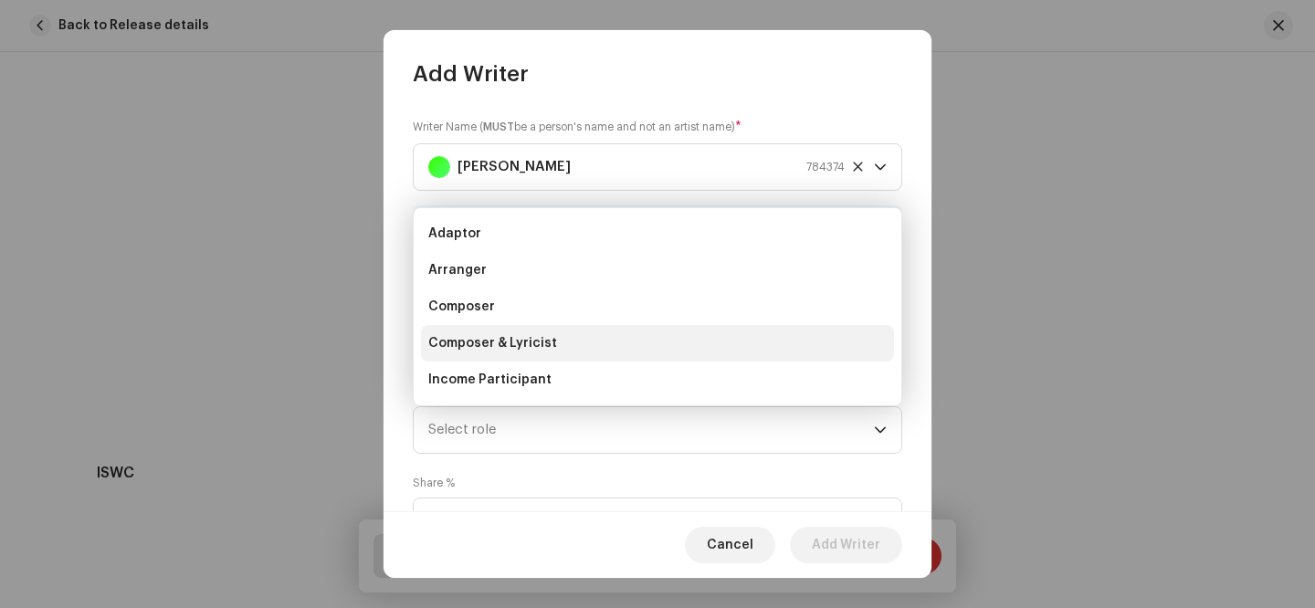
scroll to position [29, 0]
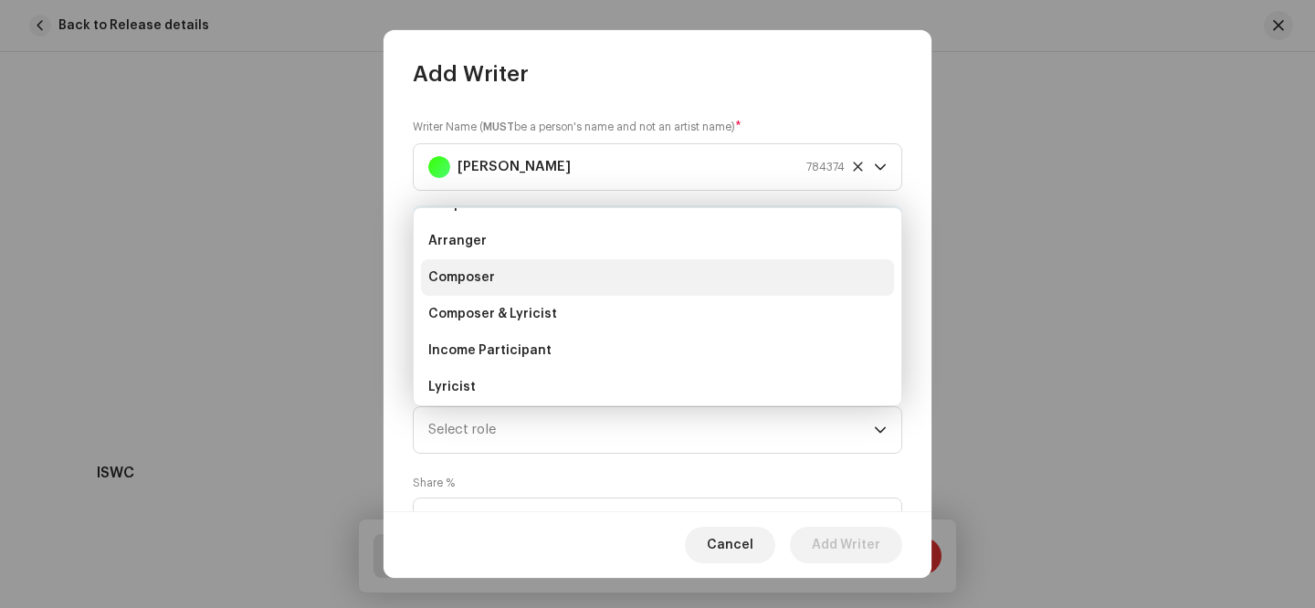
click at [512, 280] on li "Composer" at bounding box center [657, 277] width 473 height 37
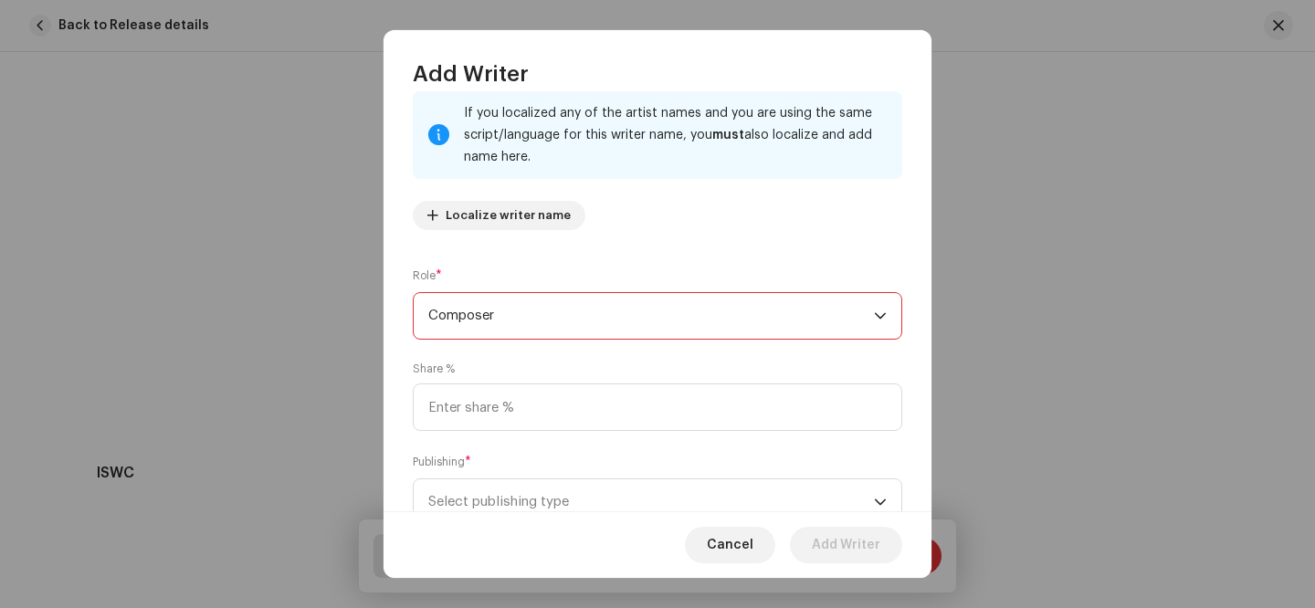
scroll to position [181, 0]
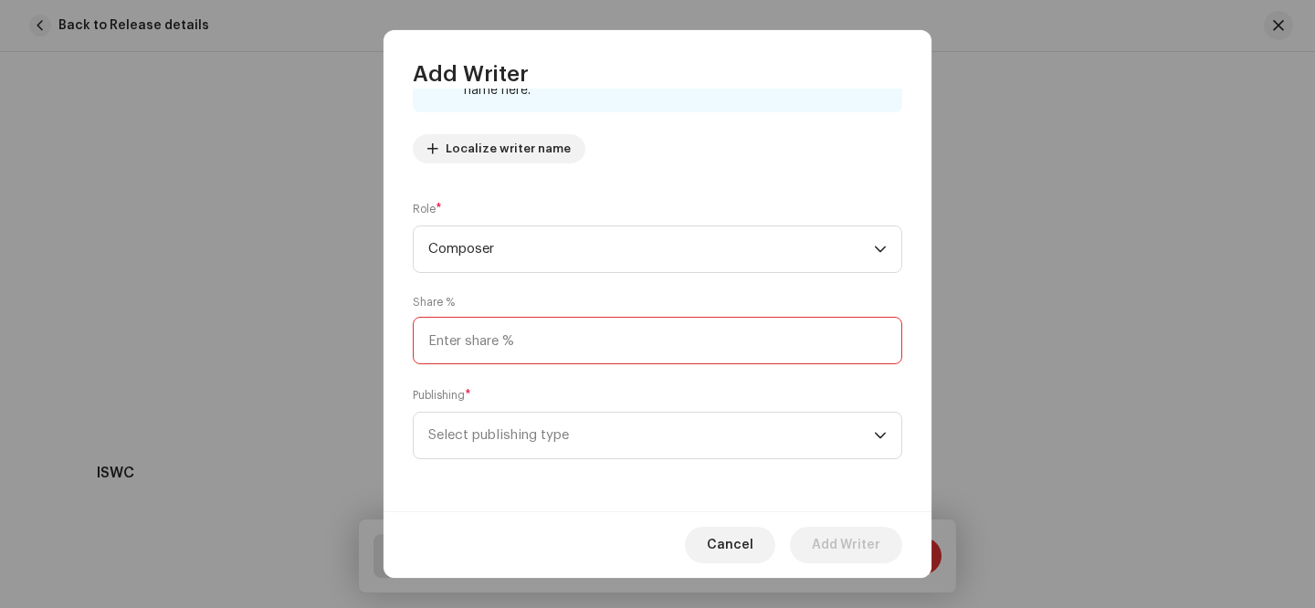
click at [510, 349] on input at bounding box center [657, 340] width 489 height 47
type input "20.00"
click at [552, 437] on span "Select publishing type" at bounding box center [651, 436] width 446 height 46
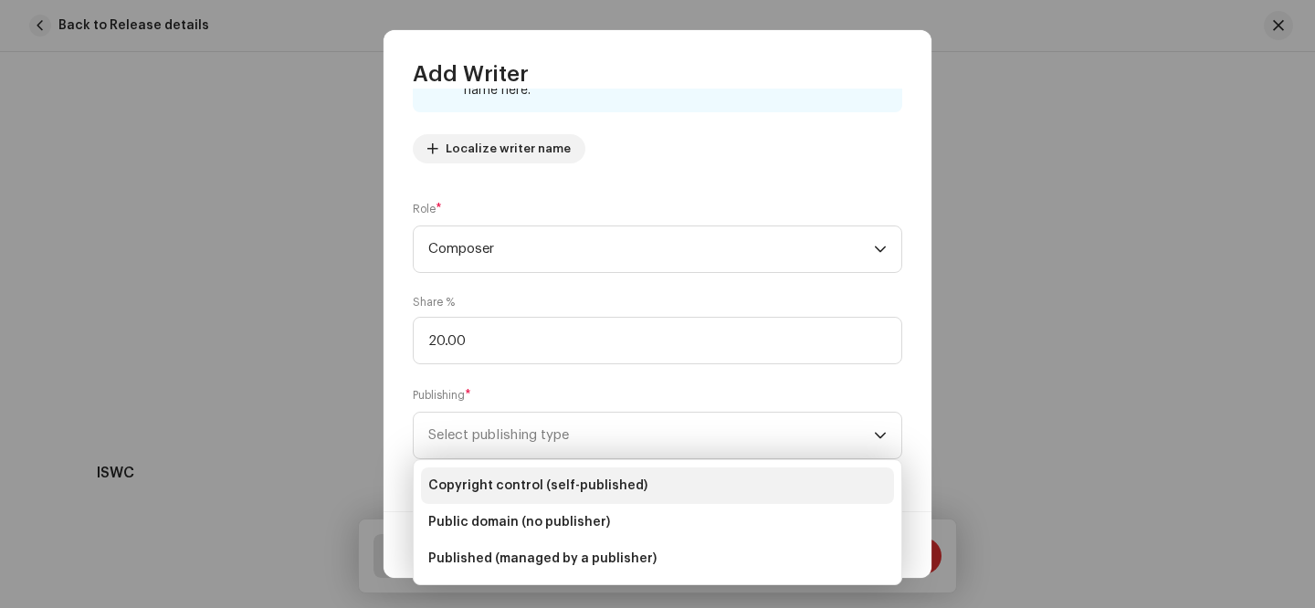
click at [546, 496] on li "Copyright control (self-published)" at bounding box center [657, 485] width 473 height 37
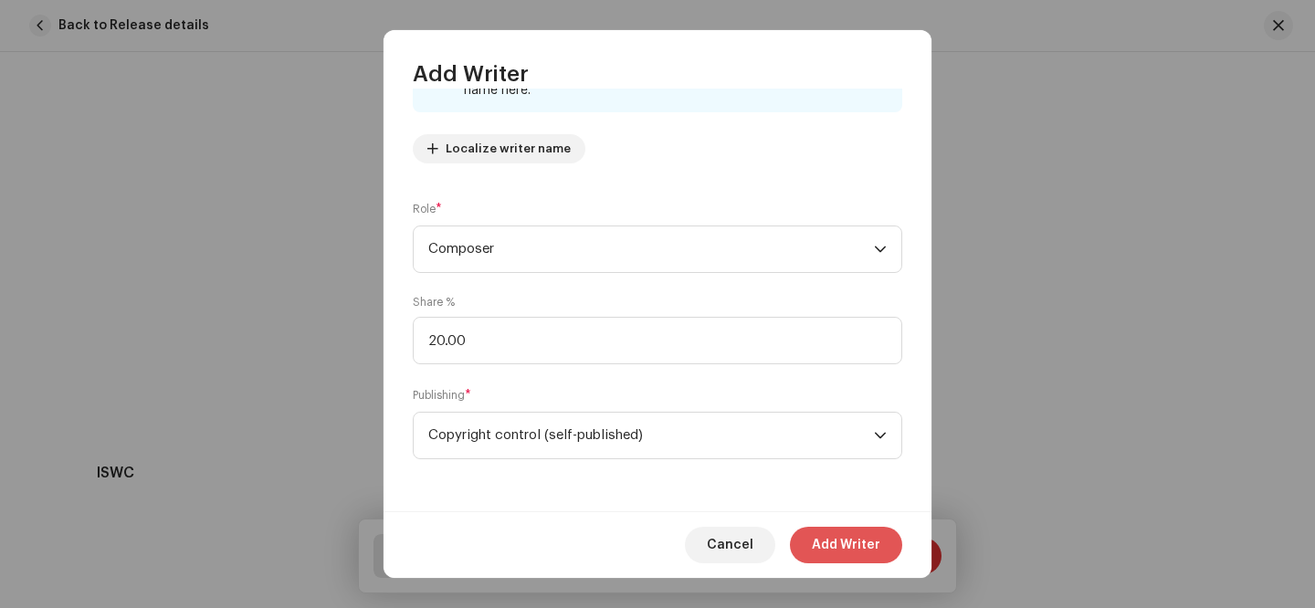
click at [900, 541] on button "Add Writer" at bounding box center [846, 545] width 112 height 37
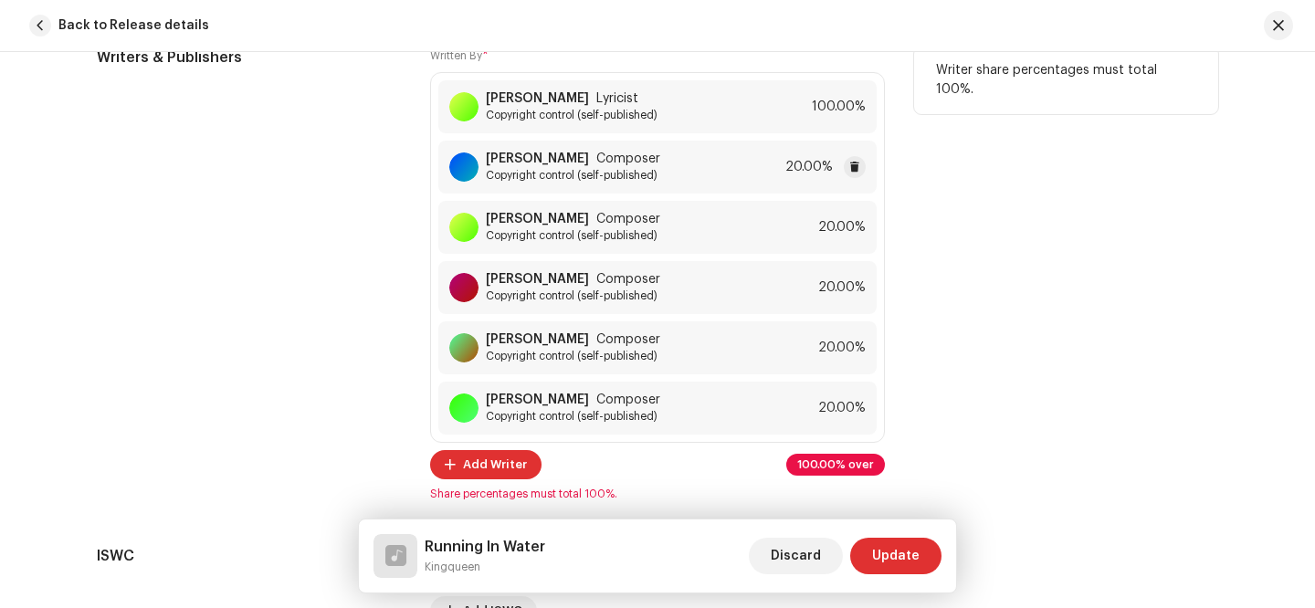
scroll to position [3716, 0]
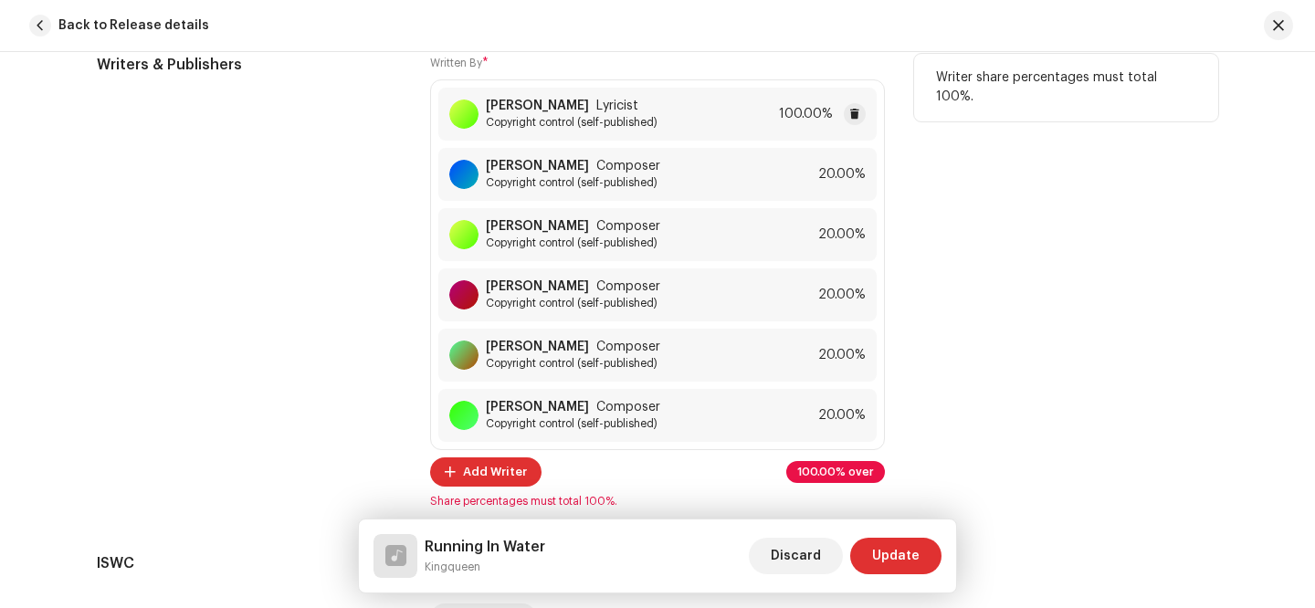
click at [818, 130] on div "[PERSON_NAME] Lyricist Copyright control (self-published) 100.00%" at bounding box center [657, 114] width 438 height 53
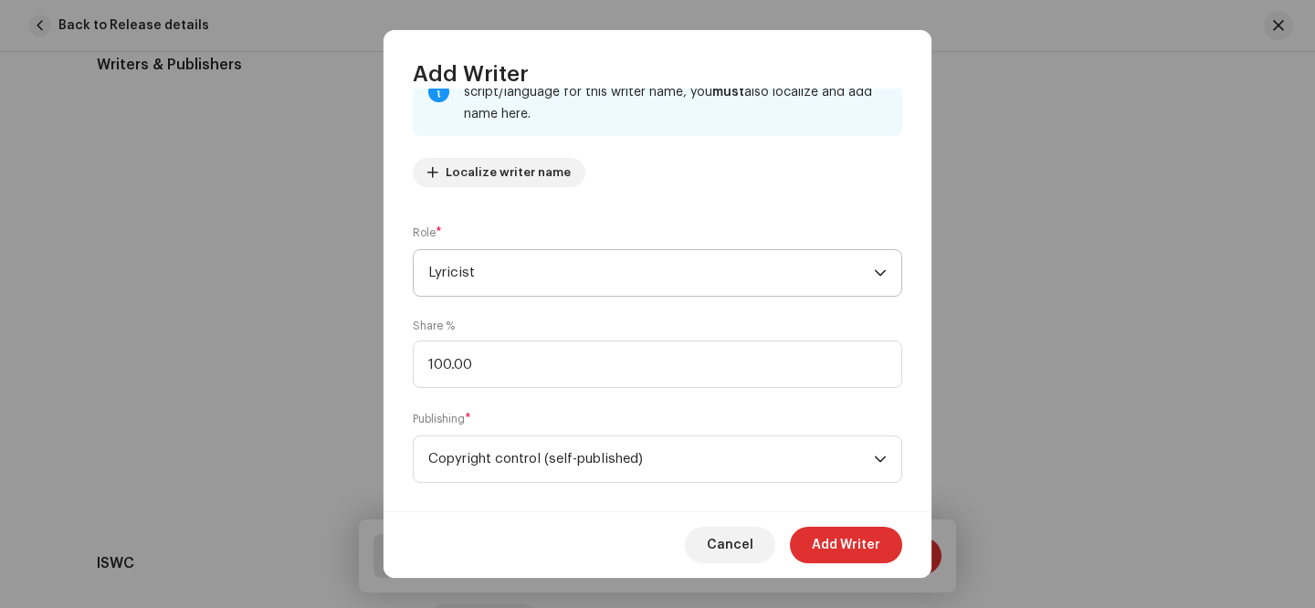
scroll to position [162, 0]
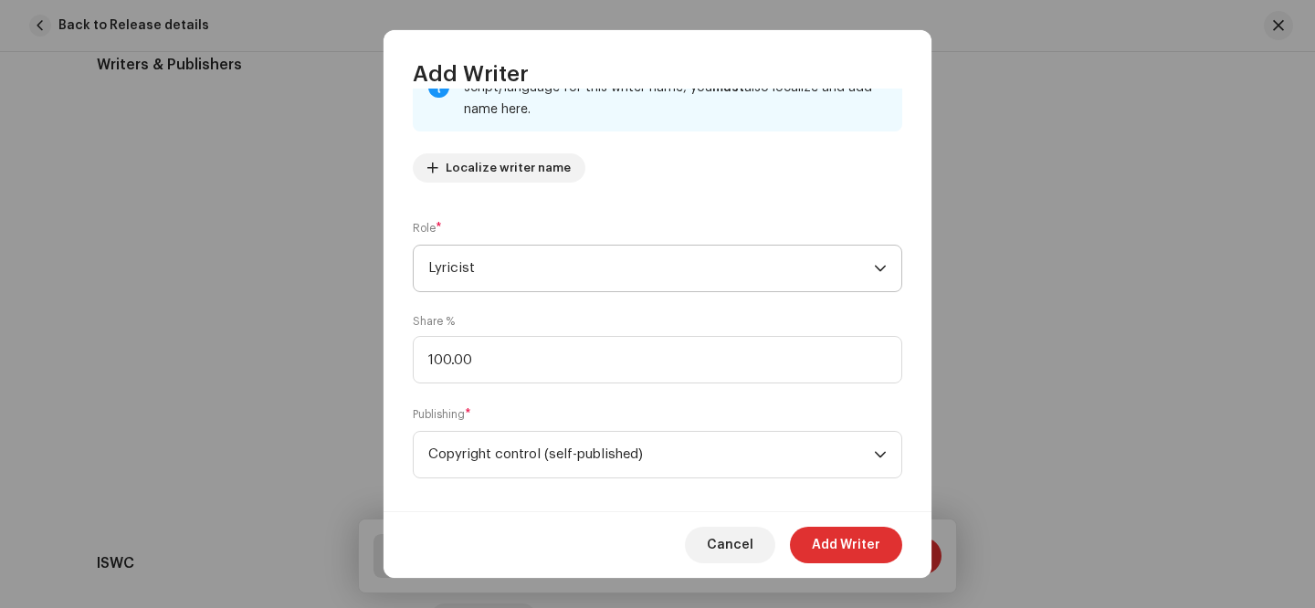
click at [574, 255] on span "Lyricist" at bounding box center [651, 269] width 446 height 46
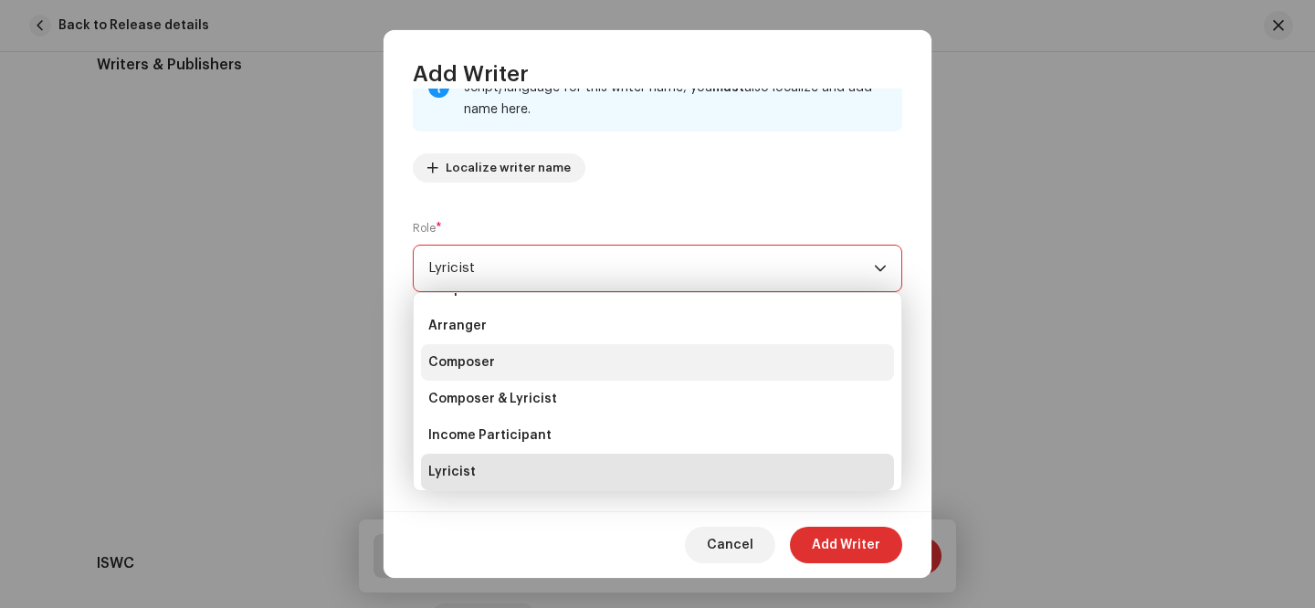
scroll to position [7, 0]
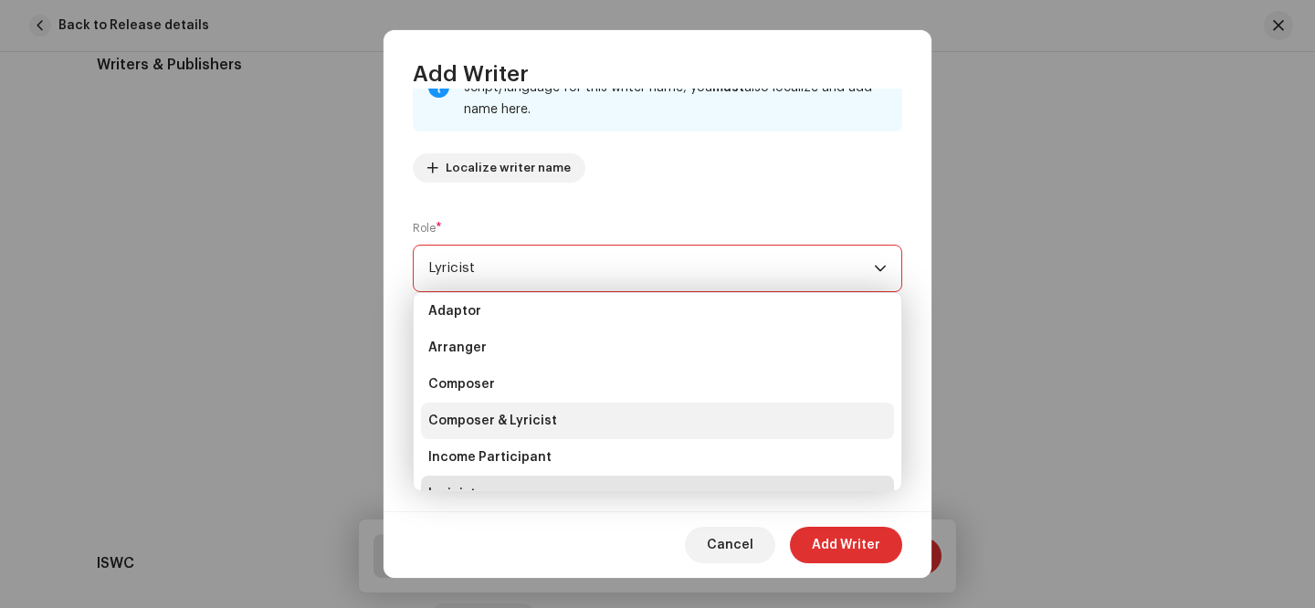
click at [552, 421] on li "Composer & Lyricist" at bounding box center [657, 421] width 473 height 37
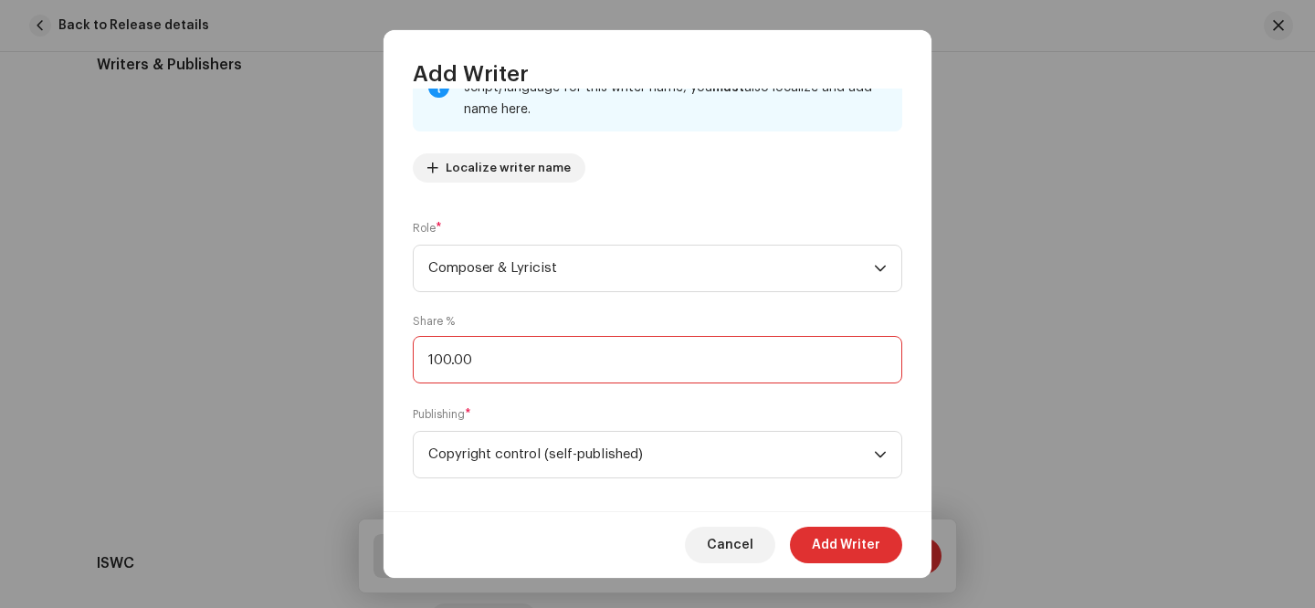
click at [441, 367] on input "100.00" at bounding box center [657, 359] width 489 height 47
click at [441, 367] on input "2.00" at bounding box center [657, 359] width 489 height 47
click at [434, 363] on input "2.00" at bounding box center [657, 359] width 489 height 47
type input "20.00"
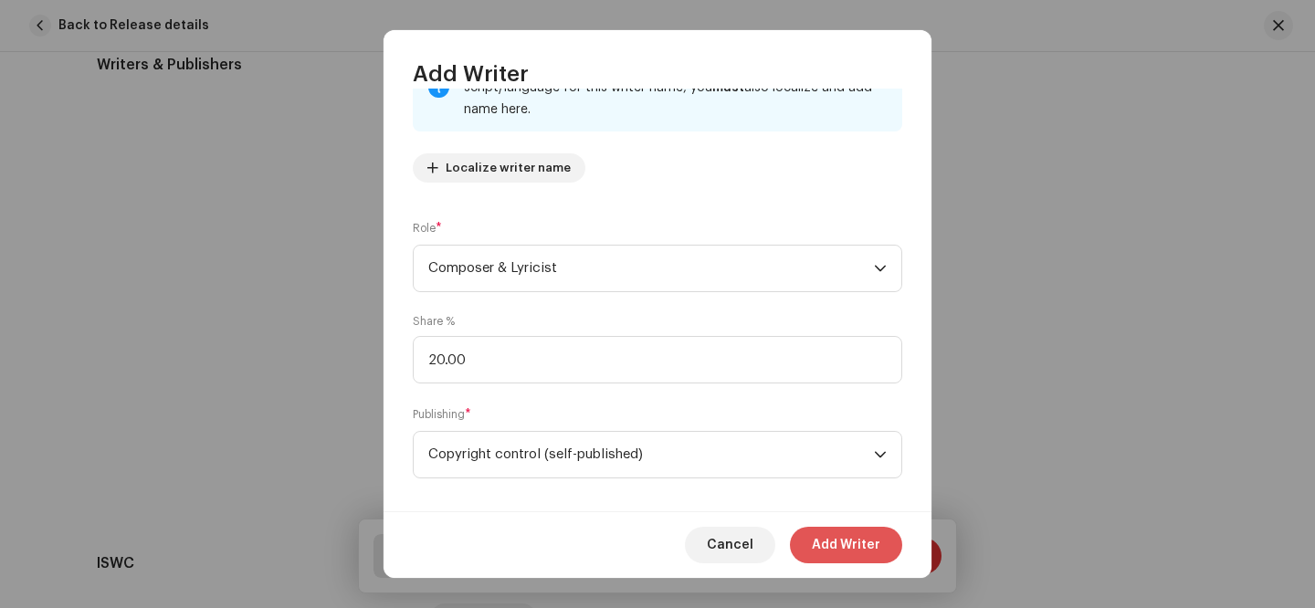
click at [832, 533] on span "Add Writer" at bounding box center [846, 545] width 68 height 37
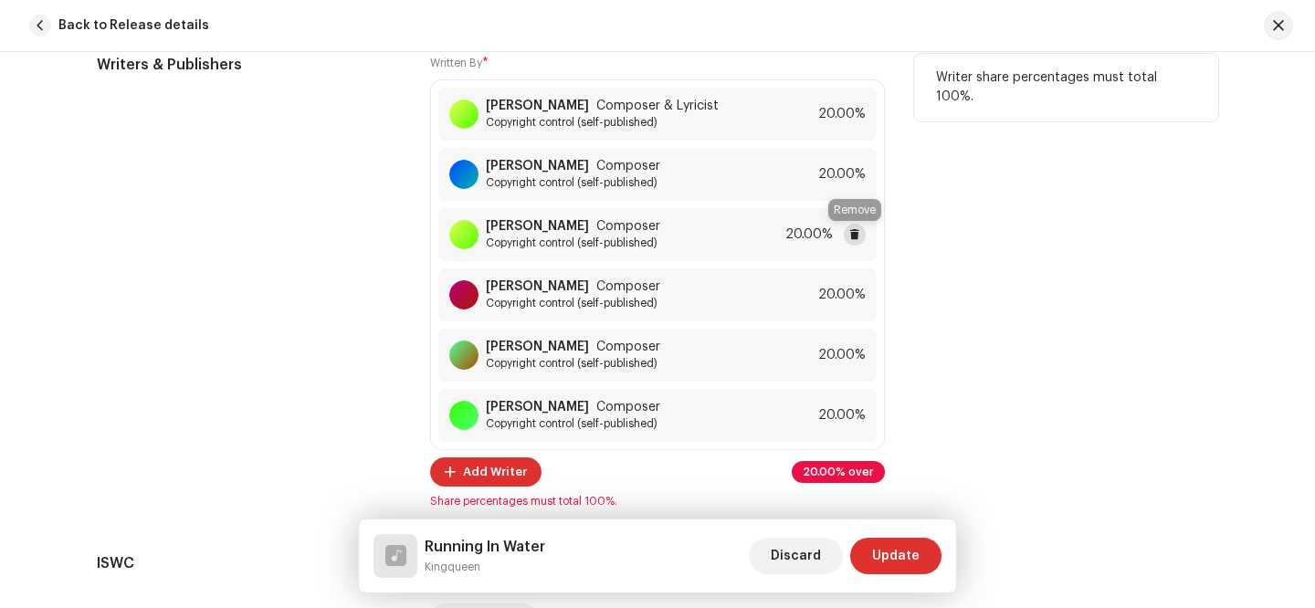
click at [857, 240] on span at bounding box center [854, 234] width 11 height 15
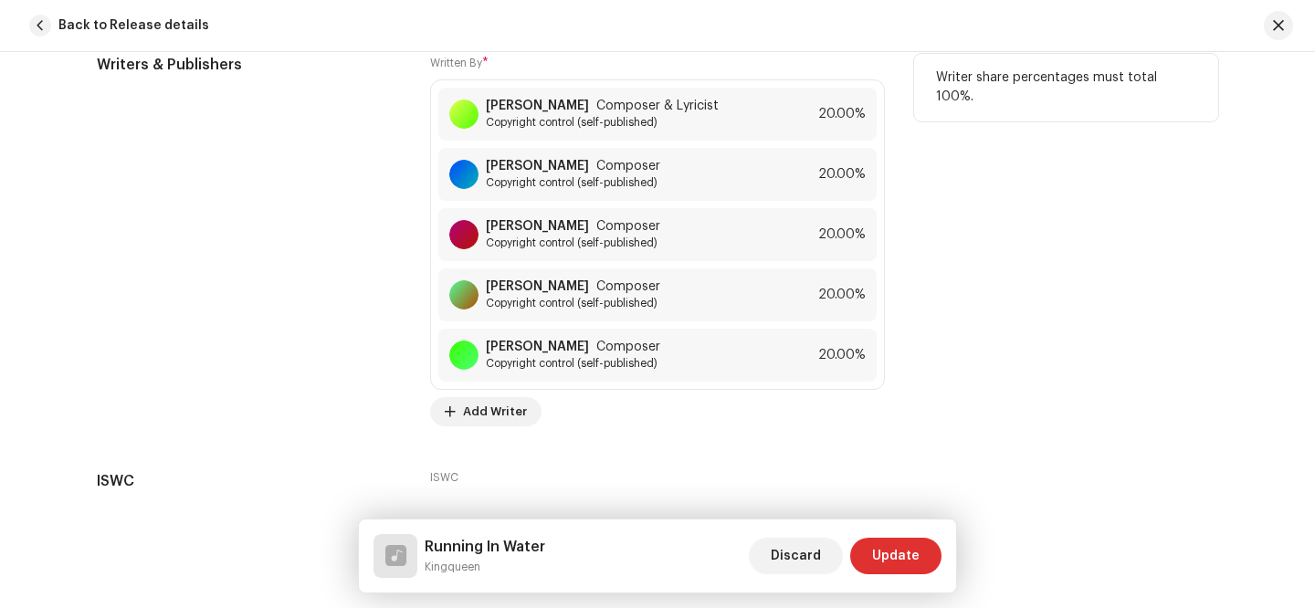
scroll to position [3837, 0]
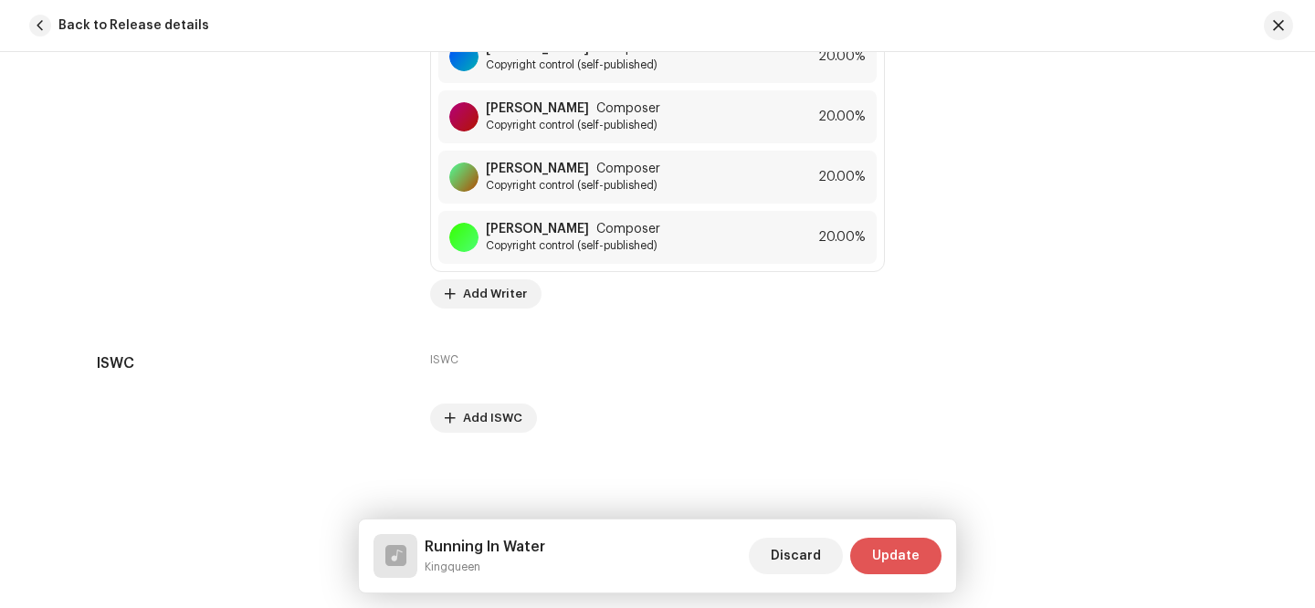
click at [910, 555] on span "Update" at bounding box center [895, 556] width 47 height 37
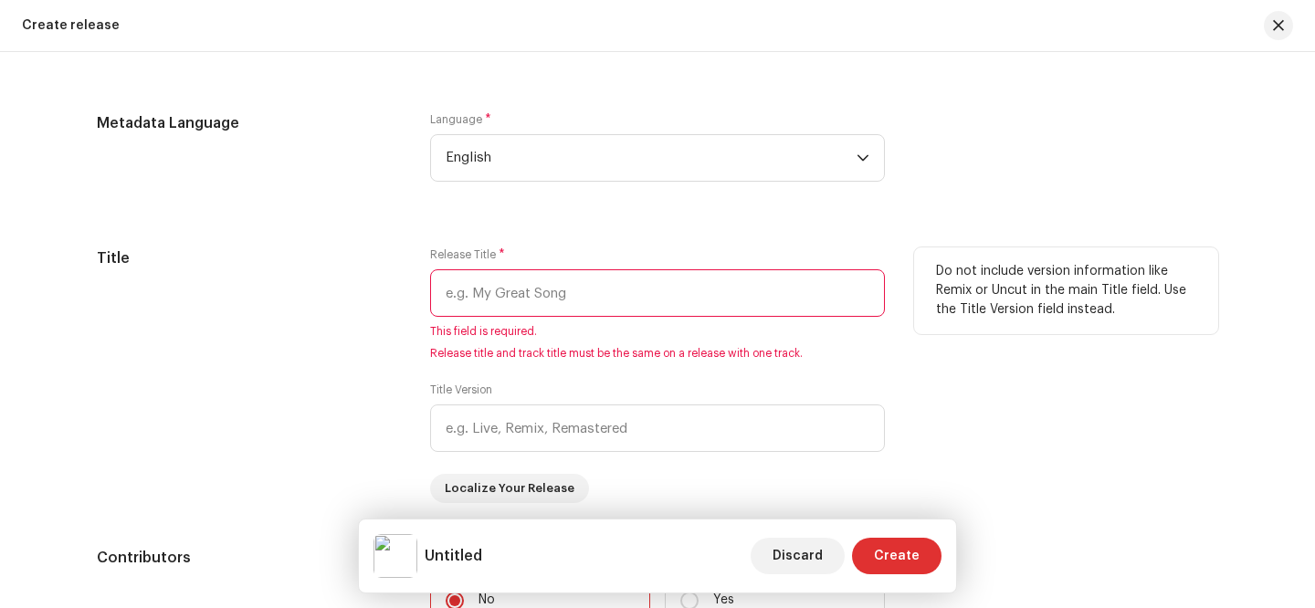
scroll to position [1544, 0]
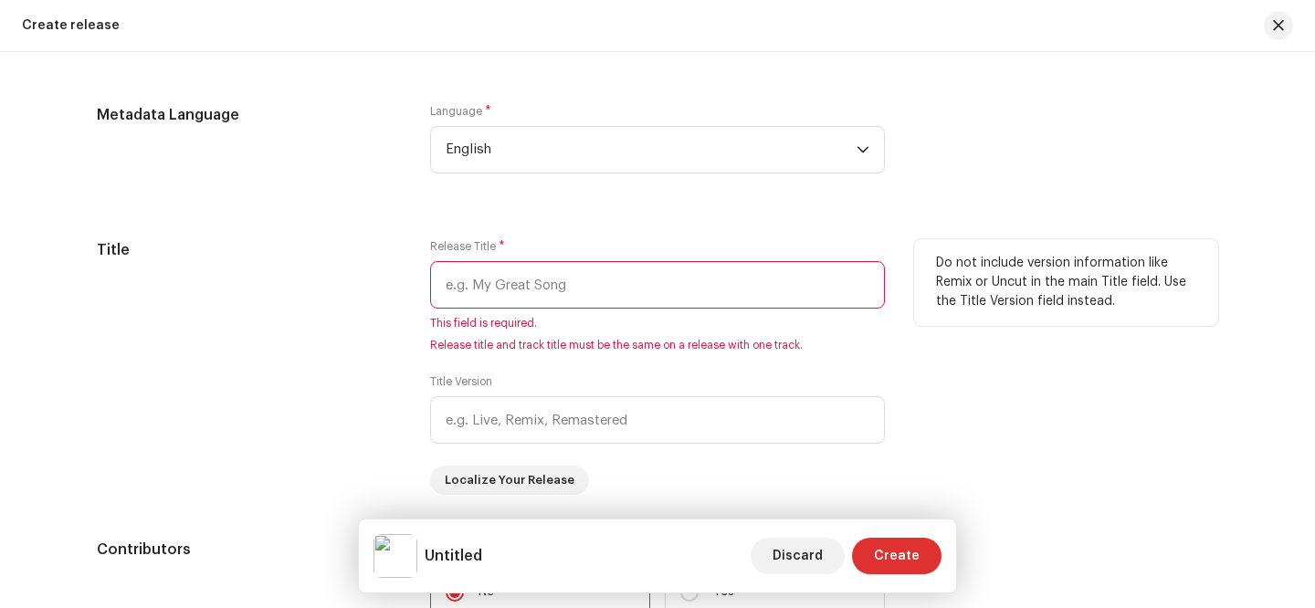
click at [596, 293] on input "text" at bounding box center [657, 284] width 455 height 47
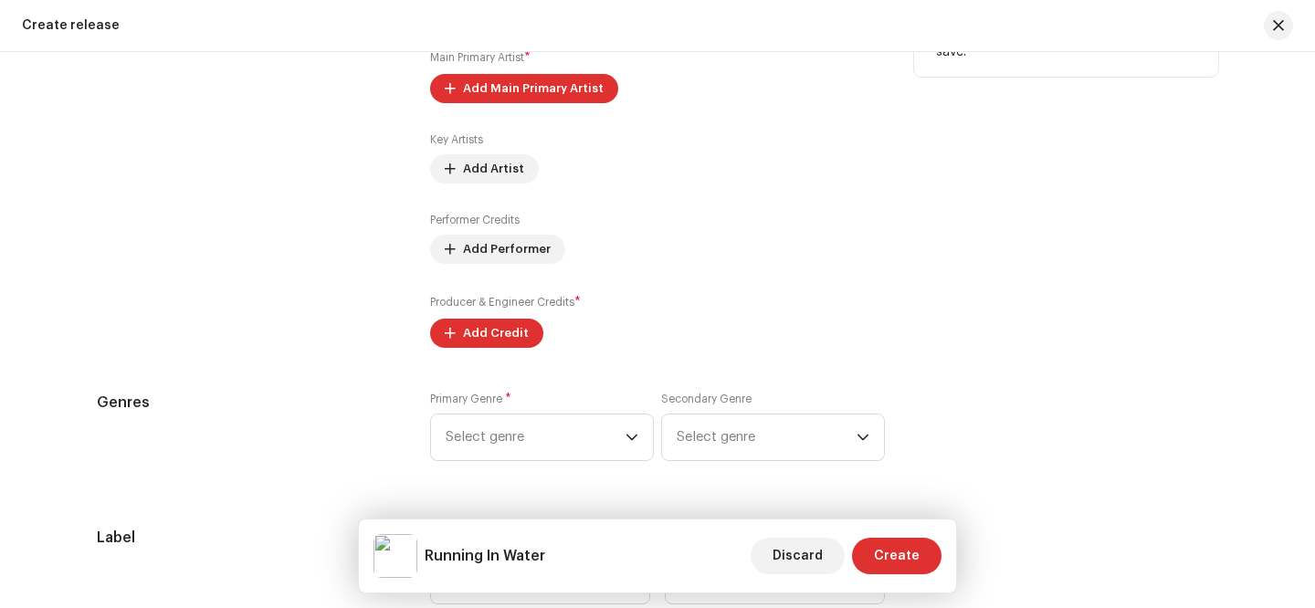
scroll to position [1994, 0]
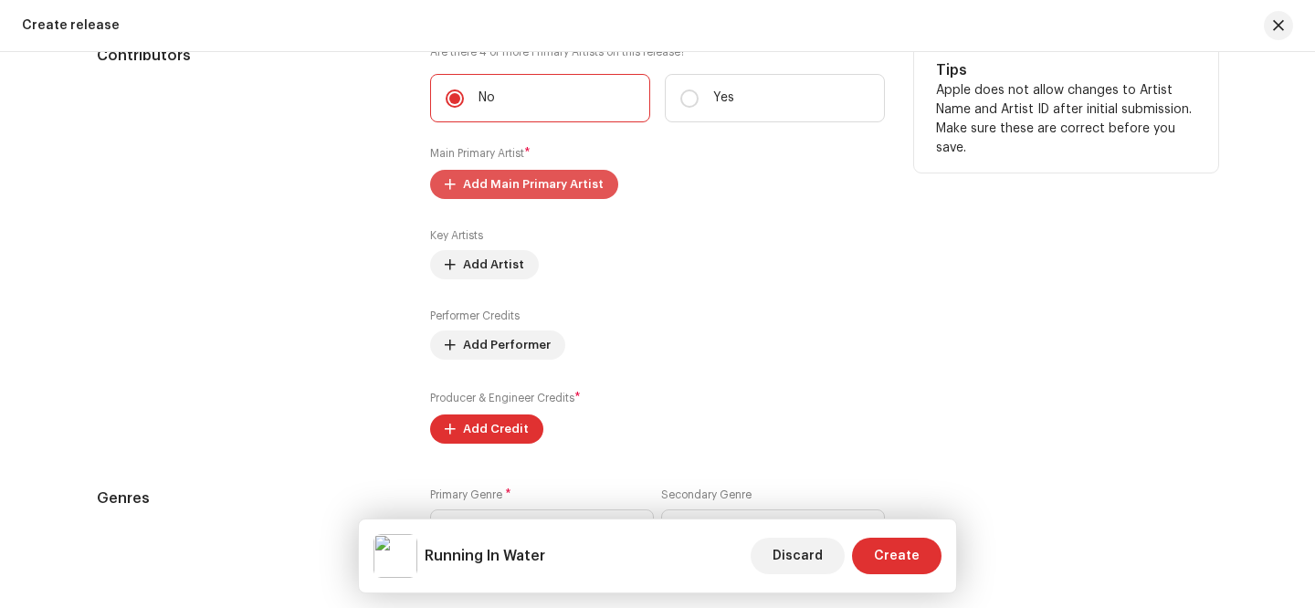
type input "Running In Water"
click at [548, 186] on span "Add Main Primary Artist" at bounding box center [533, 184] width 141 height 37
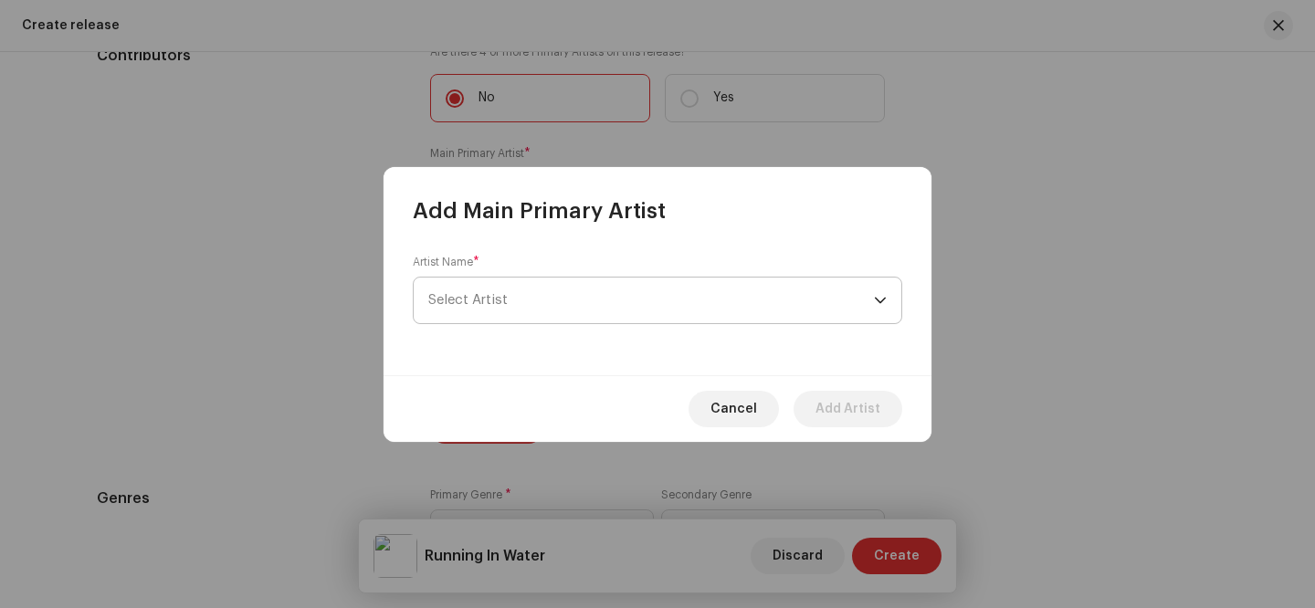
click at [560, 302] on span "Select Artist" at bounding box center [651, 301] width 446 height 46
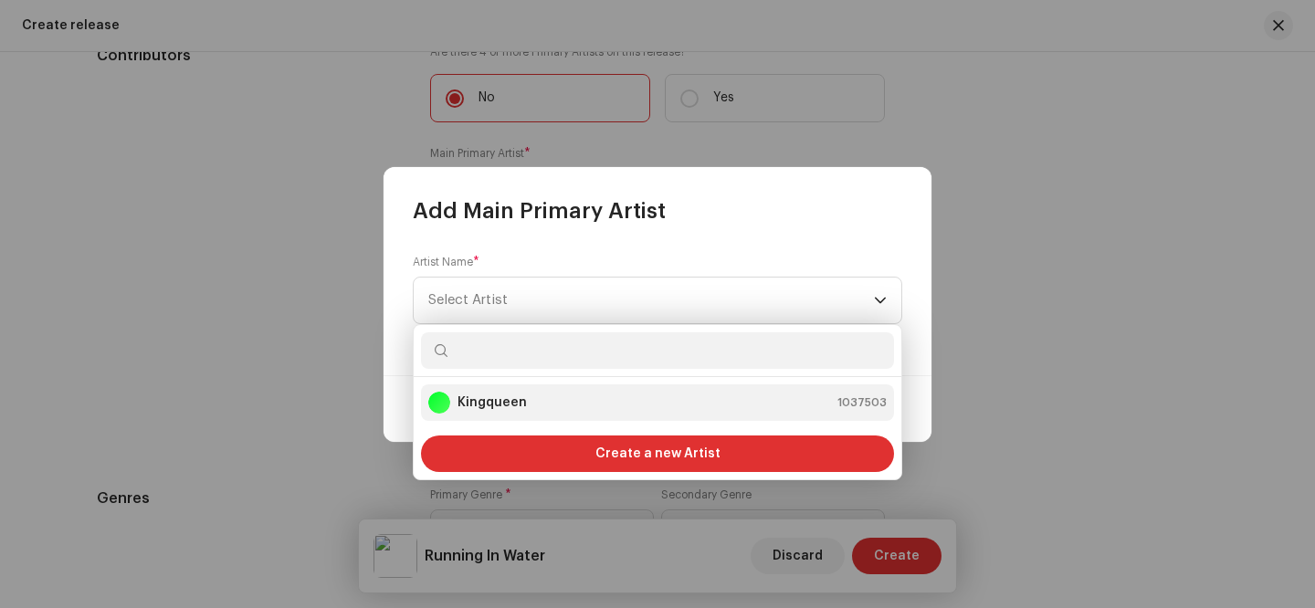
click at [529, 396] on div "Kingqueen 1037503" at bounding box center [657, 403] width 458 height 22
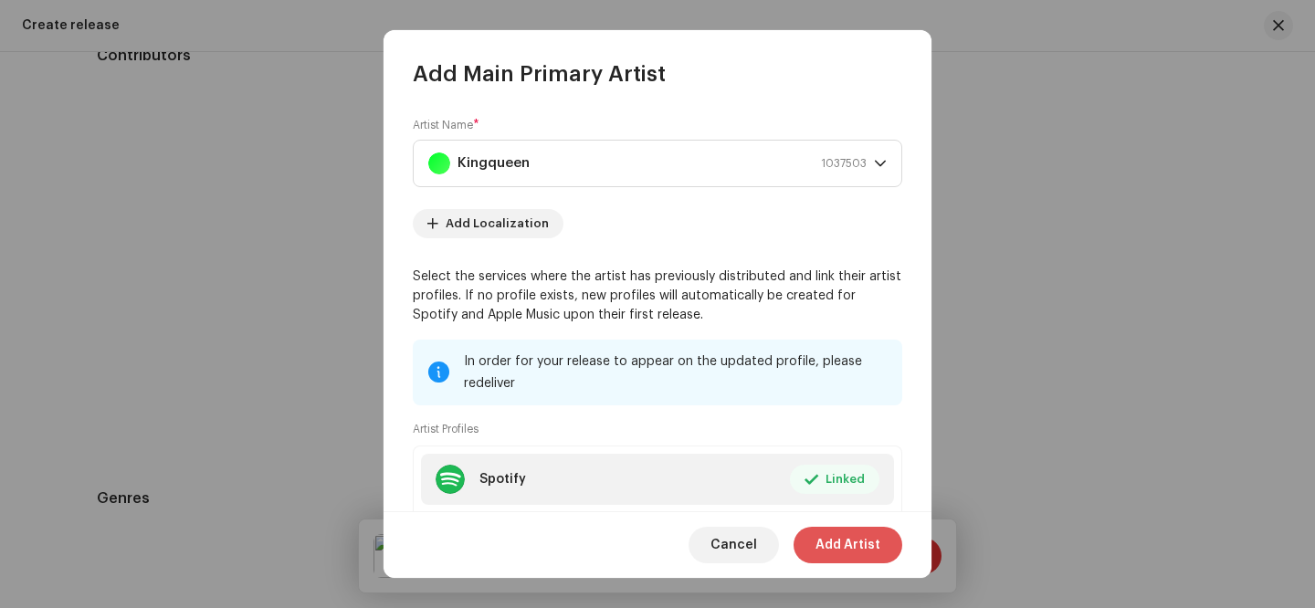
click at [865, 550] on span "Add Artist" at bounding box center [847, 545] width 65 height 37
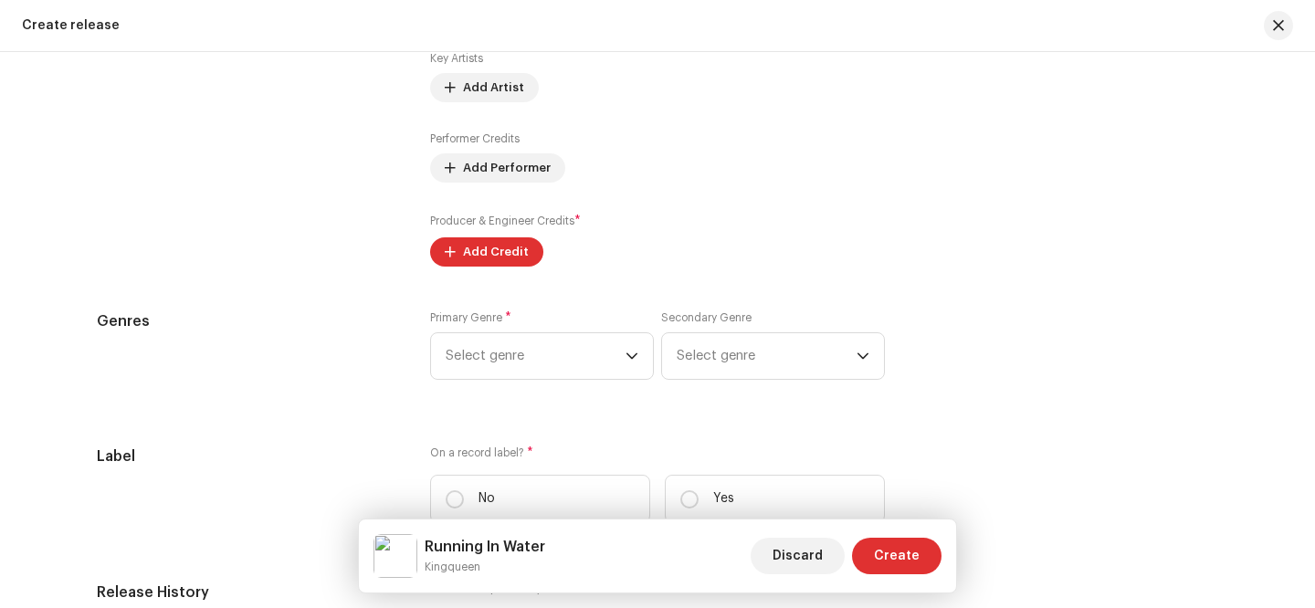
scroll to position [2208, 0]
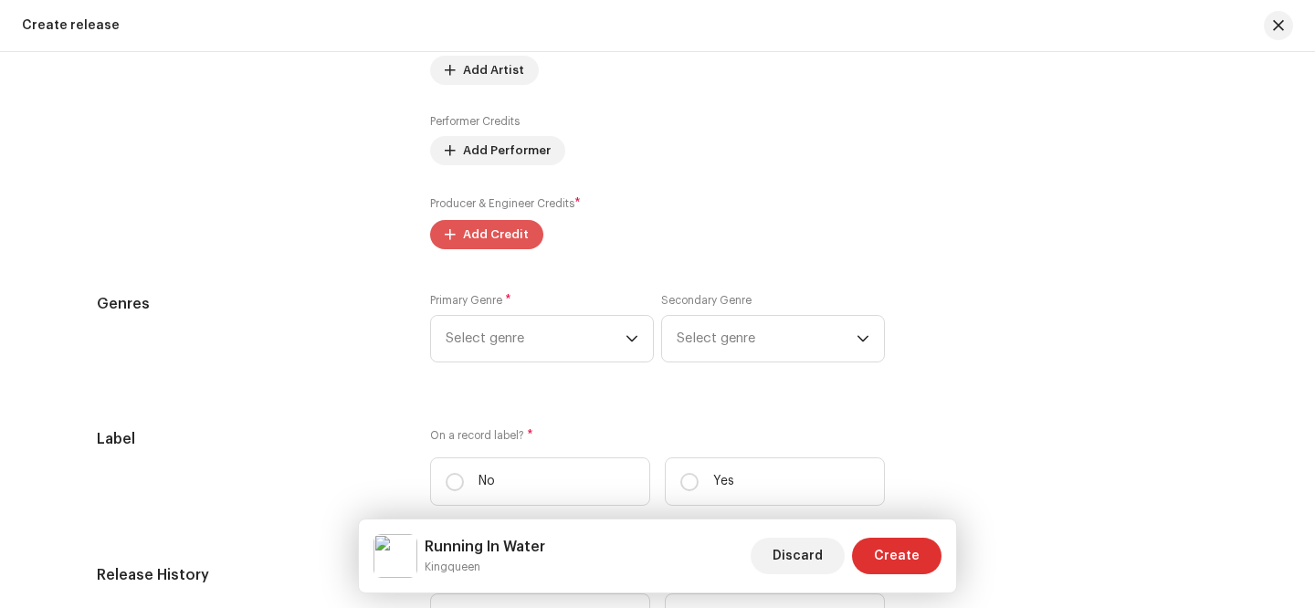
click at [516, 242] on span "Add Credit" at bounding box center [496, 234] width 66 height 37
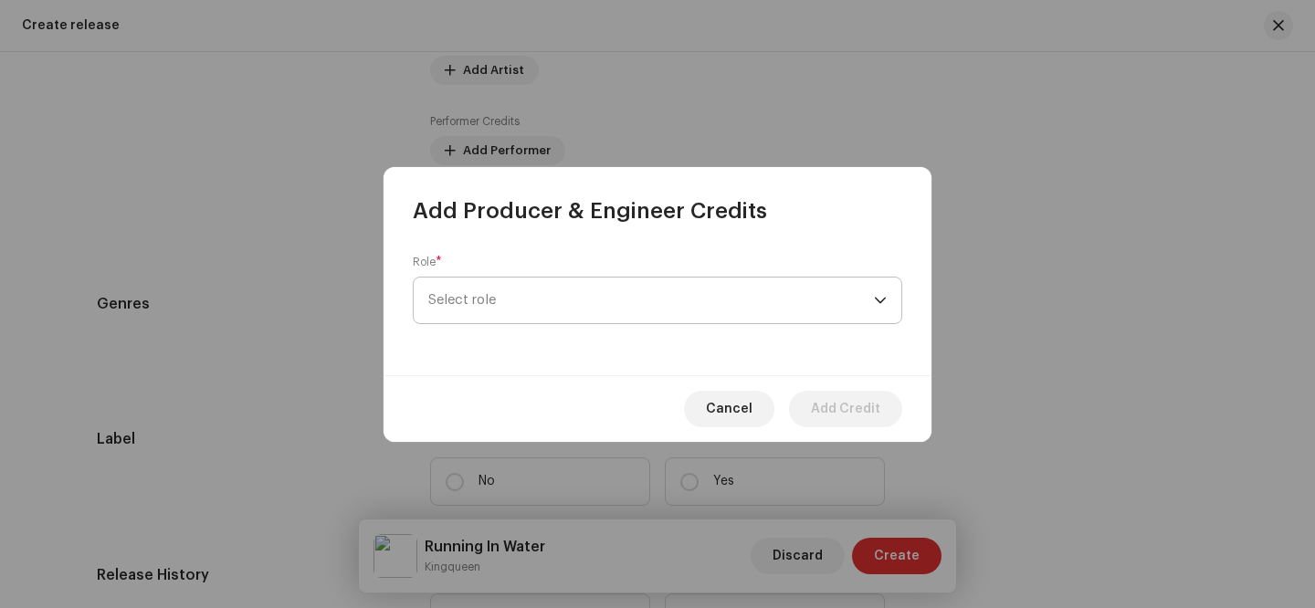
click at [597, 321] on span "Select role" at bounding box center [651, 301] width 446 height 46
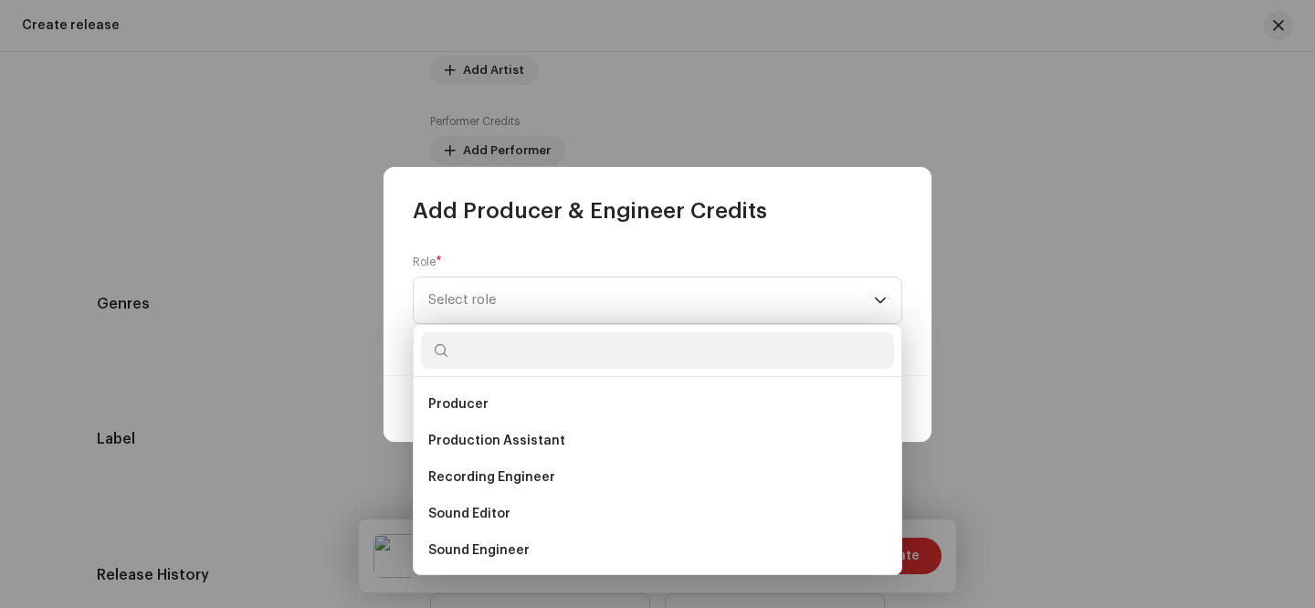
scroll to position [719, 0]
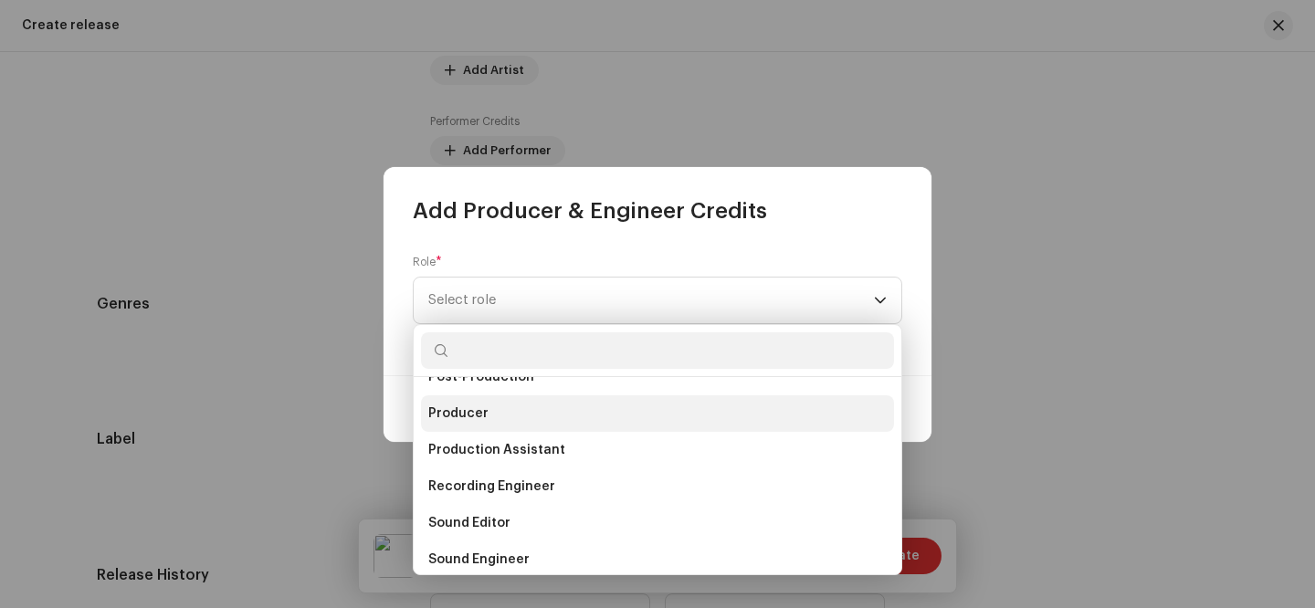
click at [513, 420] on li "Producer" at bounding box center [657, 413] width 473 height 37
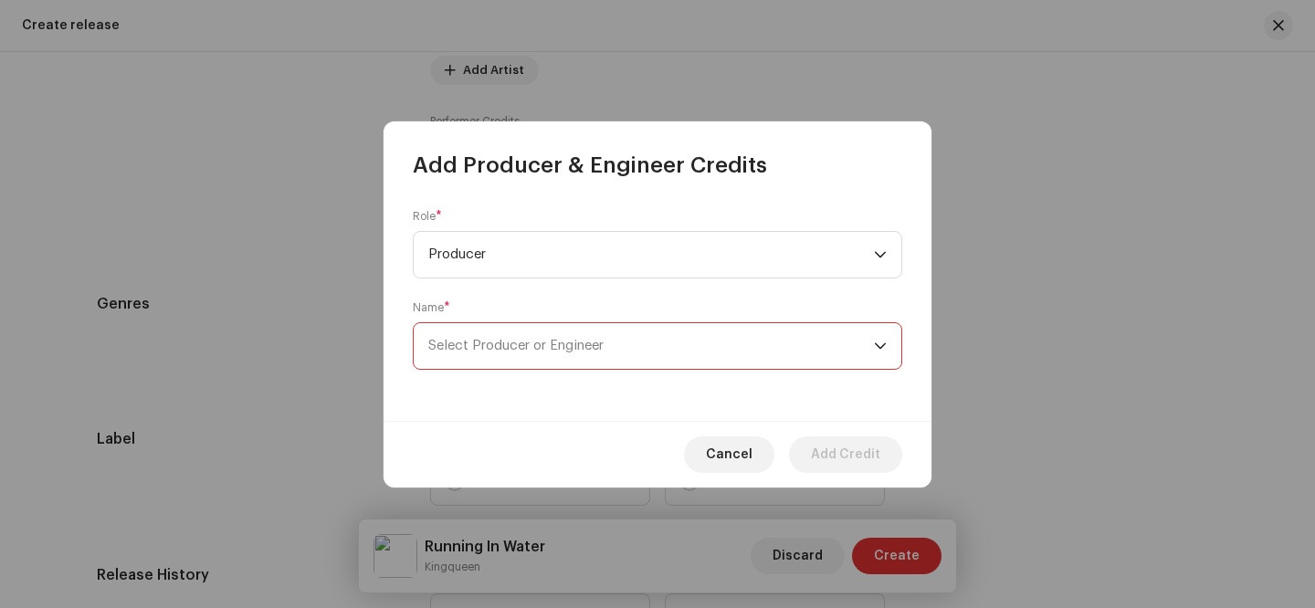
click at [566, 342] on span "Select Producer or Engineer" at bounding box center [515, 346] width 175 height 14
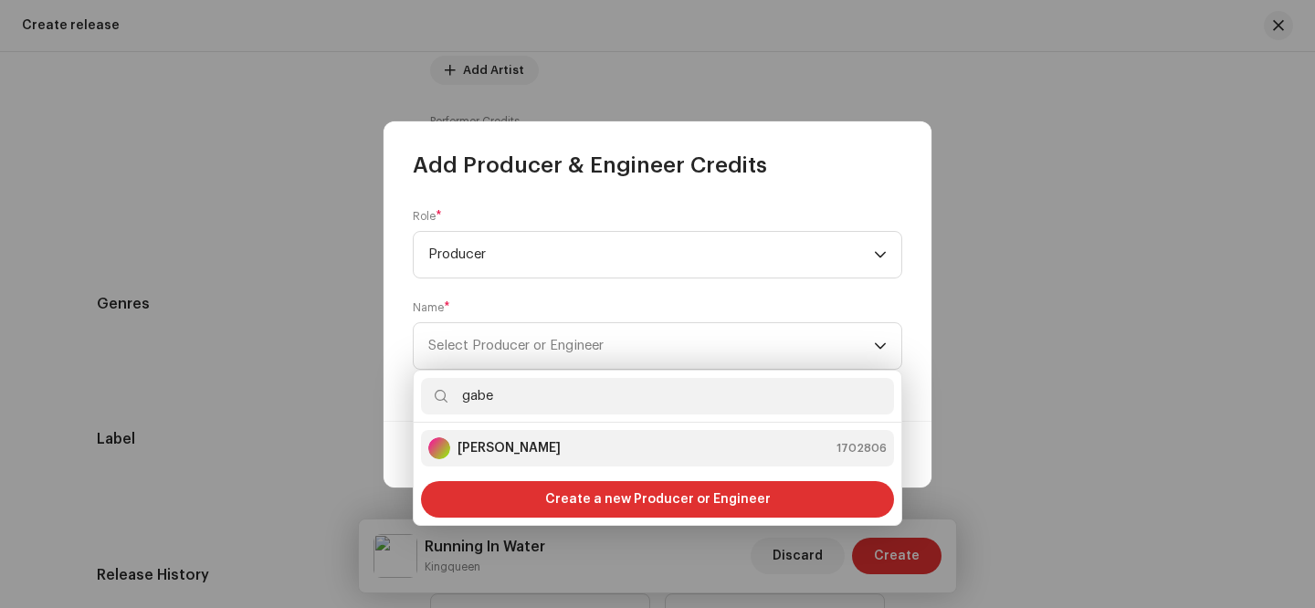
type input "gabe"
click at [626, 460] on li "[PERSON_NAME] 1702806" at bounding box center [657, 448] width 473 height 37
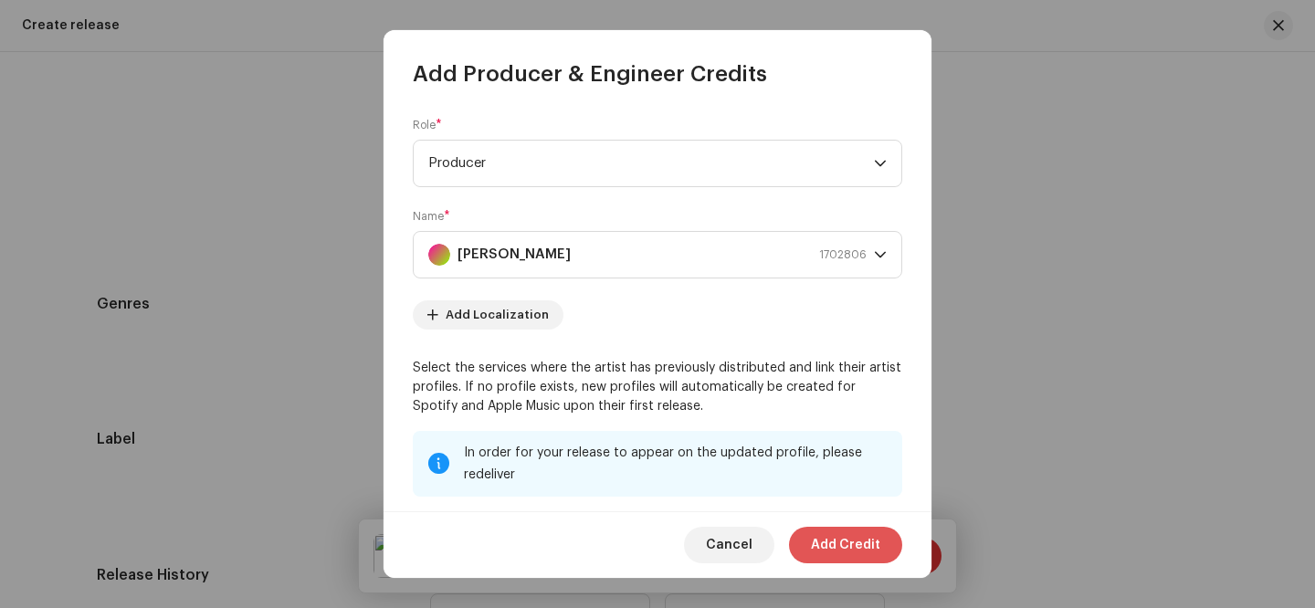
click at [870, 550] on span "Add Credit" at bounding box center [845, 545] width 69 height 37
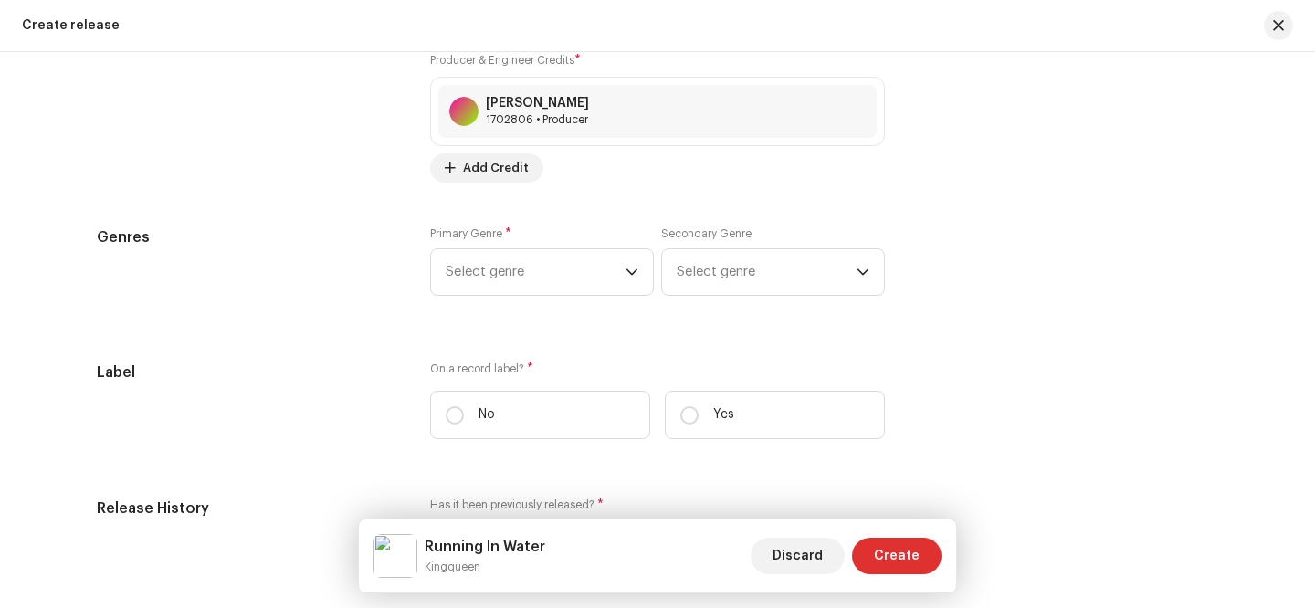
scroll to position [2379, 0]
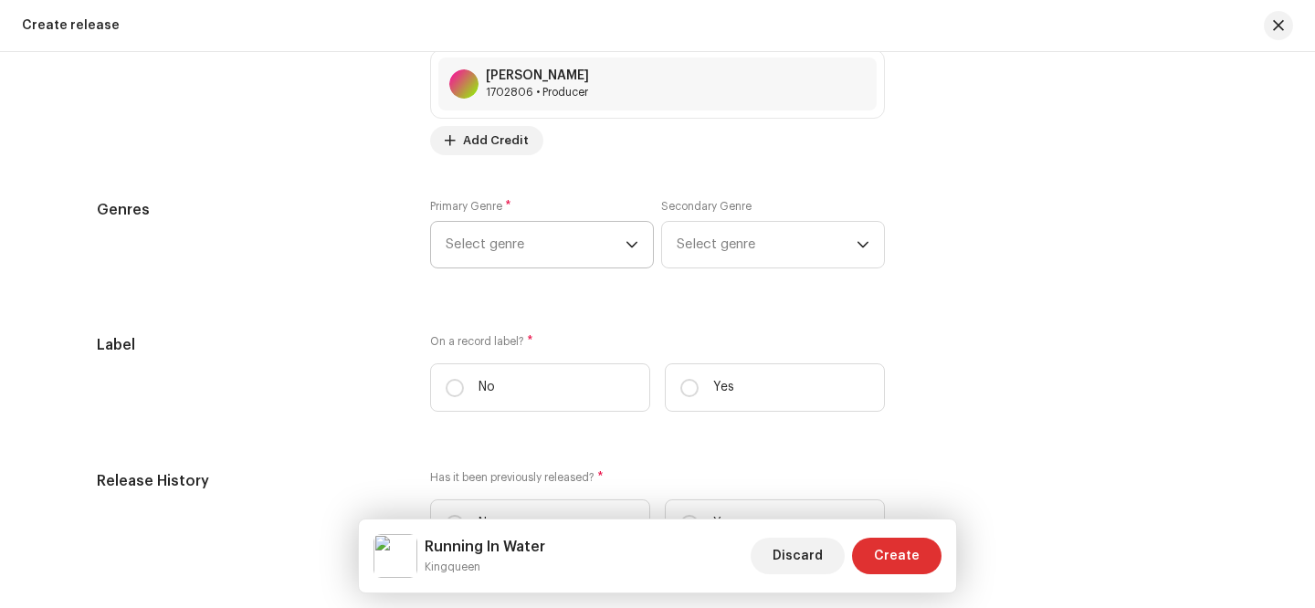
click at [599, 249] on span "Select genre" at bounding box center [536, 245] width 180 height 46
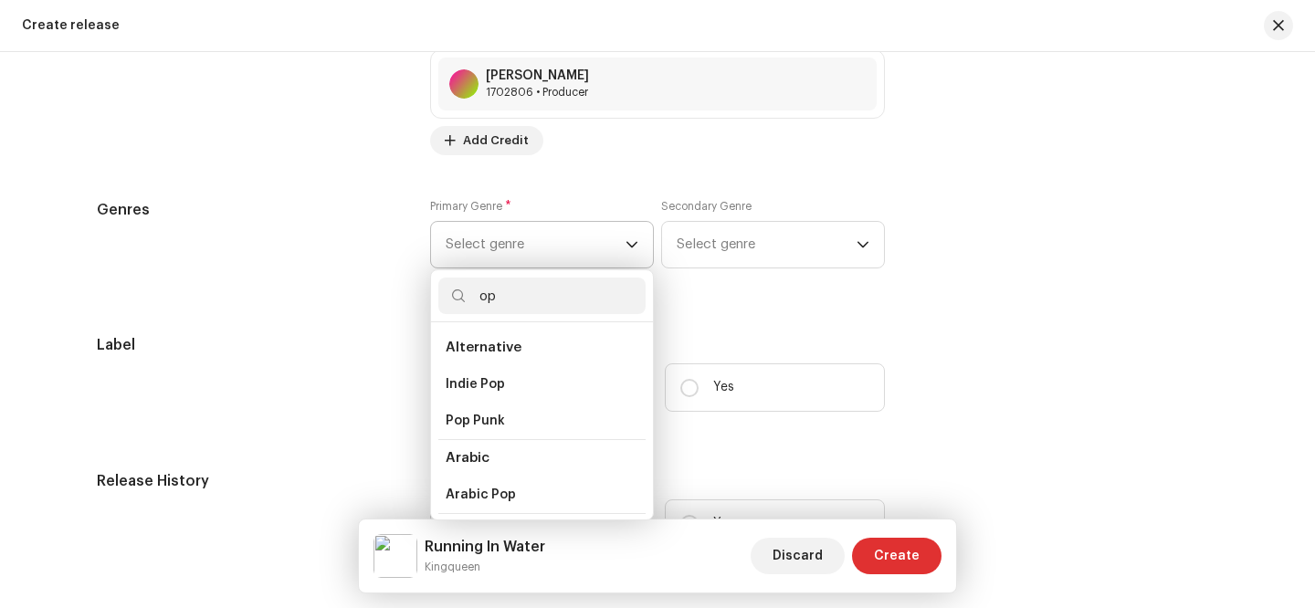
type input "o"
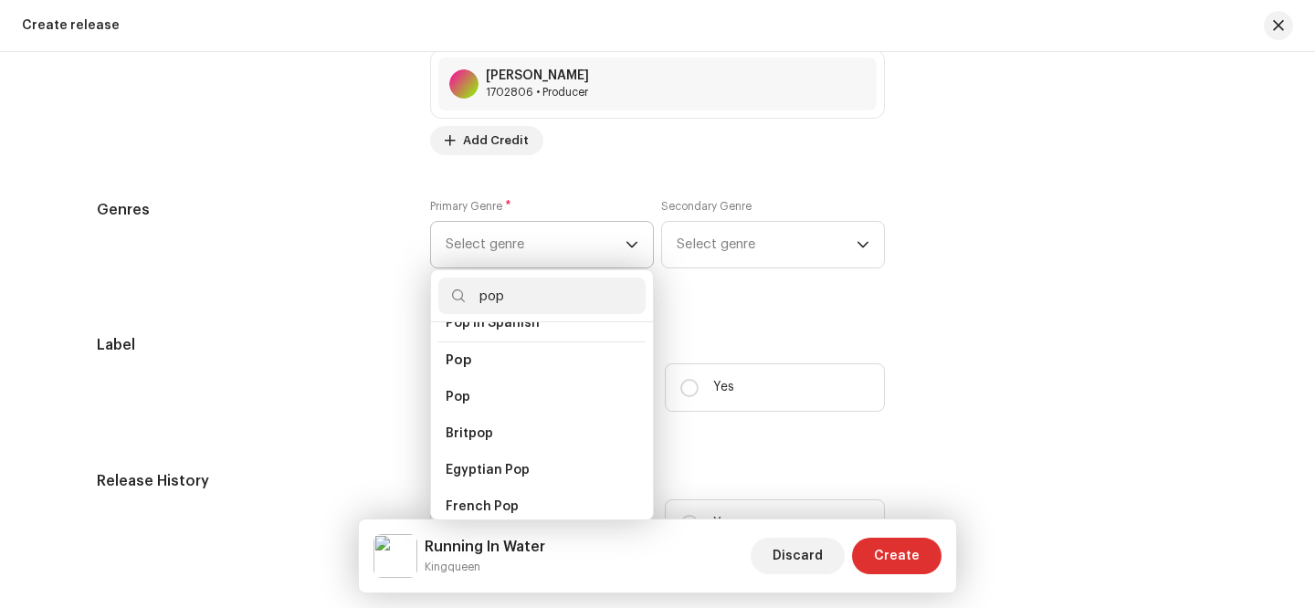
type input "pop"
click at [469, 353] on span "Pop" at bounding box center [459, 360] width 26 height 14
click at [465, 391] on span "Pop" at bounding box center [458, 397] width 25 height 18
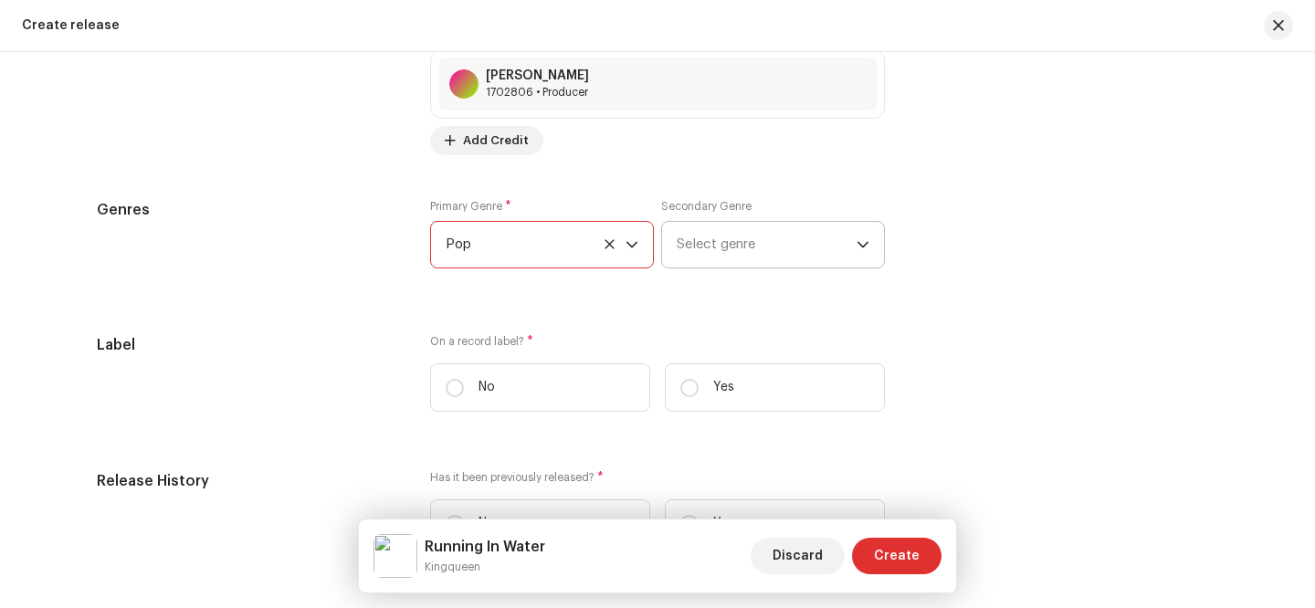
click at [785, 241] on span "Select genre" at bounding box center [767, 245] width 180 height 46
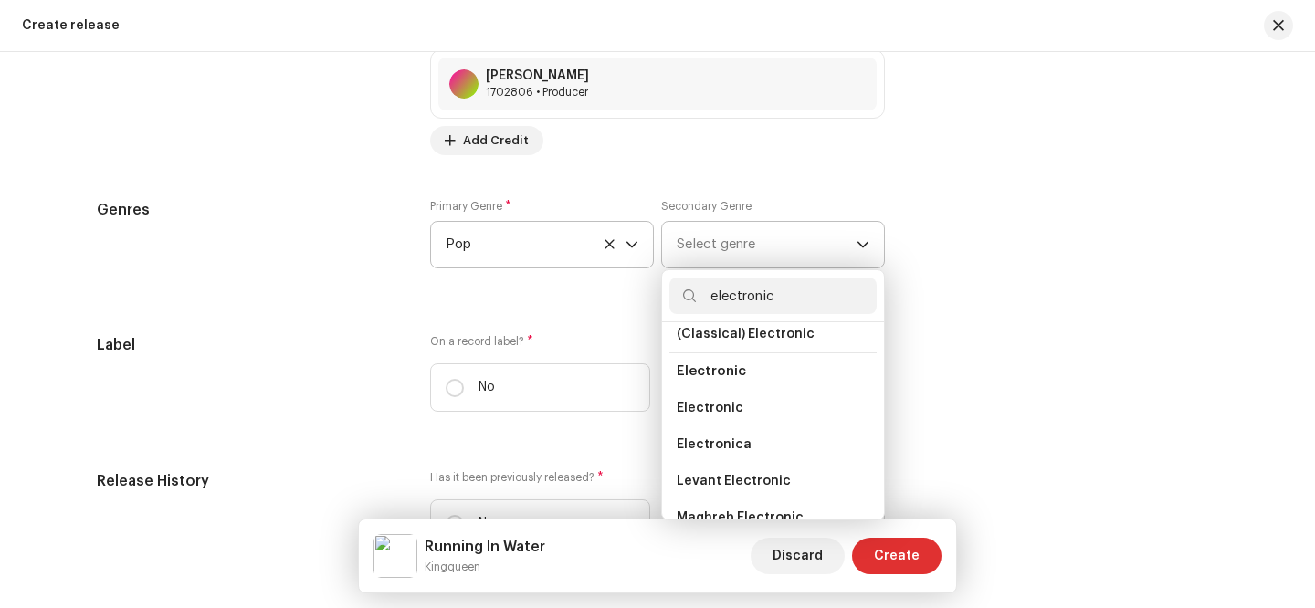
scroll to position [74, 0]
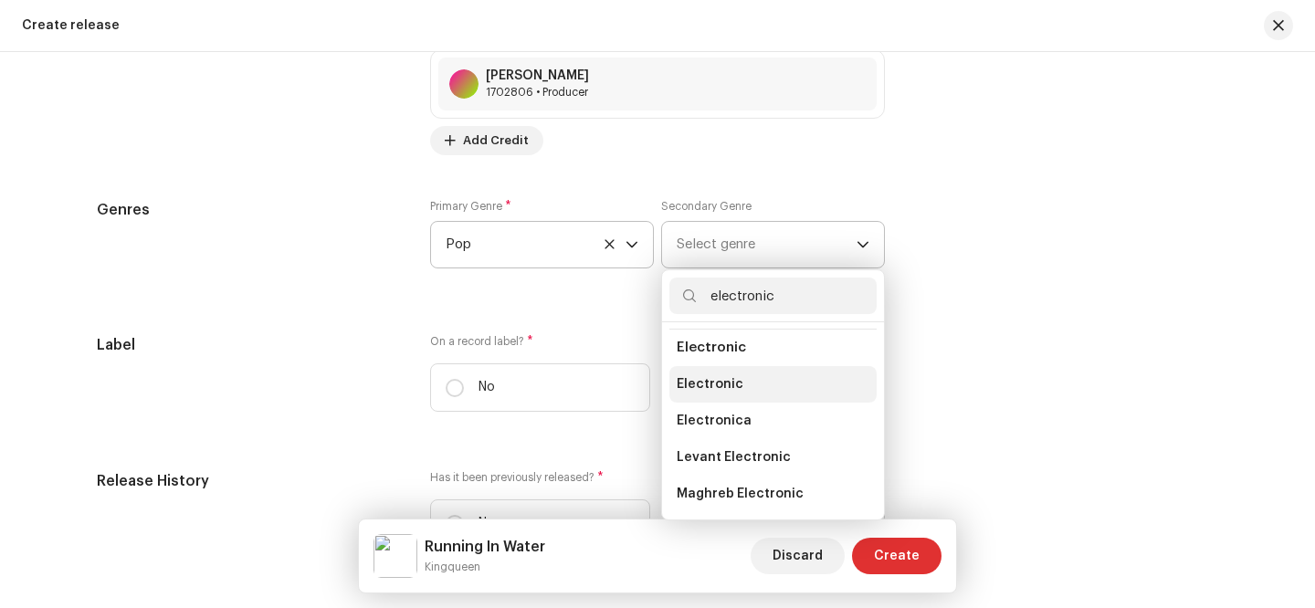
type input "electronic"
click at [736, 381] on span "Electronic" at bounding box center [710, 384] width 67 height 18
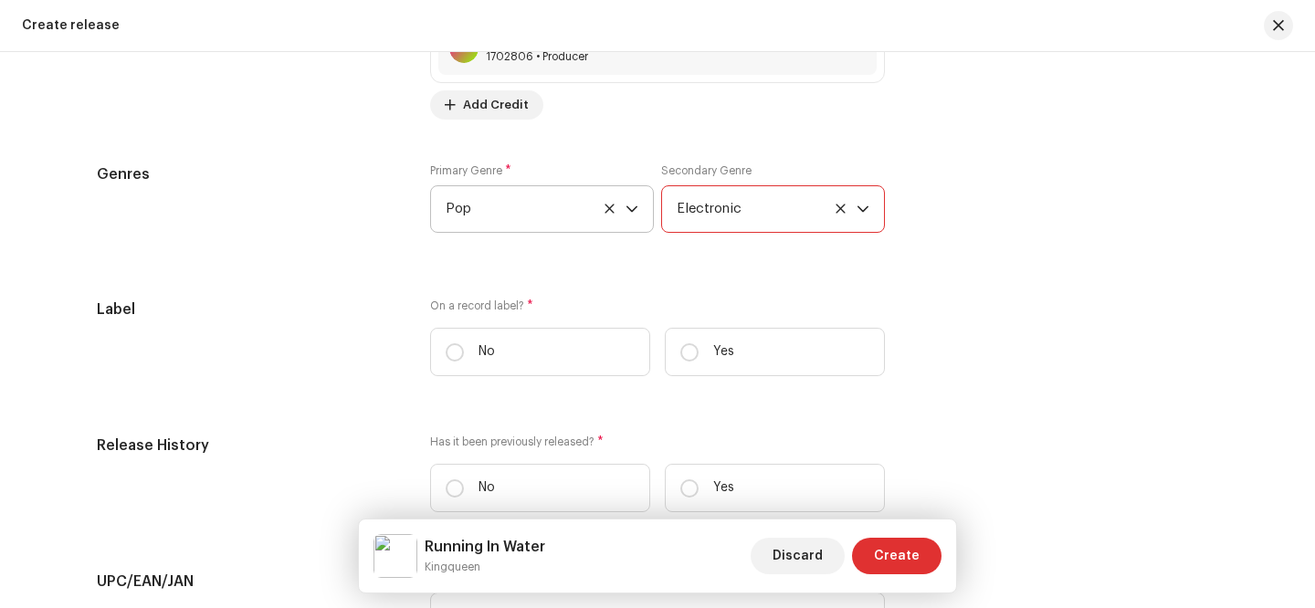
scroll to position [2435, 0]
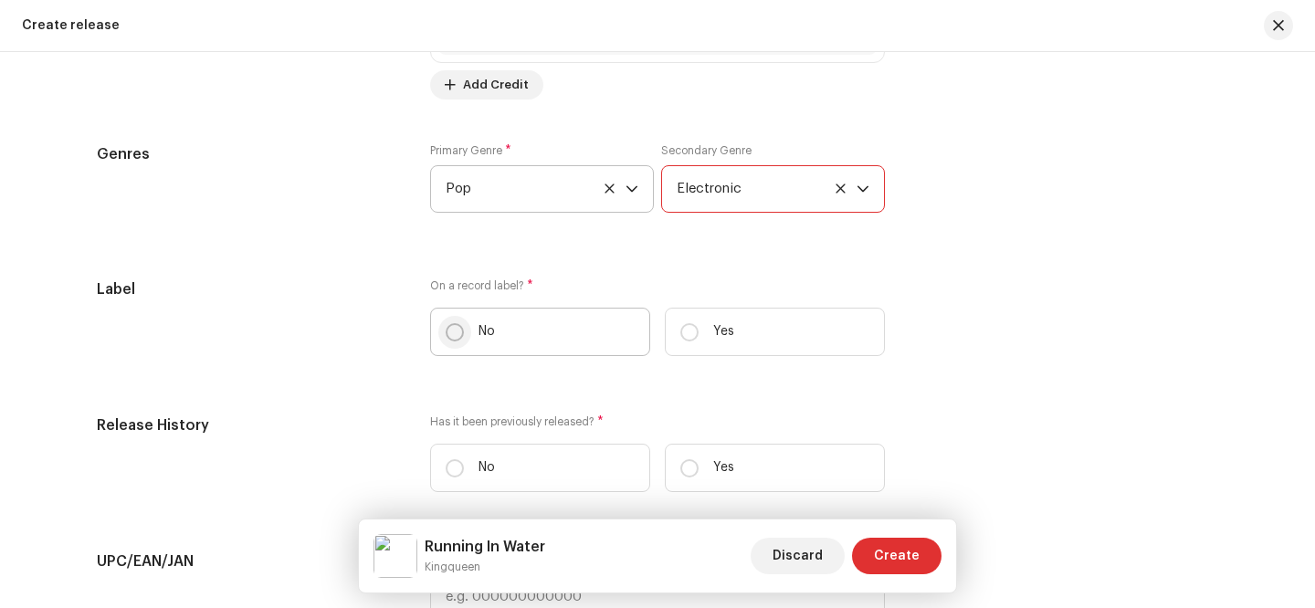
click at [455, 330] on input "No" at bounding box center [455, 332] width 18 height 18
radio input "true"
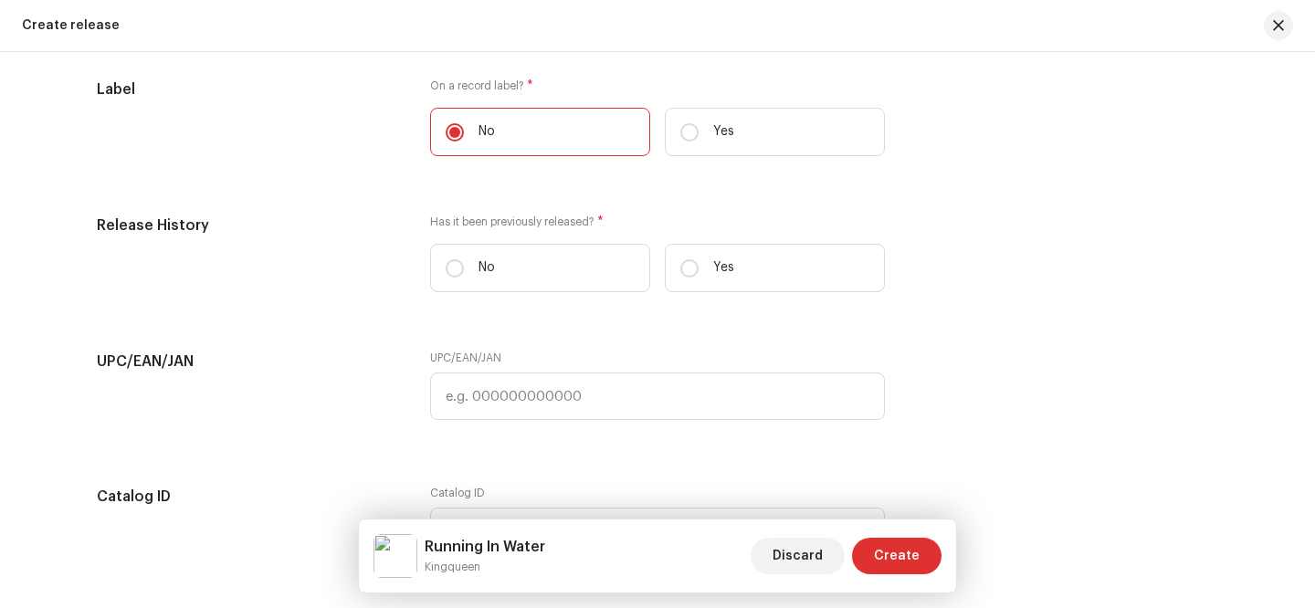
scroll to position [2639, 0]
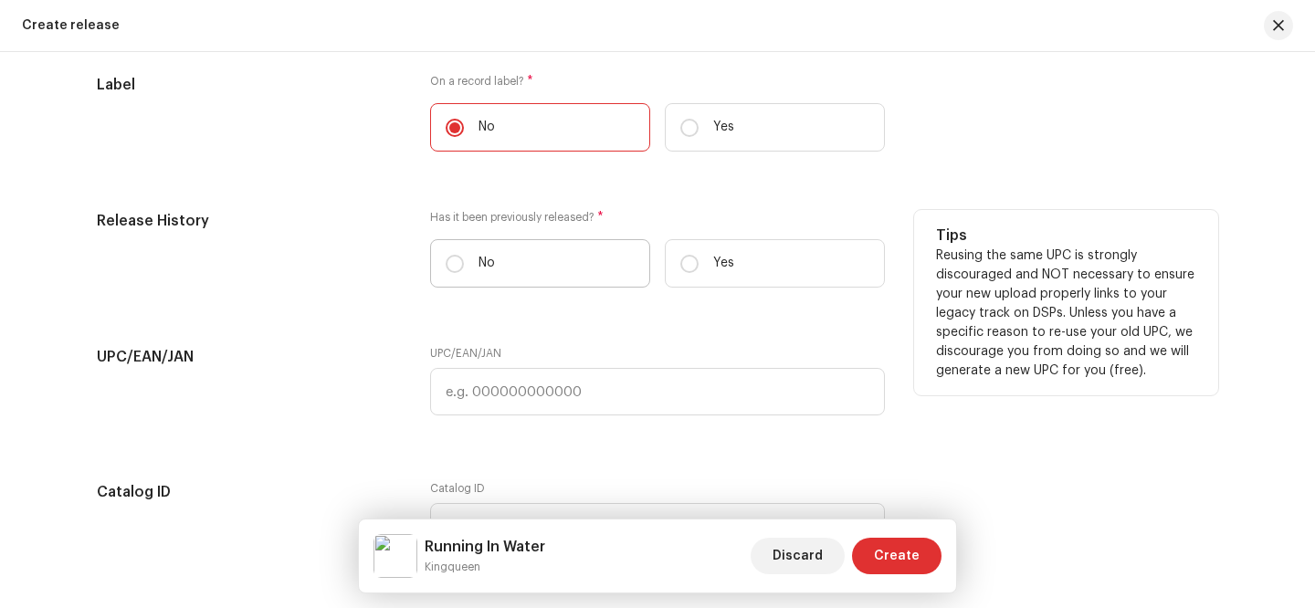
click at [472, 262] on label "No" at bounding box center [540, 263] width 220 height 48
click at [464, 262] on input "No" at bounding box center [455, 264] width 18 height 18
radio input "true"
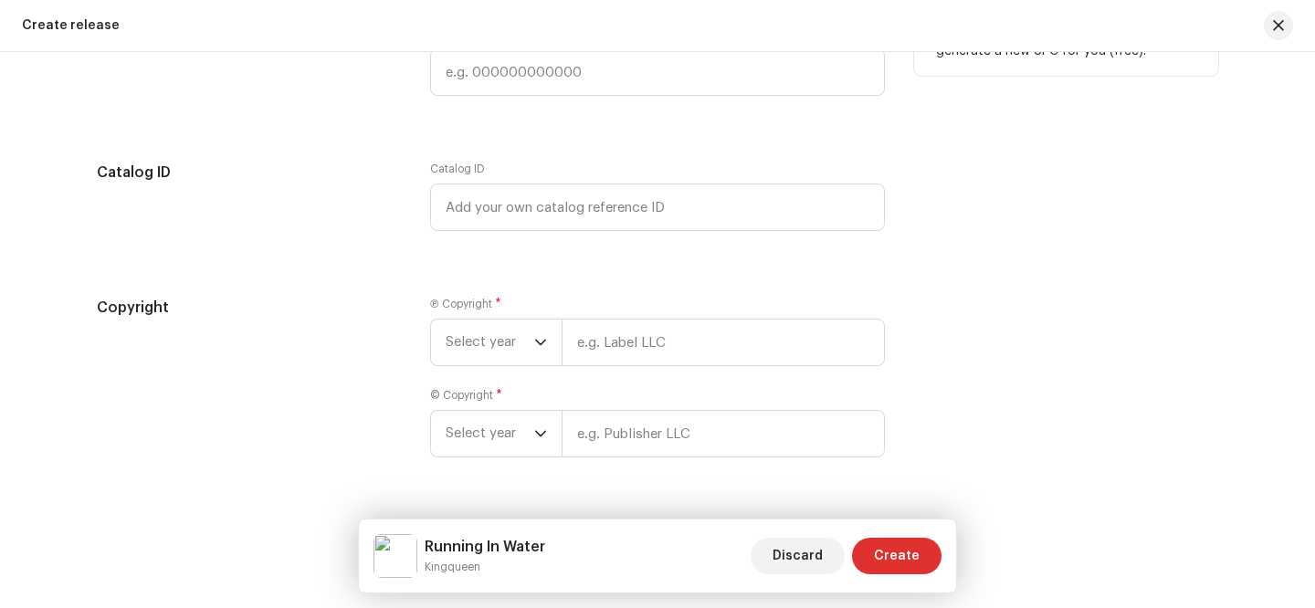
scroll to position [3012, 0]
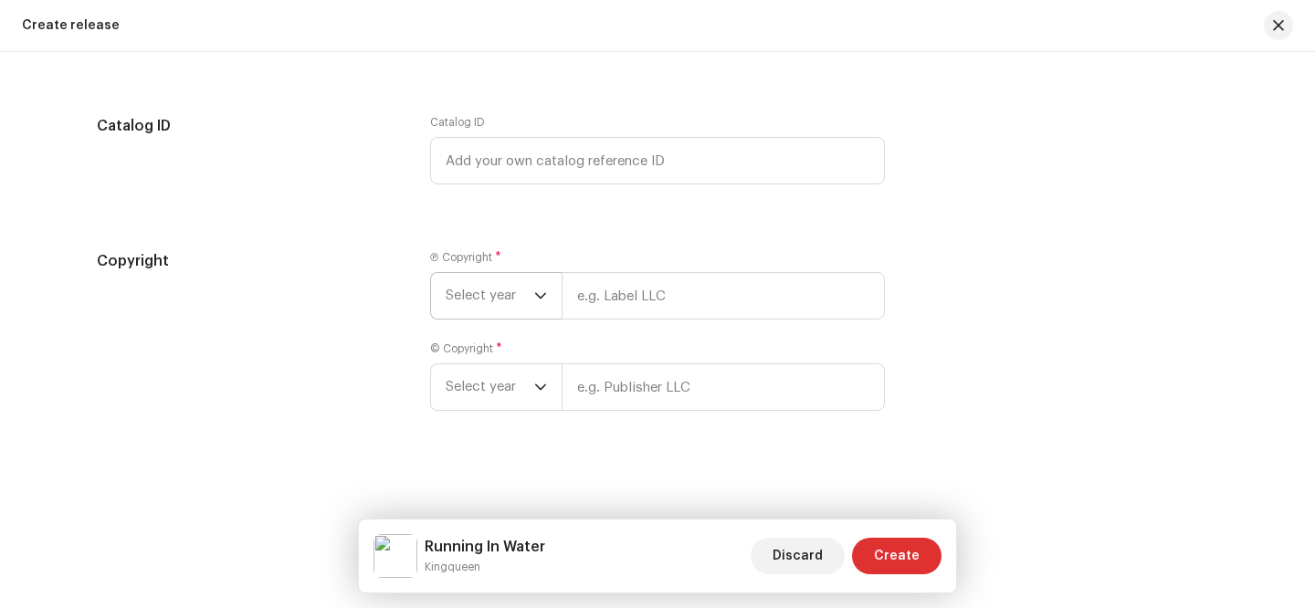
click at [541, 291] on icon "dropdown trigger" at bounding box center [540, 295] width 13 height 13
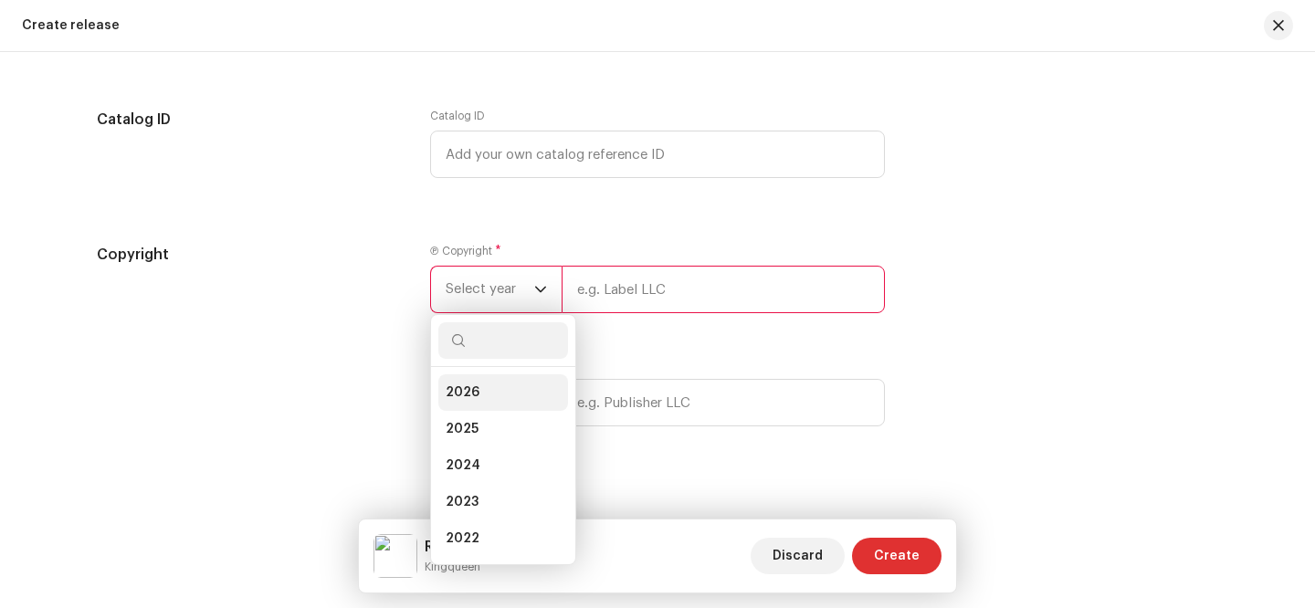
click at [509, 401] on li "2026" at bounding box center [503, 392] width 130 height 37
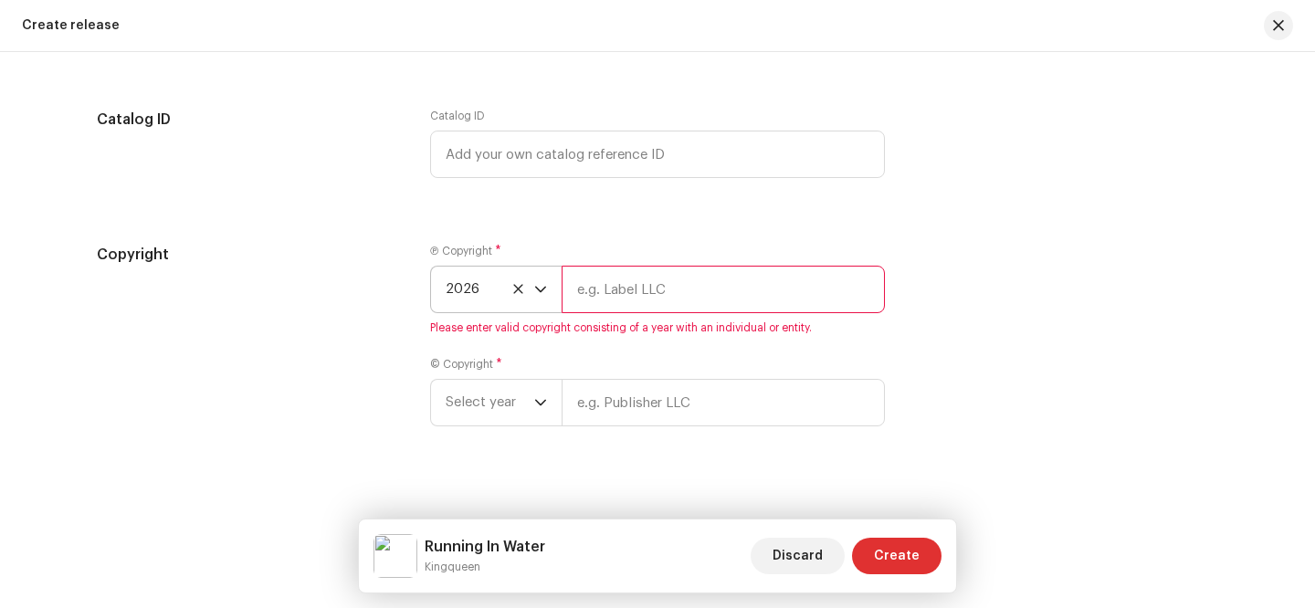
click at [677, 306] on input "text" at bounding box center [722, 289] width 323 height 47
type input "KingQueen"
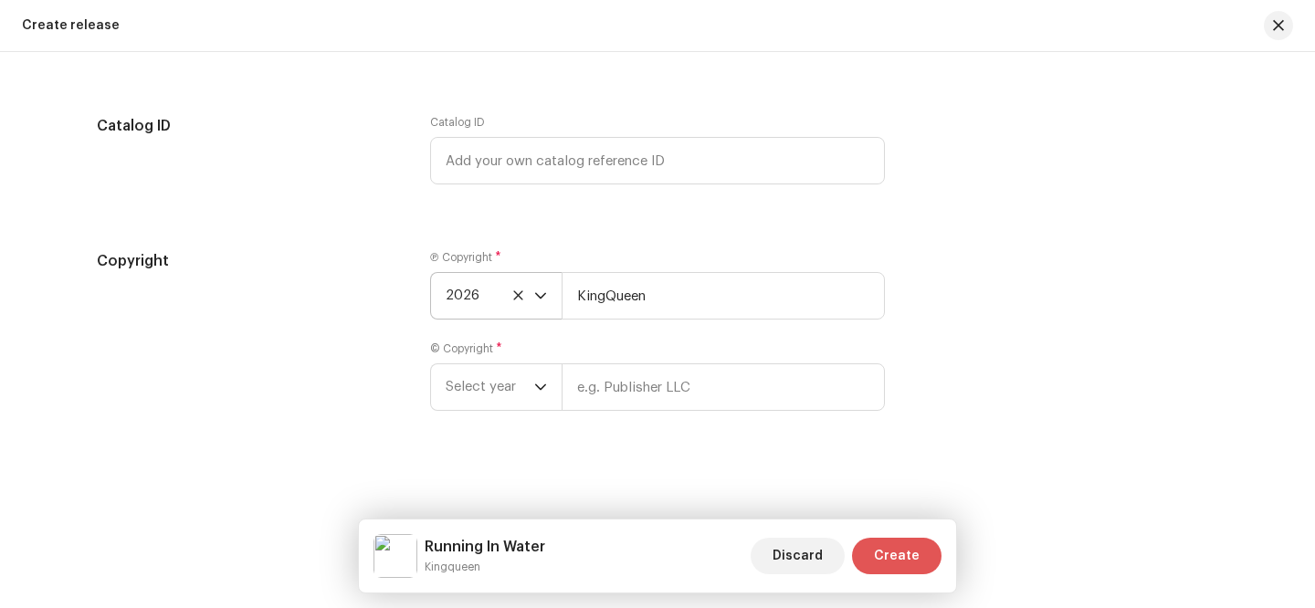
click at [918, 557] on span "Create" at bounding box center [897, 556] width 46 height 37
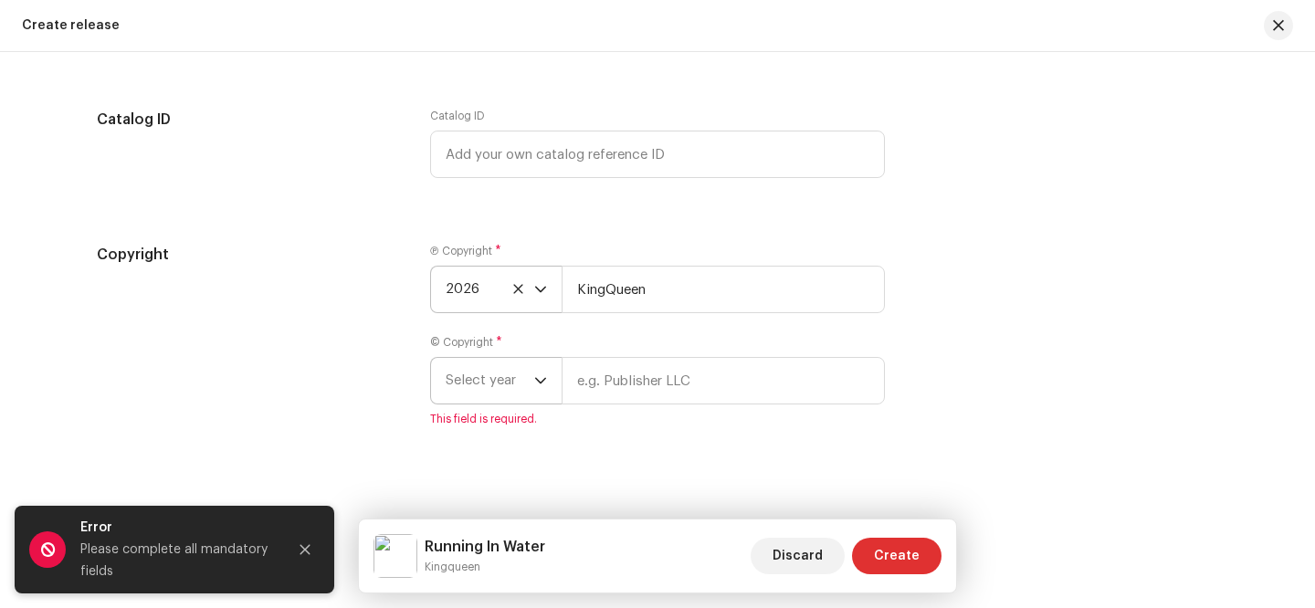
click at [535, 387] on icon "dropdown trigger" at bounding box center [540, 380] width 13 height 13
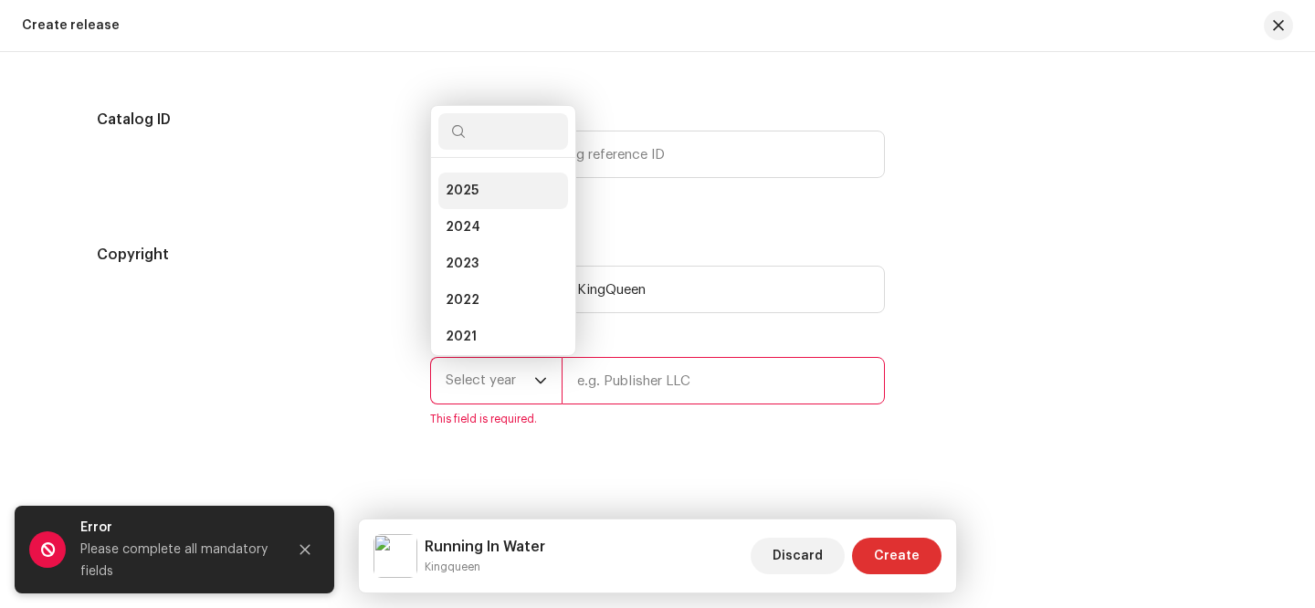
scroll to position [0, 0]
click at [486, 186] on li "2026" at bounding box center [503, 183] width 130 height 37
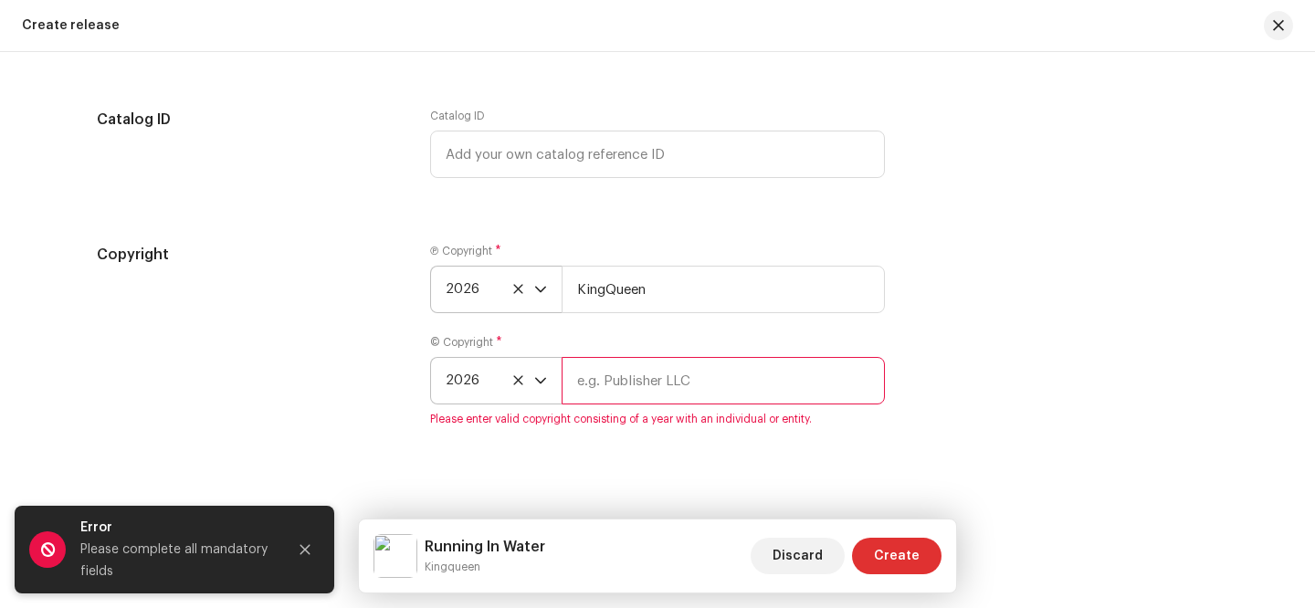
click at [668, 384] on input "text" at bounding box center [722, 380] width 323 height 47
type input "KingQueen"
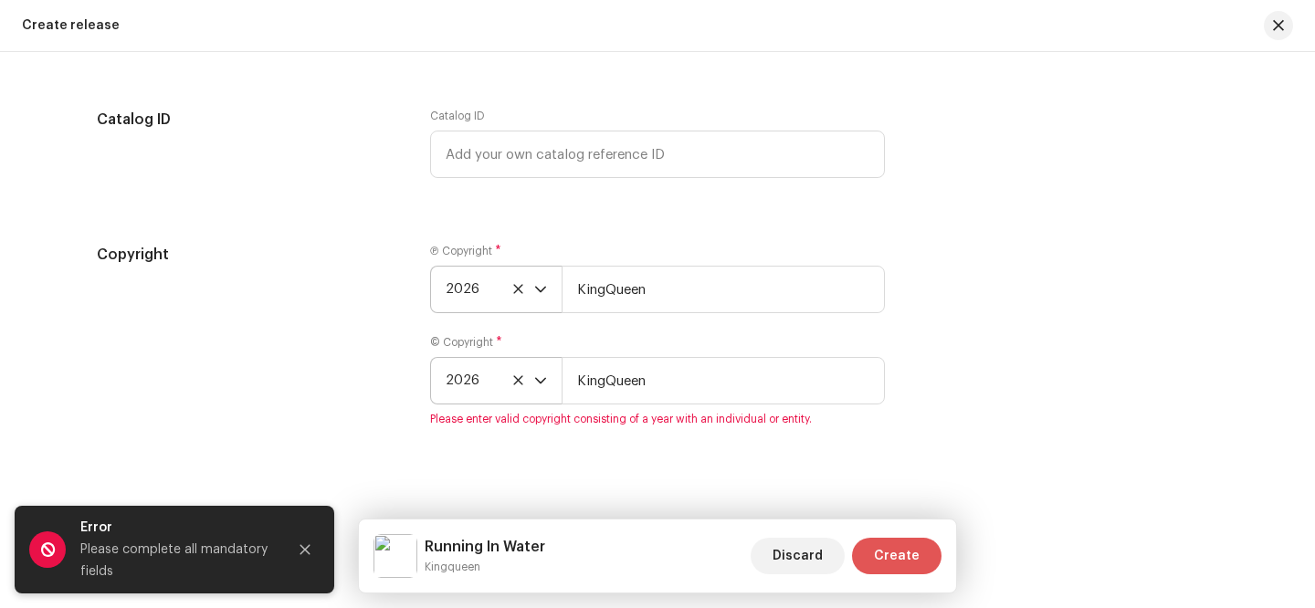
click at [906, 549] on span "Create" at bounding box center [897, 556] width 46 height 37
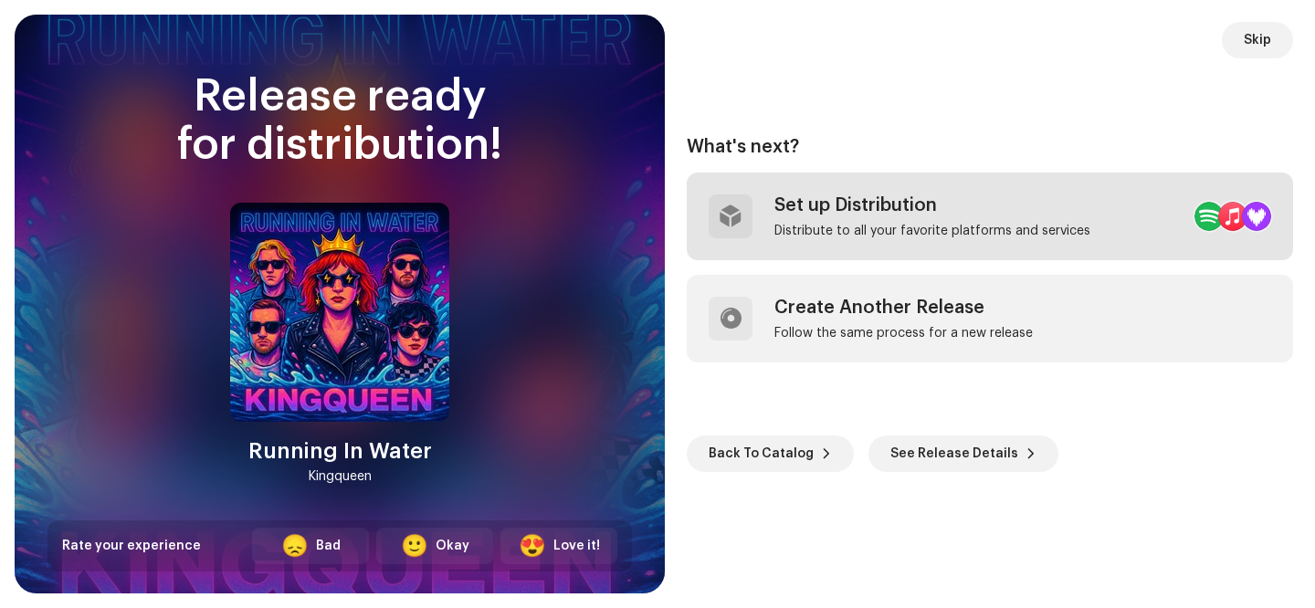
click at [997, 224] on div "Set up Distribution Distribute to all your favorite platforms and services" at bounding box center [932, 216] width 316 height 44
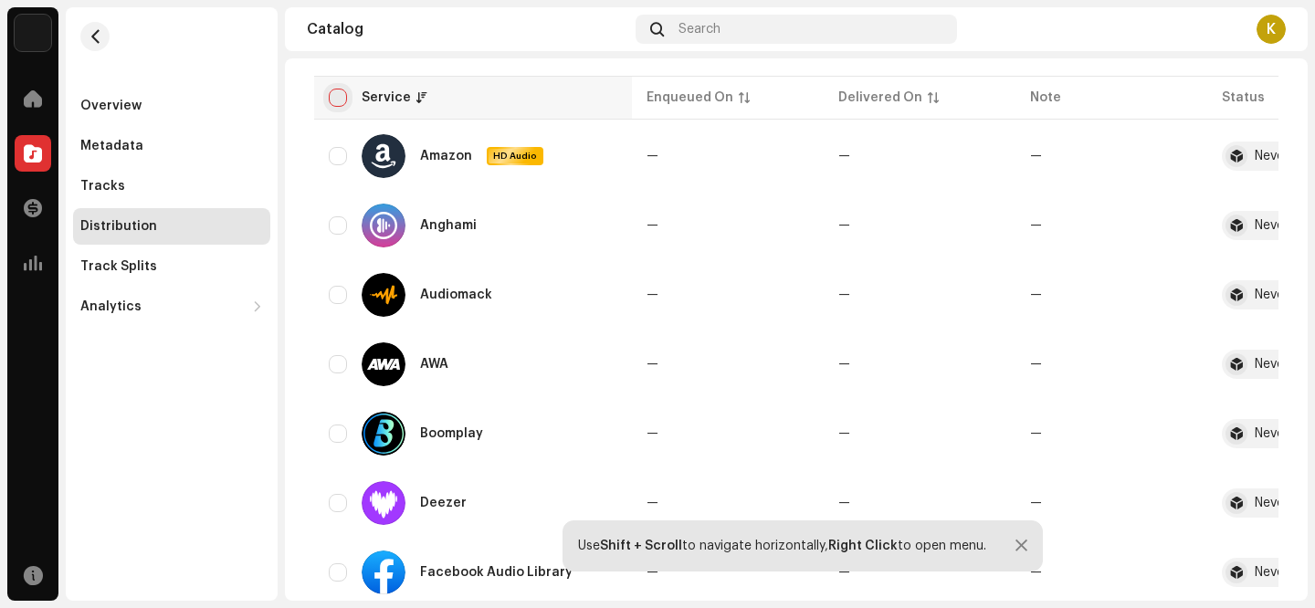
click at [339, 107] on input "checkbox" at bounding box center [338, 98] width 18 height 18
checkbox input "true"
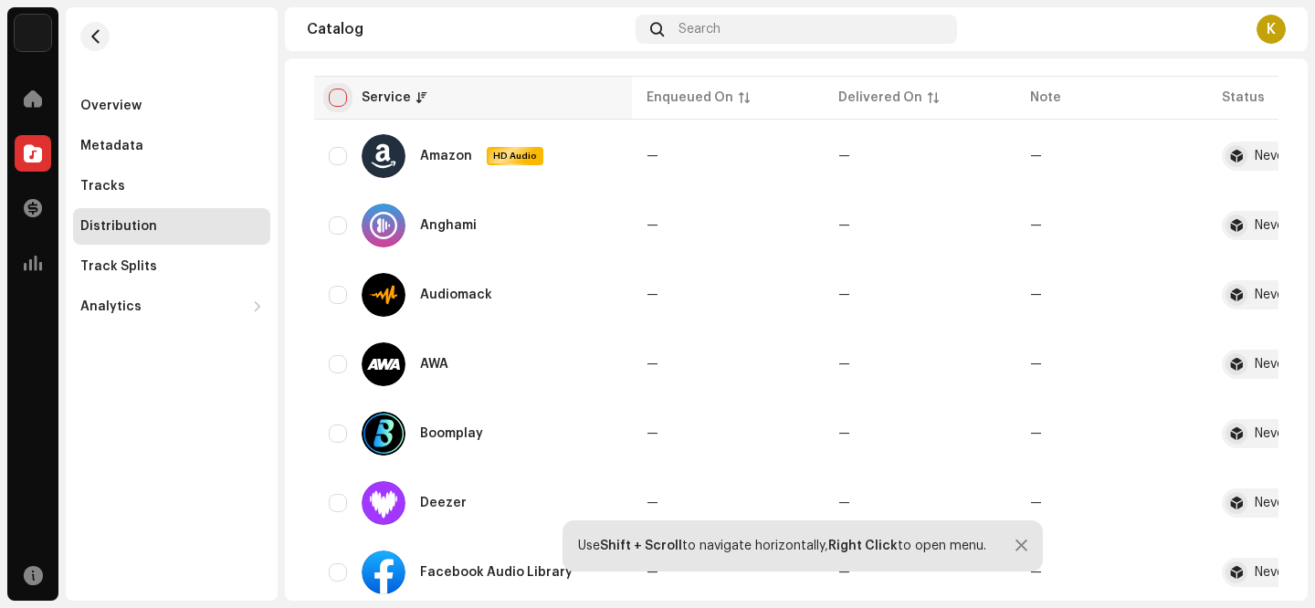
checkbox input "true"
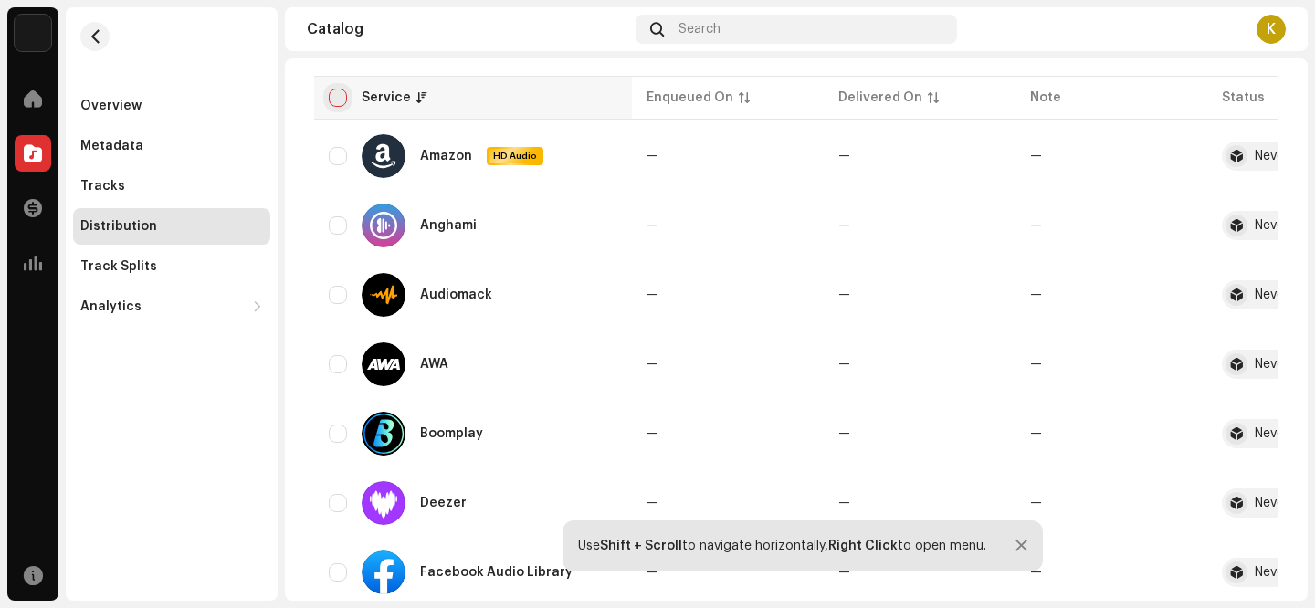
checkbox input "true"
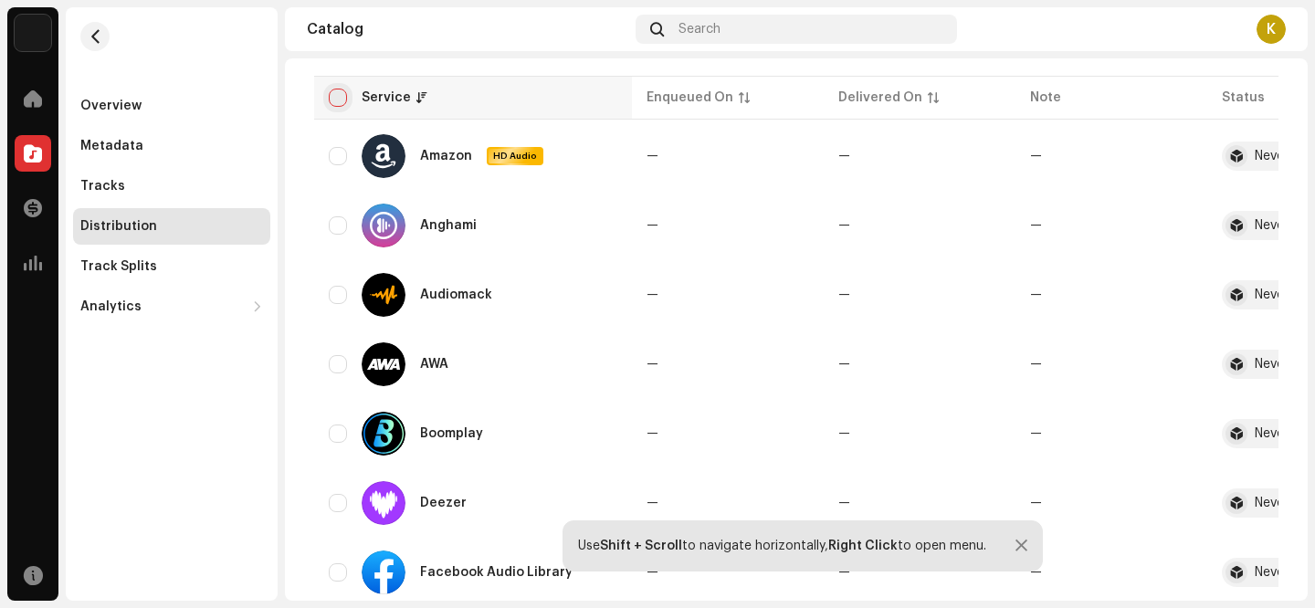
checkbox input "true"
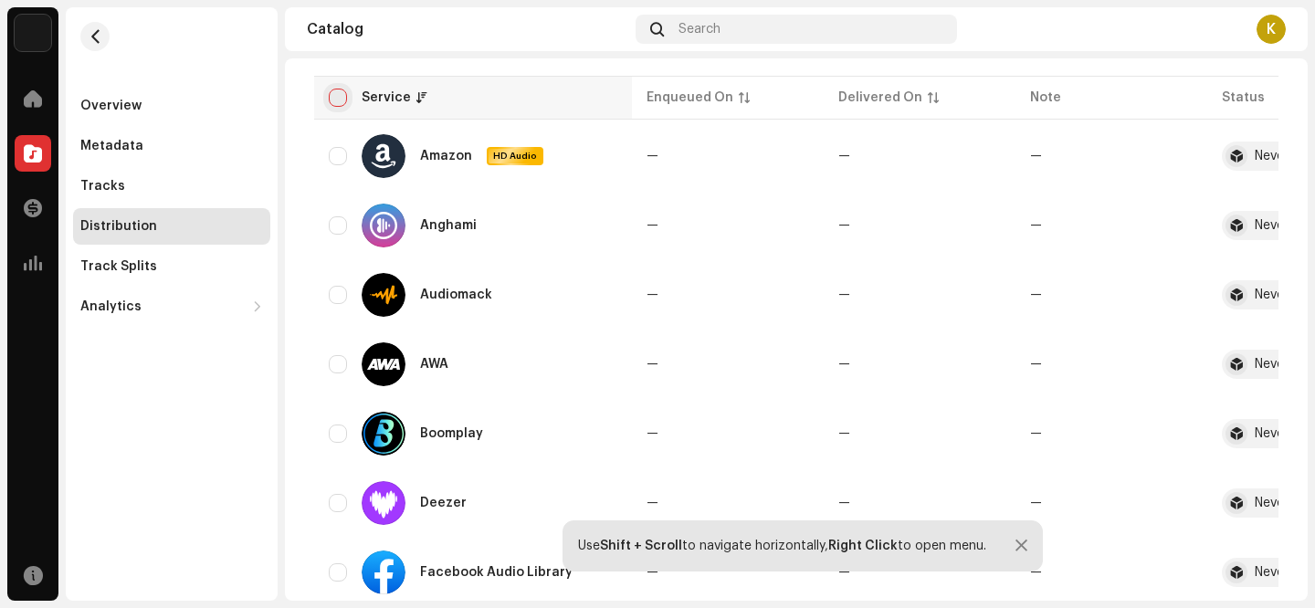
checkbox input "true"
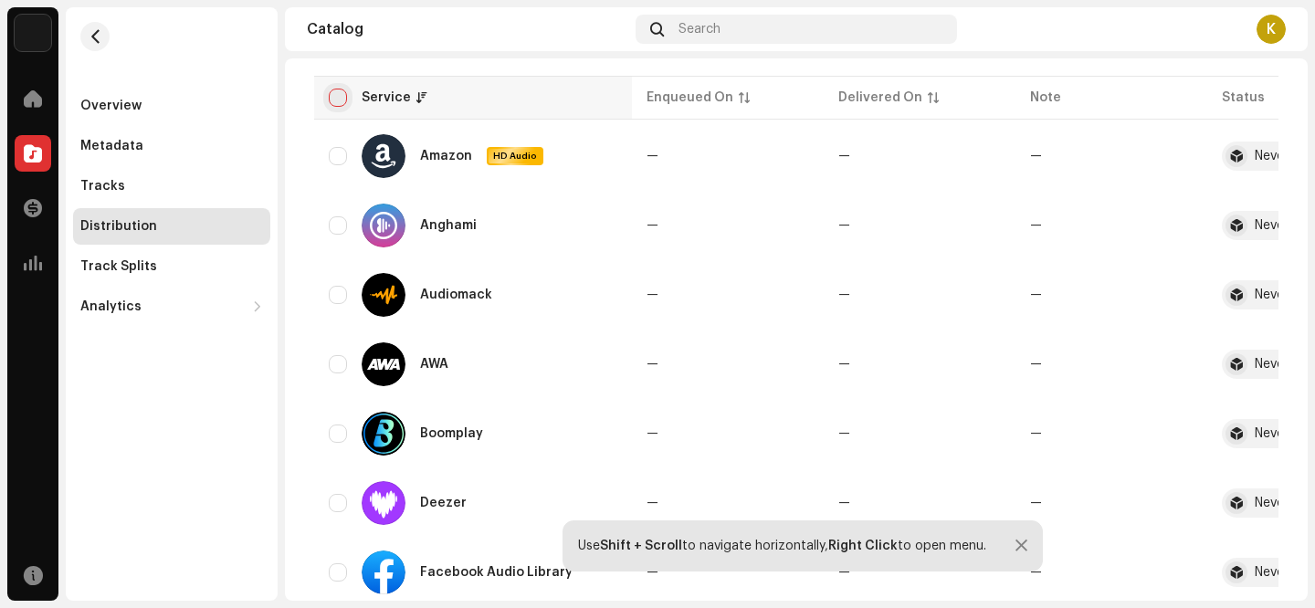
checkbox input "true"
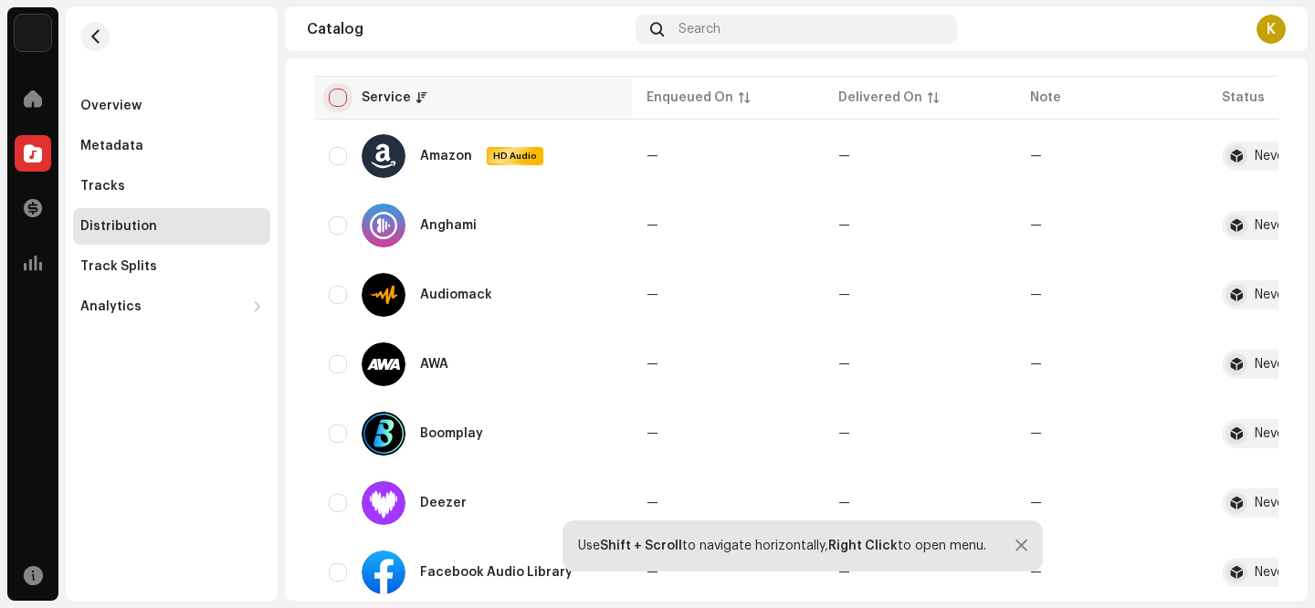
checkbox input "true"
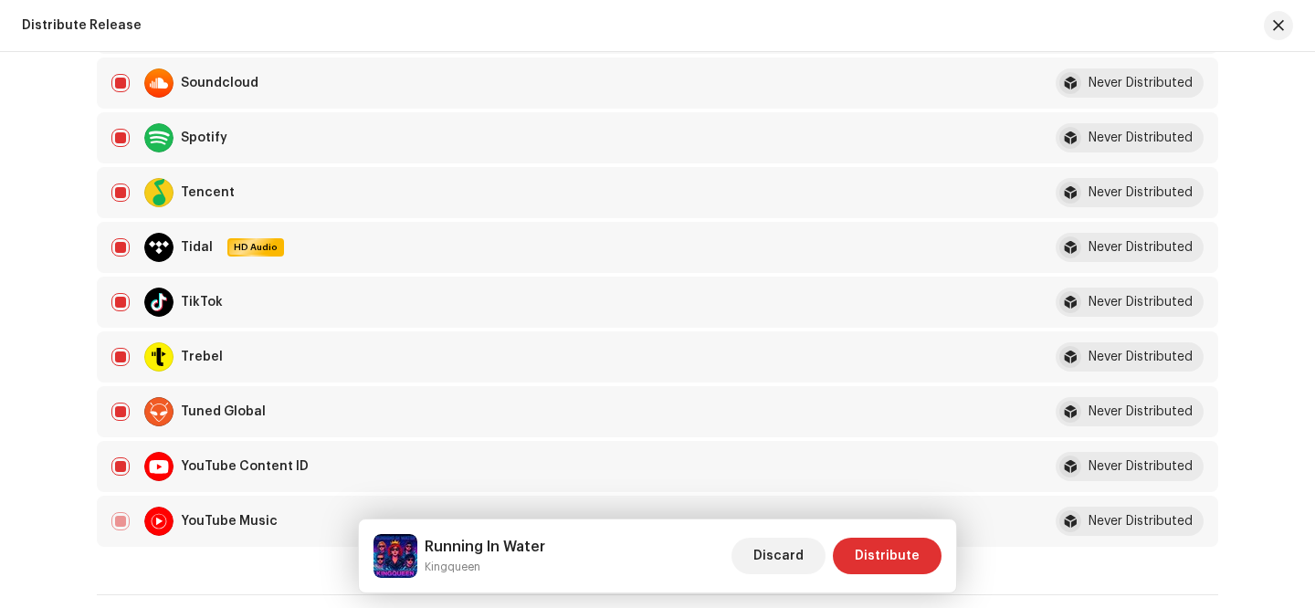
scroll to position [1623, 0]
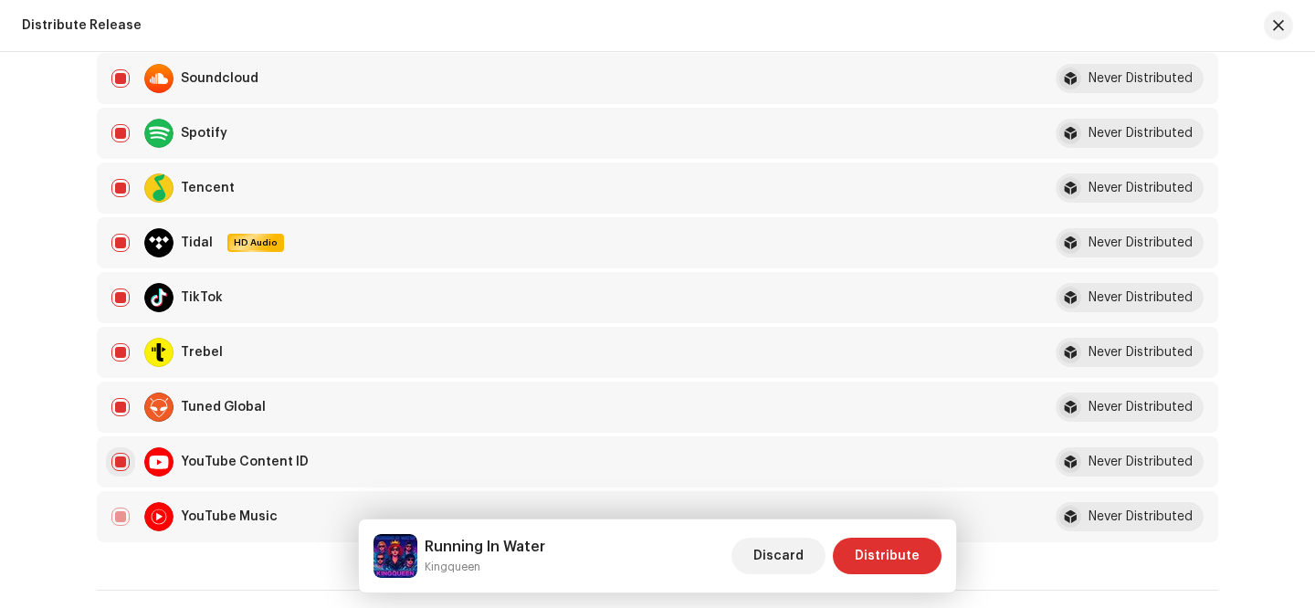
click at [121, 465] on input "checkbox" at bounding box center [120, 462] width 18 height 18
checkbox input "false"
click at [120, 517] on input "Row Selected" at bounding box center [120, 517] width 18 height 18
checkbox input "false"
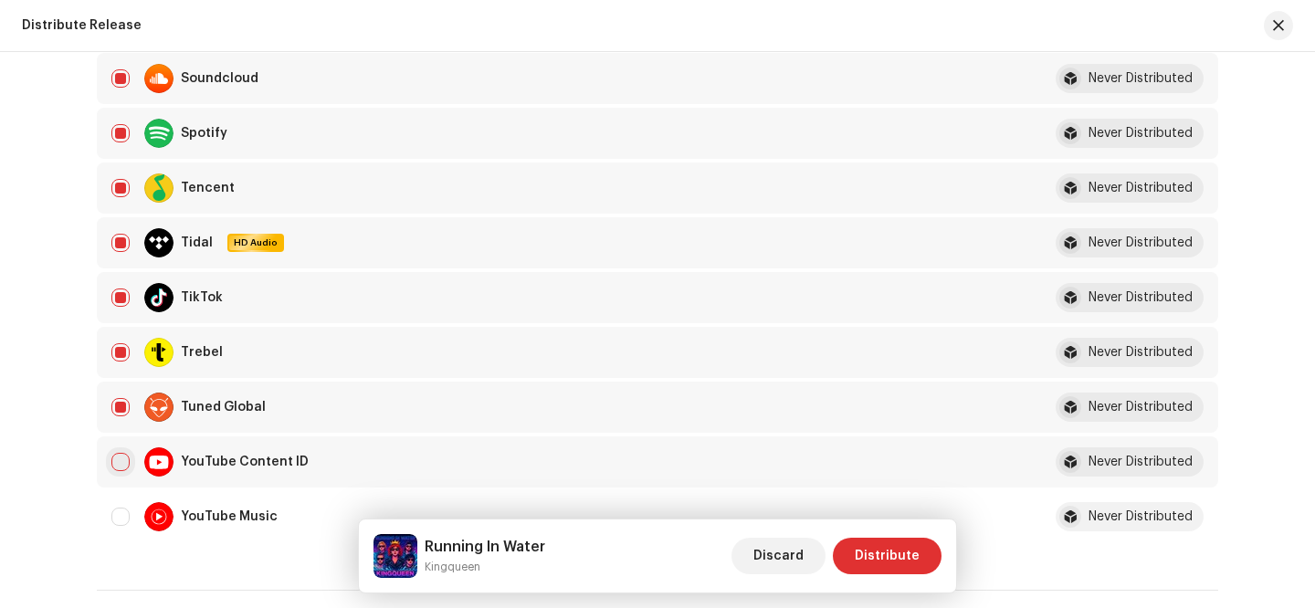
click at [124, 466] on input "Row Unselected" at bounding box center [120, 462] width 18 height 18
checkbox input "true"
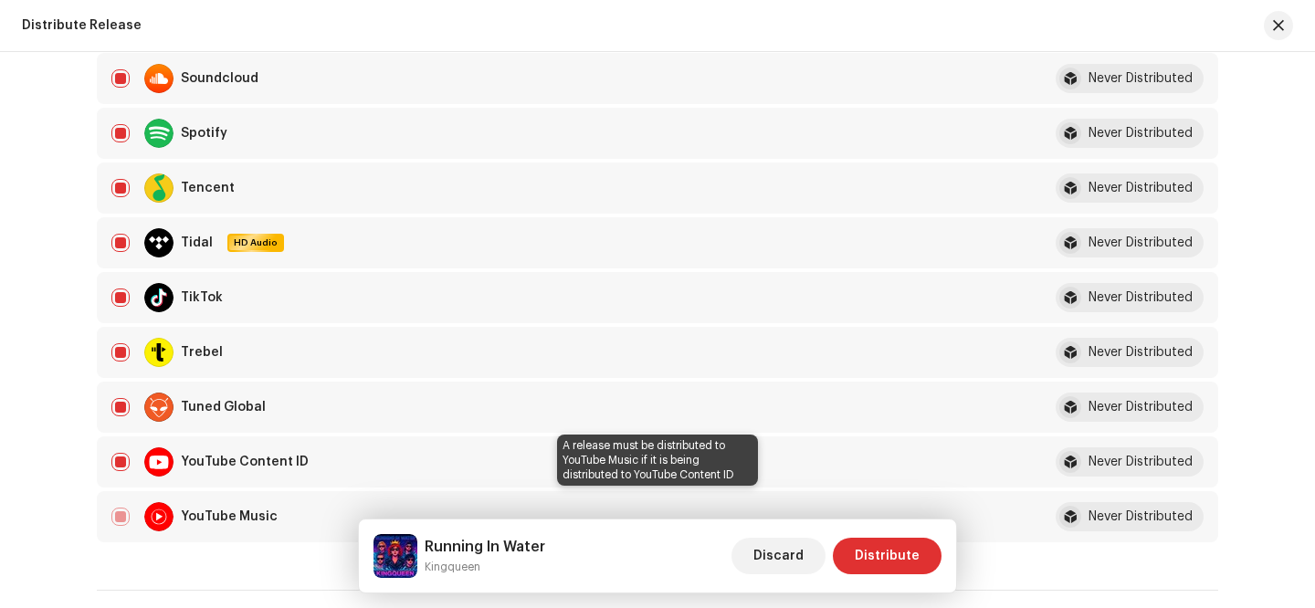
click at [121, 511] on div "YouTube Music" at bounding box center [561, 516] width 900 height 29
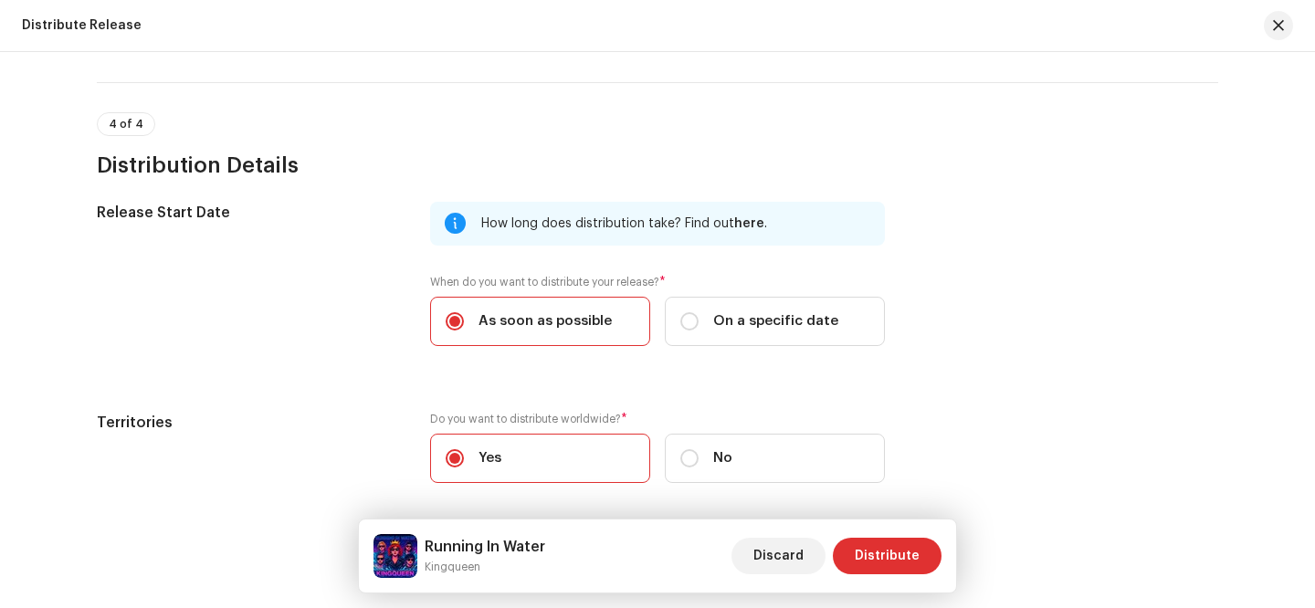
scroll to position [3227, 0]
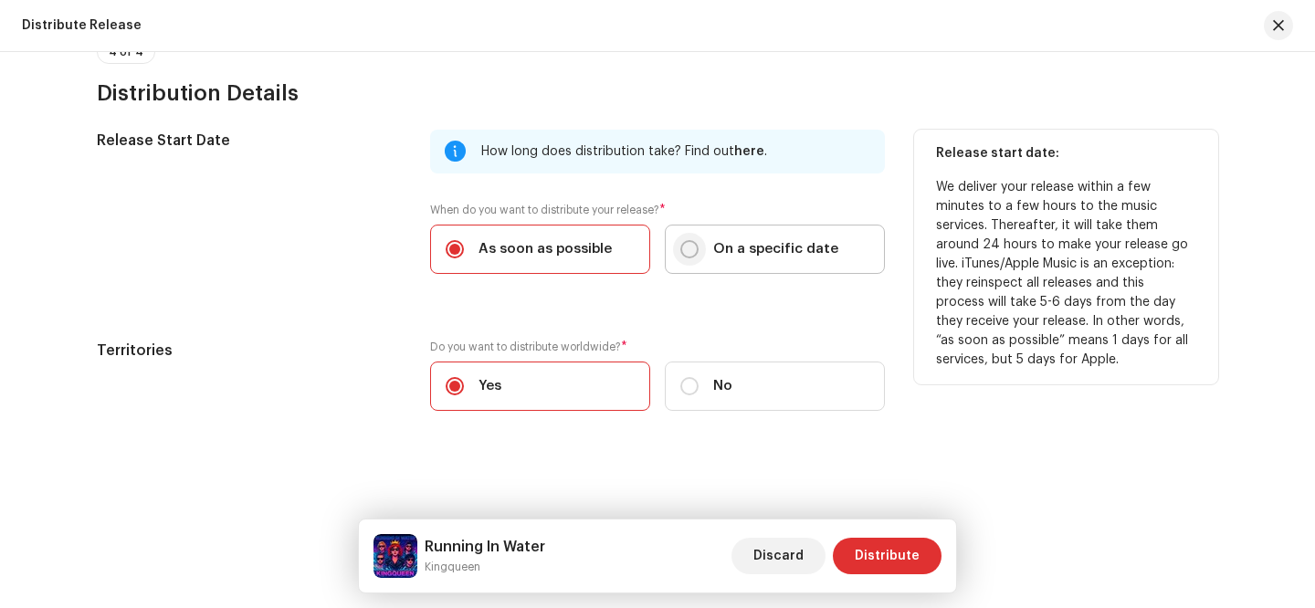
click at [689, 245] on input "On a specific date" at bounding box center [689, 249] width 18 height 18
radio input "true"
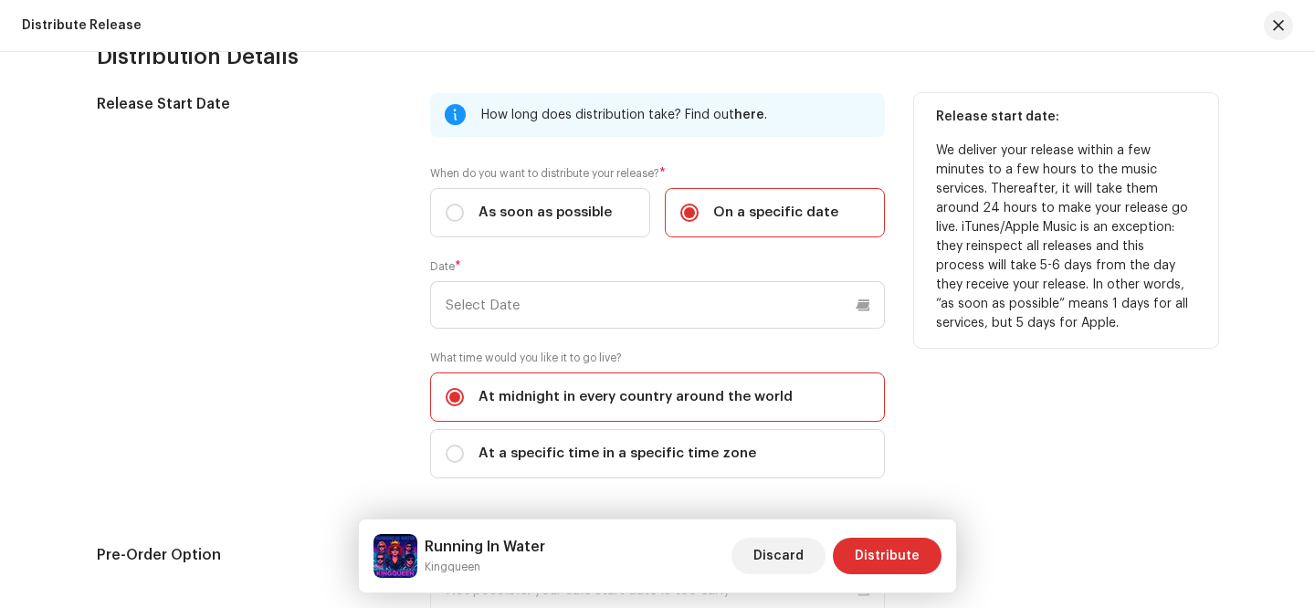
scroll to position [3278, 0]
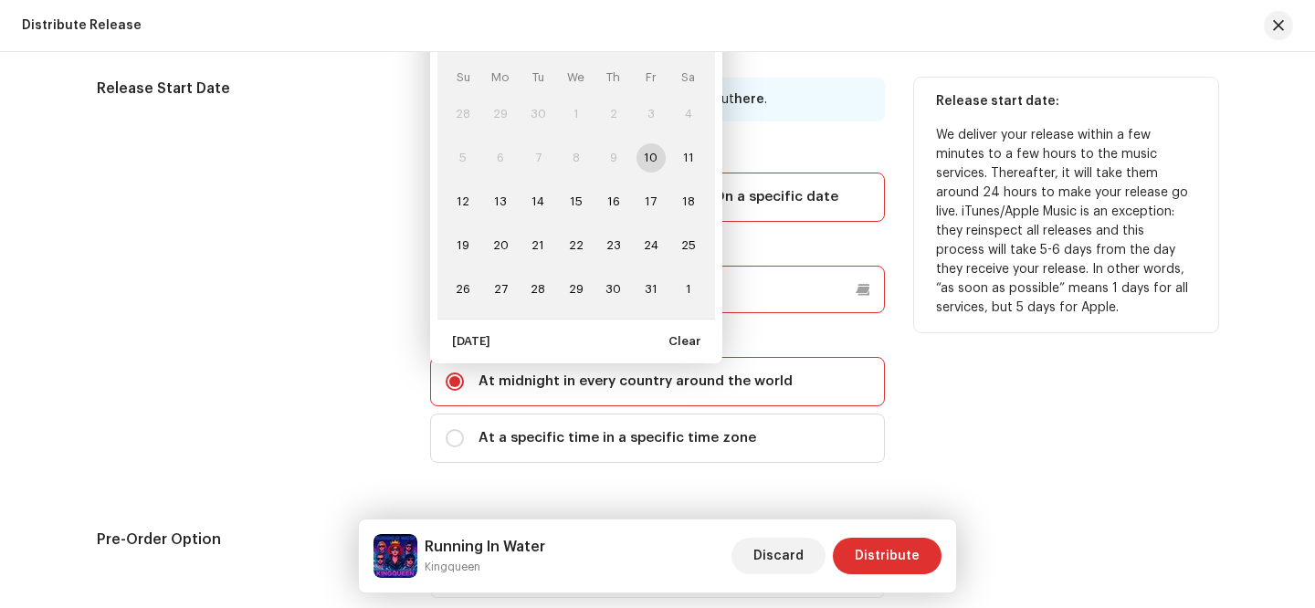
click at [629, 307] on input "text" at bounding box center [657, 289] width 455 height 47
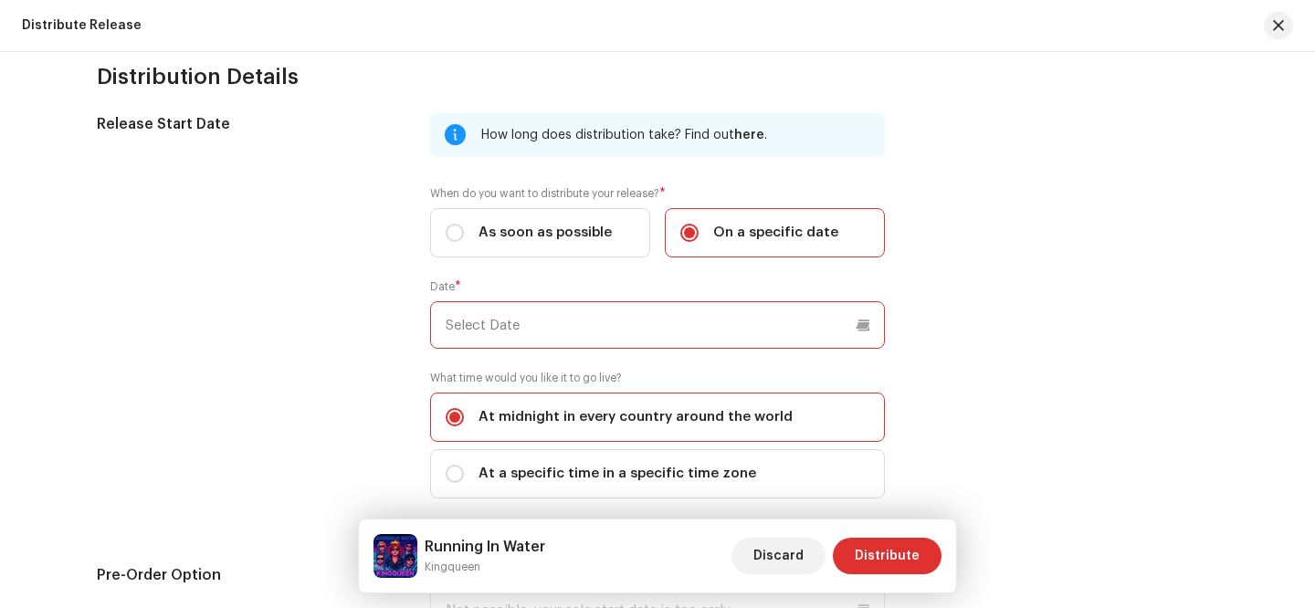
scroll to position [3246, 0]
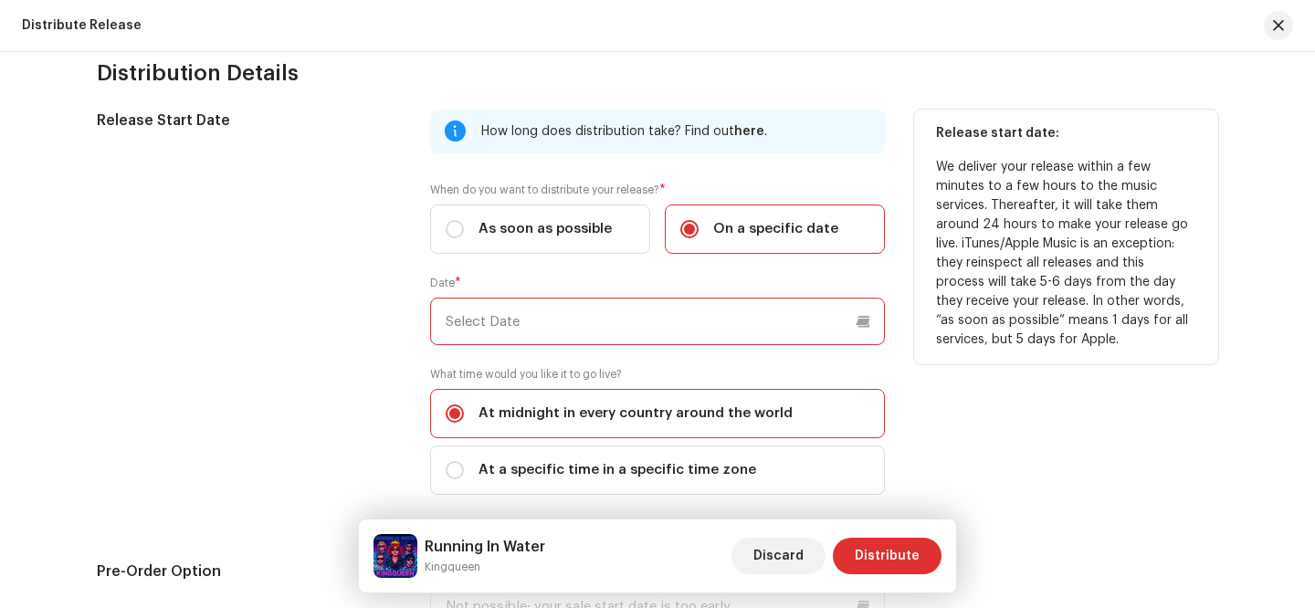
click at [624, 341] on input "text" at bounding box center [657, 321] width 455 height 47
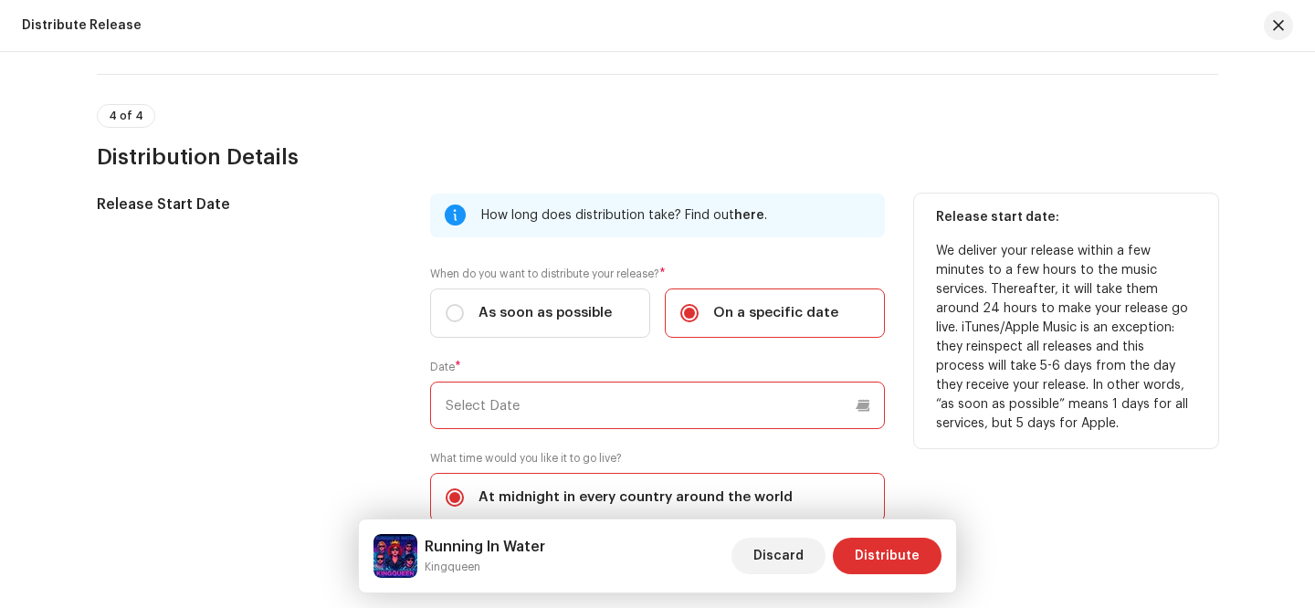
scroll to position [3160, 0]
click at [634, 409] on input "text" at bounding box center [657, 406] width 455 height 47
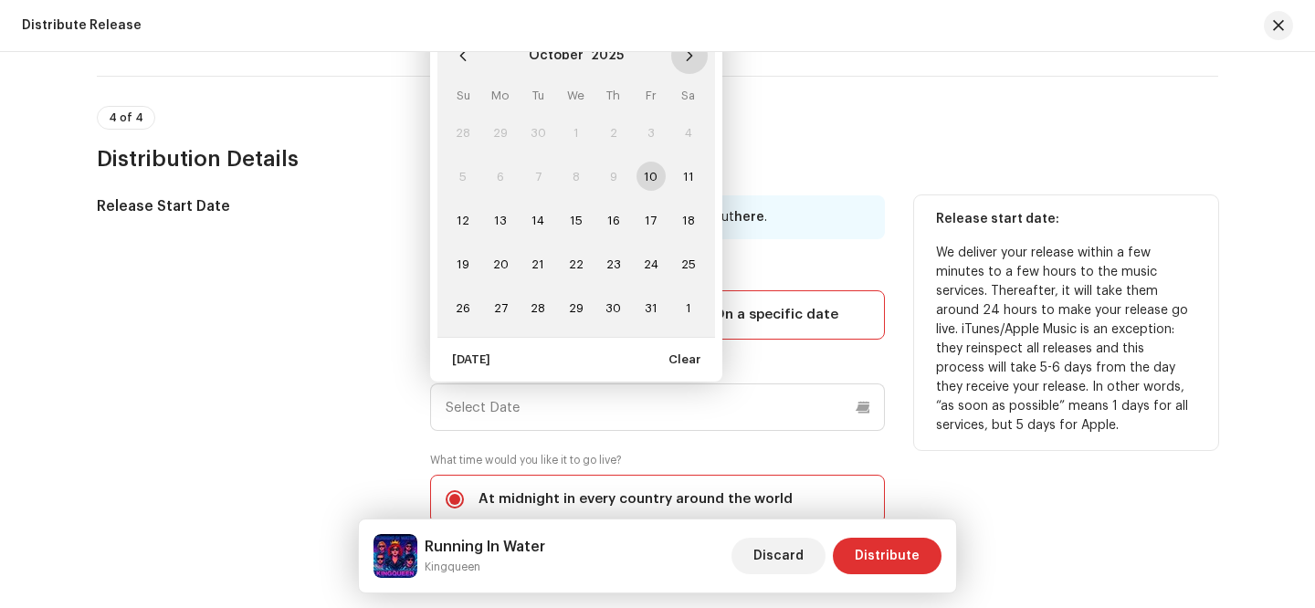
click at [686, 60] on icon "Next Month" at bounding box center [689, 55] width 13 height 13
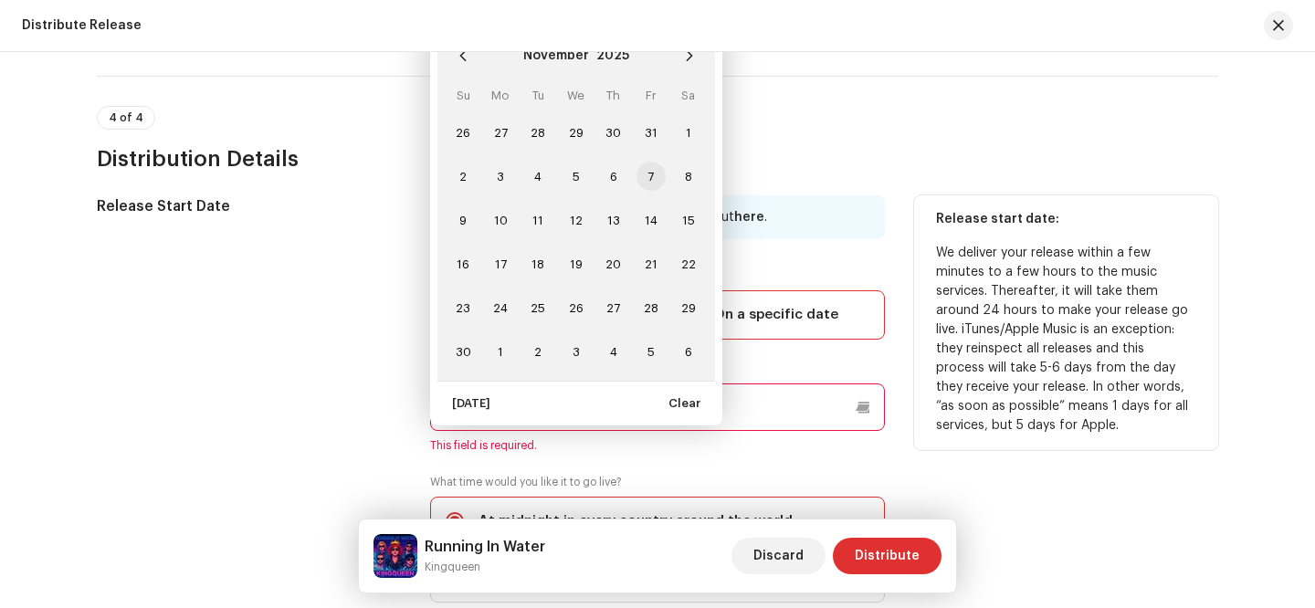
click at [656, 177] on span "7" at bounding box center [650, 176] width 29 height 29
type input "[DATE]"
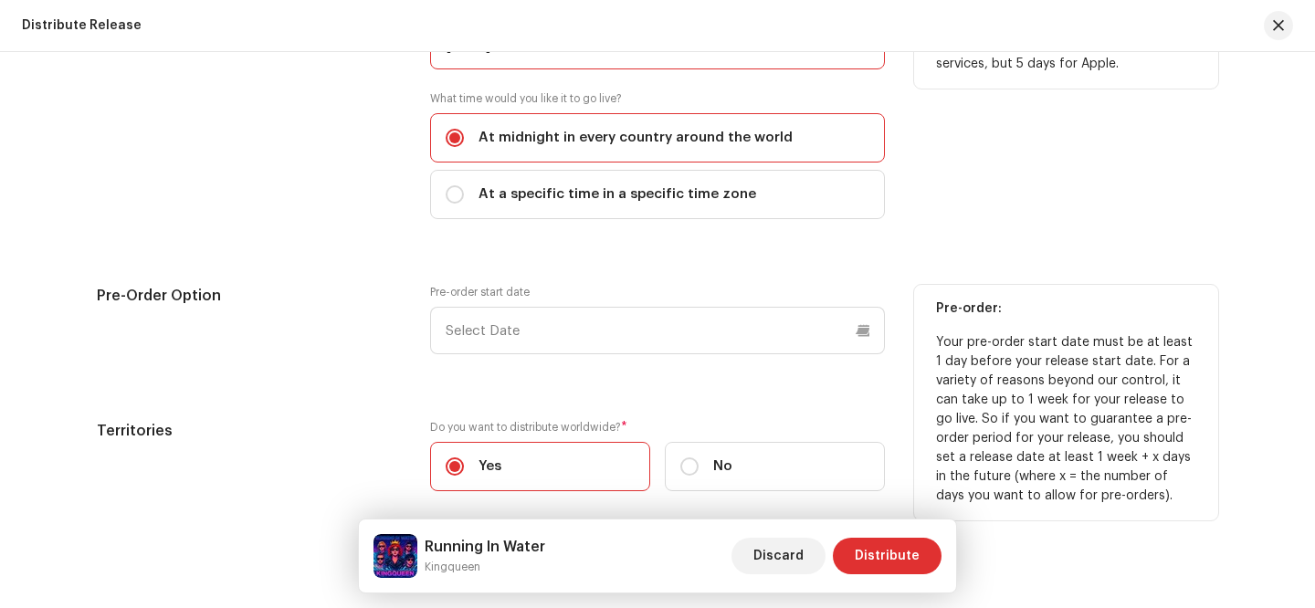
scroll to position [3527, 0]
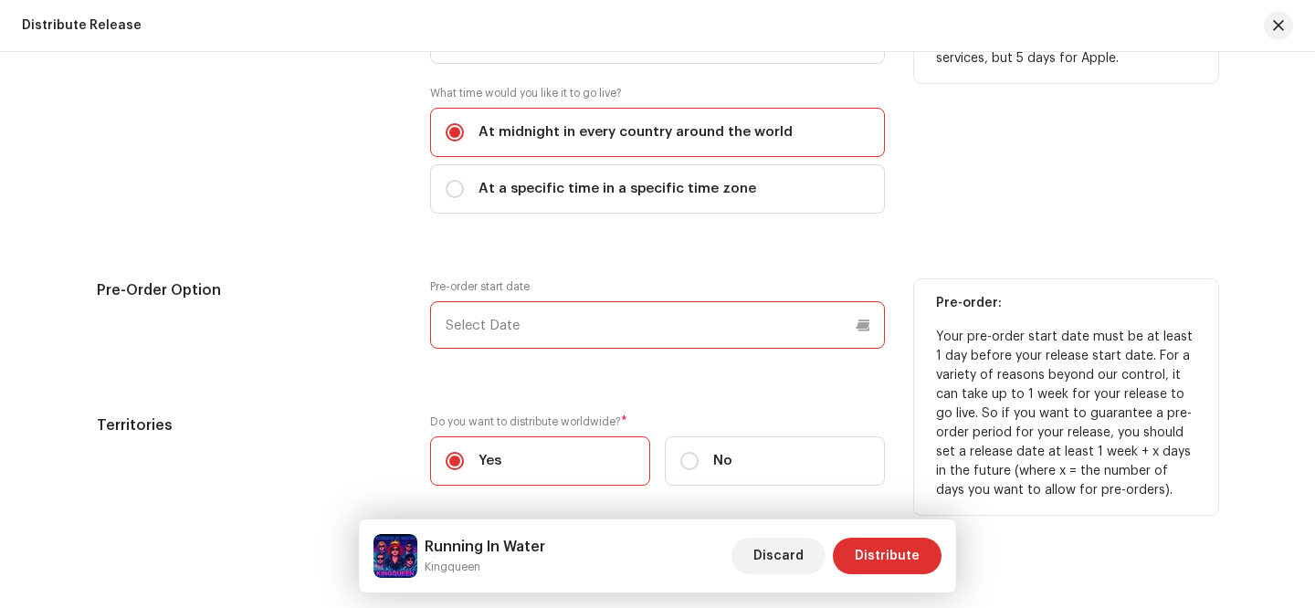
click at [570, 324] on input "text" at bounding box center [657, 324] width 455 height 47
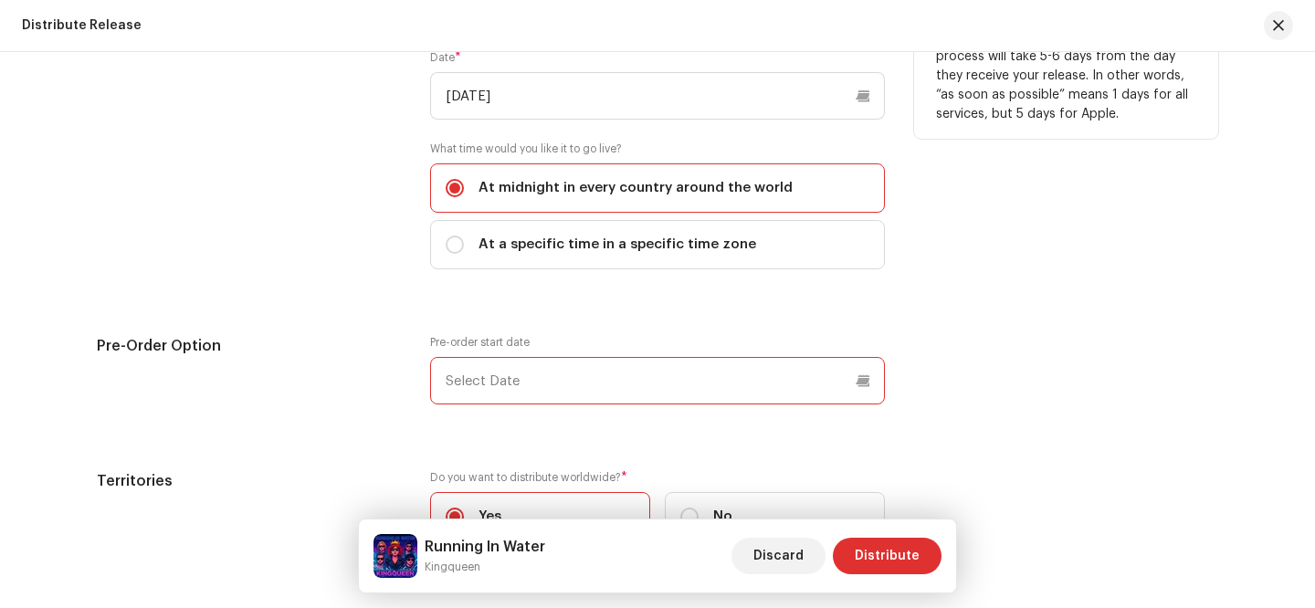
scroll to position [3463, 0]
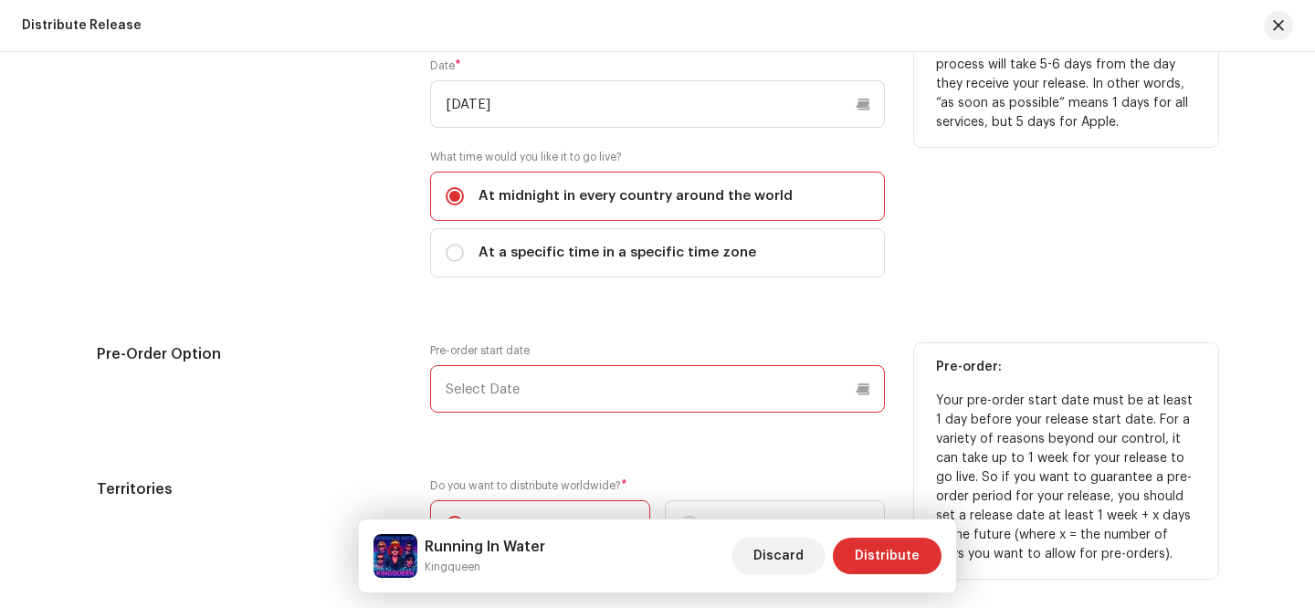
click at [608, 387] on input "text" at bounding box center [657, 388] width 455 height 47
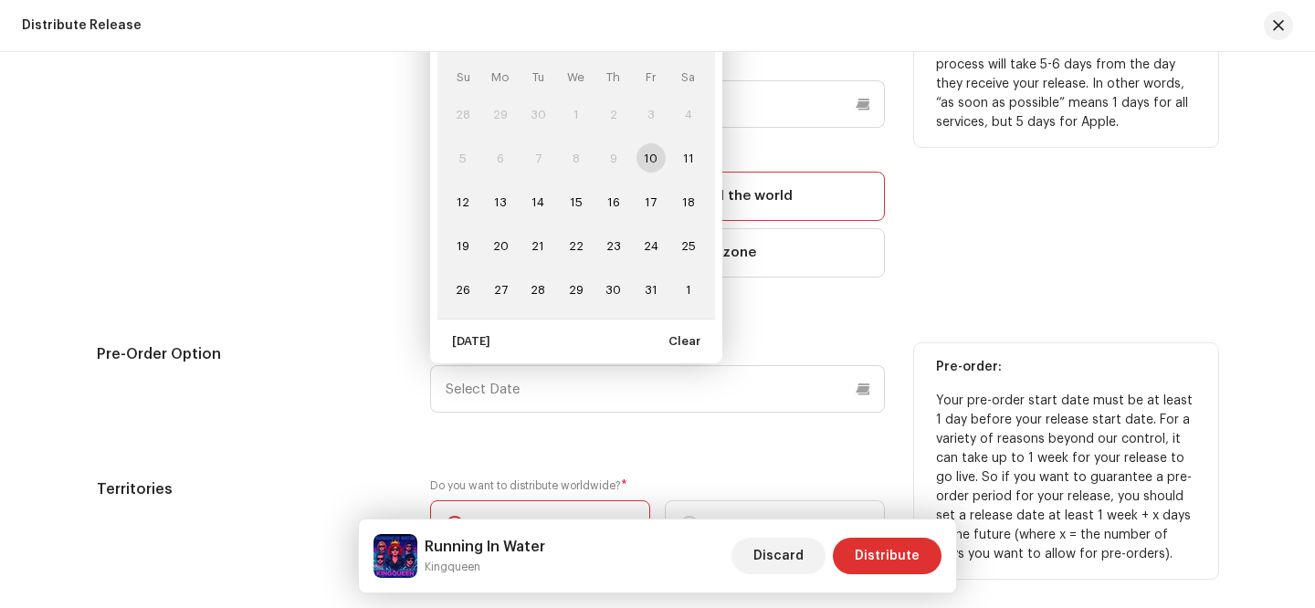
click at [652, 160] on td "10" at bounding box center [650, 158] width 37 height 44
click at [692, 164] on span "11" at bounding box center [688, 157] width 29 height 29
type input "[DATE]"
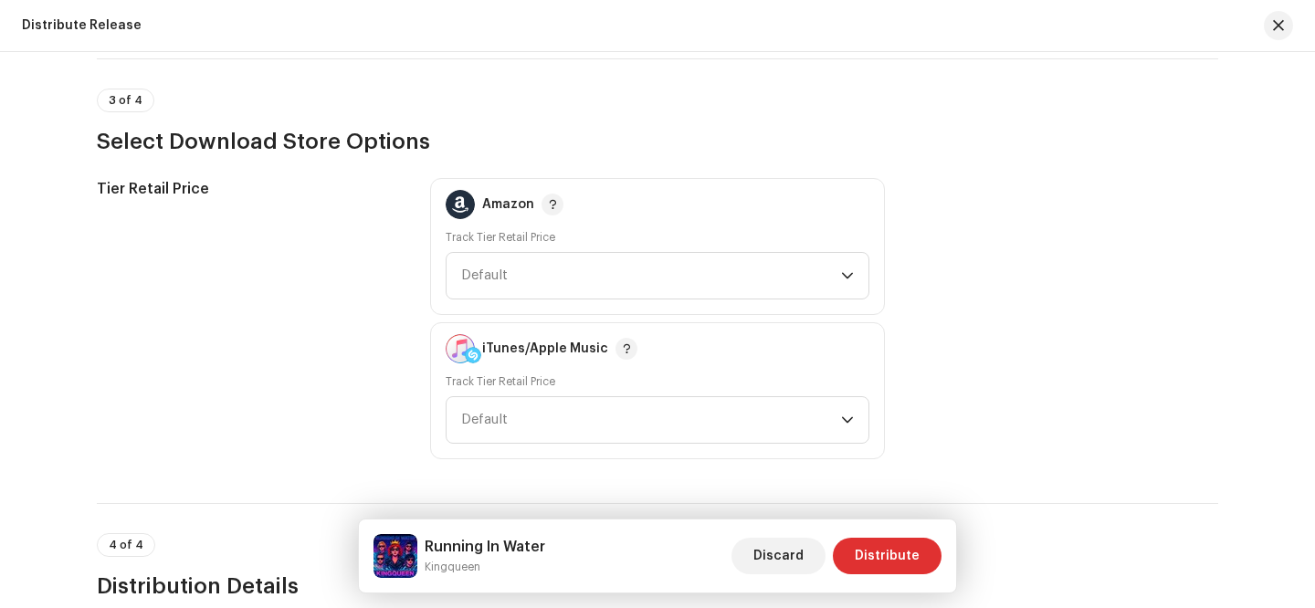
scroll to position [2729, 0]
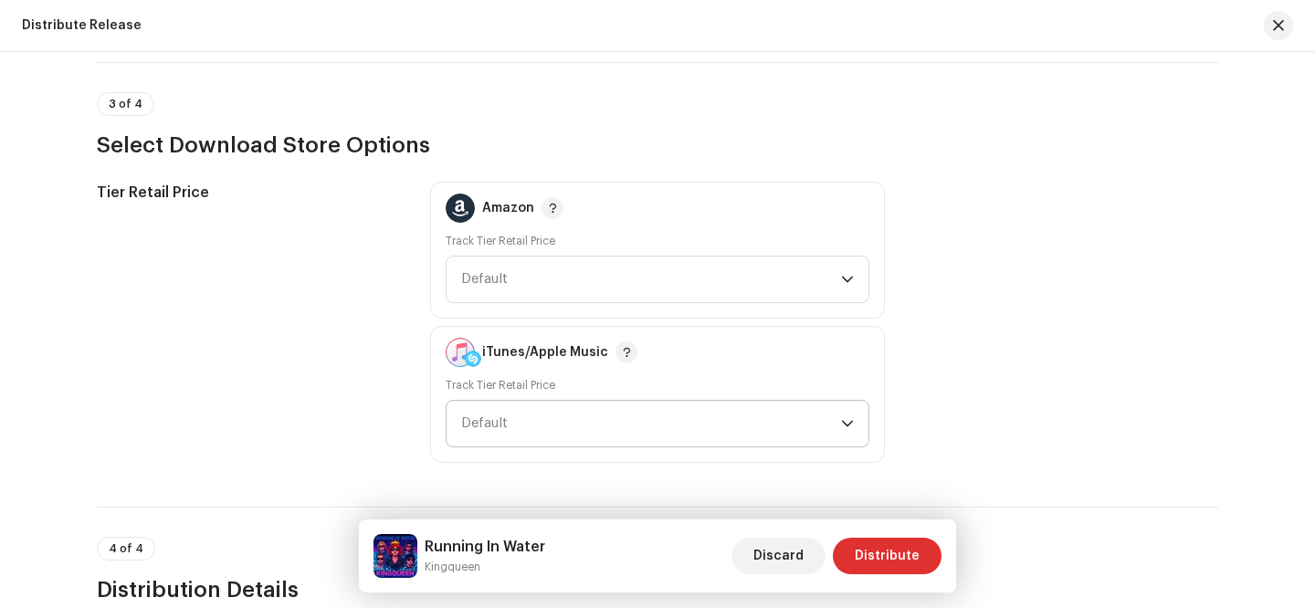
click at [563, 424] on span "Default" at bounding box center [651, 424] width 380 height 46
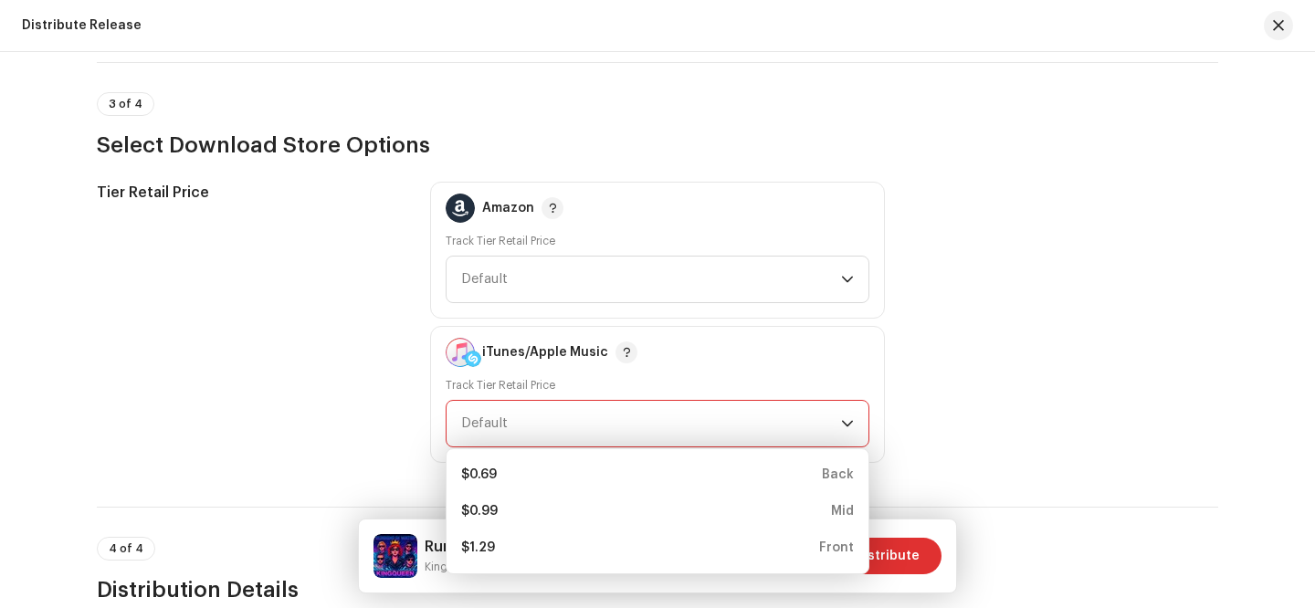
click at [343, 342] on div "Tier Retail Price" at bounding box center [249, 322] width 304 height 281
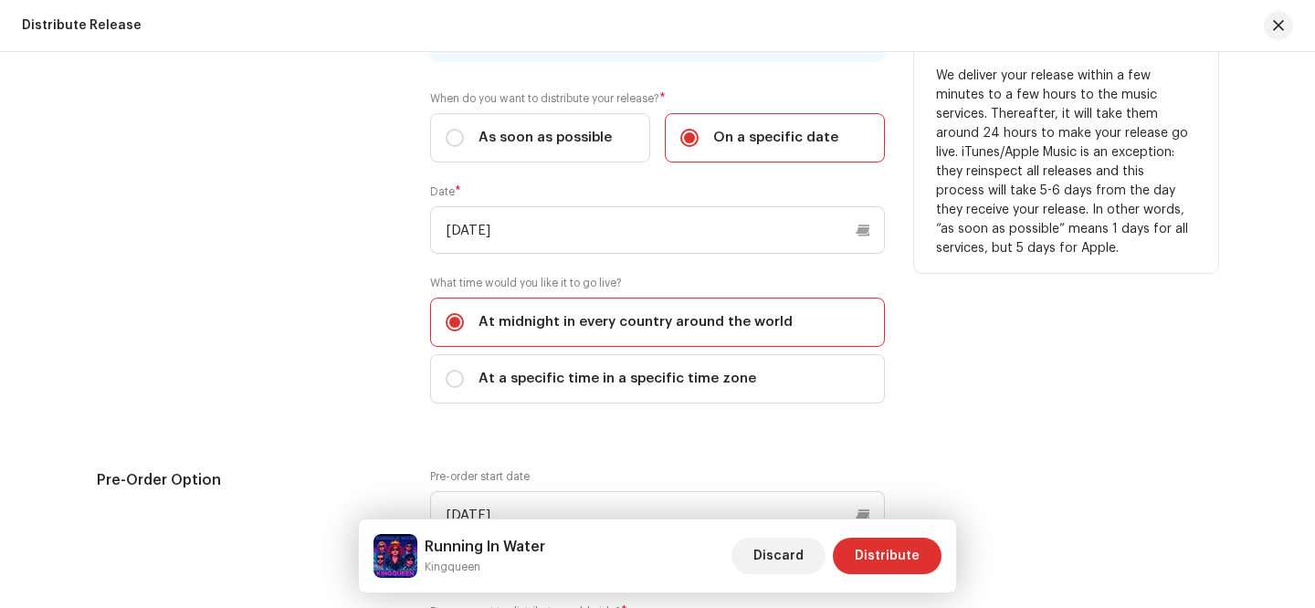
scroll to position [3336, 0]
click at [891, 560] on span "Distribute" at bounding box center [887, 556] width 65 height 37
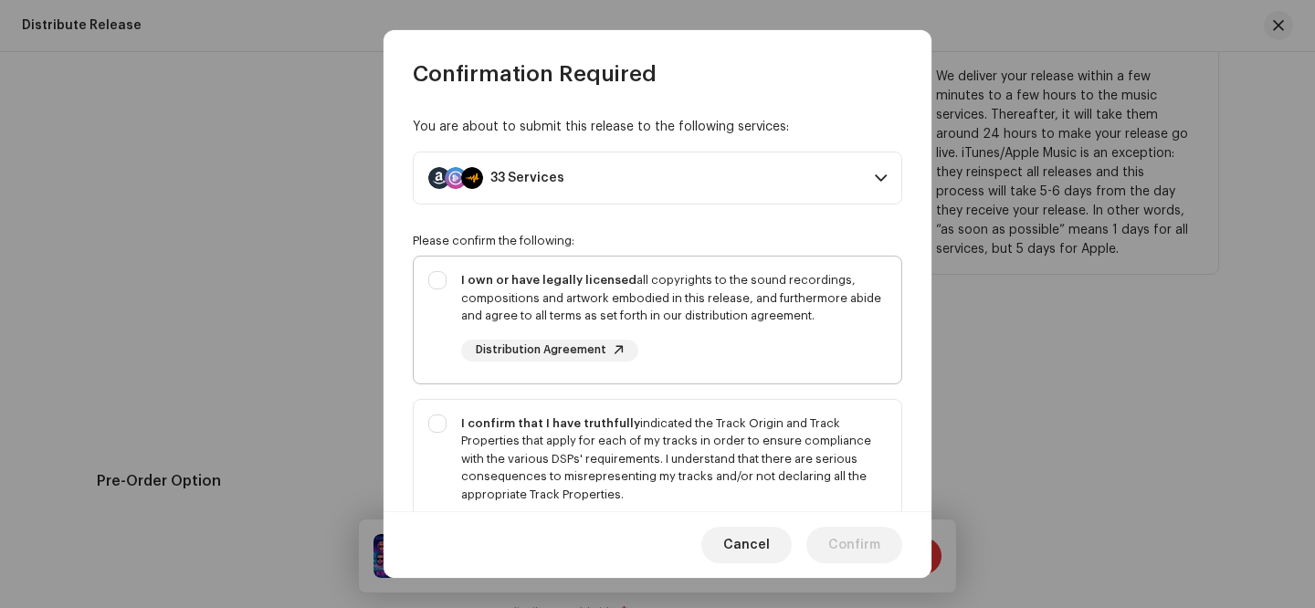
click at [435, 273] on div "I own or have legally licensed all copyrights to the sound recordings, composit…" at bounding box center [658, 317] width 488 height 120
checkbox input "true"
click at [441, 420] on div "I confirm that I have truthfully indicated the Track Origin and Track Propertie…" at bounding box center [658, 477] width 488 height 155
checkbox input "true"
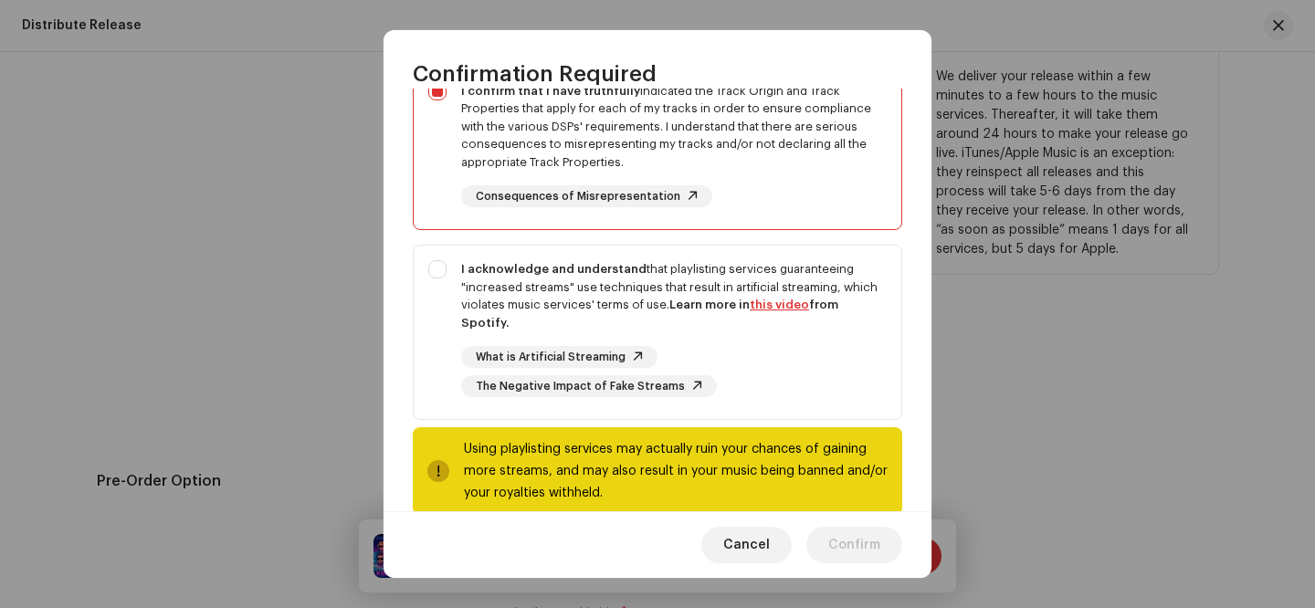
scroll to position [348, 0]
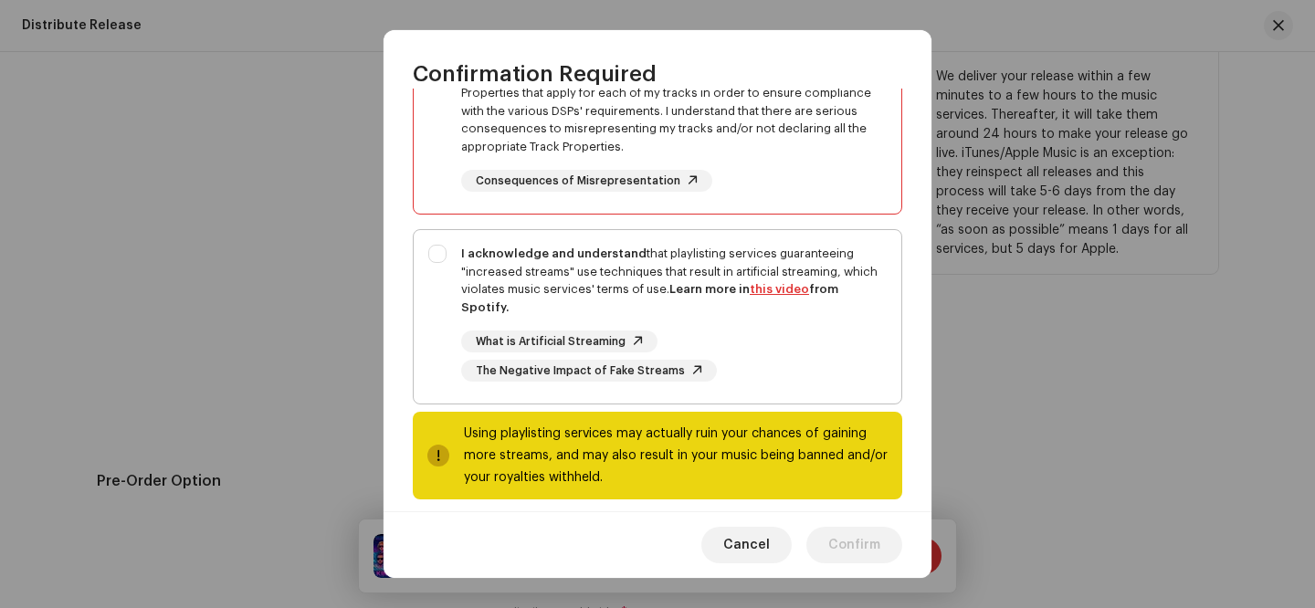
click at [435, 255] on div "I acknowledge and understand that playlisting services guaranteeing "increased …" at bounding box center [658, 313] width 488 height 166
checkbox input "true"
click at [864, 543] on span "Confirm" at bounding box center [854, 545] width 52 height 37
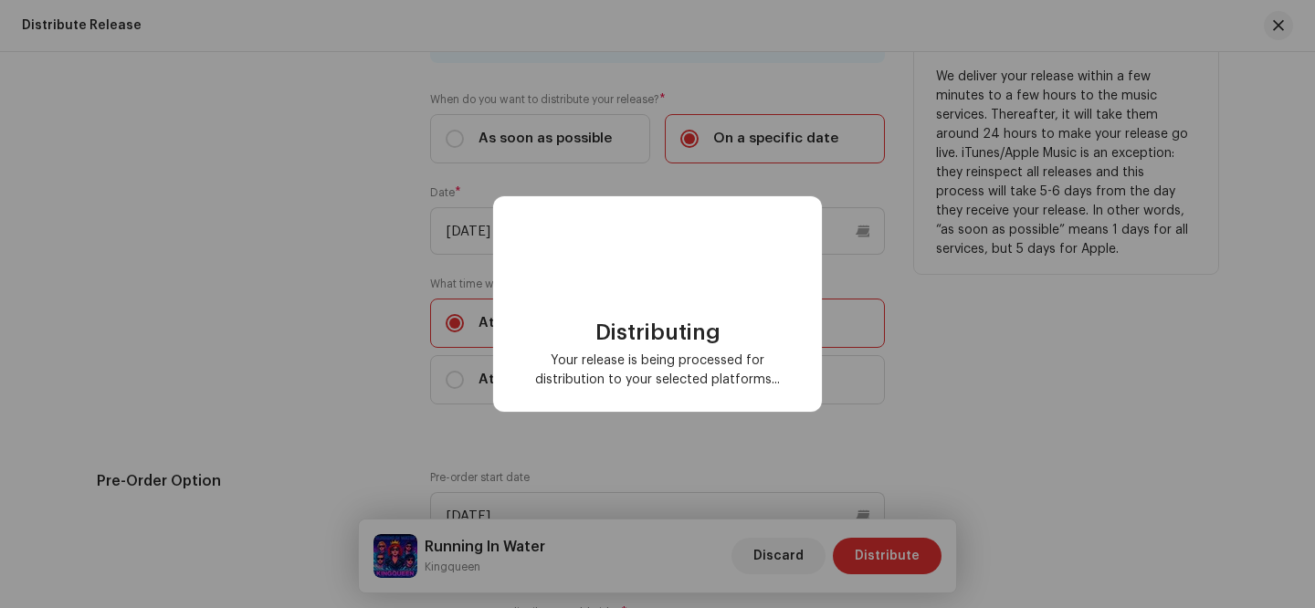
checkbox input "false"
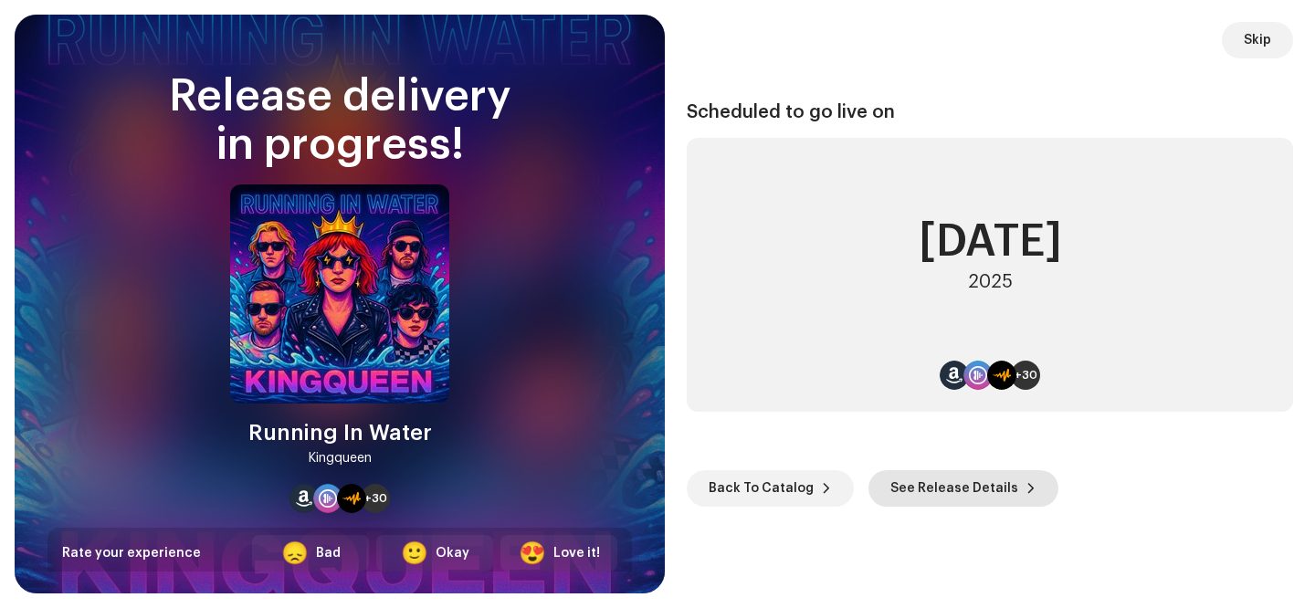
click at [992, 492] on span "See Release Details" at bounding box center [954, 488] width 128 height 37
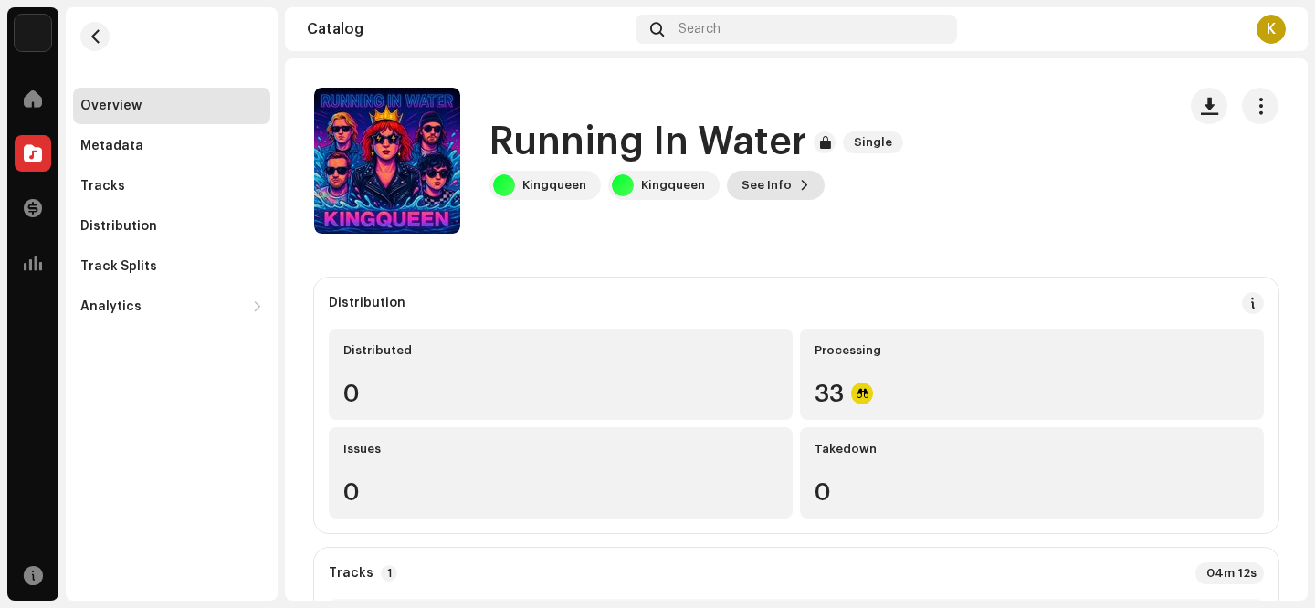
click at [767, 185] on span "See Info" at bounding box center [766, 185] width 50 height 37
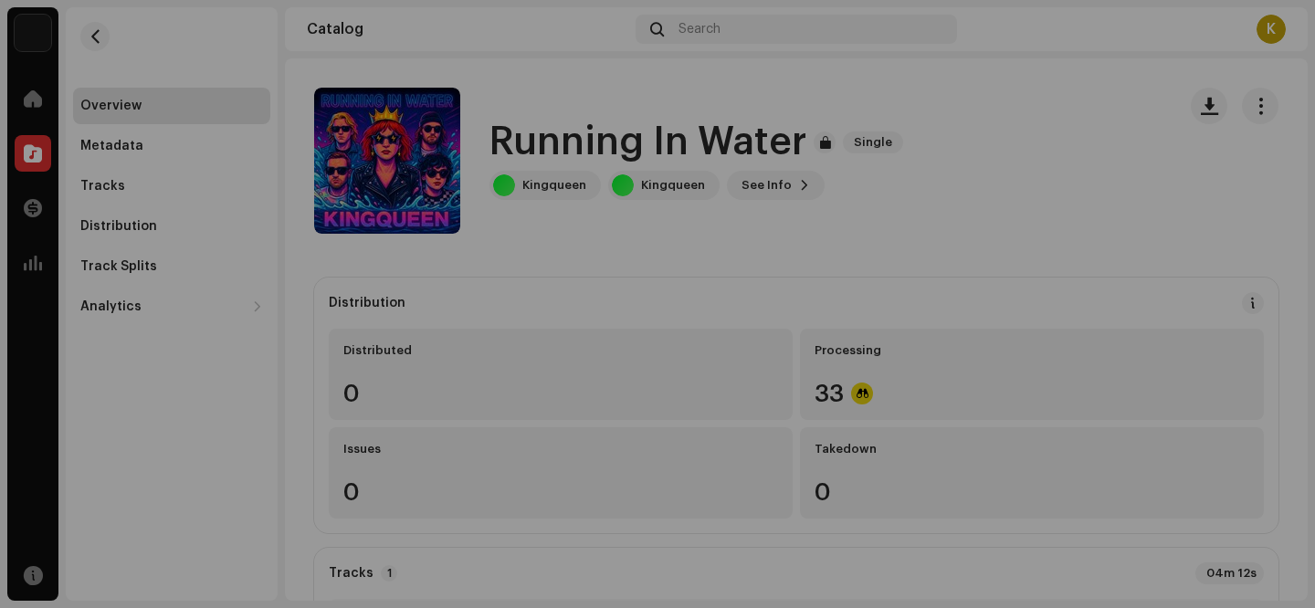
click at [1047, 158] on div "Running In Water 3049327 Metadata Distribution Metadata Language English Releas…" at bounding box center [657, 304] width 1315 height 608
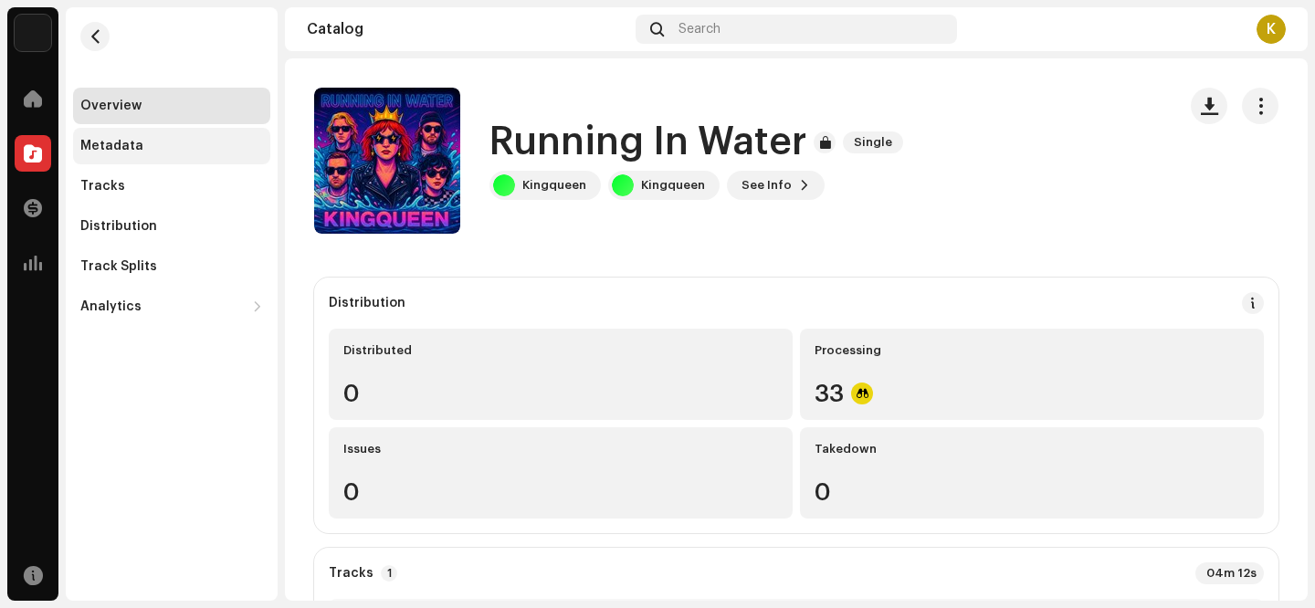
click at [125, 149] on div "Metadata" at bounding box center [111, 146] width 63 height 15
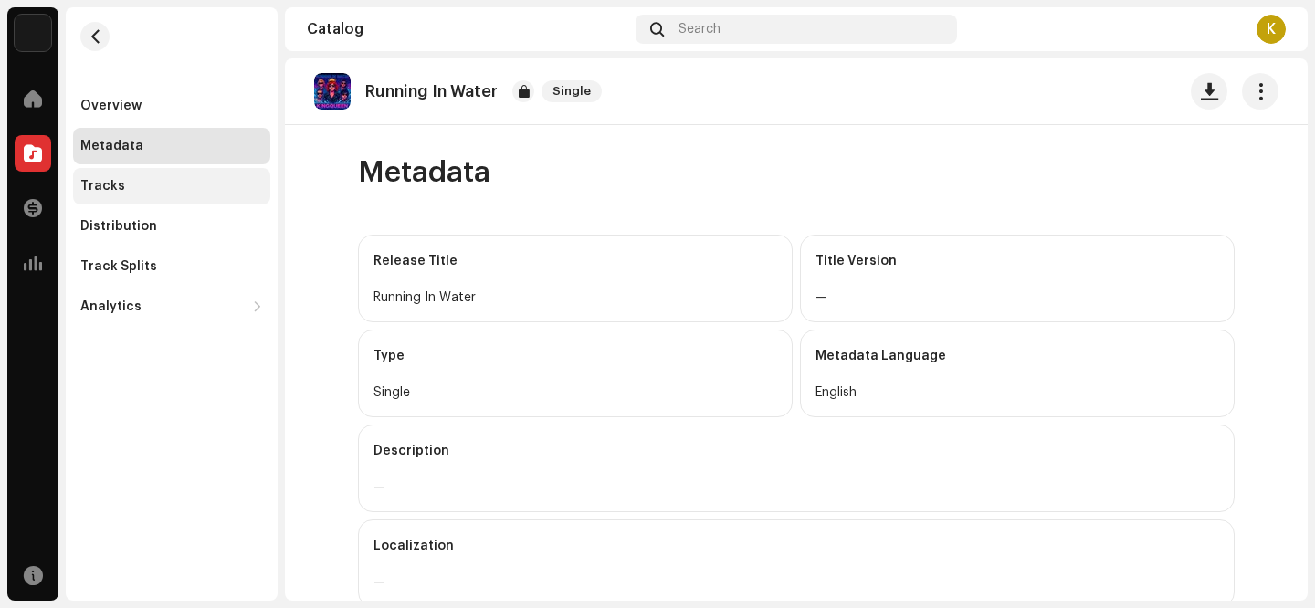
click at [127, 186] on div "Tracks" at bounding box center [171, 186] width 183 height 15
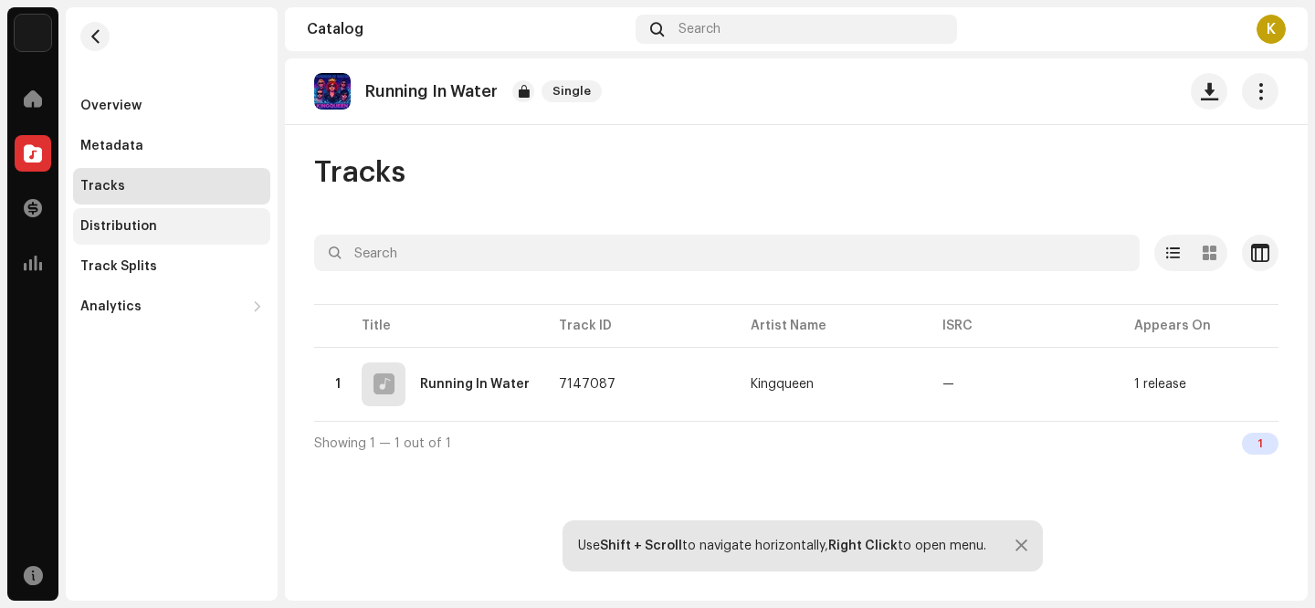
click at [131, 227] on div "Distribution" at bounding box center [118, 226] width 77 height 15
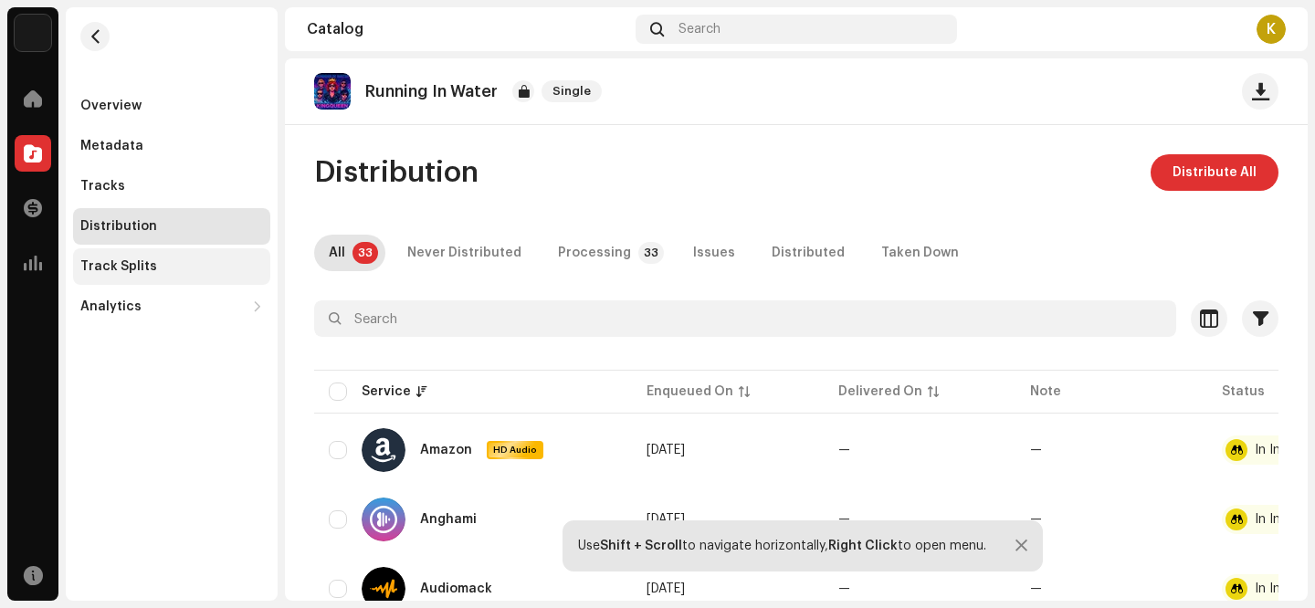
click at [133, 273] on div "Track Splits" at bounding box center [118, 266] width 77 height 15
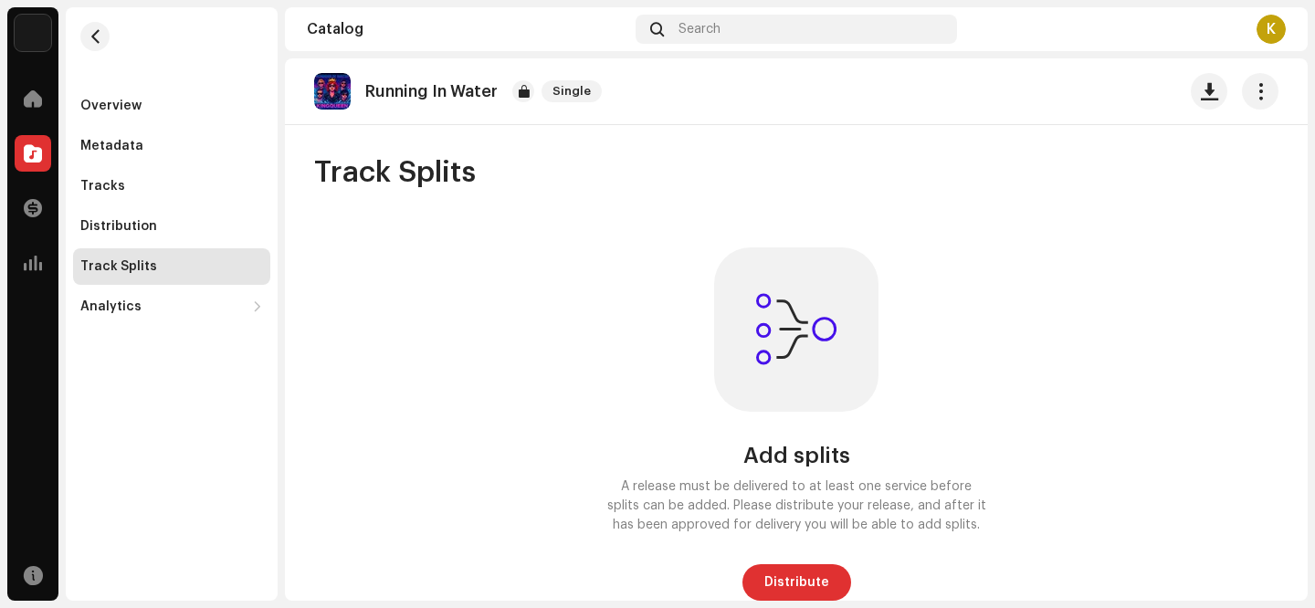
scroll to position [12, 0]
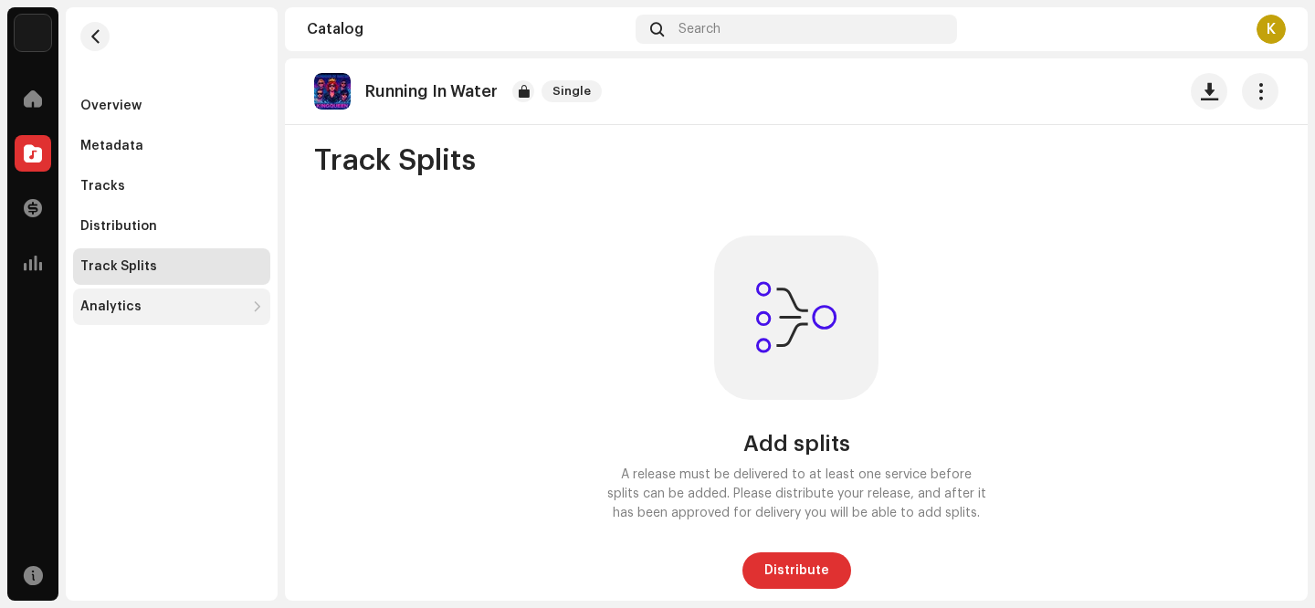
click at [188, 311] on div "Analytics" at bounding box center [162, 306] width 164 height 15
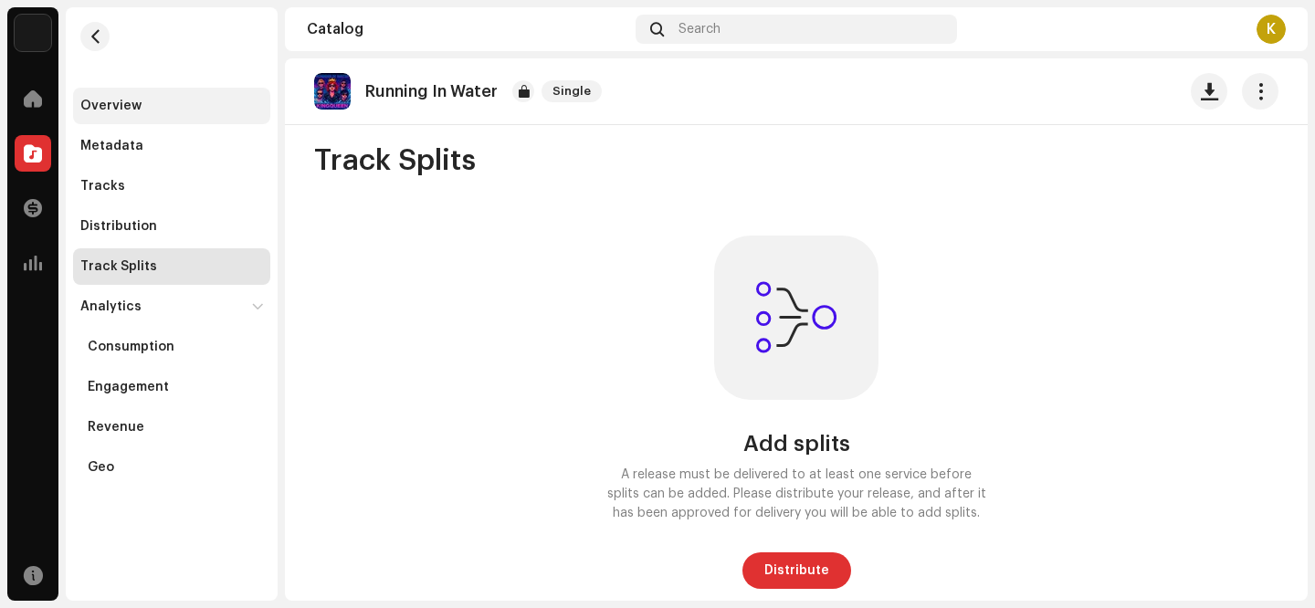
click at [138, 100] on div "Overview" at bounding box center [110, 106] width 61 height 15
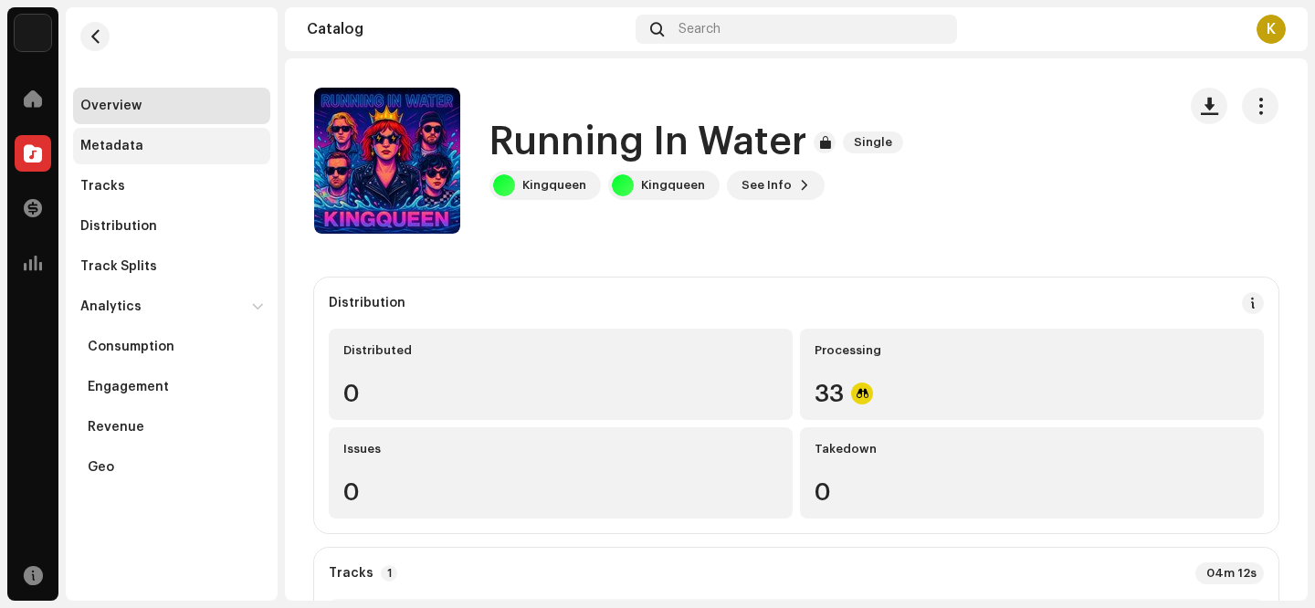
click at [138, 152] on div "Metadata" at bounding box center [111, 146] width 63 height 15
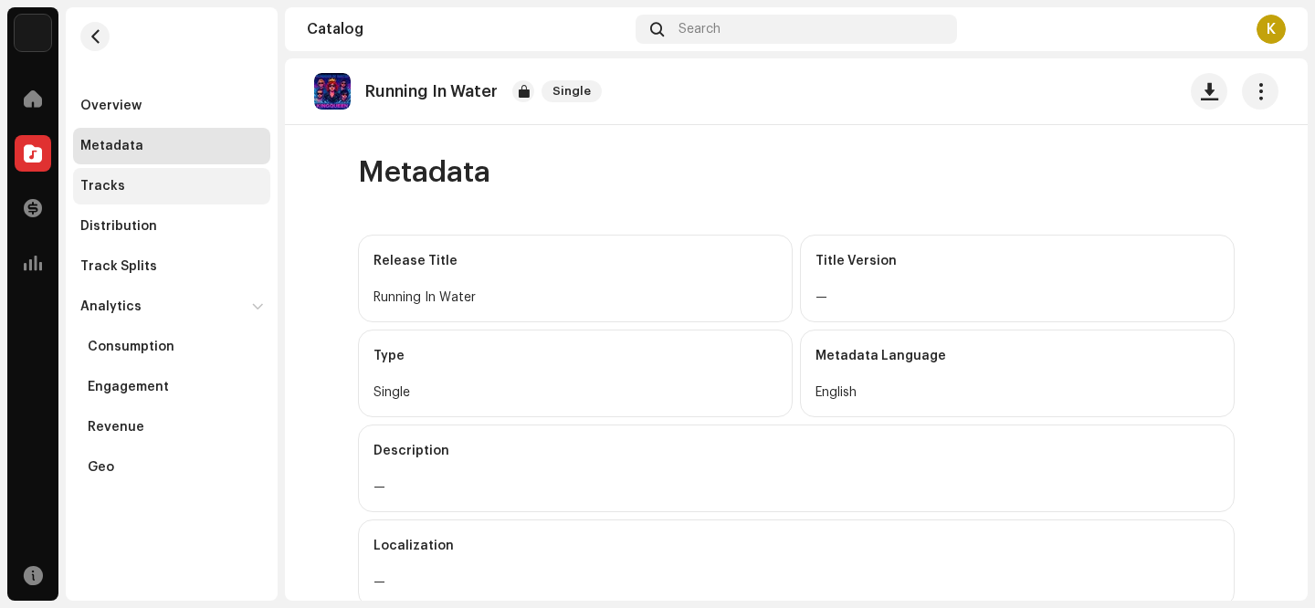
click at [137, 193] on div "Tracks" at bounding box center [171, 186] width 183 height 15
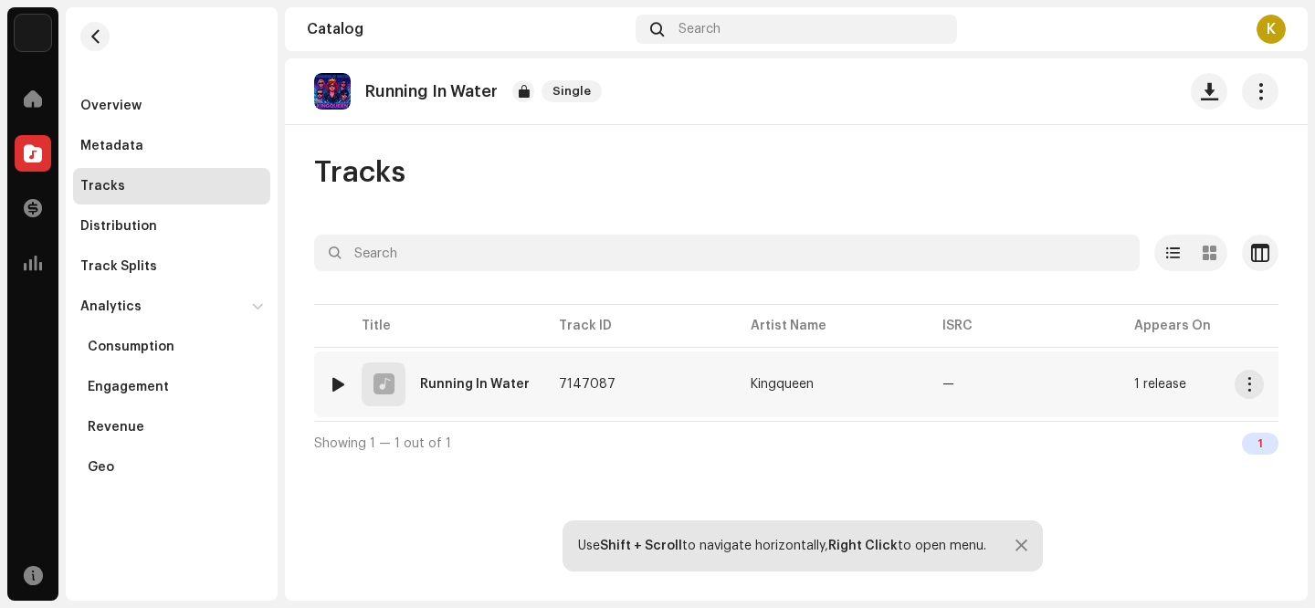
click at [504, 387] on div "Running In Water" at bounding box center [475, 384] width 110 height 13
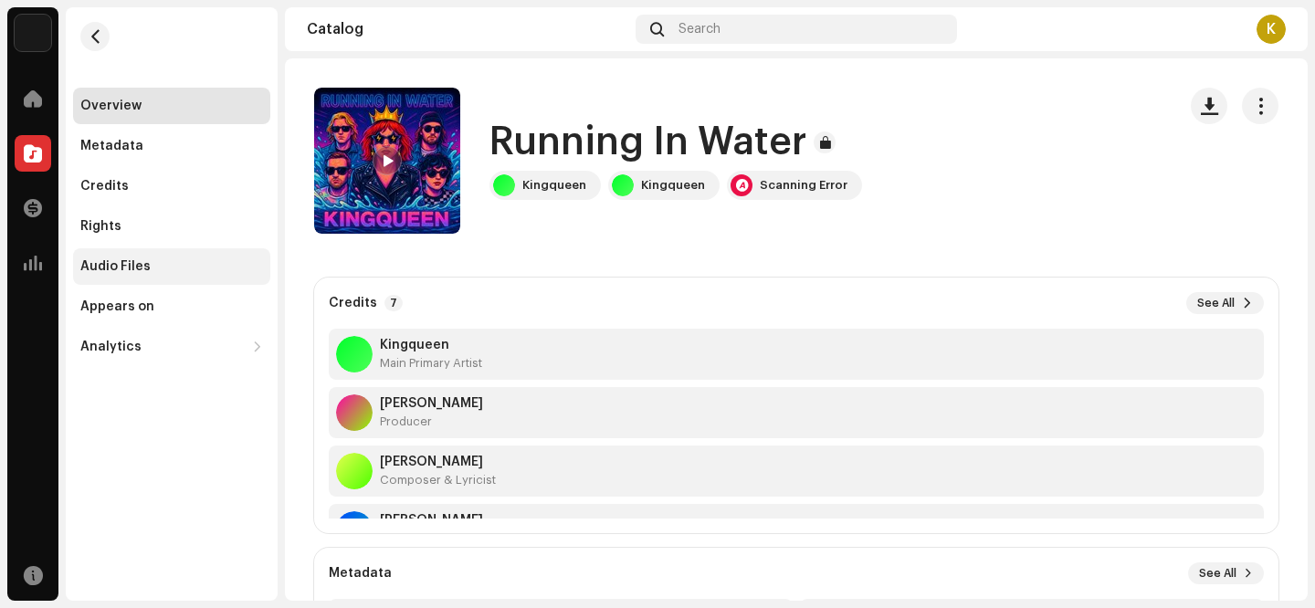
click at [129, 258] on div "Audio Files" at bounding box center [171, 266] width 197 height 37
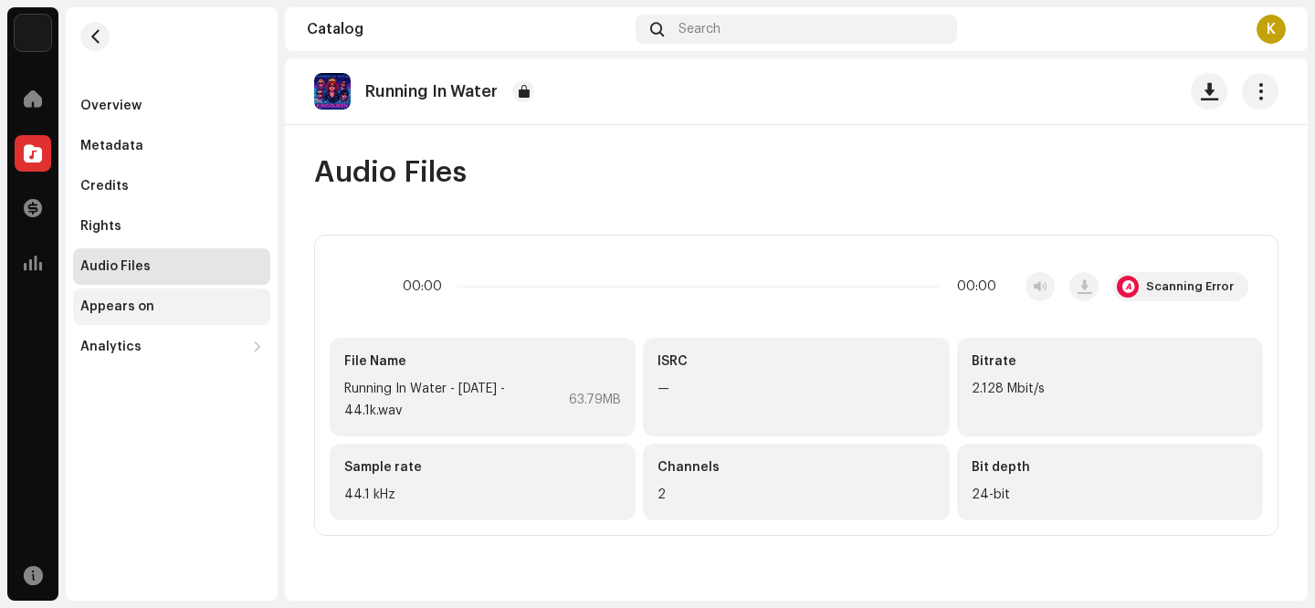
click at [132, 309] on div "Appears on" at bounding box center [117, 306] width 74 height 15
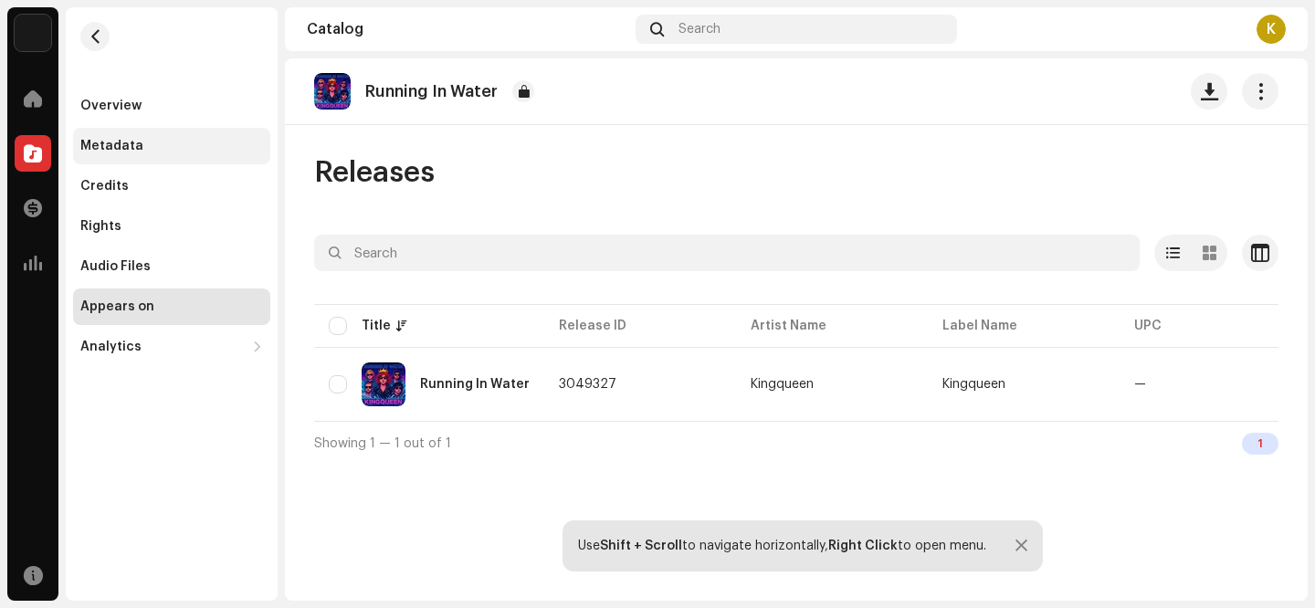
click at [120, 160] on div "Metadata" at bounding box center [171, 146] width 197 height 37
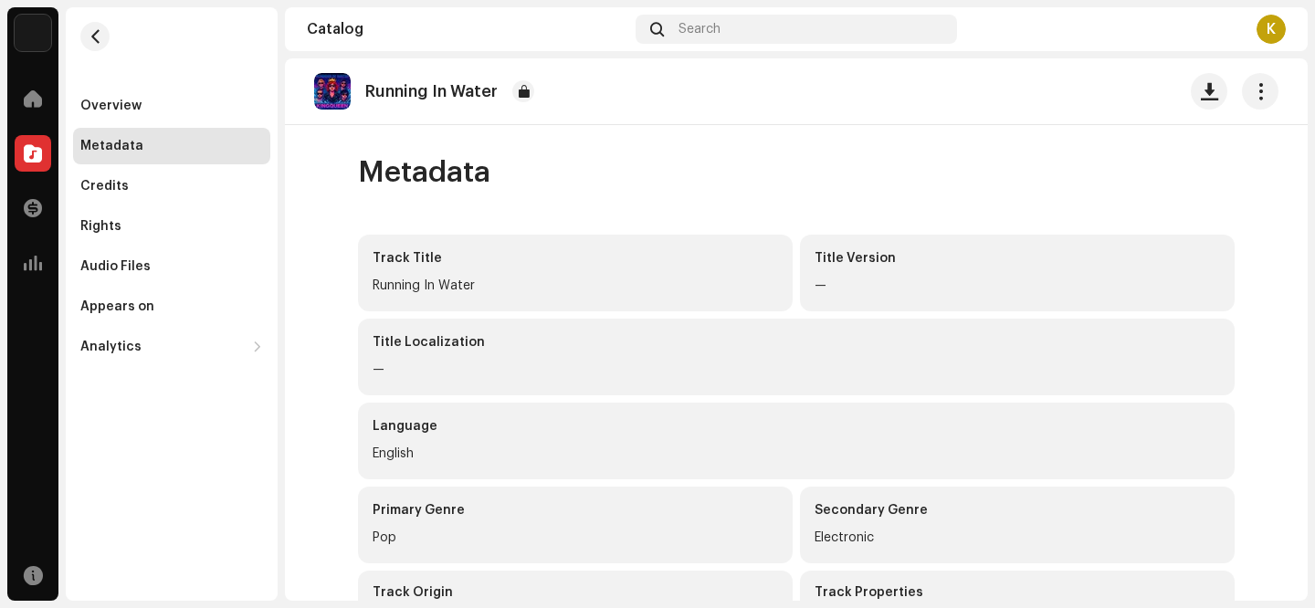
scroll to position [314, 0]
